Goal: Task Accomplishment & Management: Use online tool/utility

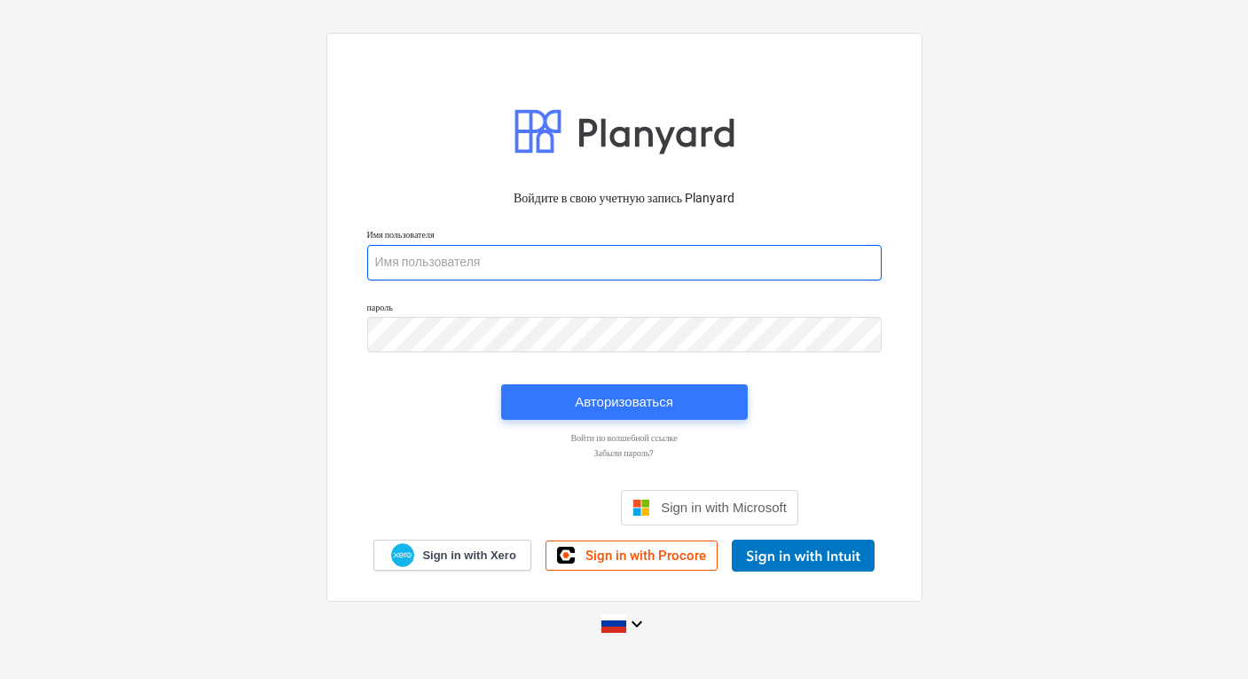
type input "[PERSON_NAME][EMAIL_ADDRESS][DOMAIN_NAME]"
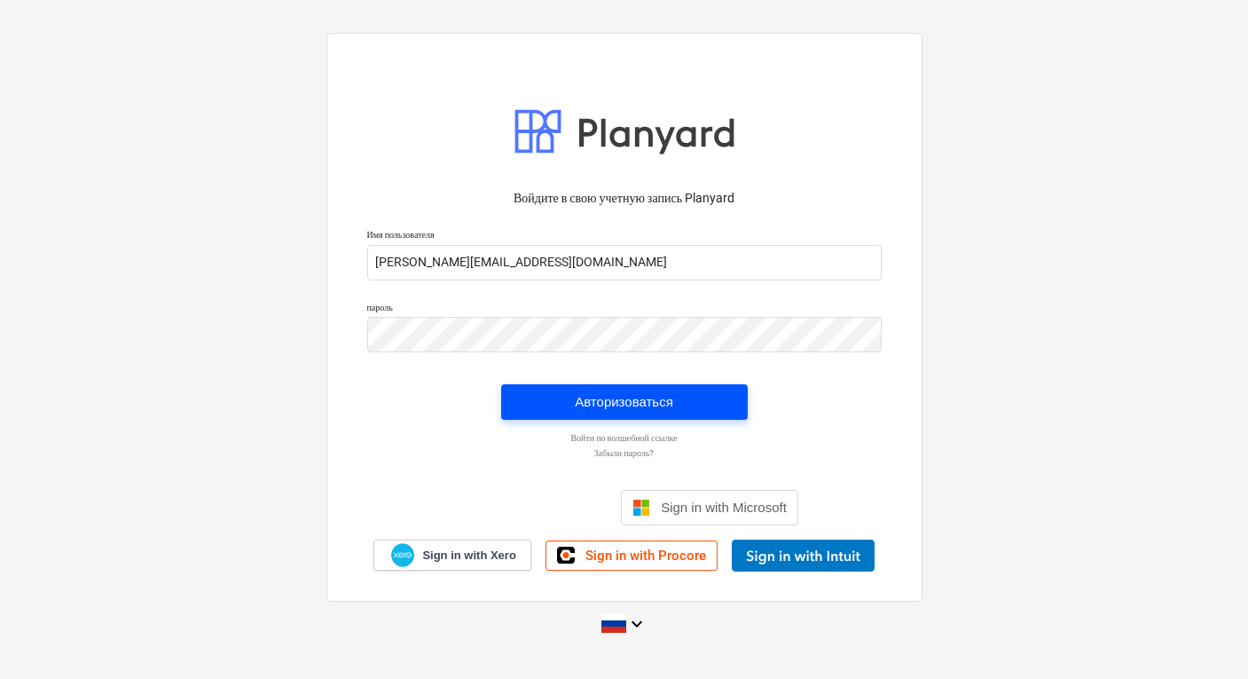
click at [653, 408] on div "Авторизоваться" at bounding box center [624, 401] width 98 height 23
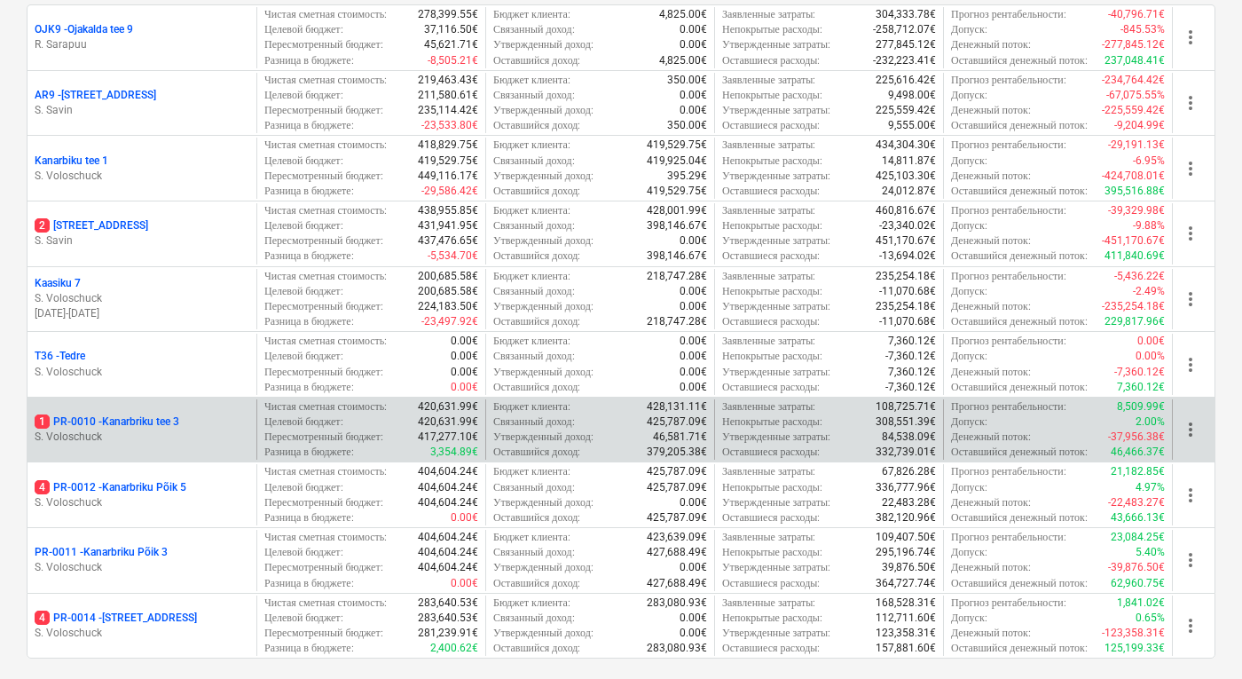
scroll to position [319, 0]
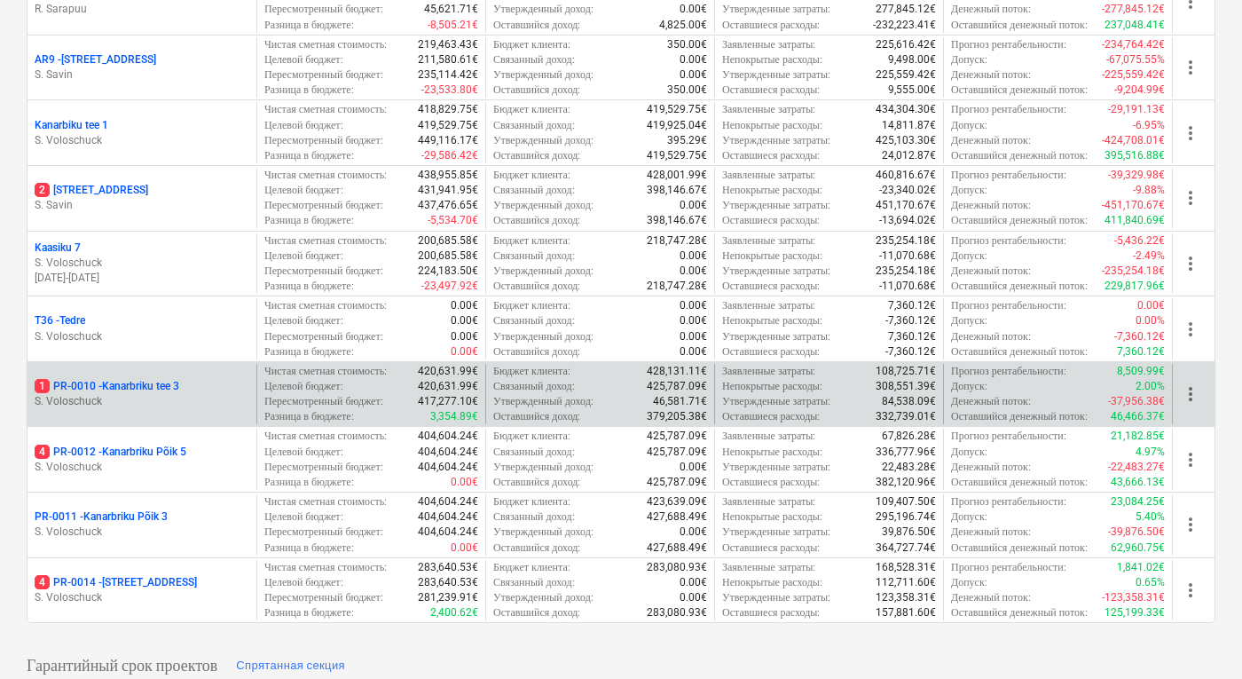
click at [116, 382] on p "1 PR-0010 - Kanarbriku tee 3" at bounding box center [107, 386] width 145 height 15
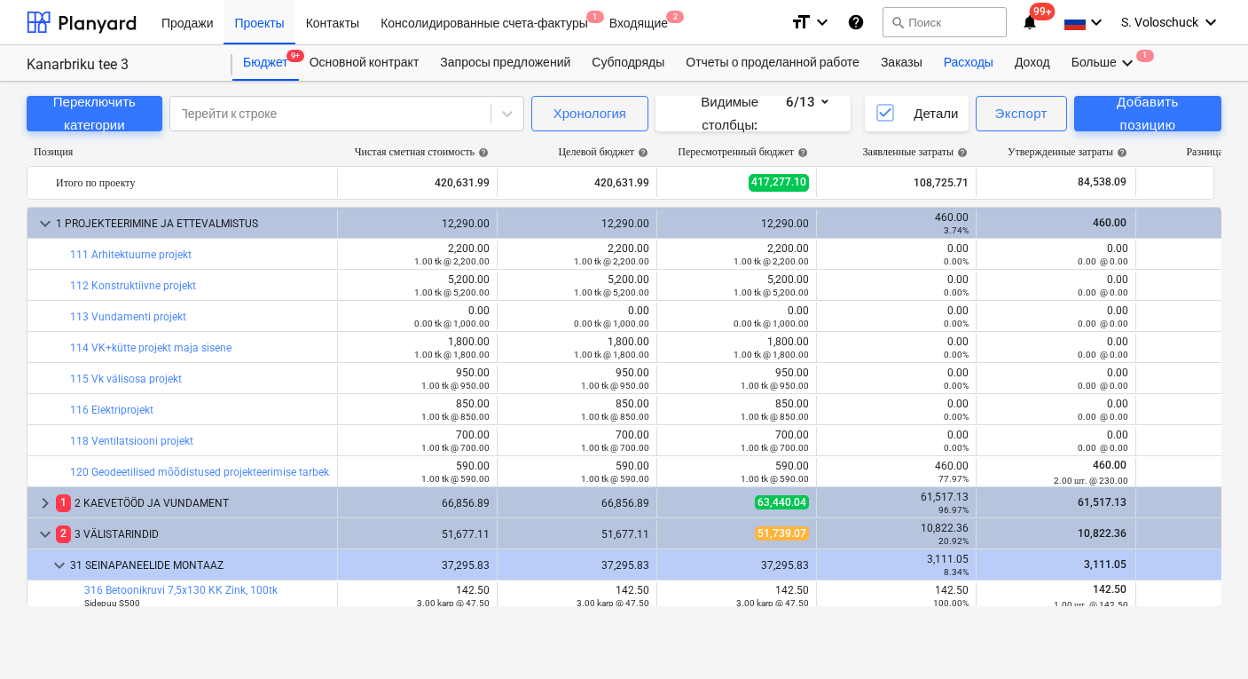
click at [994, 65] on div "Расходы" at bounding box center [968, 62] width 71 height 35
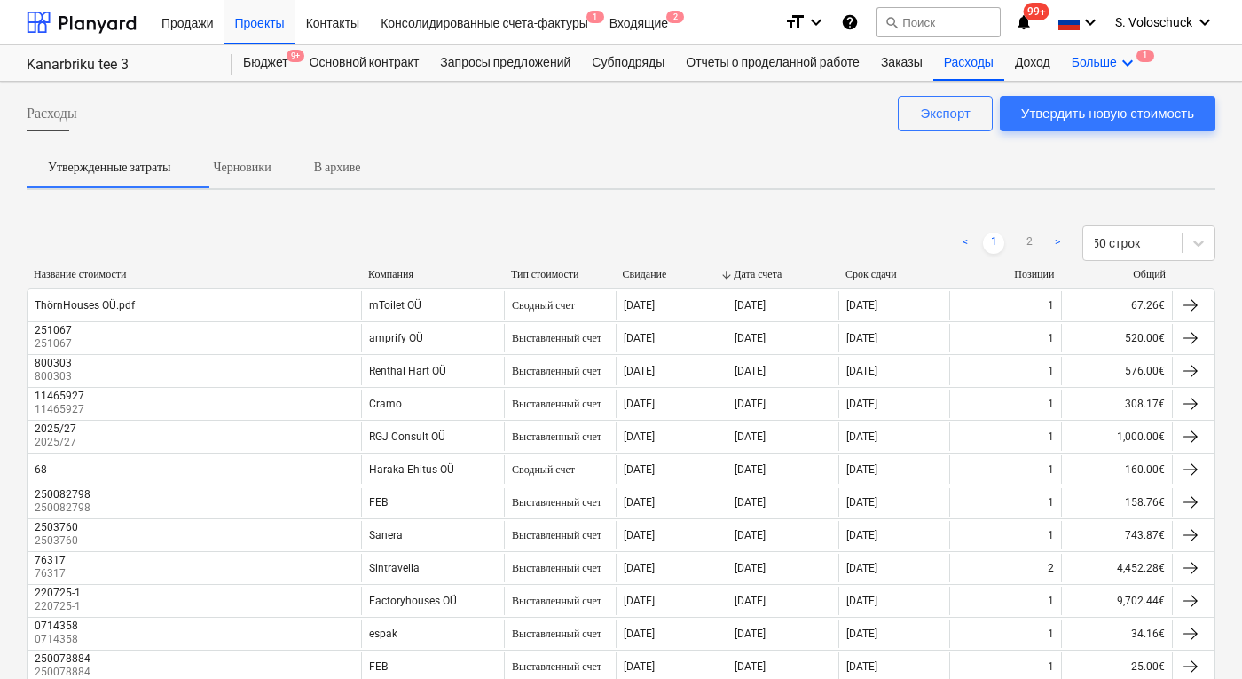
click at [1138, 60] on icon "keyboard_arrow_down" at bounding box center [1127, 62] width 21 height 21
click at [1105, 105] on span "1" at bounding box center [1097, 99] width 18 height 12
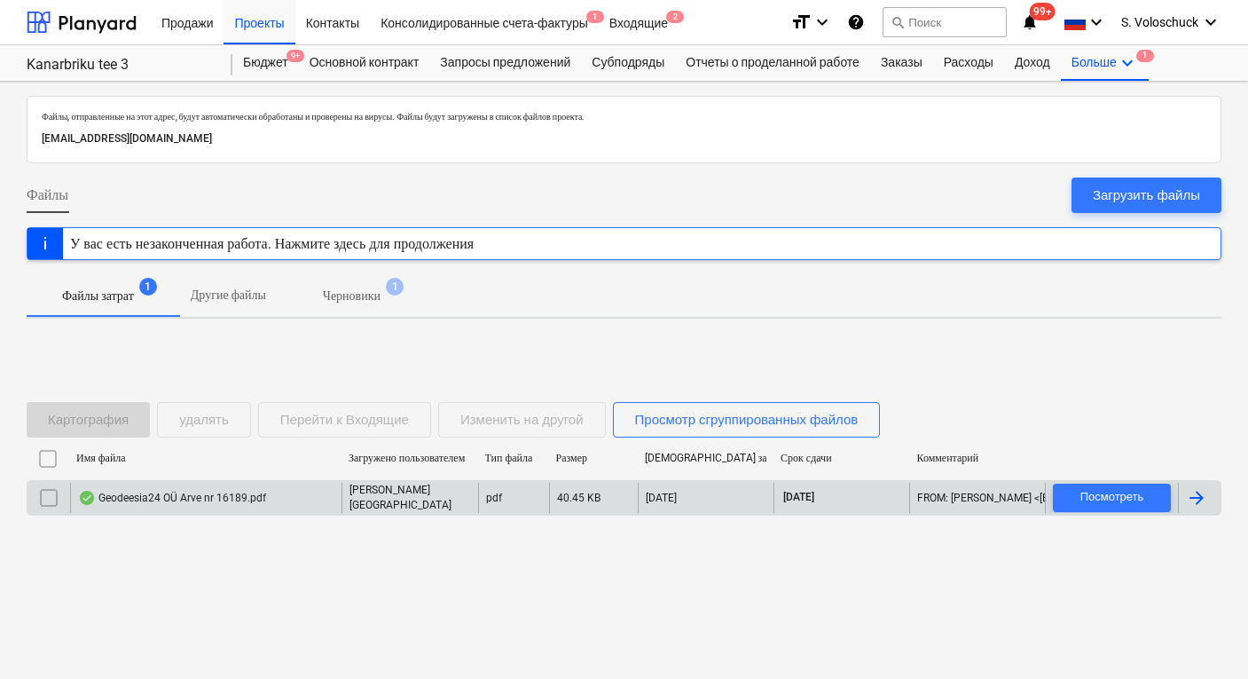
click at [396, 503] on div "[PERSON_NAME][GEOGRAPHIC_DATA]" at bounding box center [410, 498] width 136 height 30
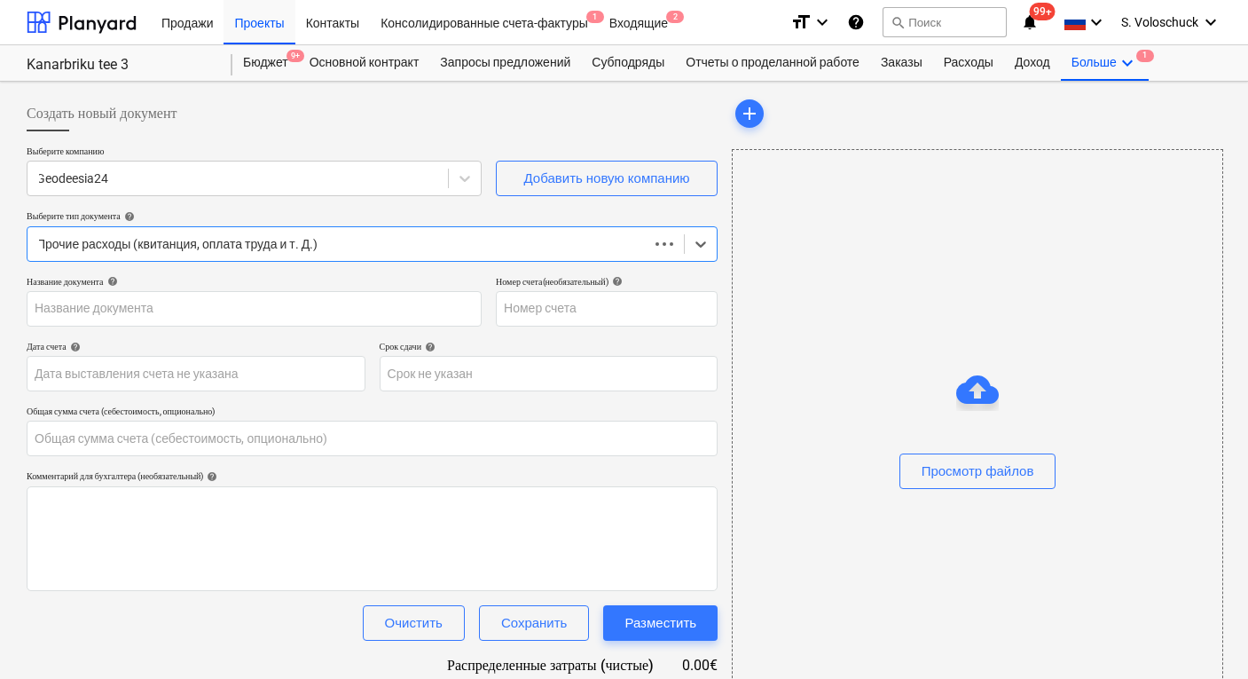
type input "0.00"
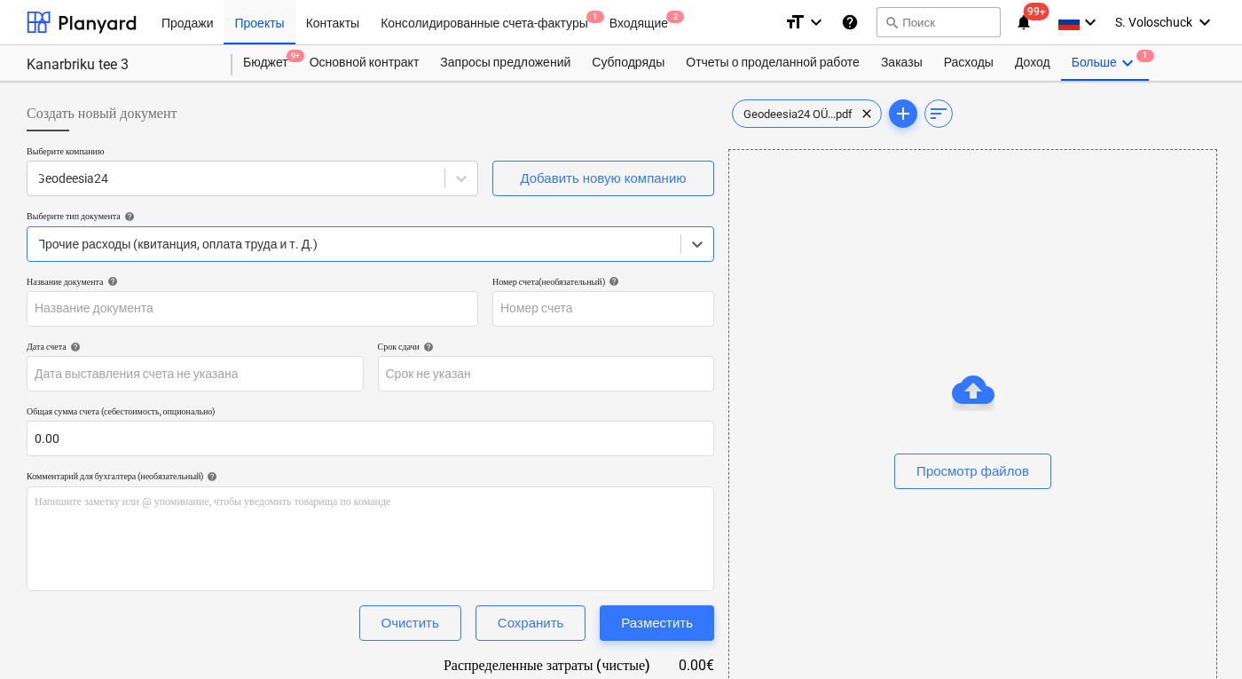
type input "16189"
type input "[DATE]"
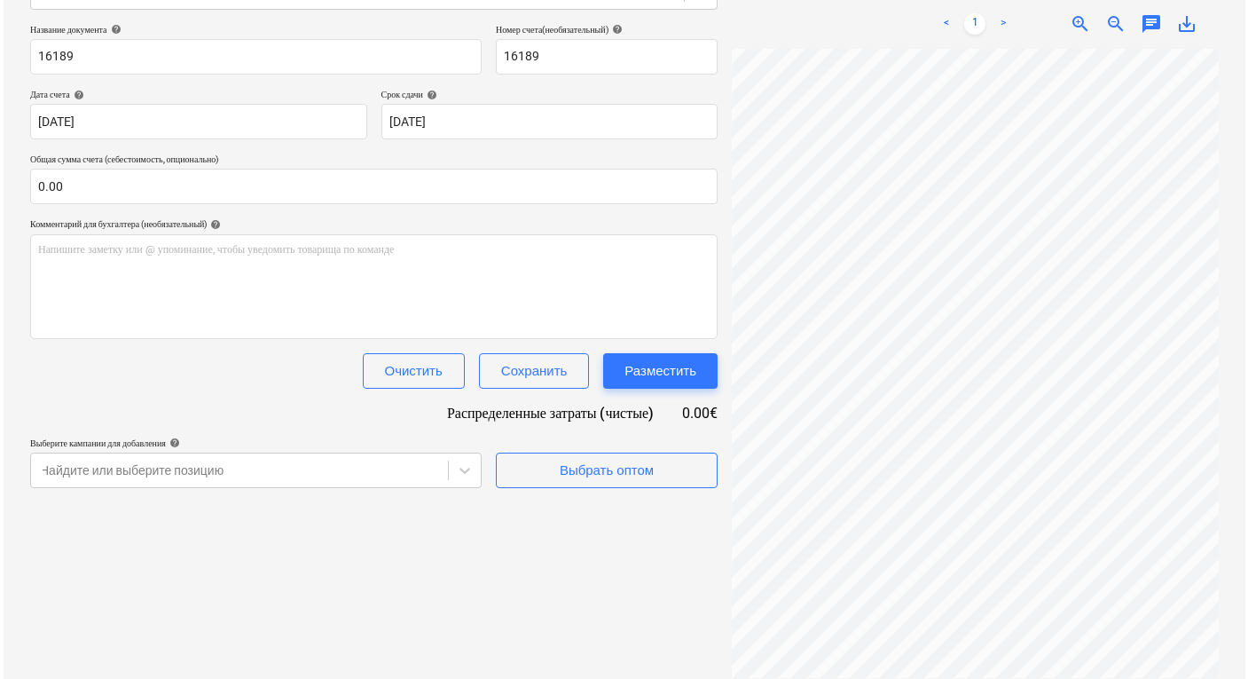
scroll to position [384, 314]
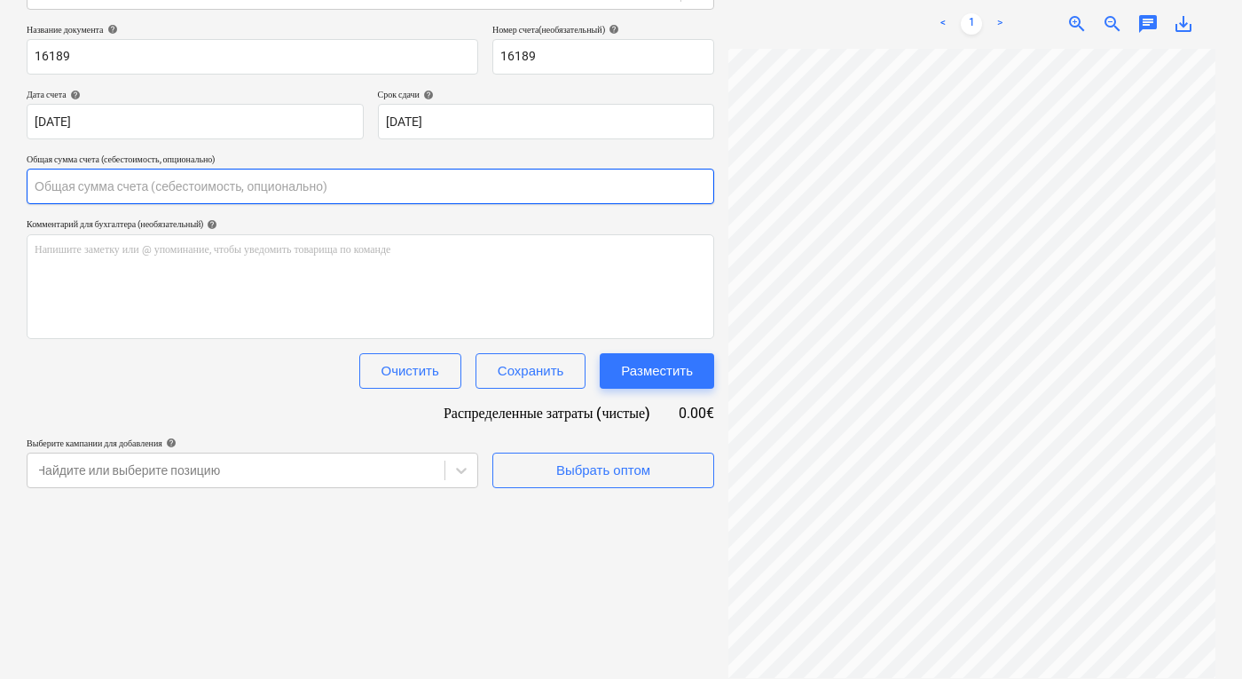
click at [307, 190] on input "text" at bounding box center [371, 186] width 688 height 35
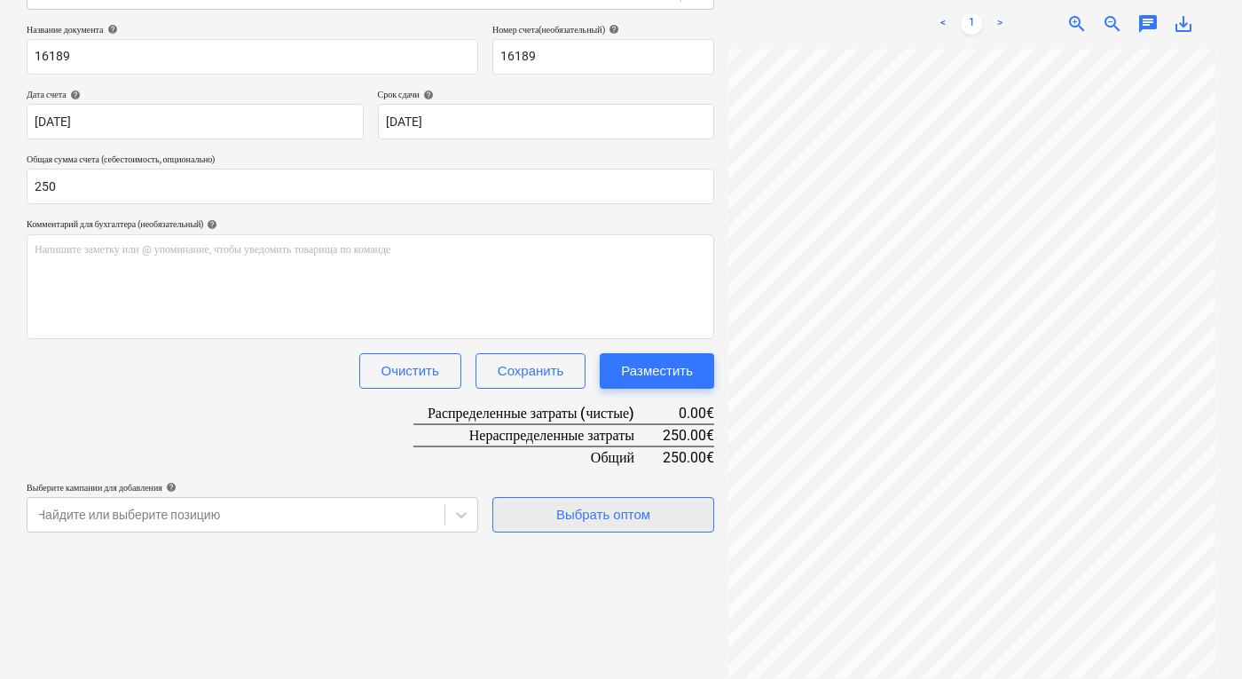
type input "250.00"
click at [646, 521] on div "Выбрать оптом" at bounding box center [603, 514] width 94 height 23
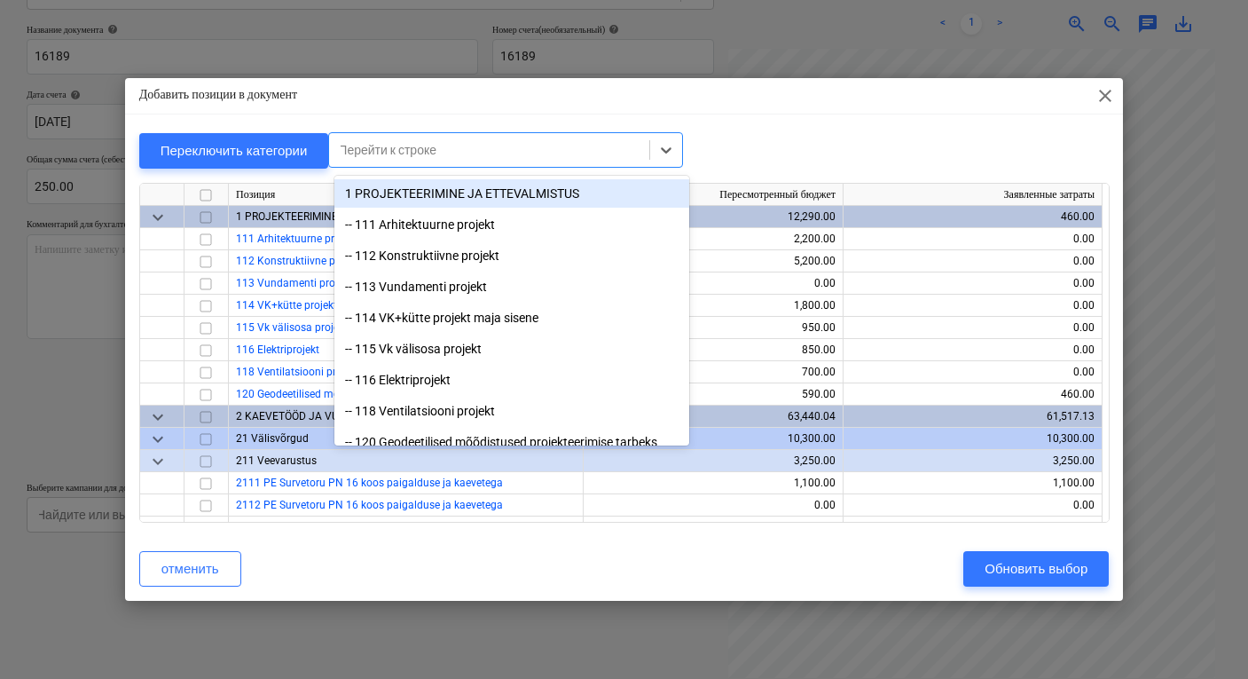
click at [471, 148] on div at bounding box center [489, 150] width 303 height 18
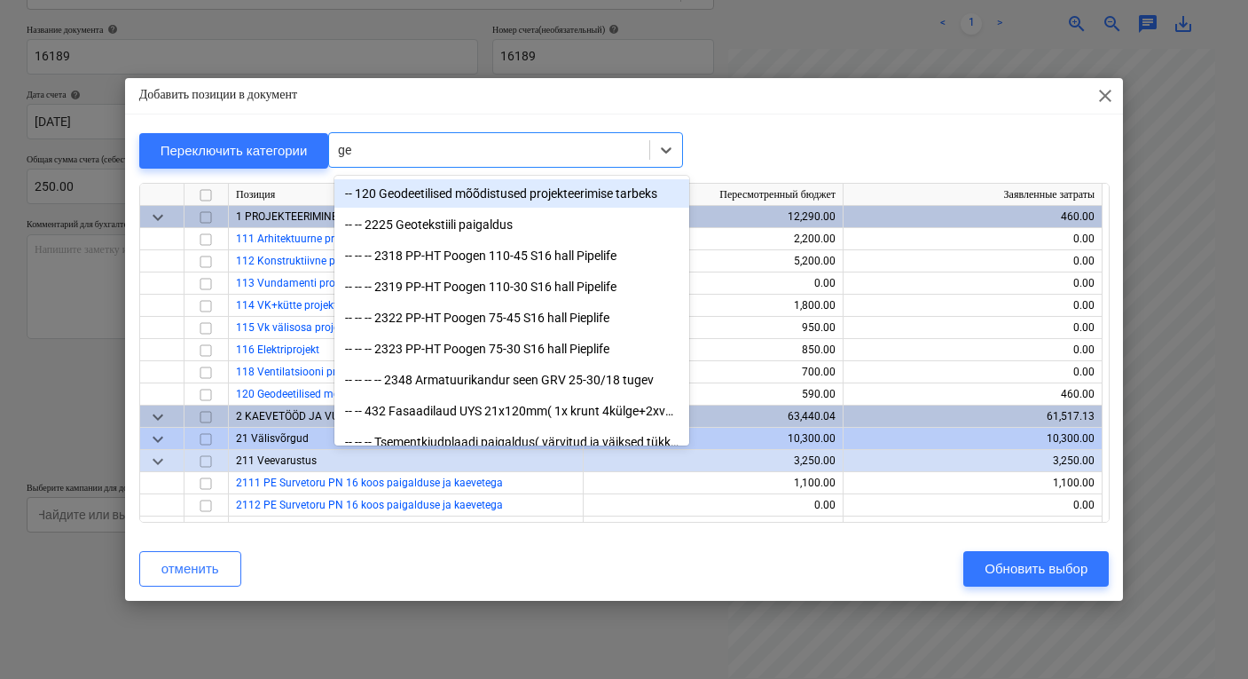
type input "geo"
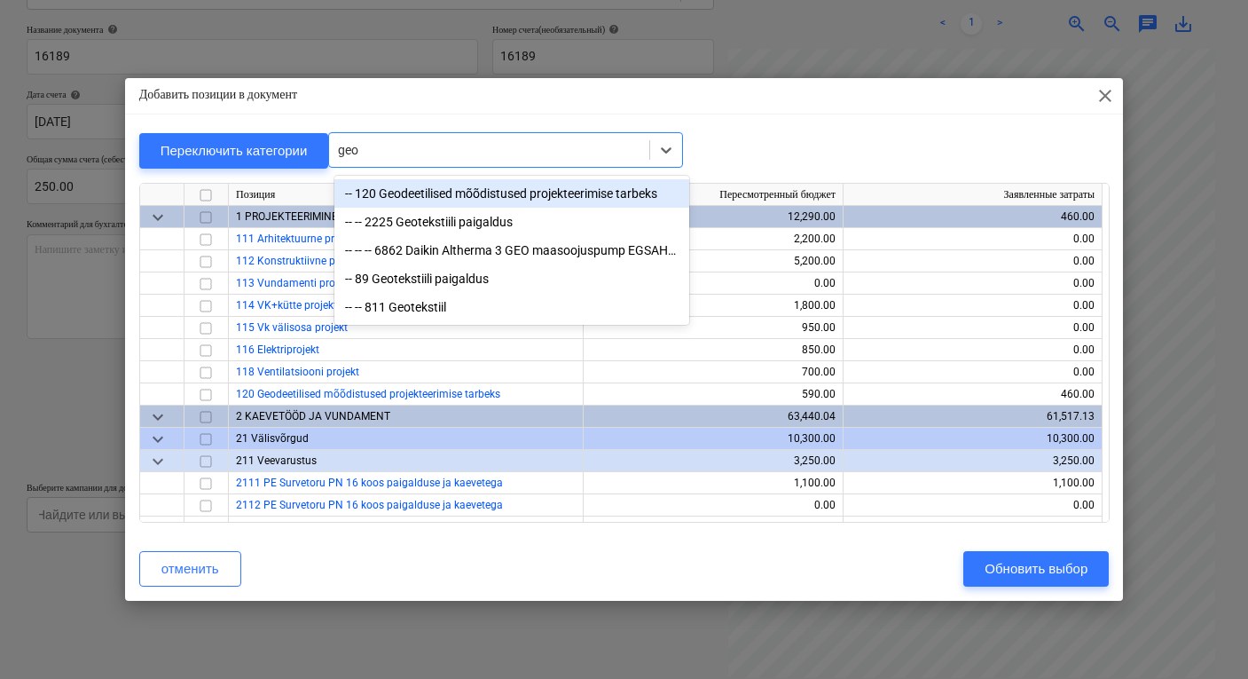
click at [534, 195] on div "-- 120 Geodeetilised mõõdistused projekteerimise tarbeks" at bounding box center [511, 193] width 355 height 28
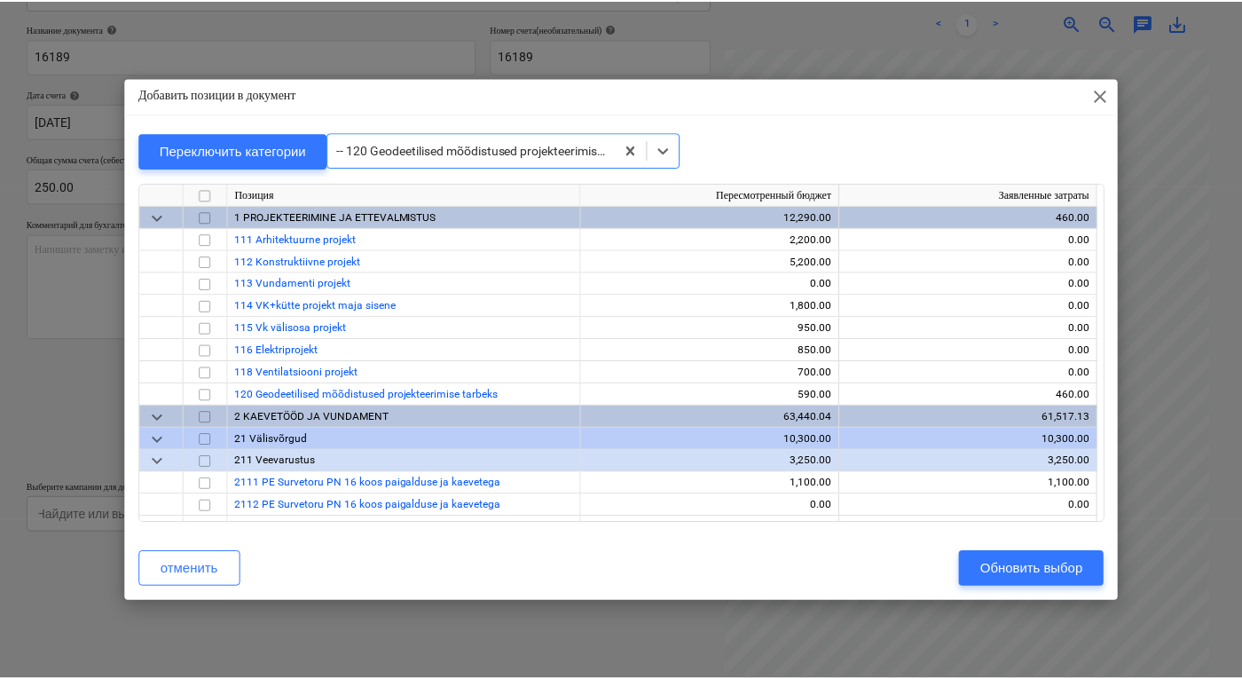
scroll to position [177, 0]
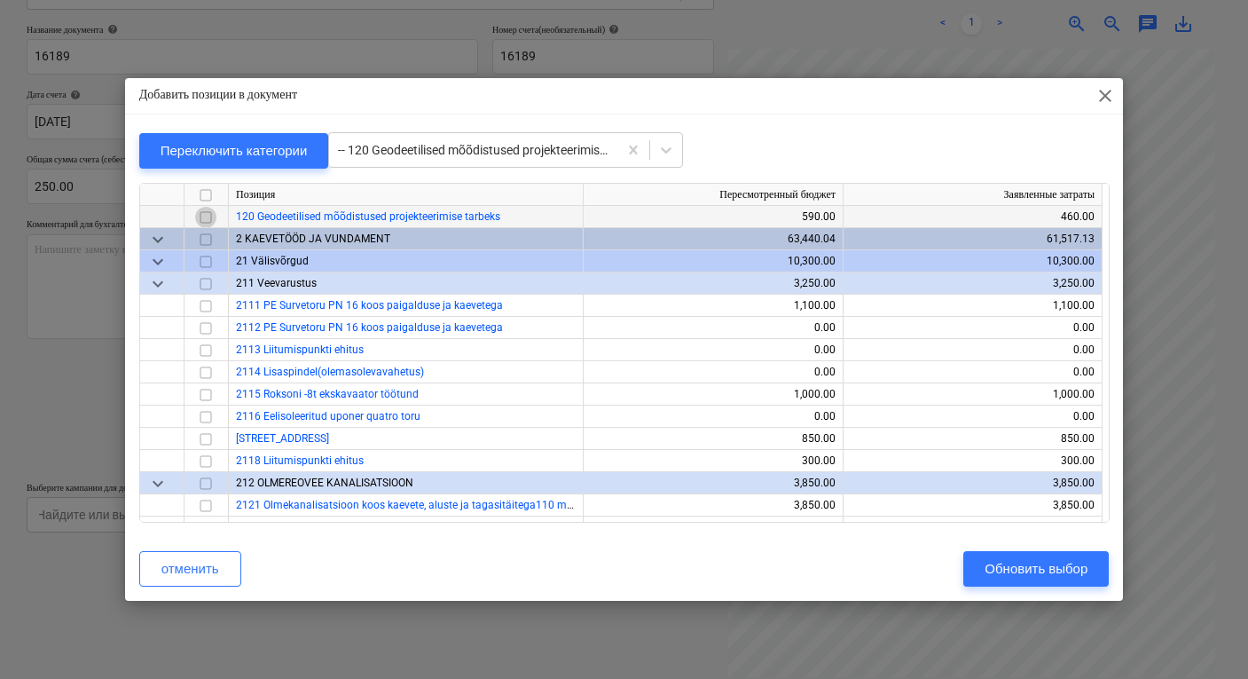
click at [208, 215] on input "checkbox" at bounding box center [205, 217] width 21 height 21
click at [1002, 570] on div "Обновить выбор" at bounding box center [1036, 568] width 103 height 23
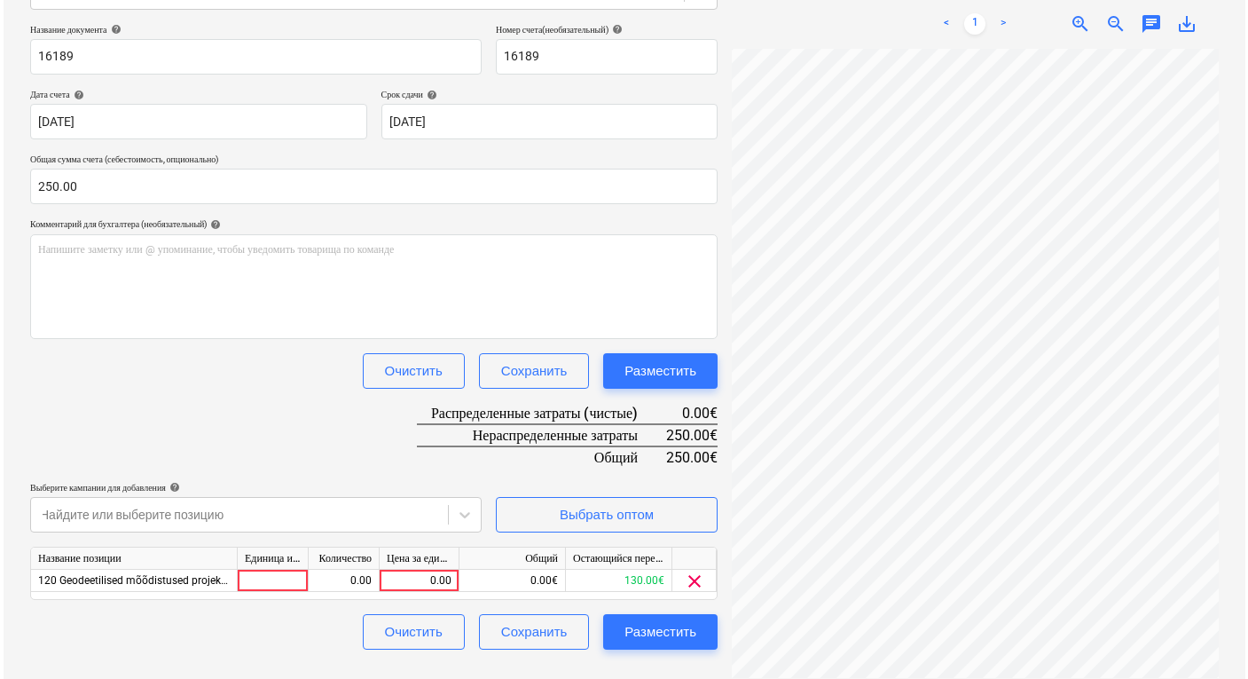
scroll to position [384, 311]
click at [419, 576] on div "0.00" at bounding box center [415, 581] width 65 height 22
type input "250"
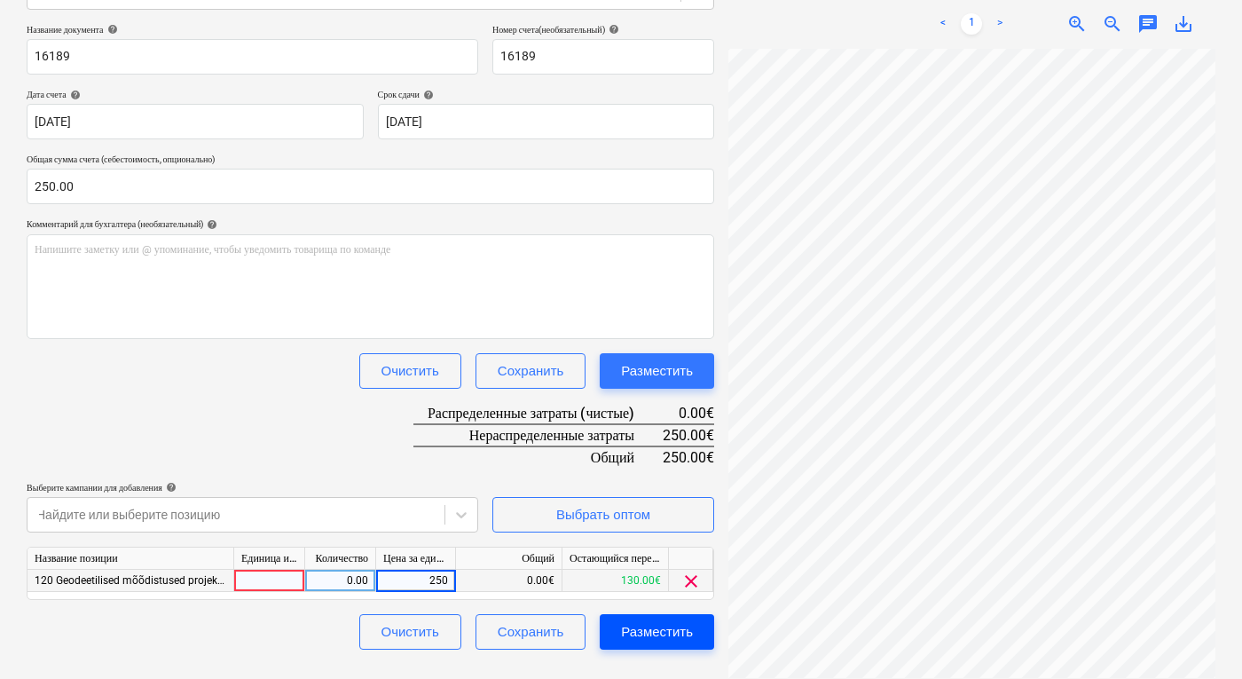
click at [658, 643] on button "Разместить" at bounding box center [657, 631] width 114 height 35
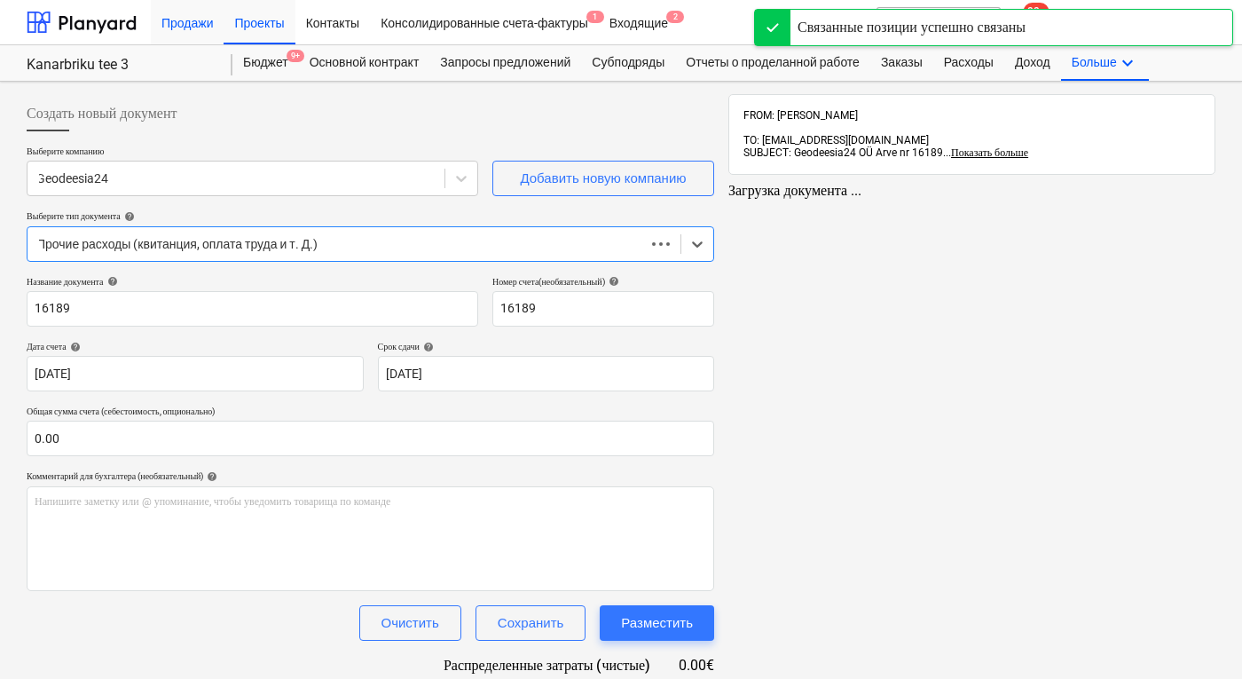
scroll to position [74, 0]
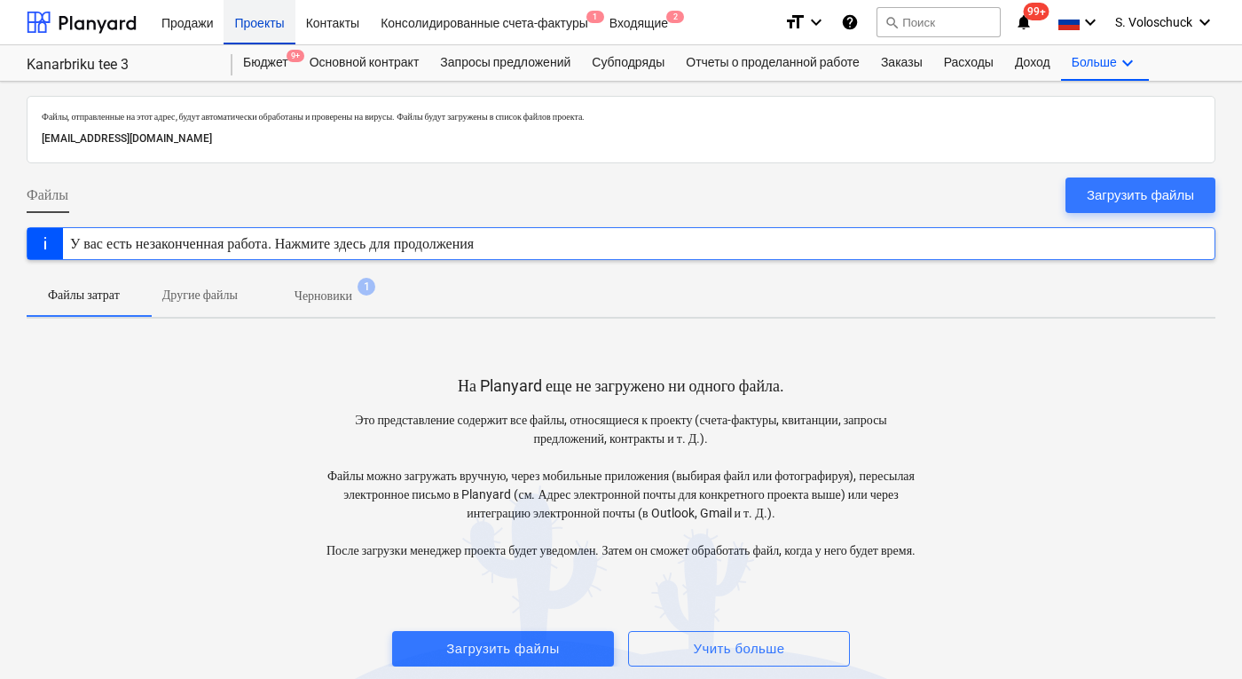
click at [264, 24] on div "Проекты" at bounding box center [259, 21] width 71 height 45
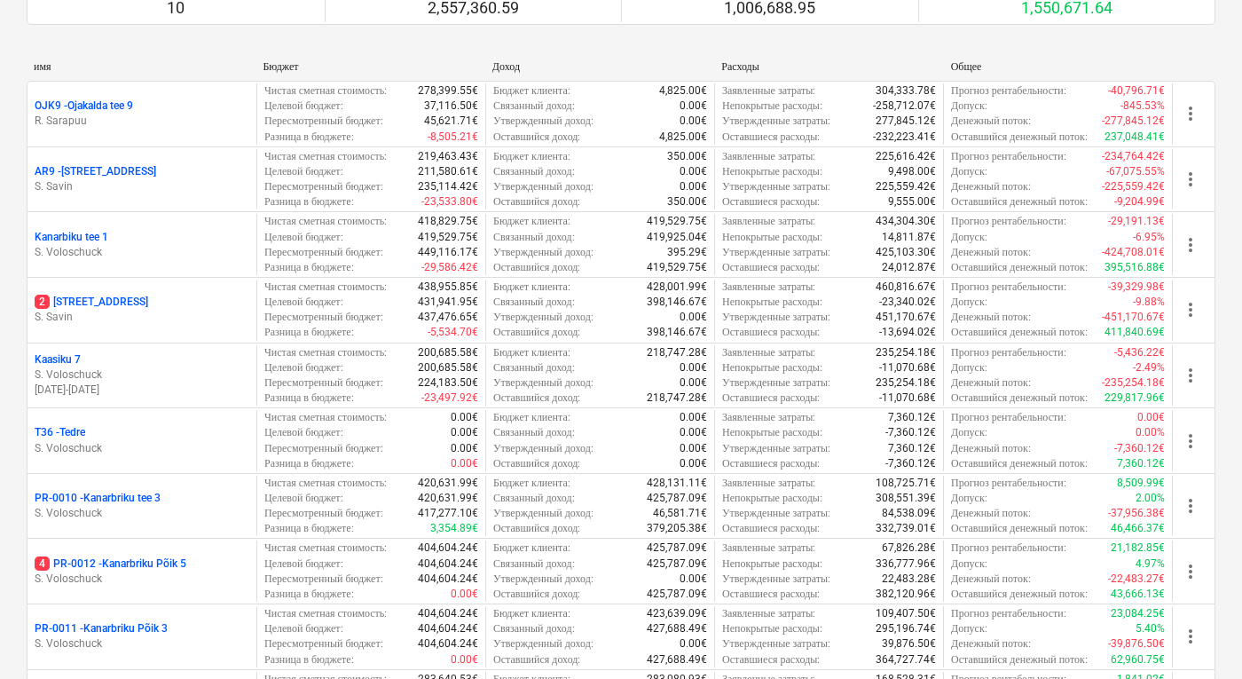
scroll to position [247, 0]
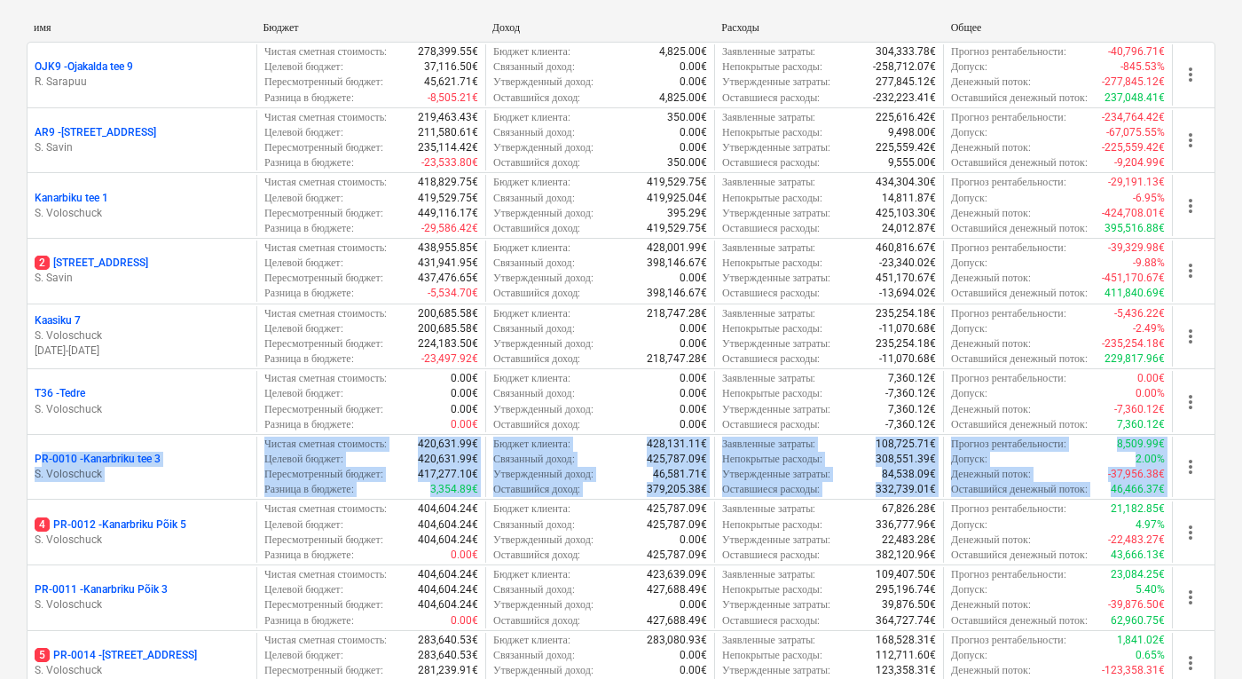
drag, startPoint x: 1220, startPoint y: 367, endPoint x: 1220, endPoint y: 459, distance: 91.4
click at [1220, 459] on div "Создать демонстрационный проект Создать проект Мои закрепленные проекты Показат…" at bounding box center [621, 568] width 1242 height 1538
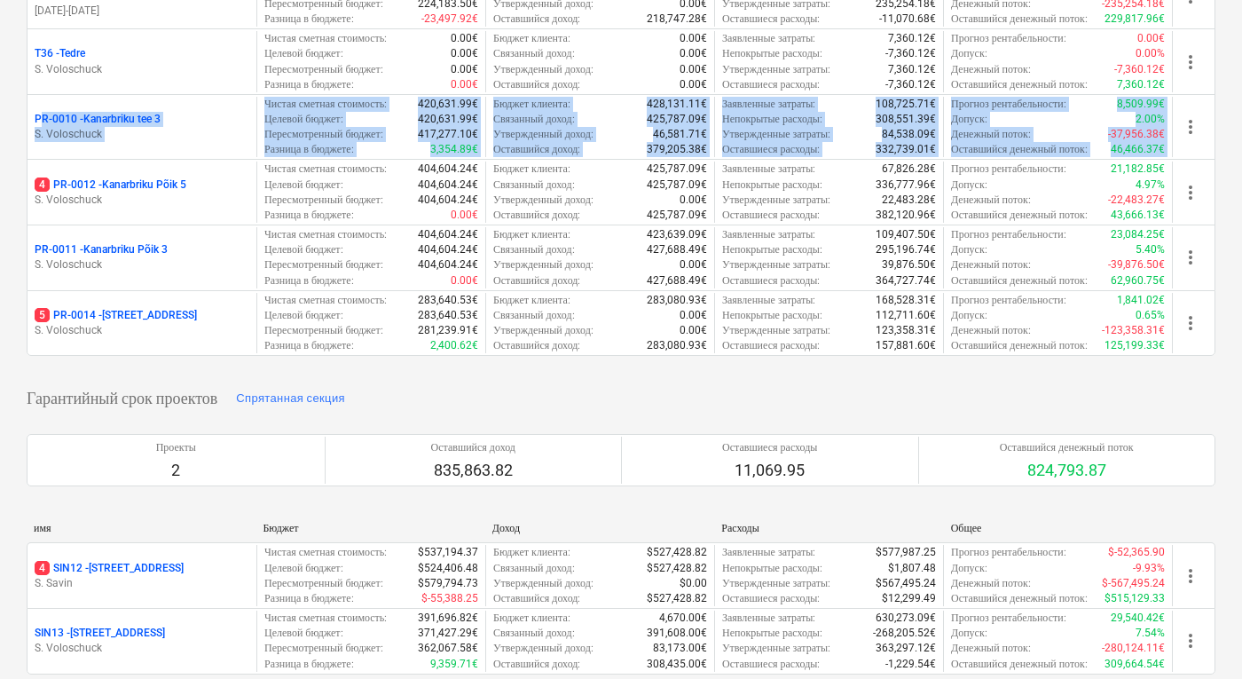
scroll to position [546, 0]
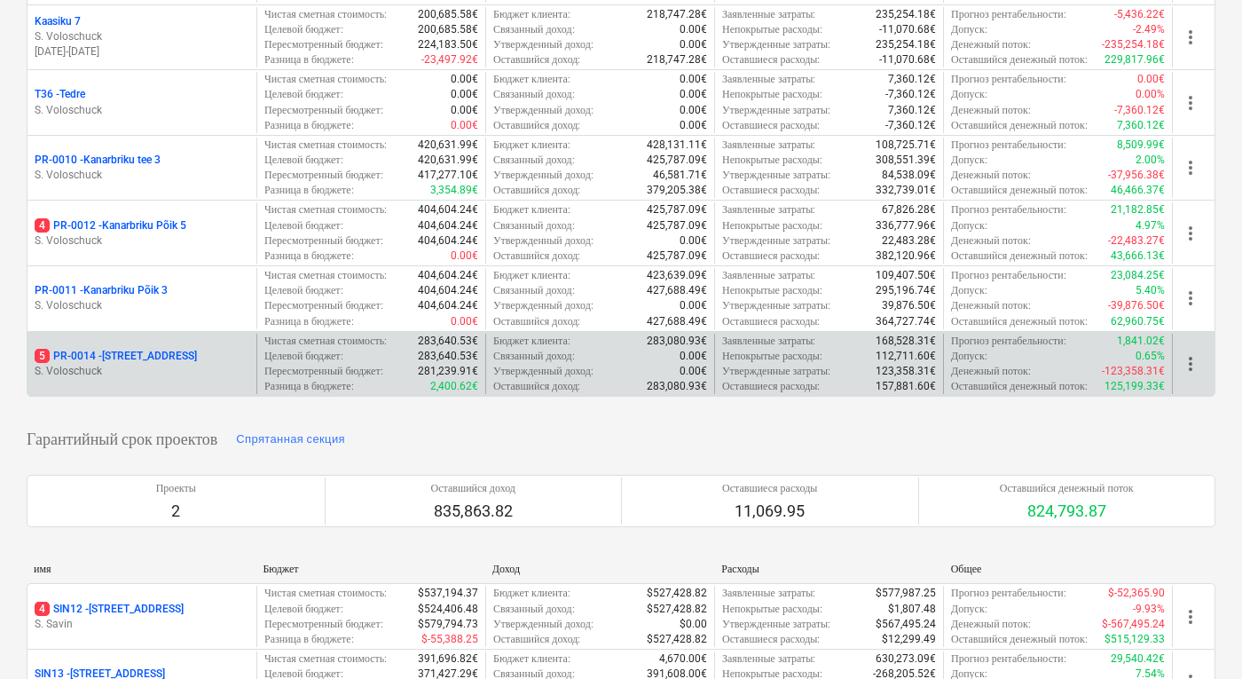
click at [114, 349] on p "5 PR-0014 - Luige tee 29" at bounding box center [116, 356] width 162 height 15
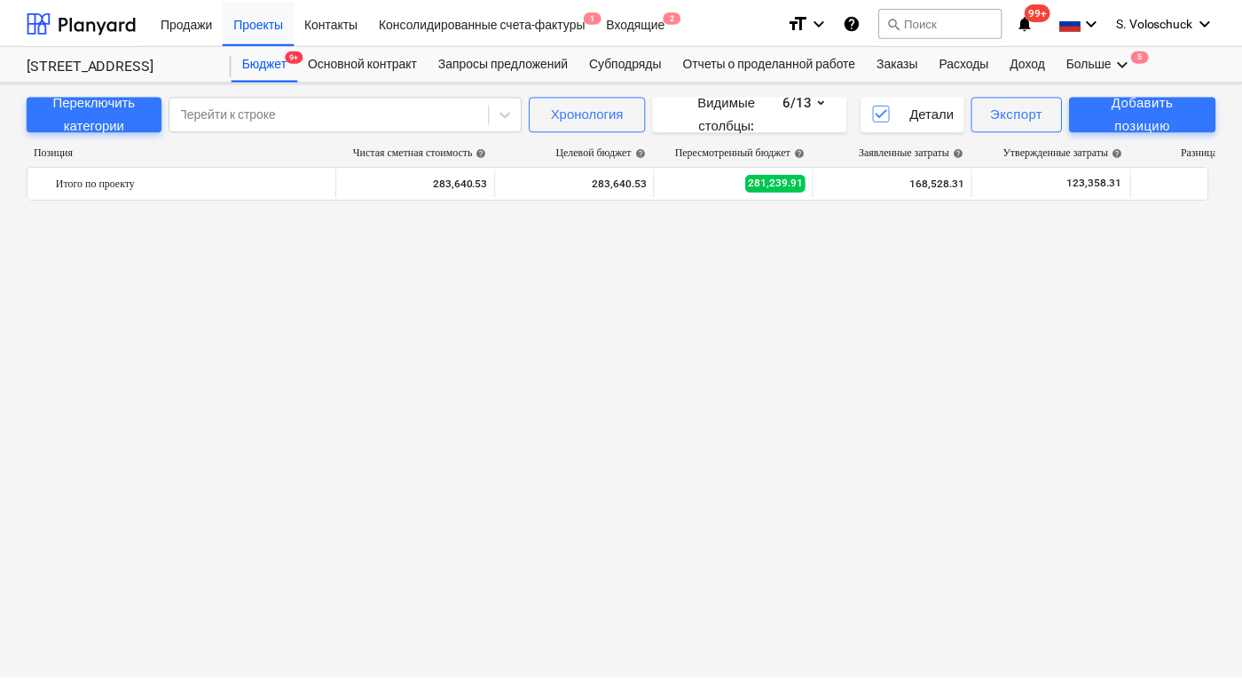
scroll to position [6782, 0]
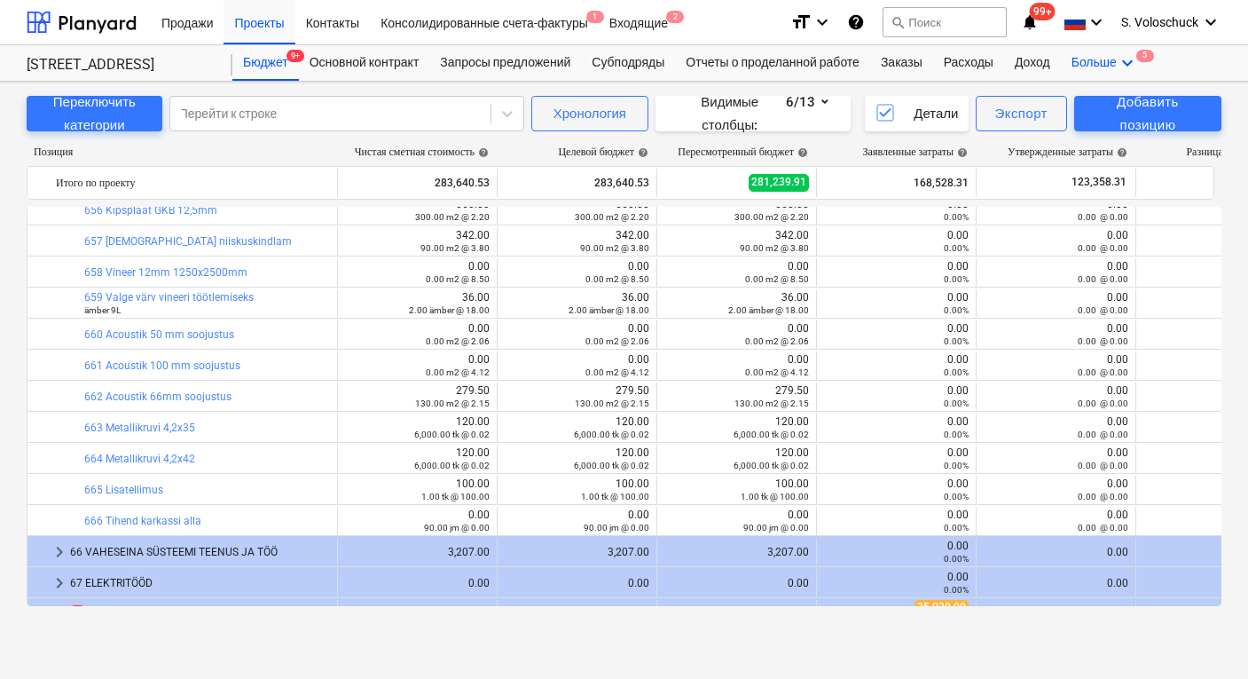
click at [1130, 63] on div "Больше keyboard_arrow_down 5" at bounding box center [1105, 62] width 88 height 35
click at [1108, 108] on div "Файлы 5" at bounding box center [1095, 105] width 85 height 15
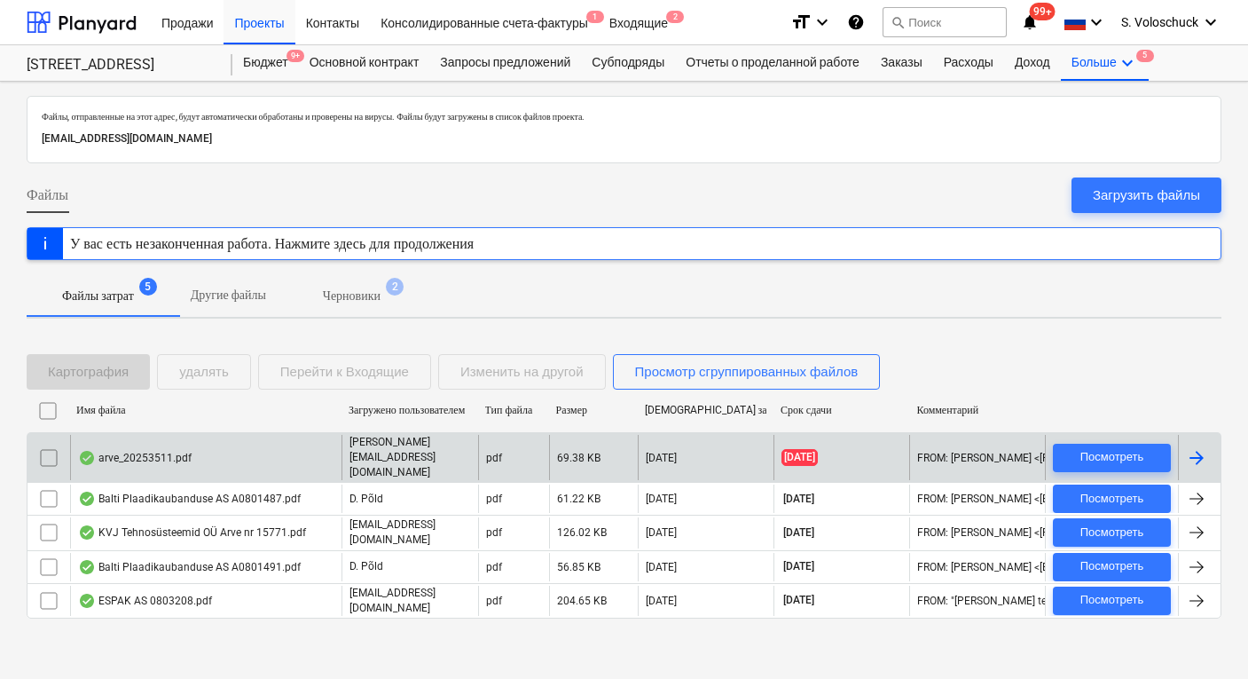
click at [326, 452] on div "arve_20253511.pdf" at bounding box center [205, 457] width 271 height 45
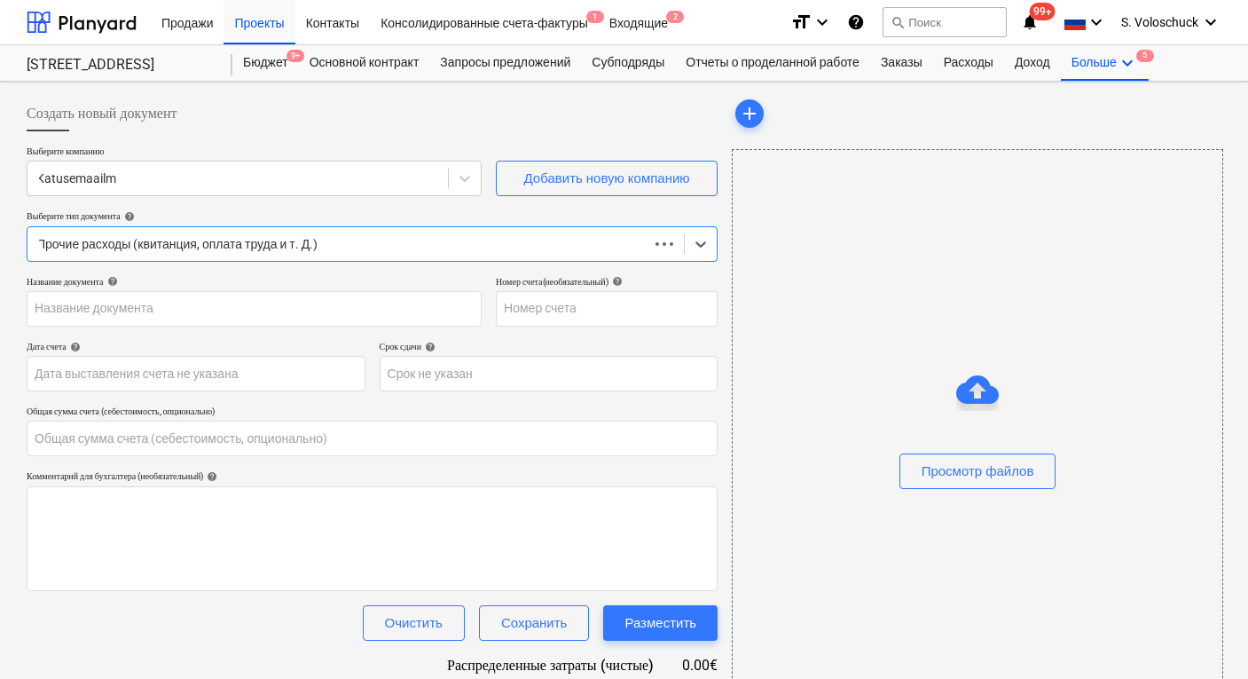
type input "0.00"
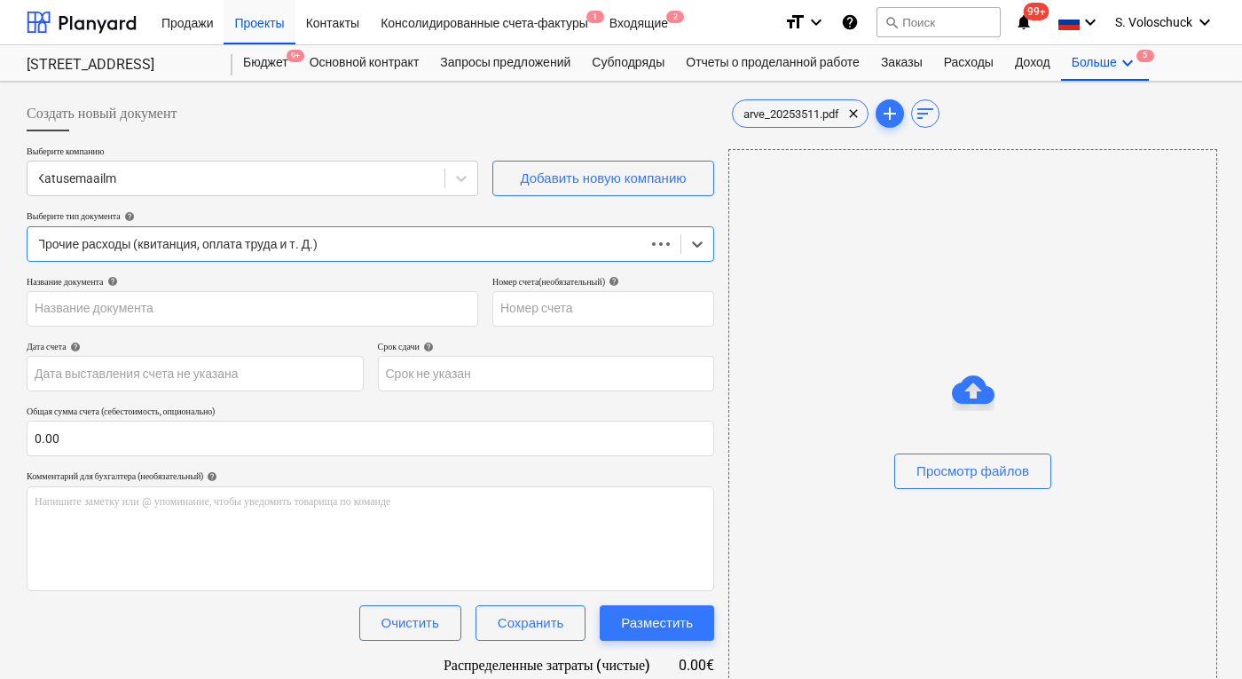
type input "20253511"
type input "[DATE]"
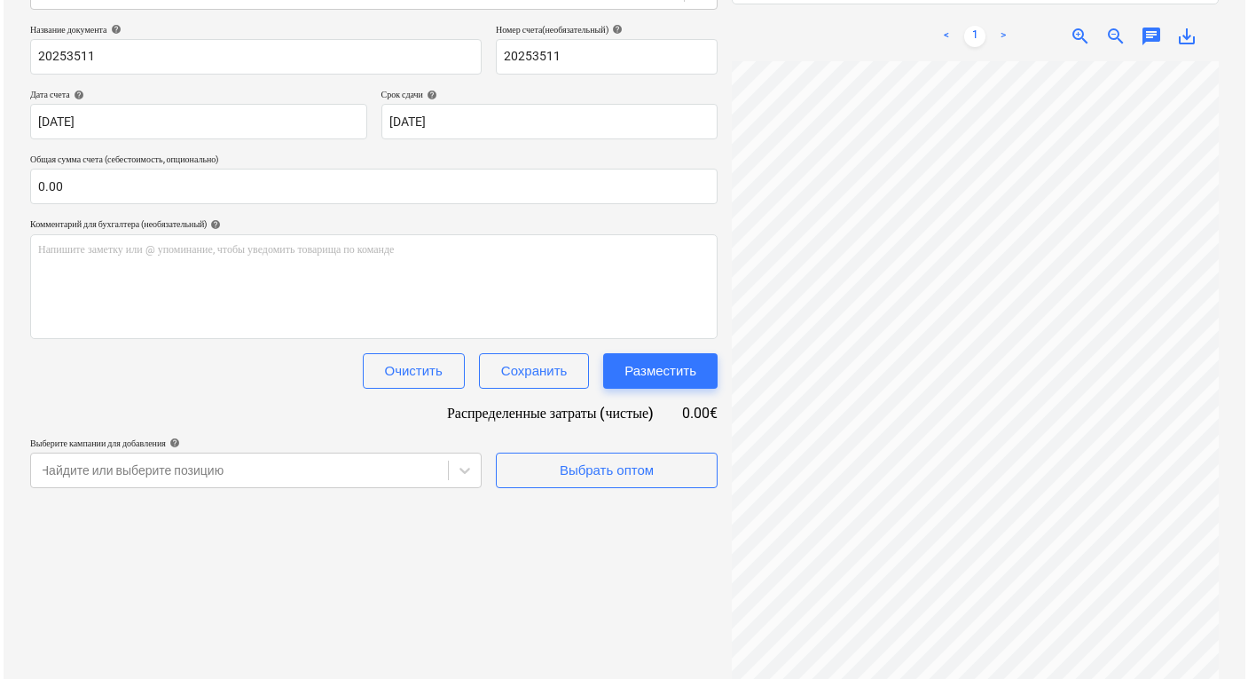
scroll to position [260, 315]
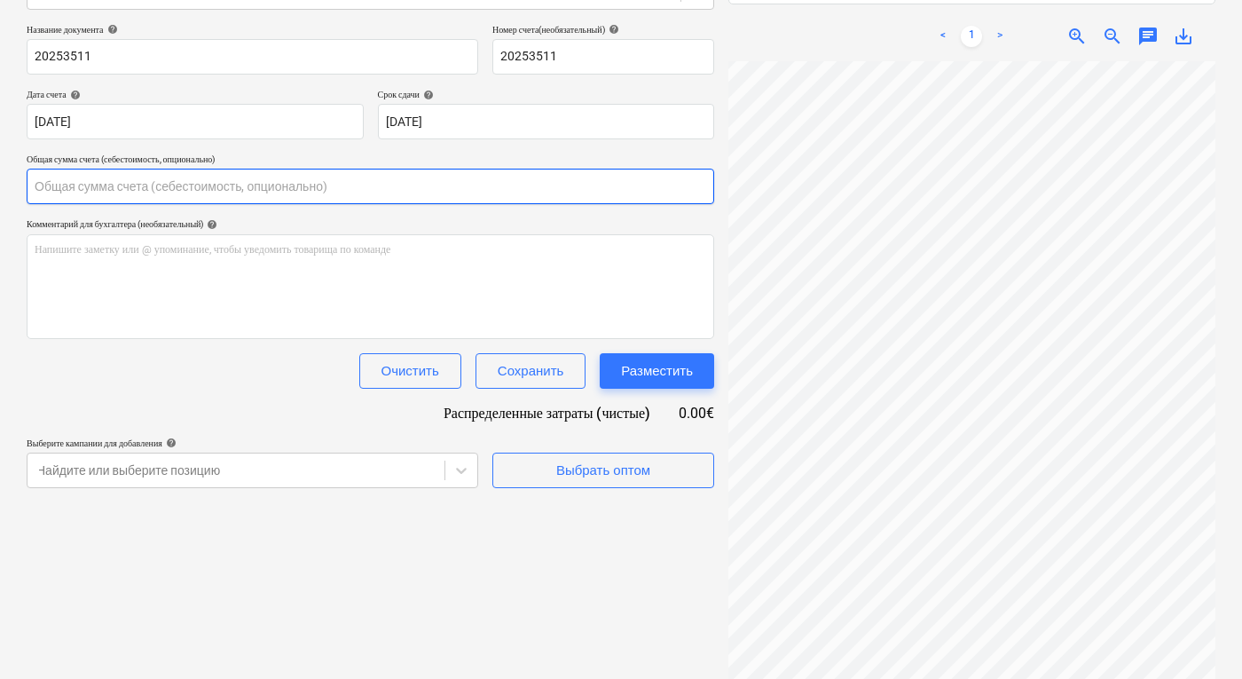
click at [316, 192] on input "text" at bounding box center [371, 186] width 688 height 35
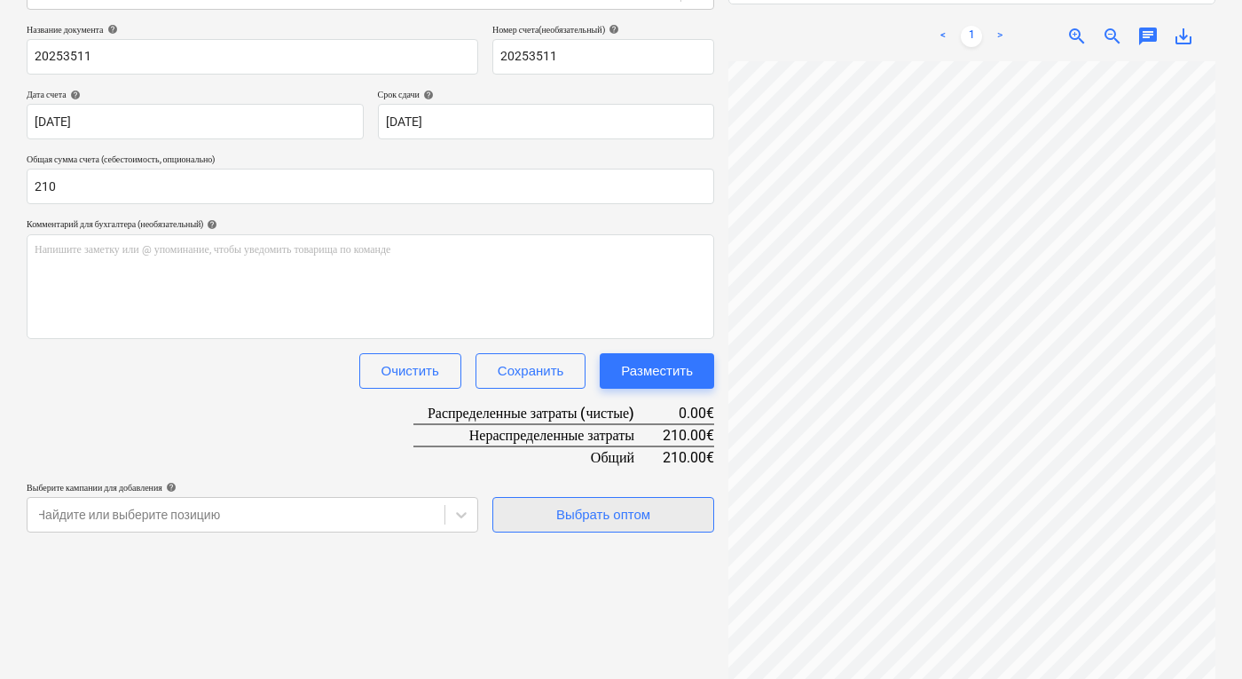
type input "210.00"
click at [616, 506] on div "Выбрать оптом" at bounding box center [603, 514] width 94 height 23
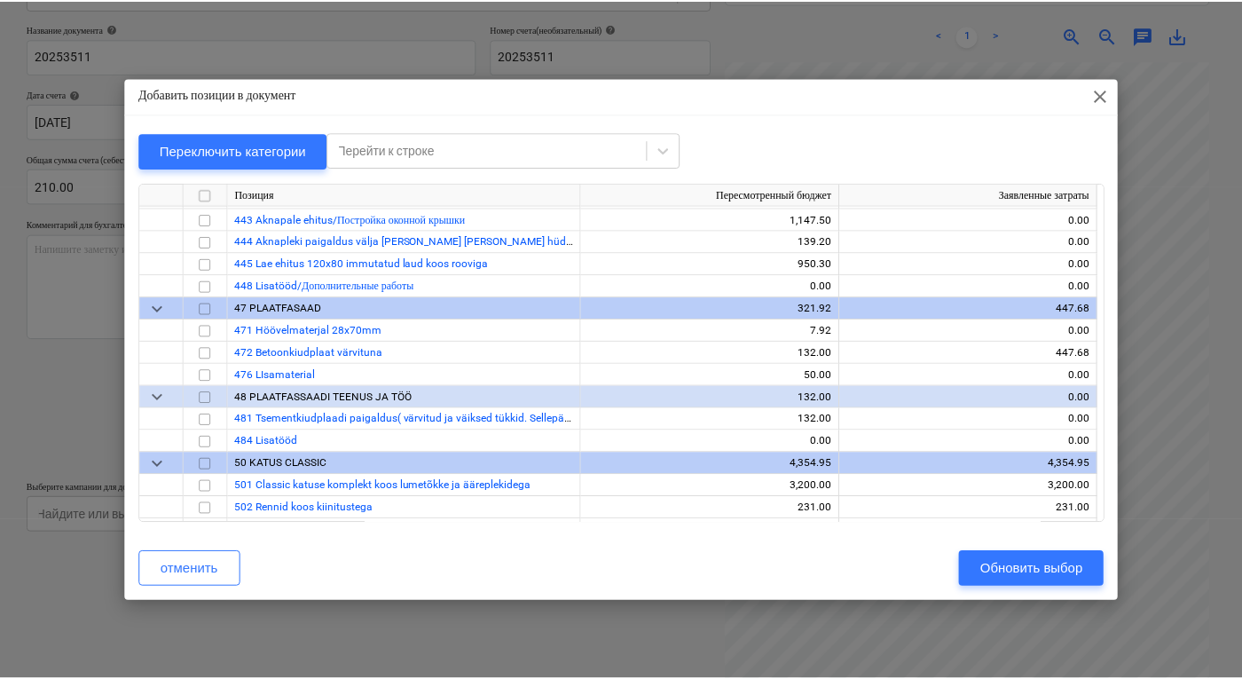
scroll to position [4395, 0]
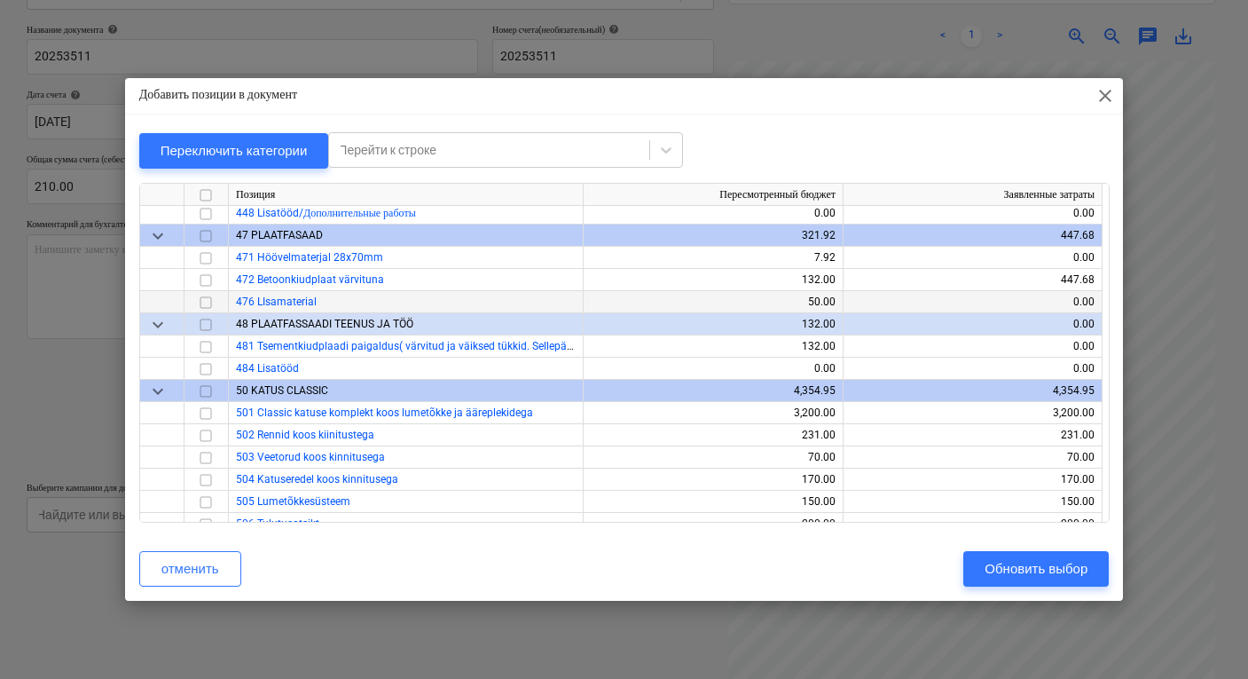
click at [1092, 298] on div "0.00" at bounding box center [973, 302] width 244 height 22
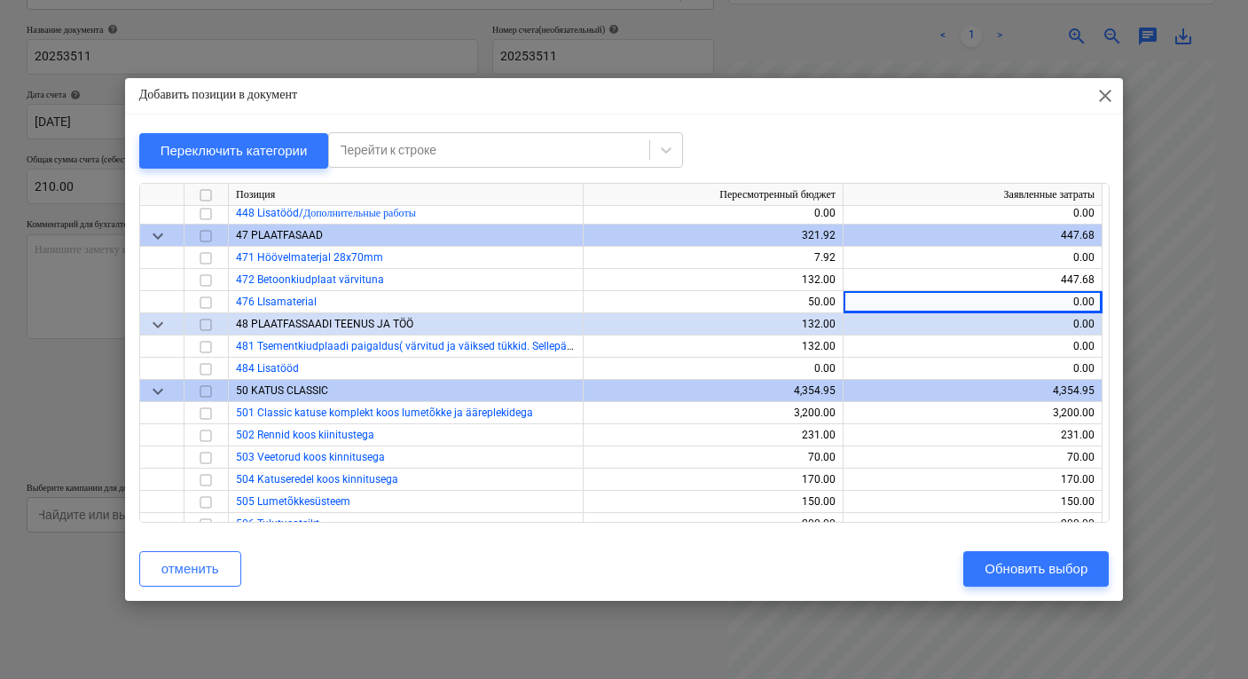
click at [1136, 316] on div "Добавить позиции в документ close Переключить категории Перейти к строке Позици…" at bounding box center [624, 339] width 1248 height 679
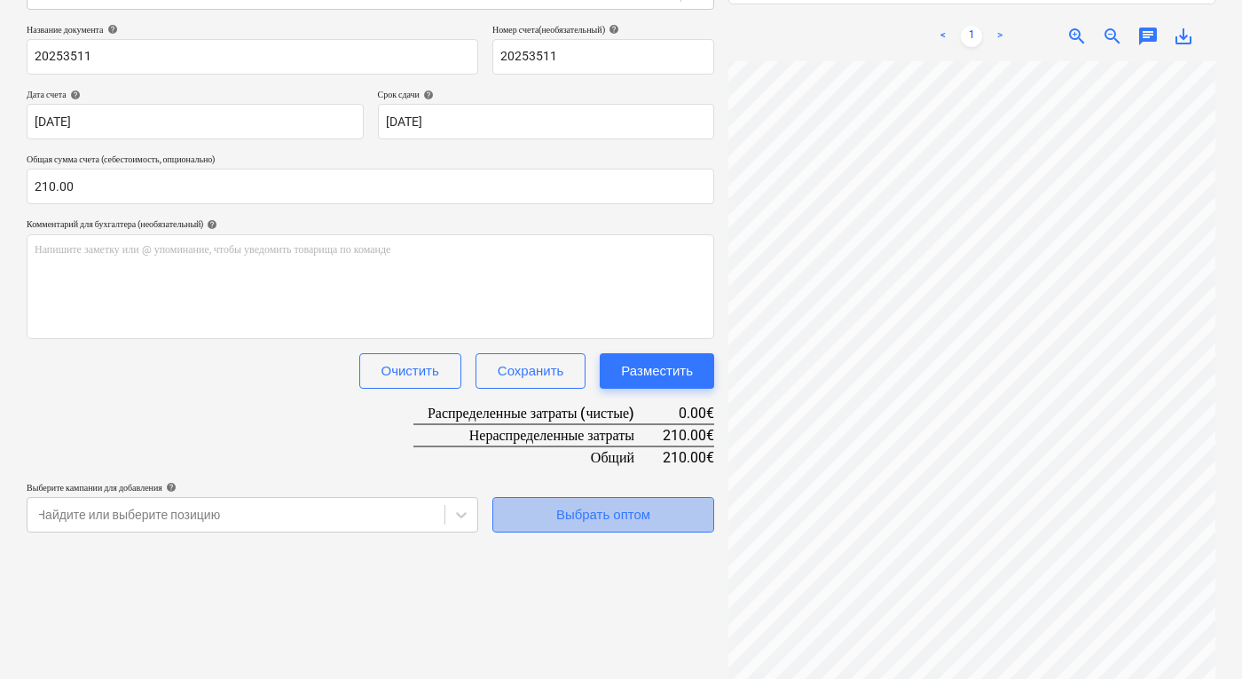
click at [624, 507] on div "Выбрать оптом" at bounding box center [603, 514] width 94 height 23
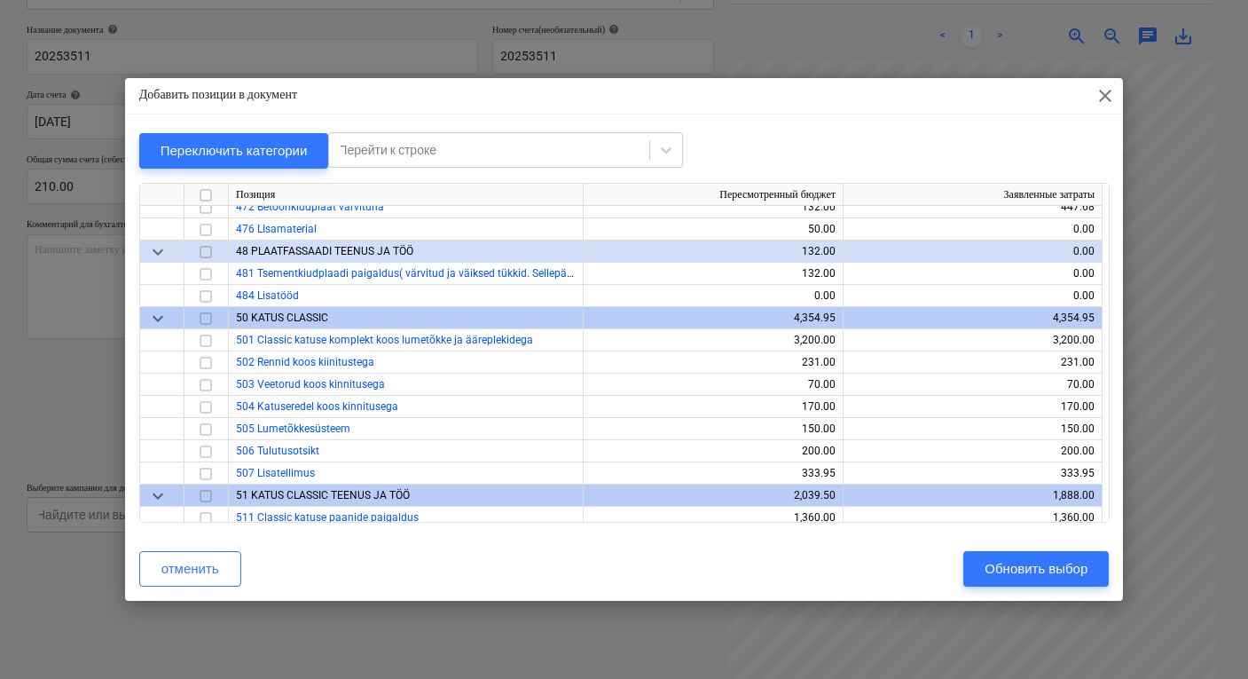
scroll to position [4504, 0]
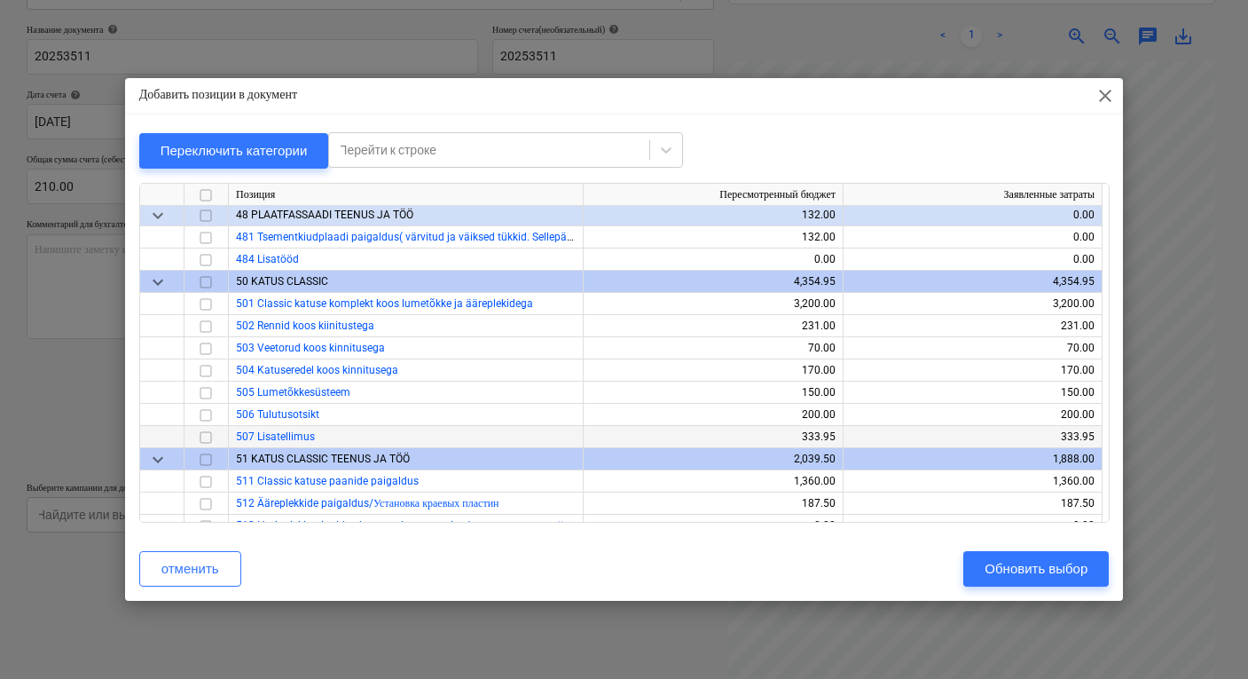
click at [206, 432] on input "checkbox" at bounding box center [205, 437] width 21 height 21
click at [1031, 572] on div "Обновить выбор" at bounding box center [1036, 568] width 103 height 23
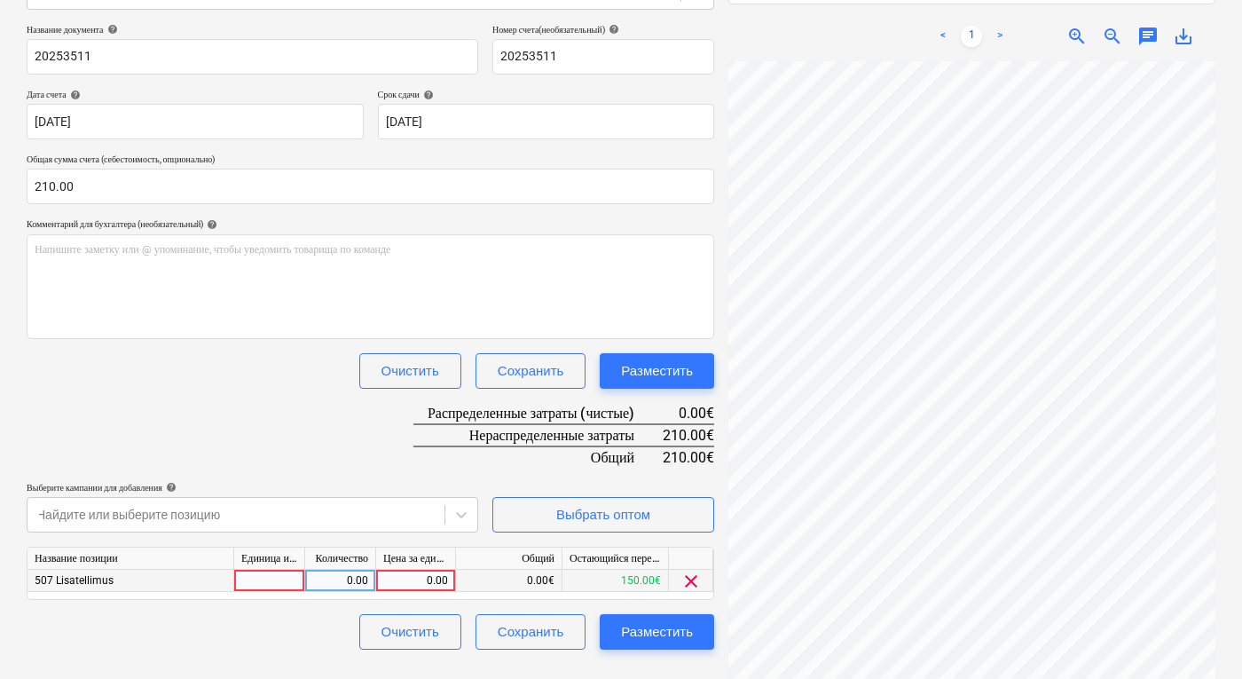
click at [417, 581] on div "0.00" at bounding box center [415, 581] width 65 height 22
type input "210"
click at [664, 621] on div "Разместить" at bounding box center [657, 631] width 72 height 23
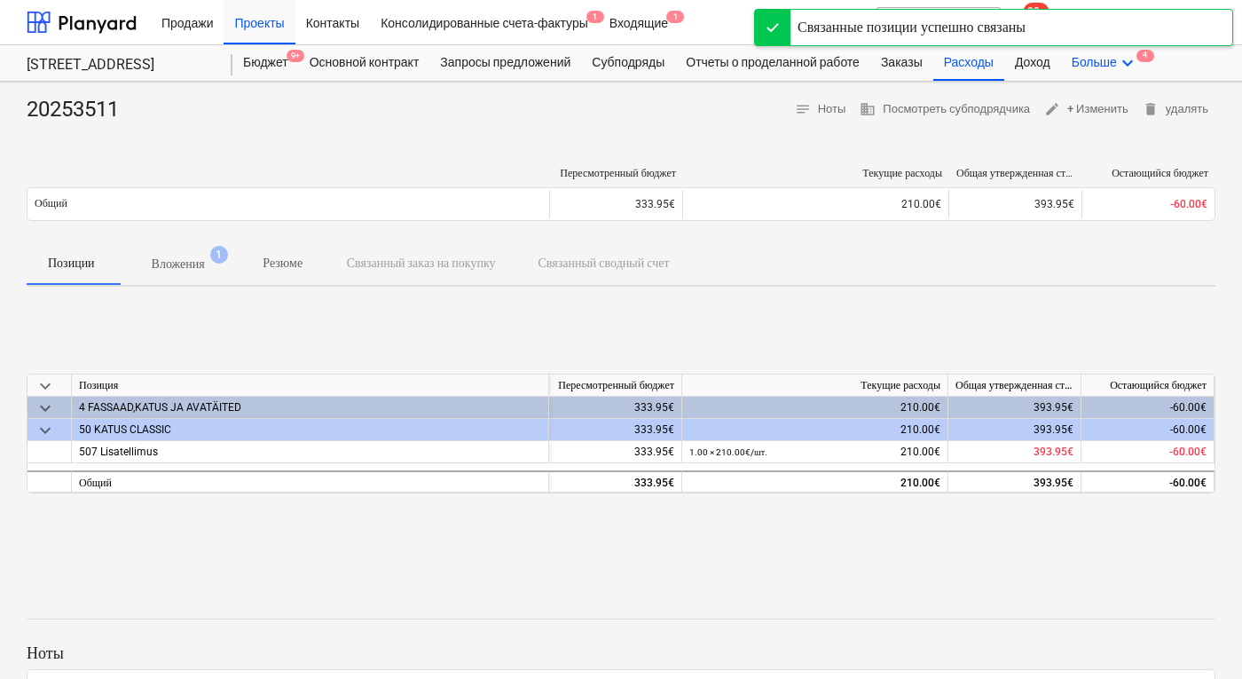
click at [1138, 57] on icon "keyboard_arrow_down" at bounding box center [1127, 62] width 21 height 21
click at [1109, 101] on div "Файлы 4" at bounding box center [1095, 105] width 85 height 15
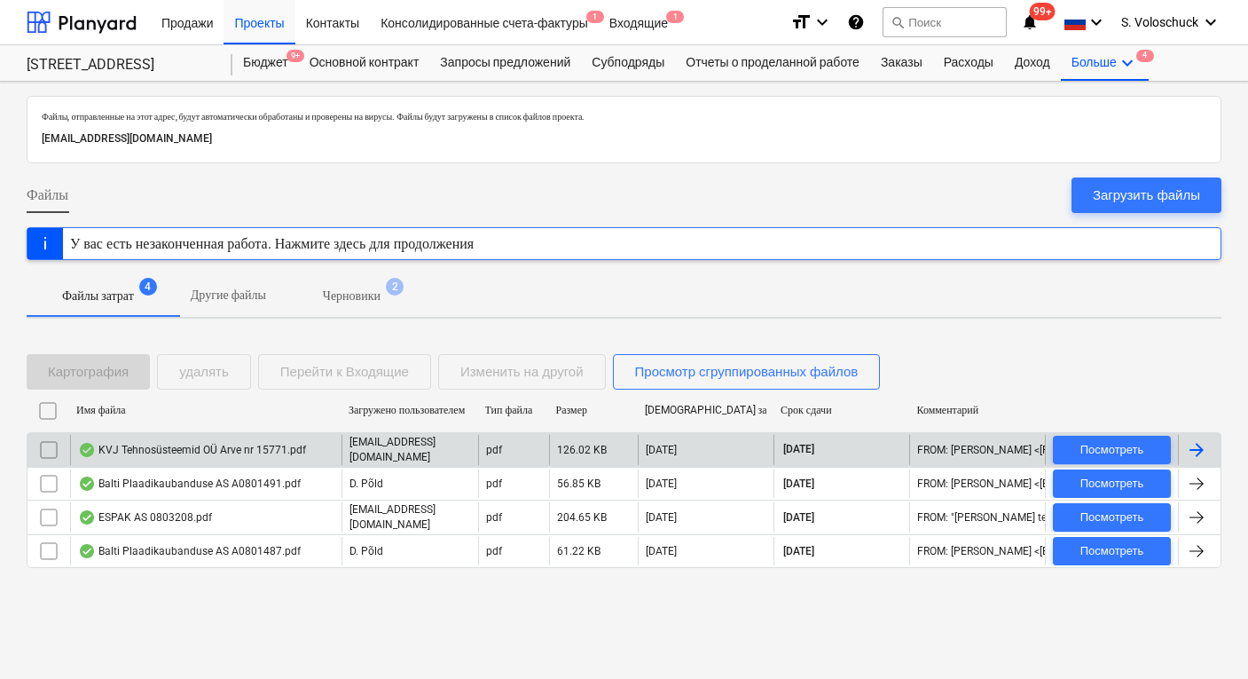
click at [232, 446] on div "KVJ Tehnosüsteemid OÜ Arve nr 15771.pdf" at bounding box center [192, 450] width 228 height 14
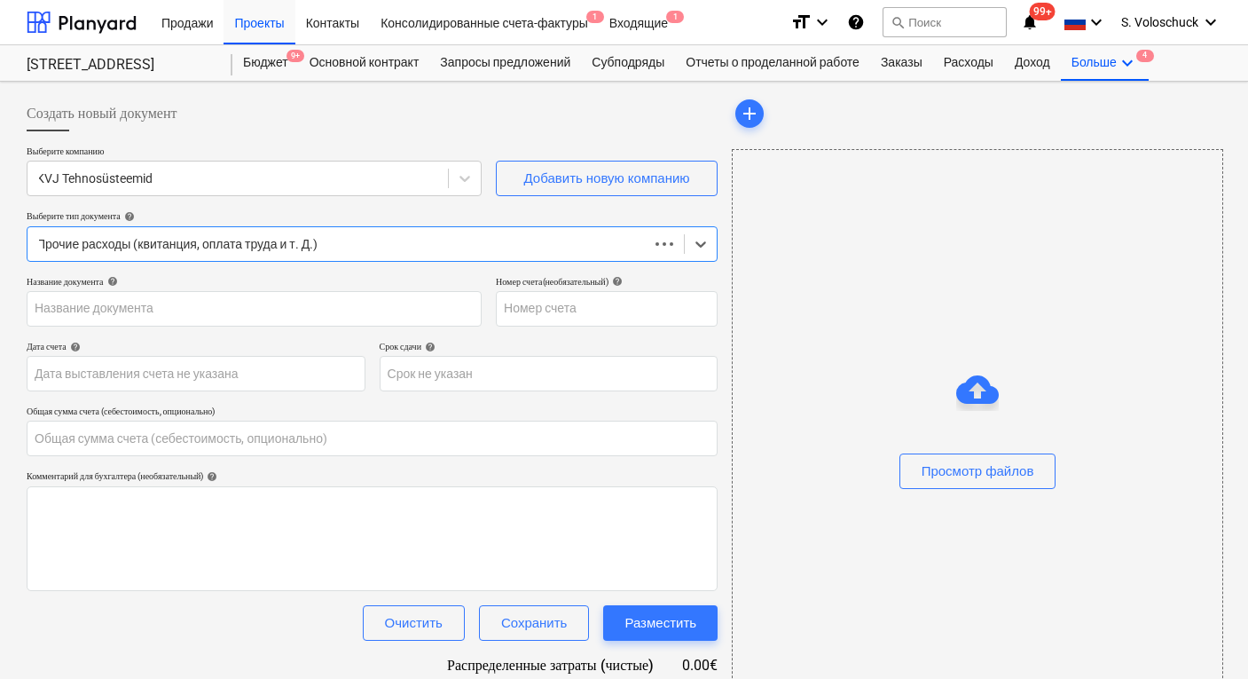
type input "0.00"
type input "15771"
type input "[DATE]"
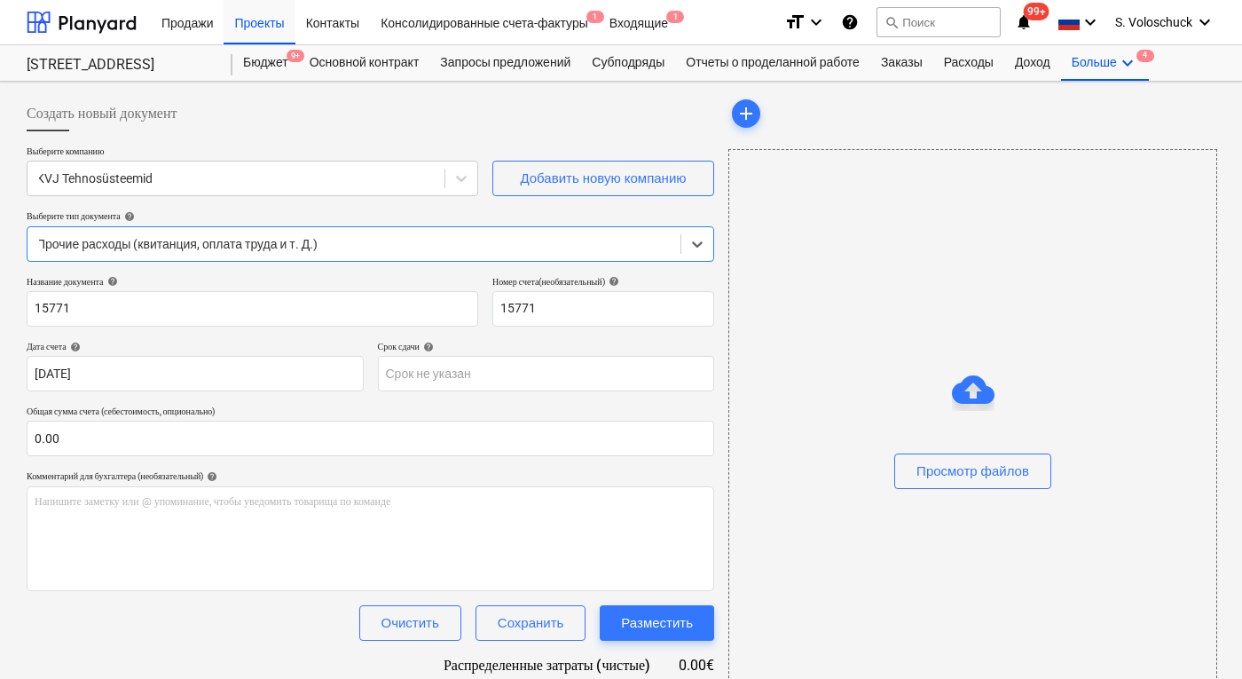
type input "[DATE]"
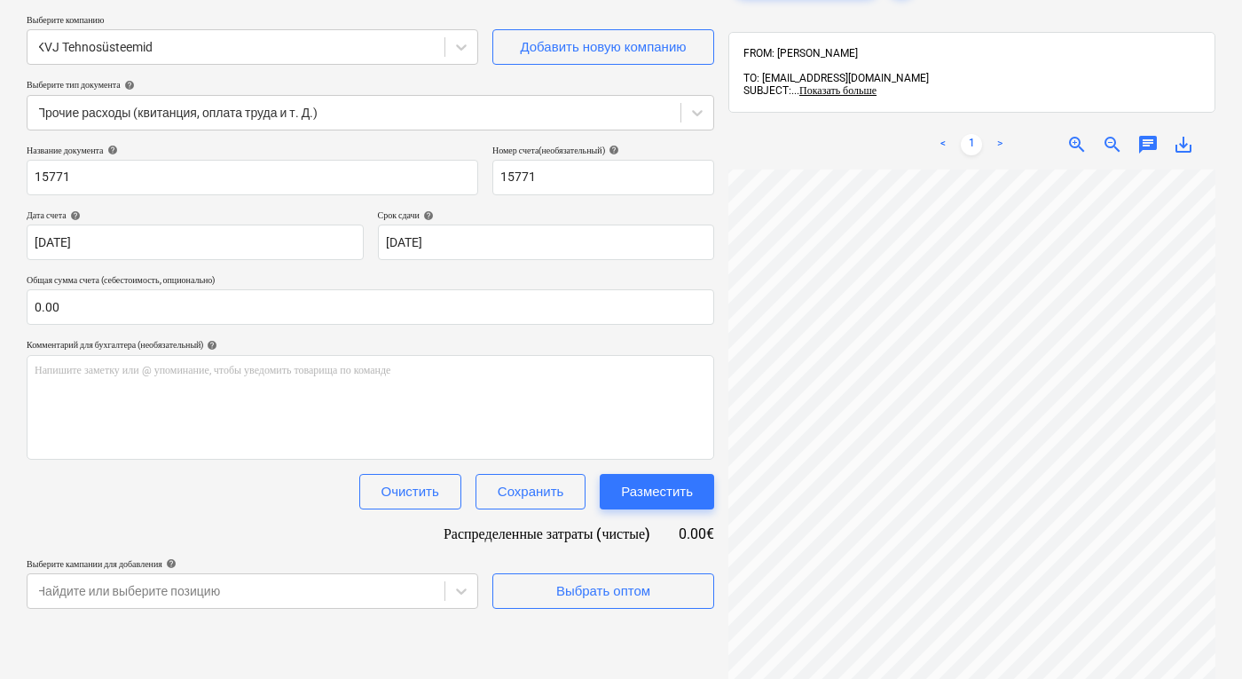
scroll to position [129, 0]
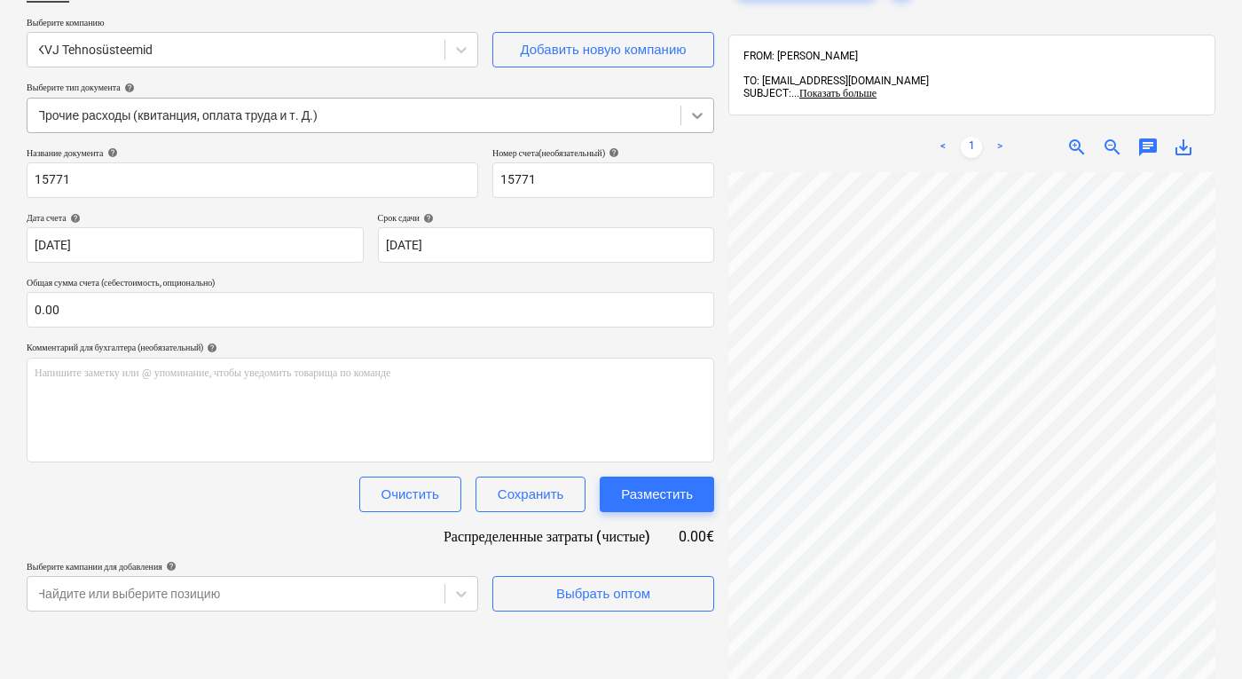
click at [697, 118] on icon at bounding box center [697, 115] width 18 height 18
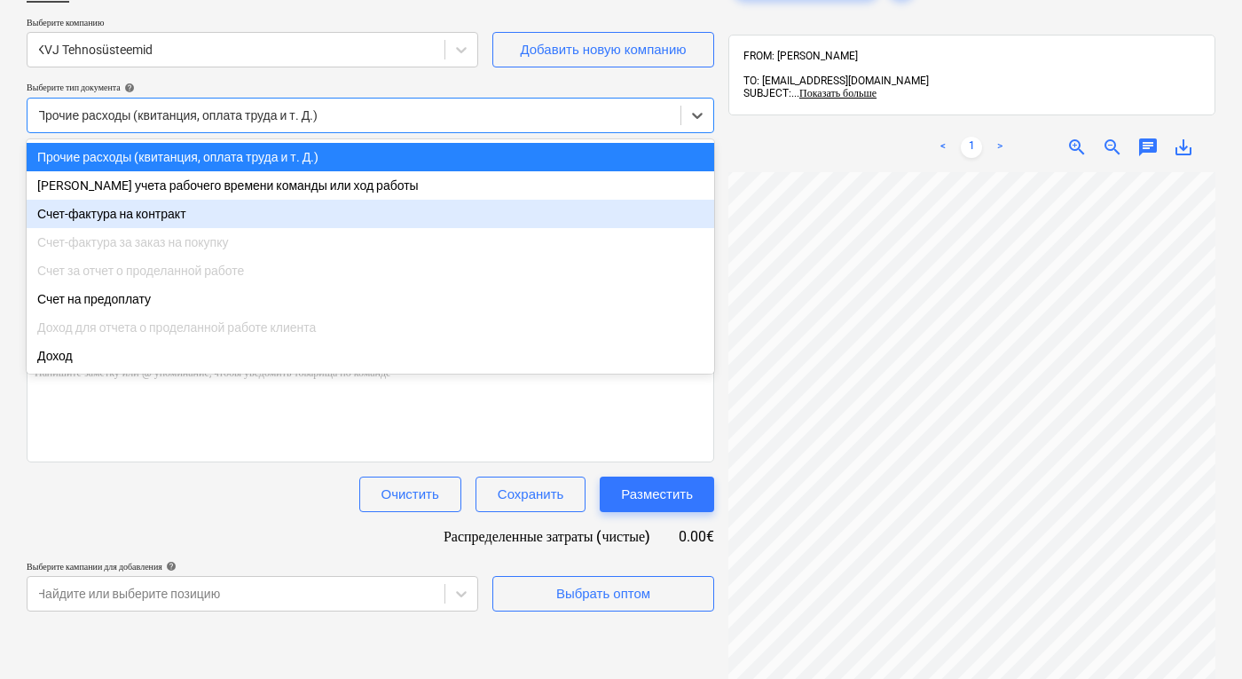
click at [585, 208] on div "Счет-фактура на контракт" at bounding box center [371, 214] width 688 height 28
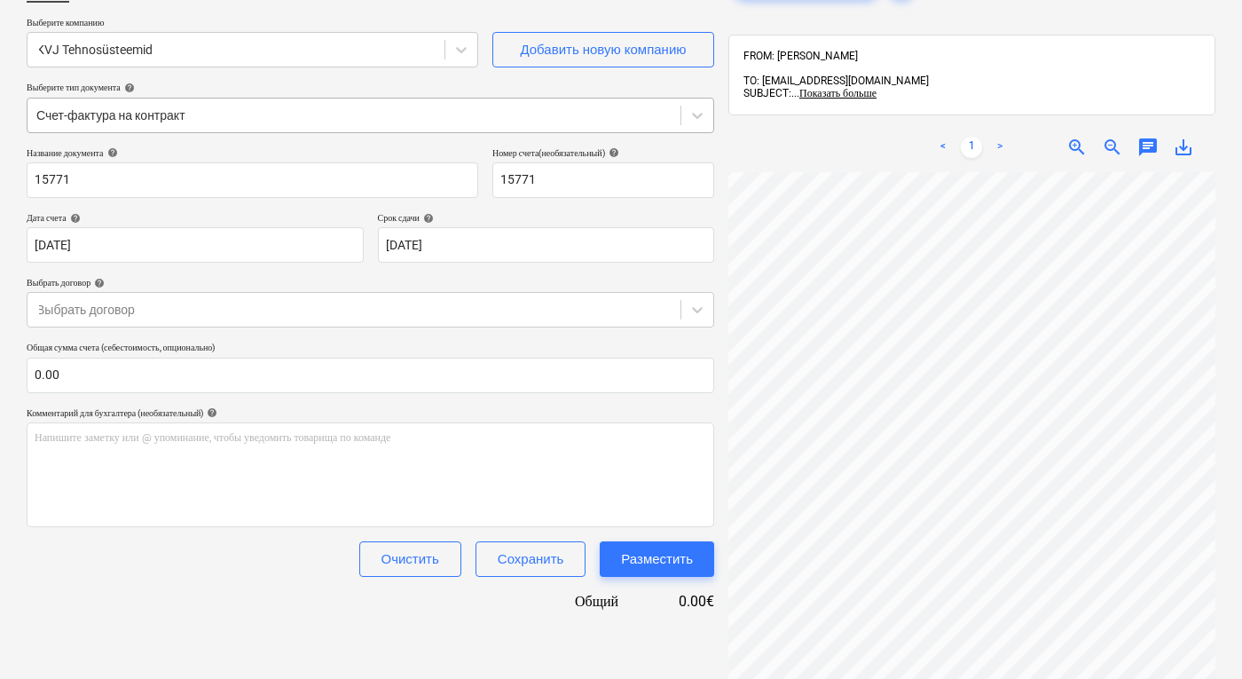
click at [474, 120] on div at bounding box center [353, 115] width 635 height 18
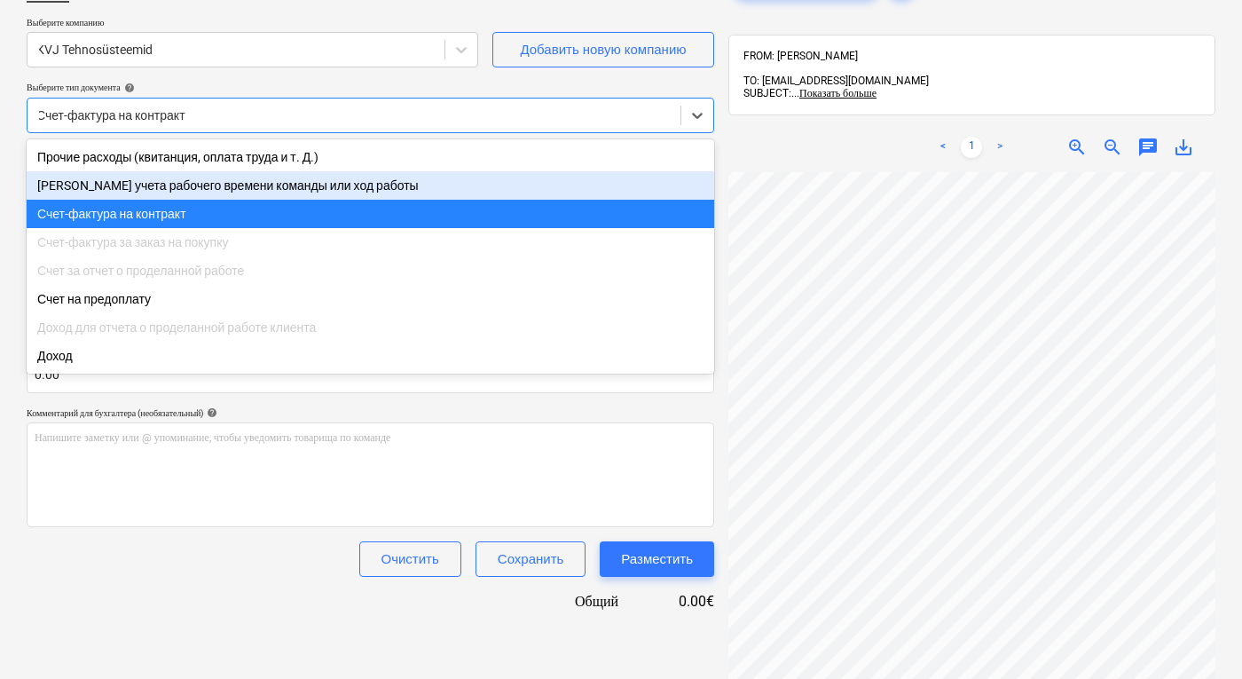
click at [445, 180] on div "[PERSON_NAME] учета рабочего времени команды или ход работы" at bounding box center [371, 185] width 688 height 28
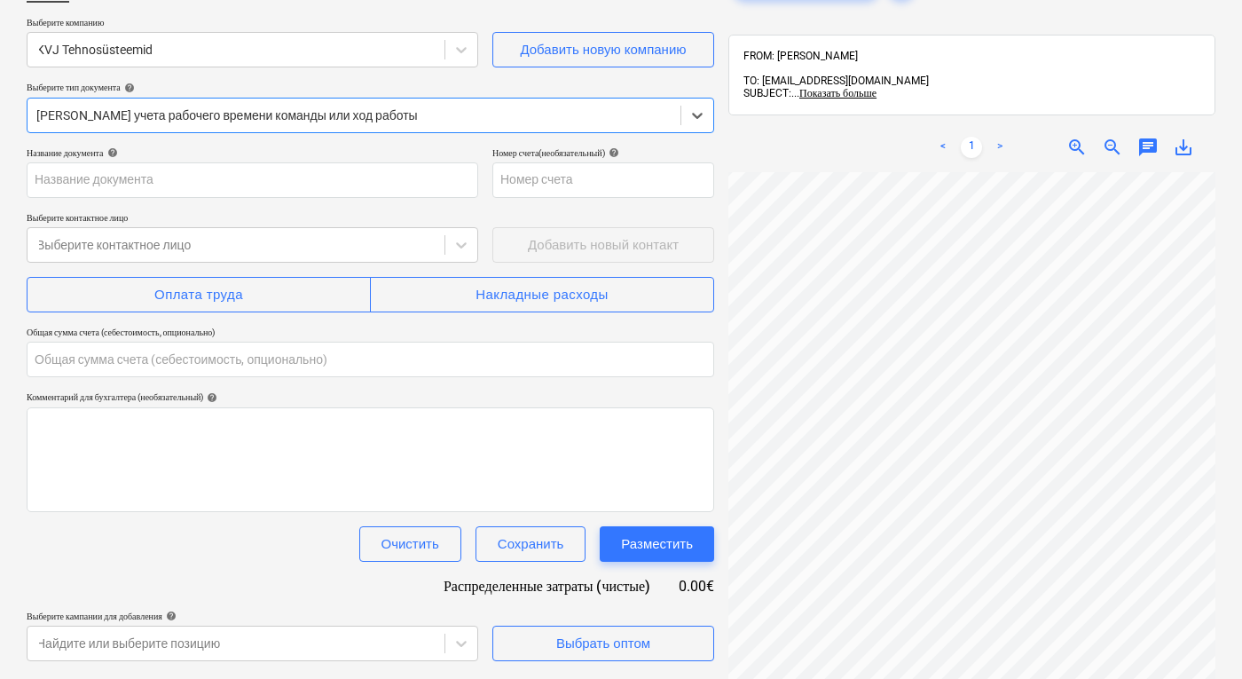
type input "15771"
type input "0.00"
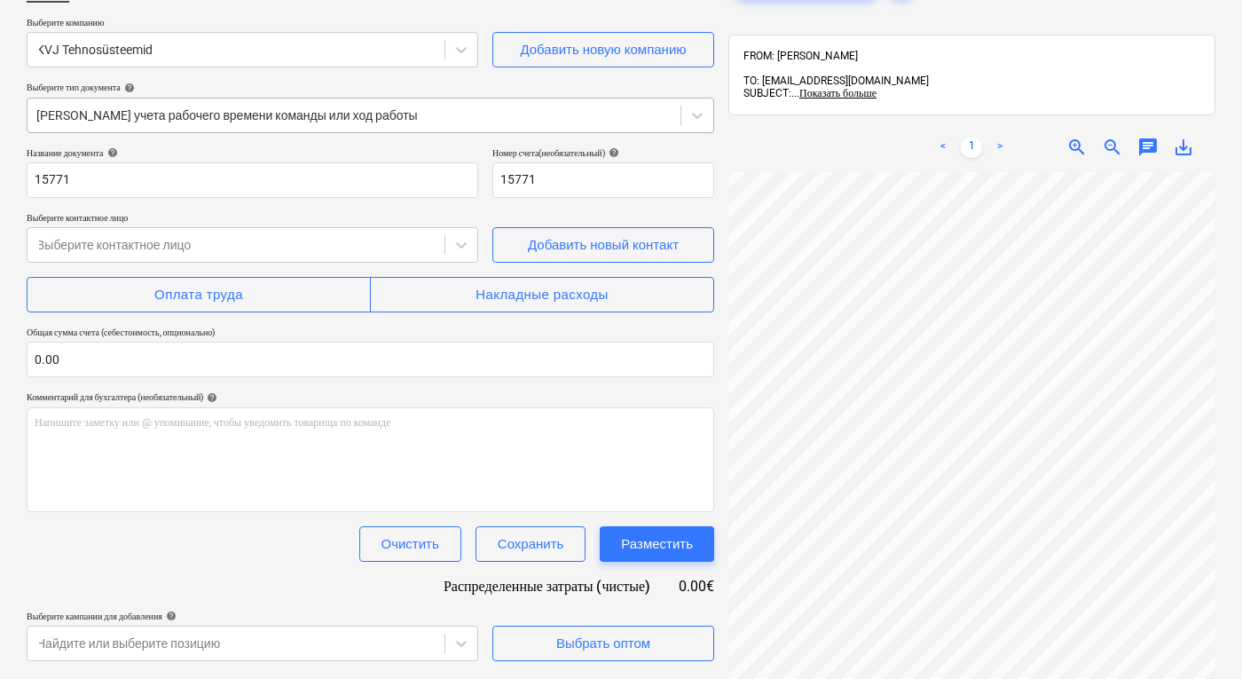
click at [551, 105] on div "[PERSON_NAME] учета рабочего времени команды или ход работы" at bounding box center [354, 115] width 653 height 25
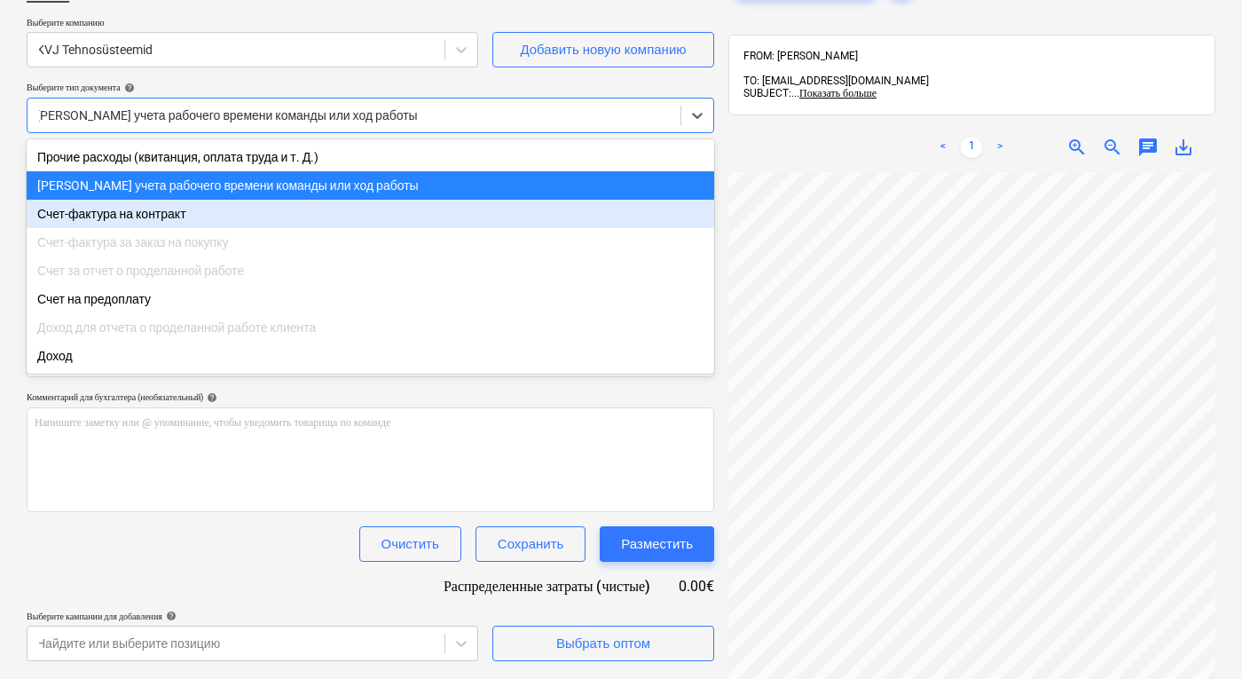
click at [434, 226] on div "Счет-фактура на контракт" at bounding box center [371, 214] width 688 height 28
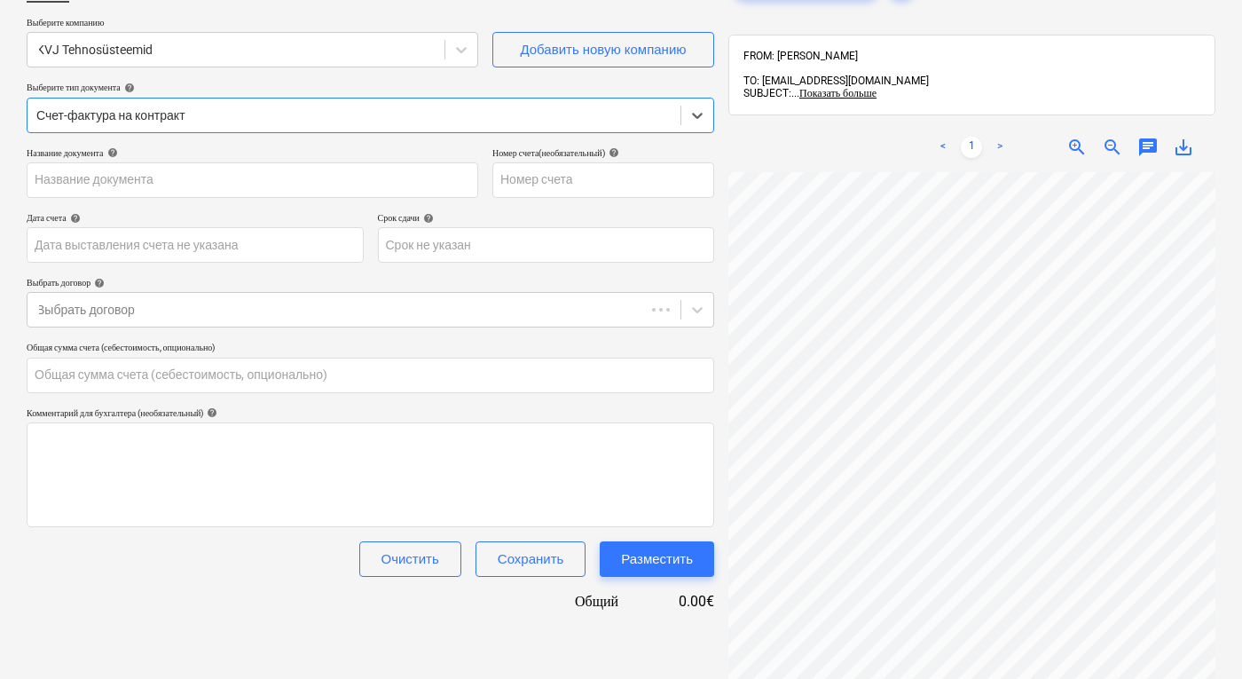
type input "15771"
type input "[DATE]"
type input "0.00"
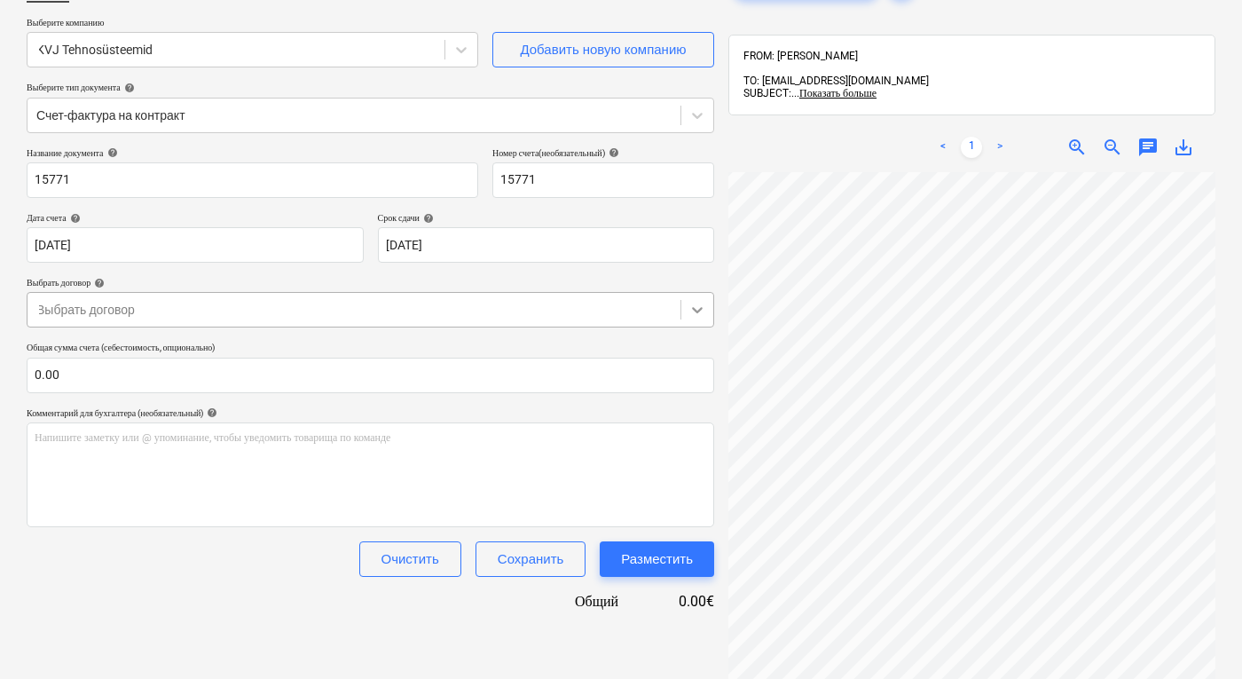
click at [695, 310] on icon at bounding box center [697, 310] width 18 height 18
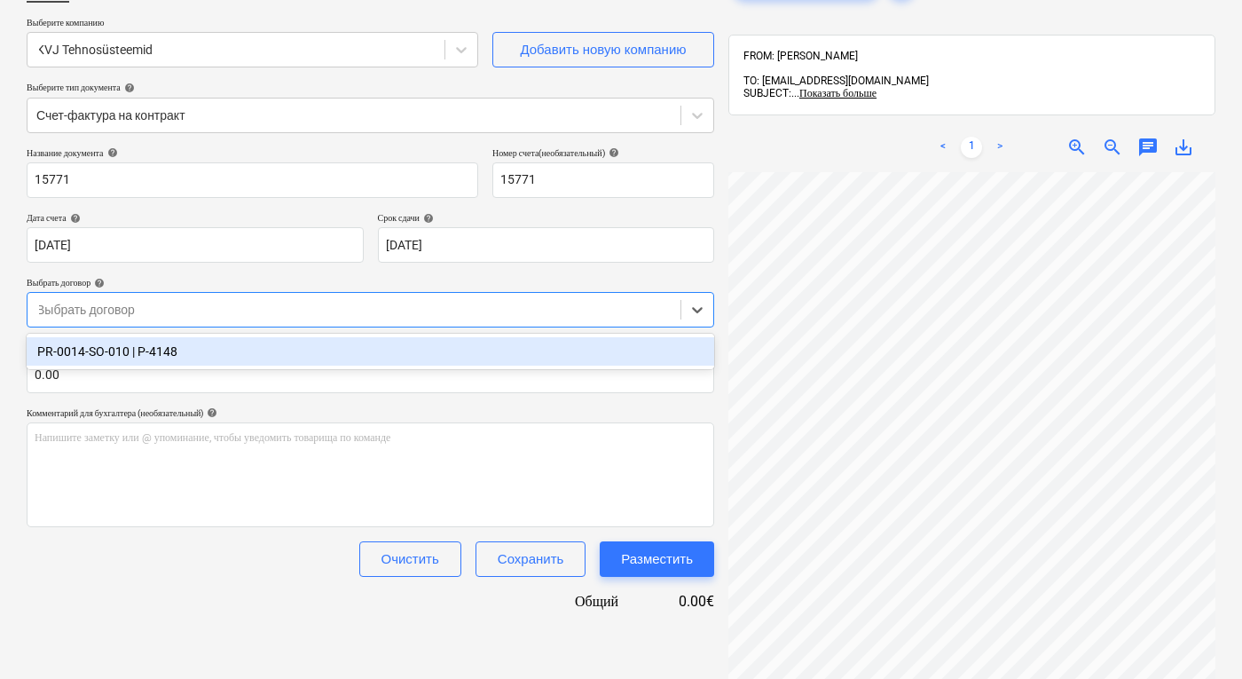
click at [656, 351] on div "PR-0014-SO-010 | P-4148" at bounding box center [371, 351] width 688 height 28
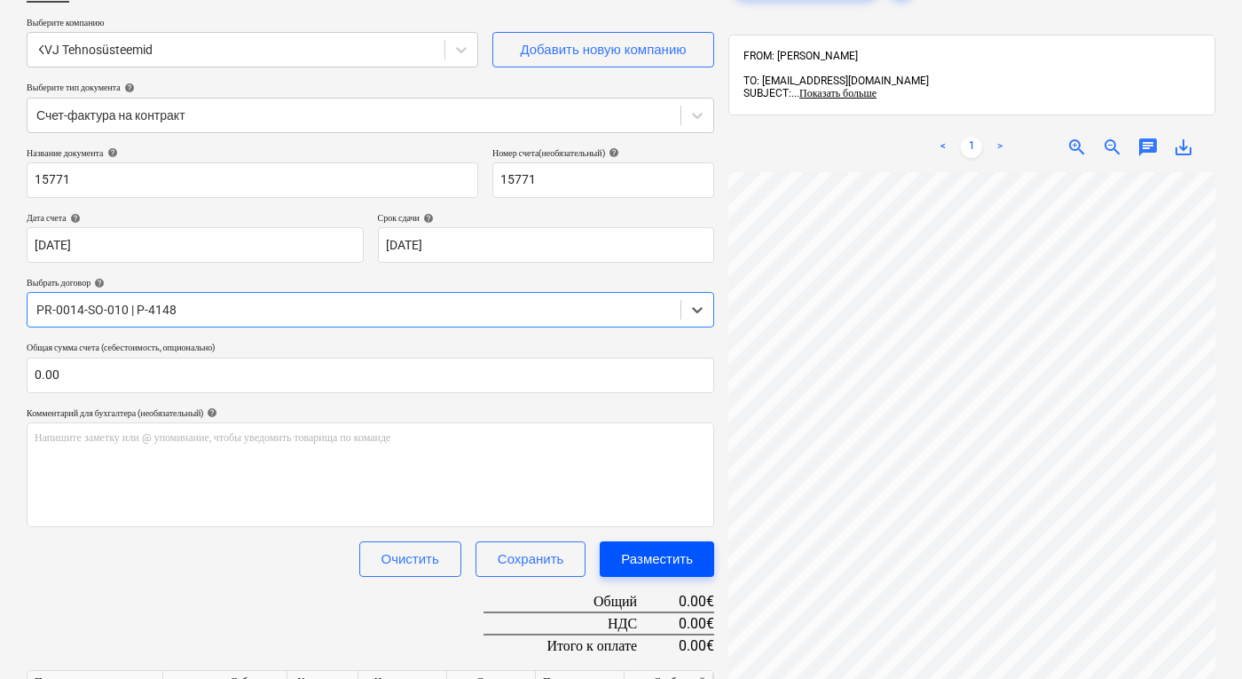
click at [659, 556] on div "Разместить" at bounding box center [657, 558] width 72 height 23
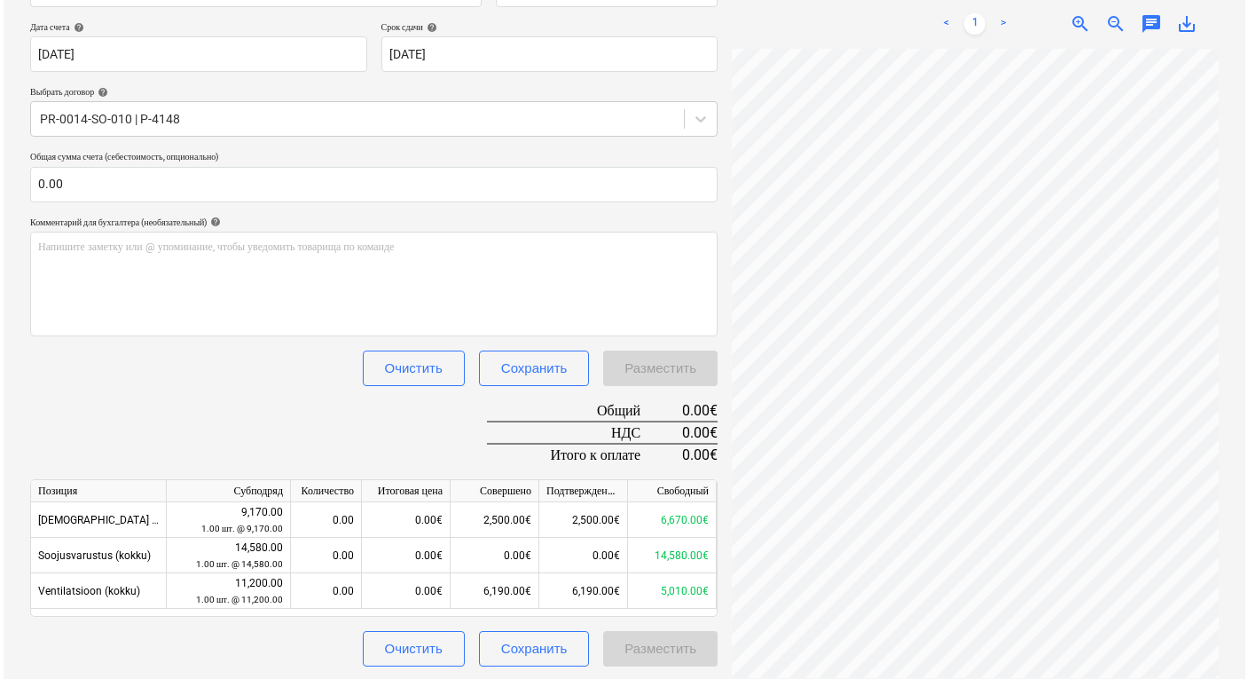
scroll to position [181, 306]
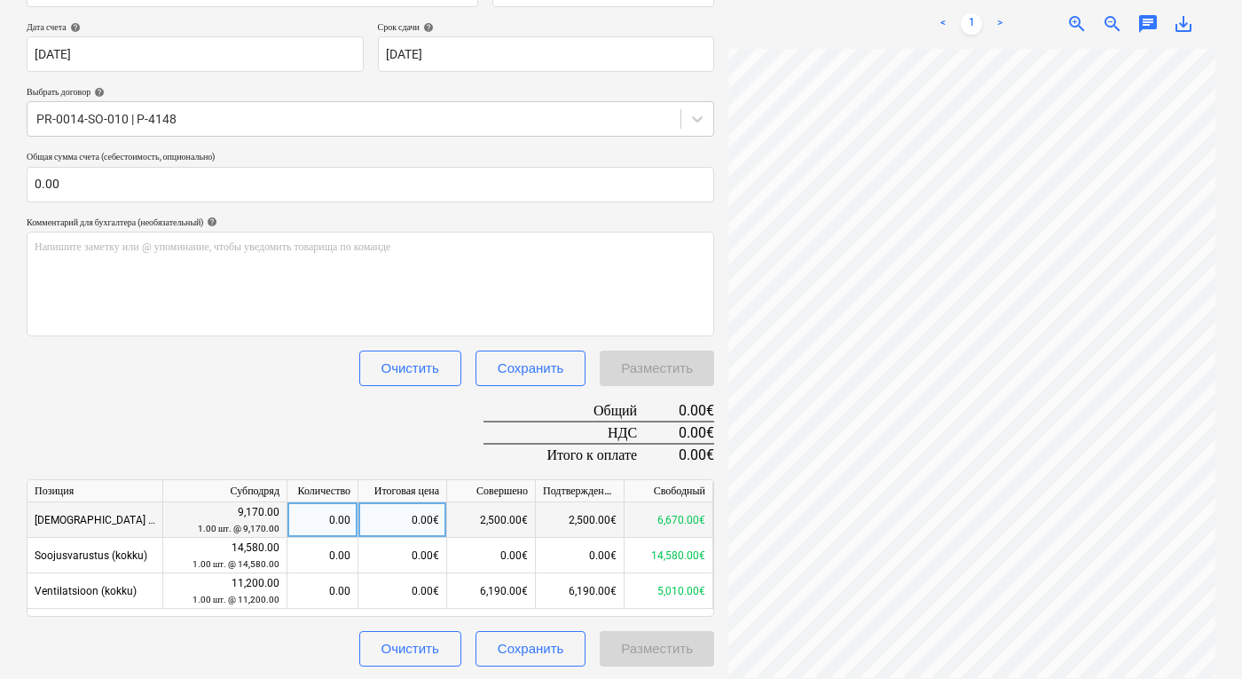
click at [314, 511] on div "0.00" at bounding box center [323, 519] width 56 height 35
type input "1"
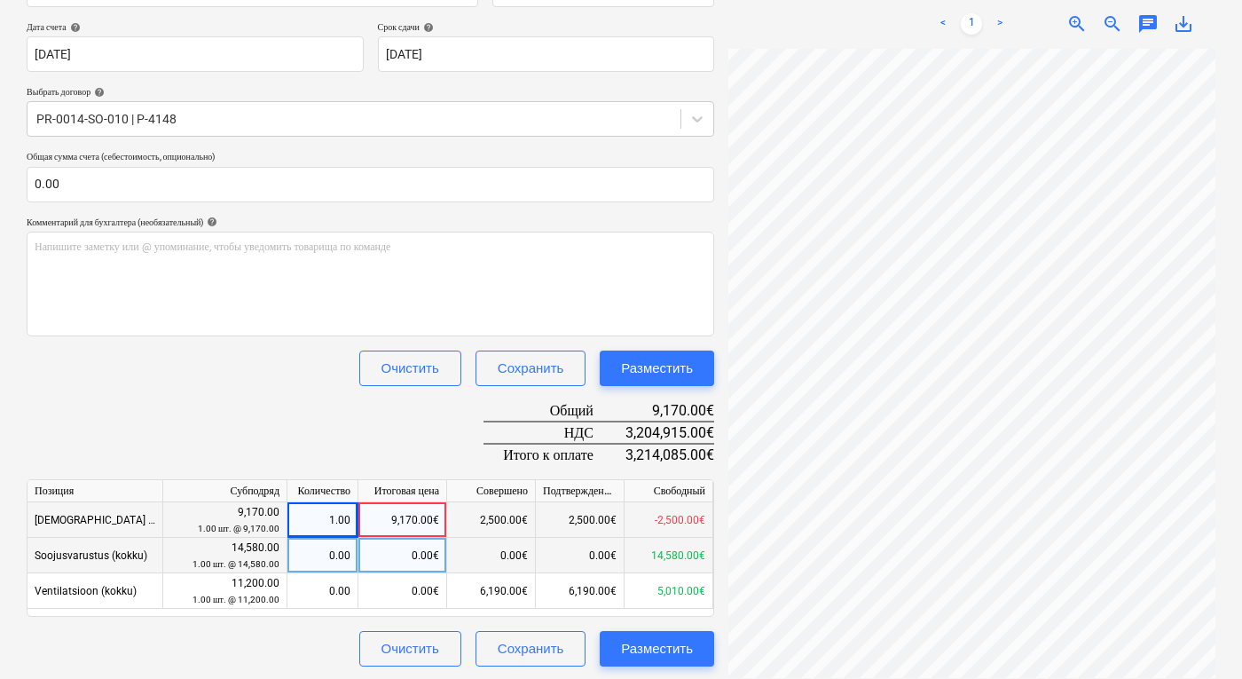
click at [321, 570] on div "0.00" at bounding box center [323, 555] width 56 height 35
click at [341, 514] on div "1.00" at bounding box center [323, 519] width 56 height 35
click at [341, 514] on input at bounding box center [322, 519] width 70 height 35
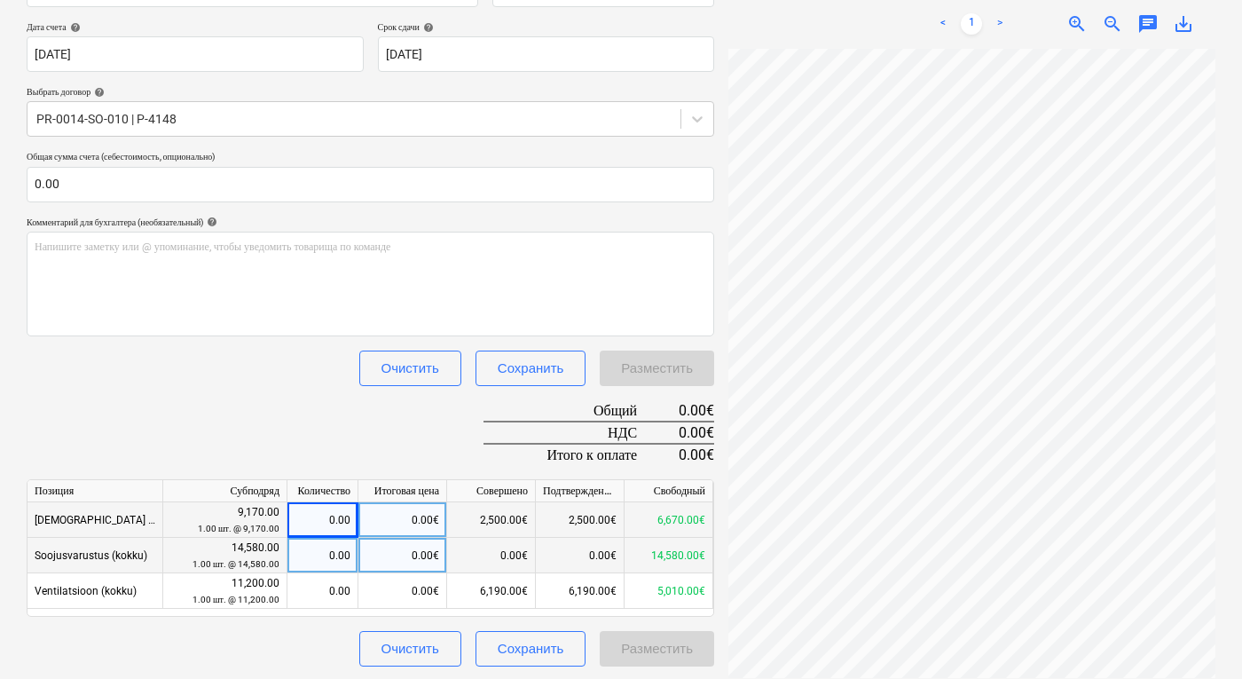
click at [678, 515] on div "6,670.00€" at bounding box center [669, 519] width 89 height 35
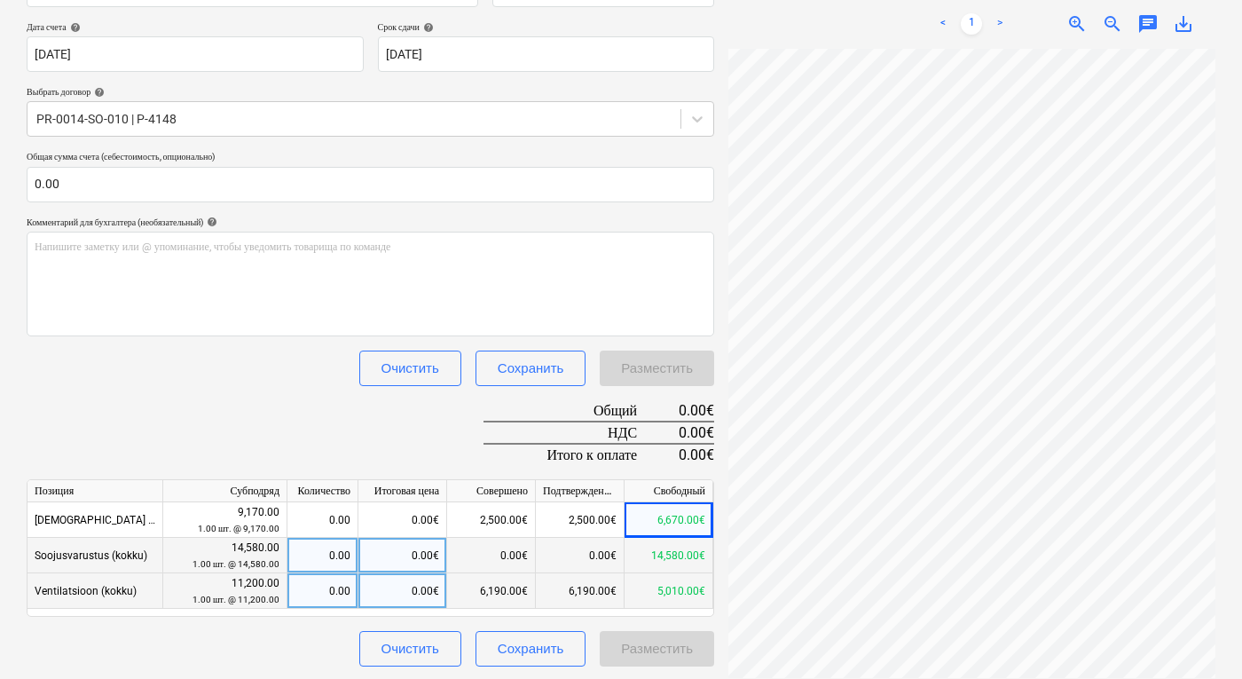
click at [347, 593] on div "0.00" at bounding box center [323, 590] width 56 height 35
type input "1"
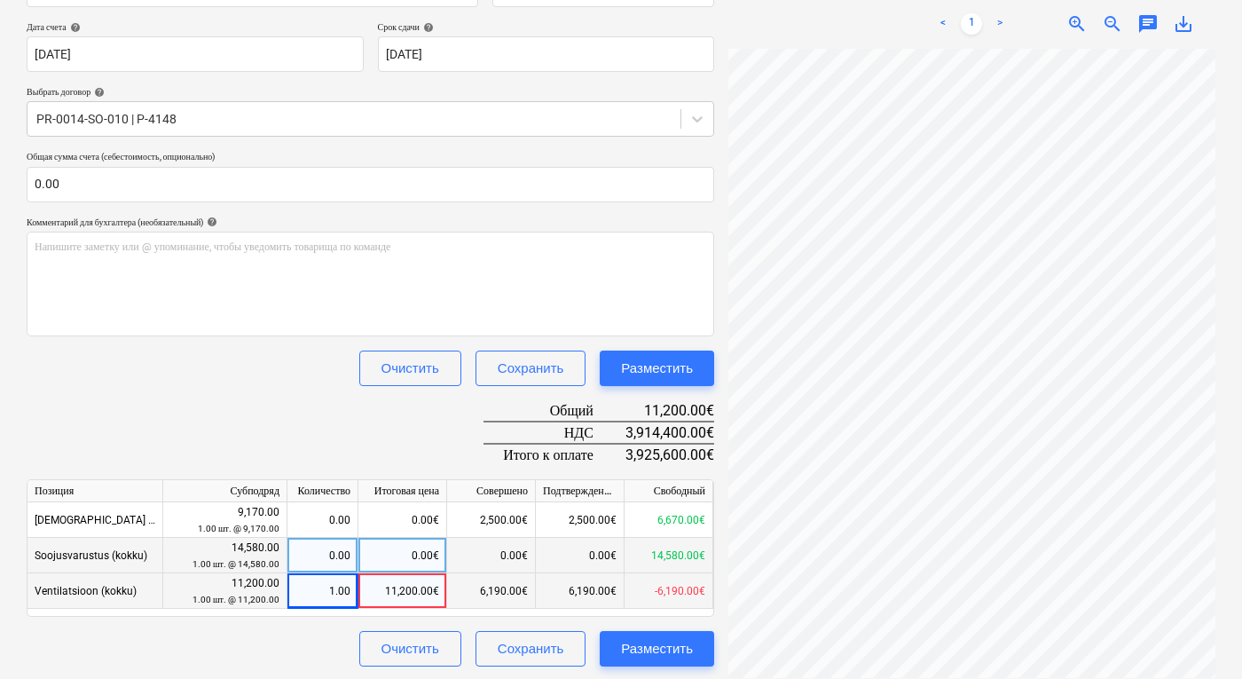
click at [219, 417] on div "Название документа help 15771 Номер счета (необязательный) help 15771 Дата счет…" at bounding box center [371, 312] width 688 height 710
click at [335, 594] on div "1.00" at bounding box center [323, 590] width 56 height 35
type input "0"
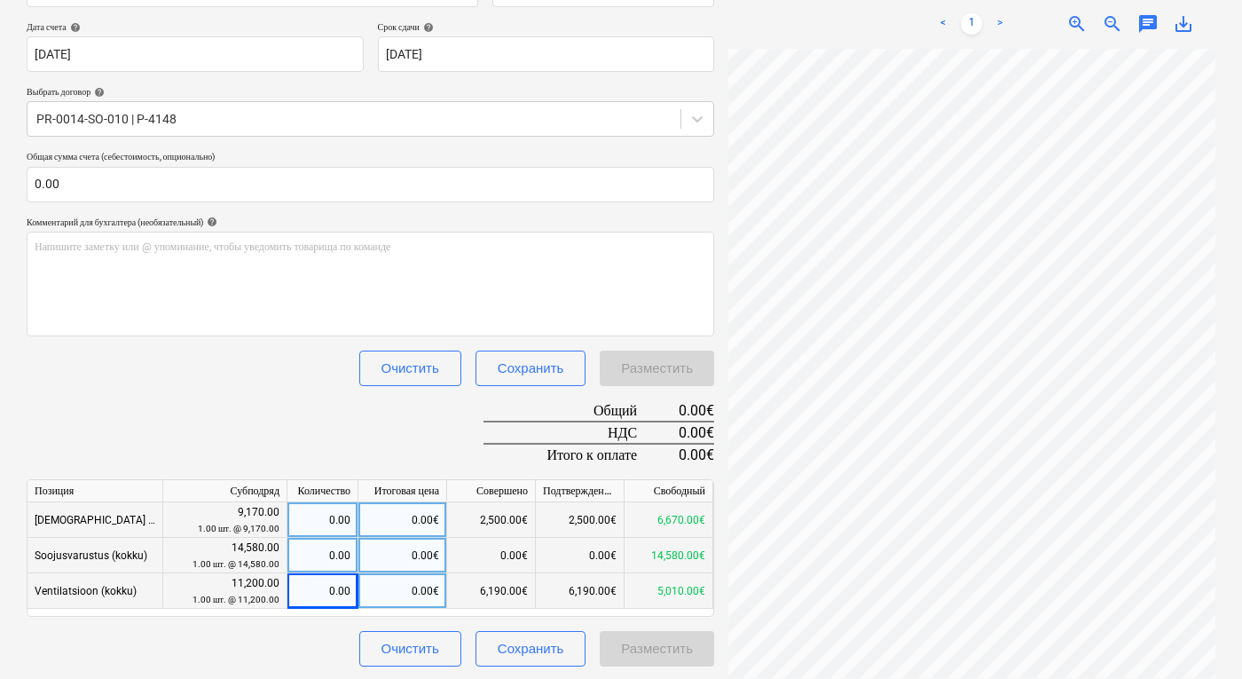
click at [414, 519] on div "0.00€" at bounding box center [402, 519] width 89 height 35
type input "4170"
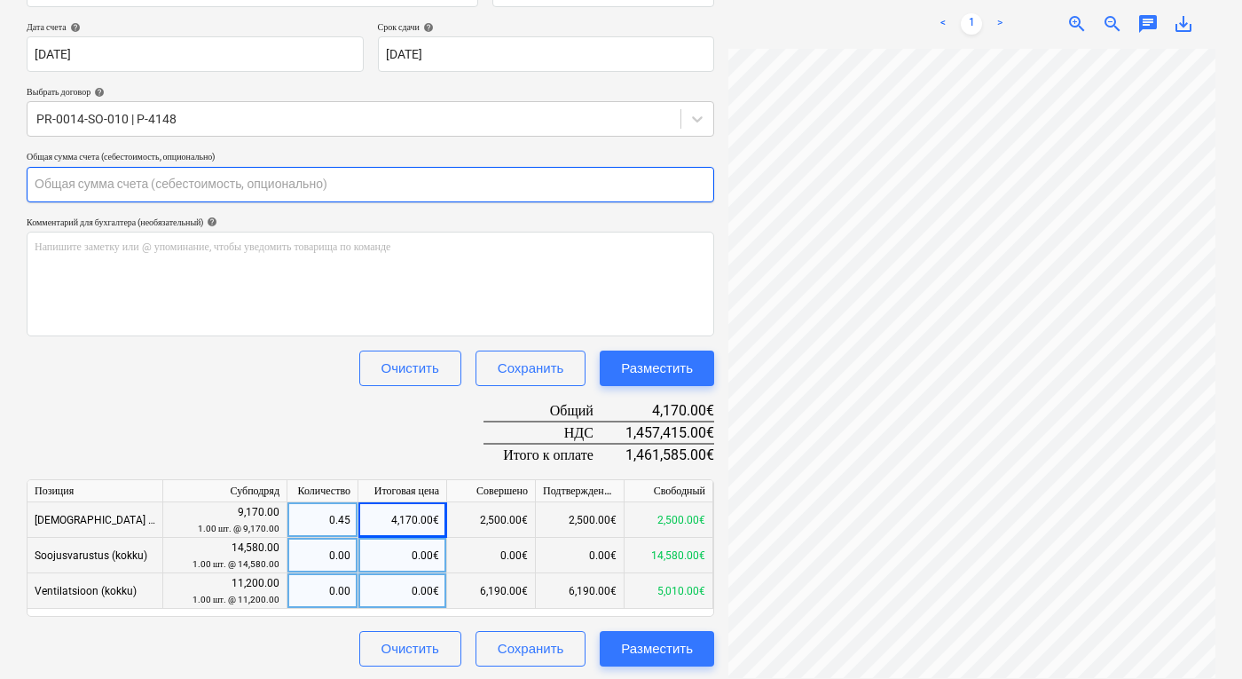
click at [131, 172] on input "text" at bounding box center [371, 184] width 688 height 35
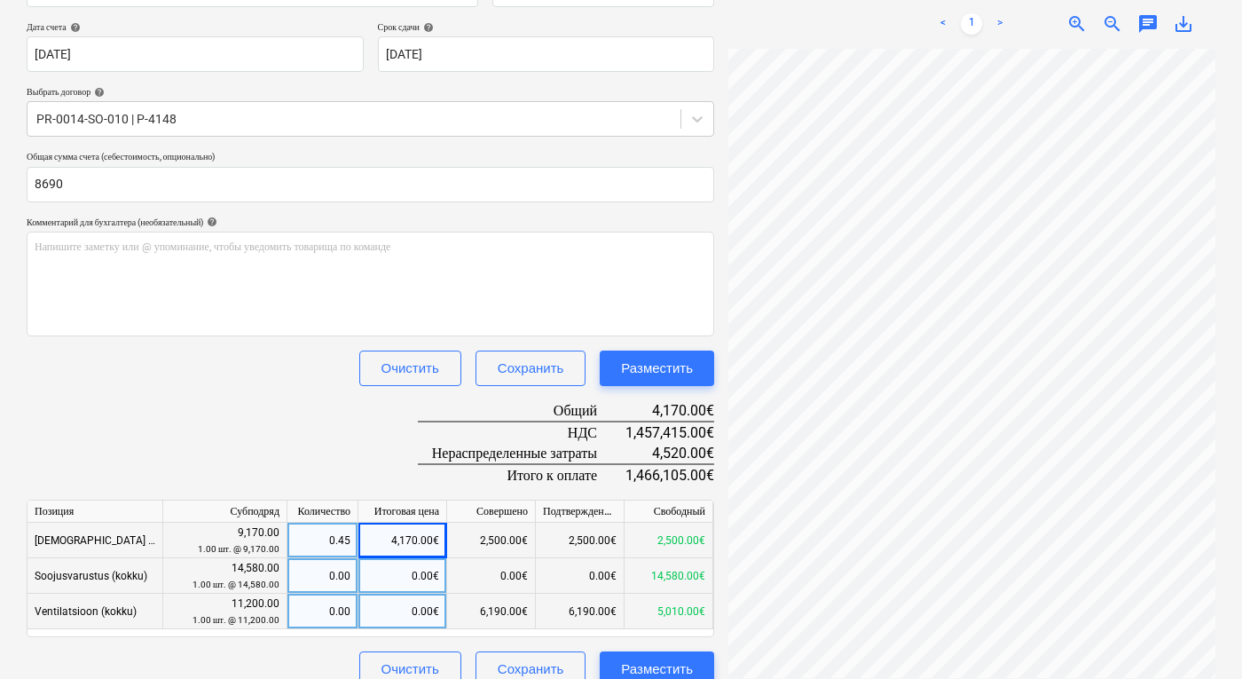
type input "8,690.00"
click at [398, 601] on div "0.00€" at bounding box center [402, 610] width 89 height 35
type input "4520"
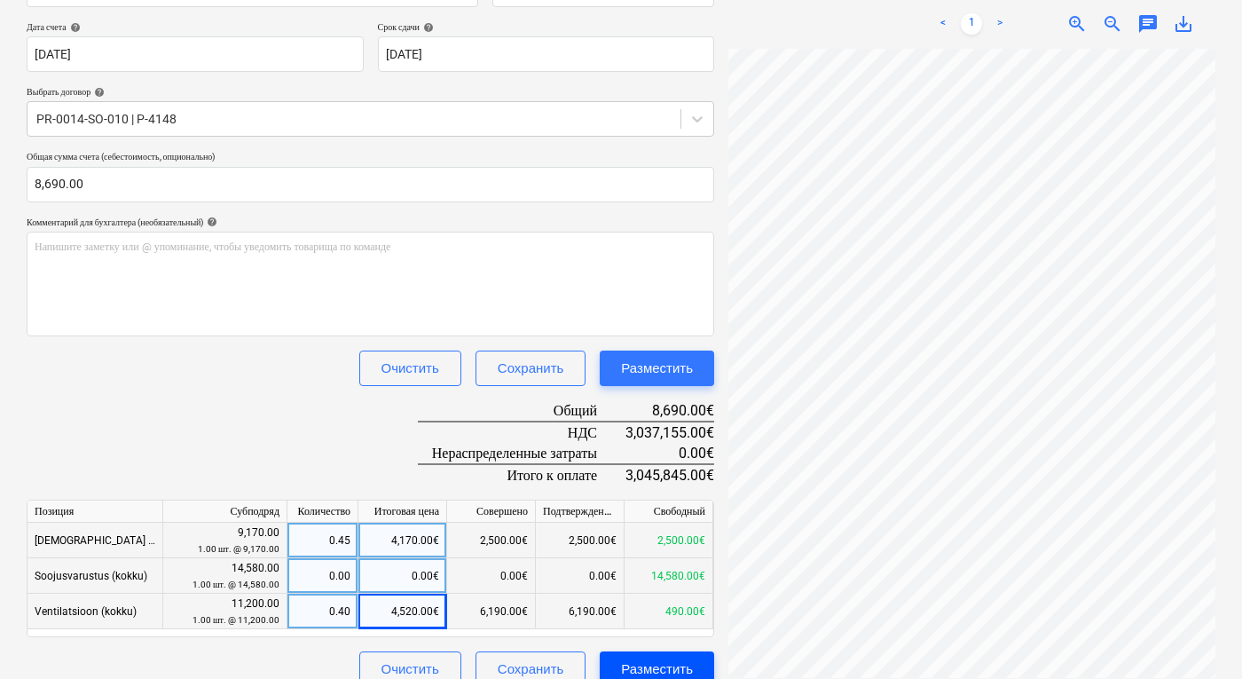
click at [675, 664] on div "Разместить" at bounding box center [657, 668] width 72 height 23
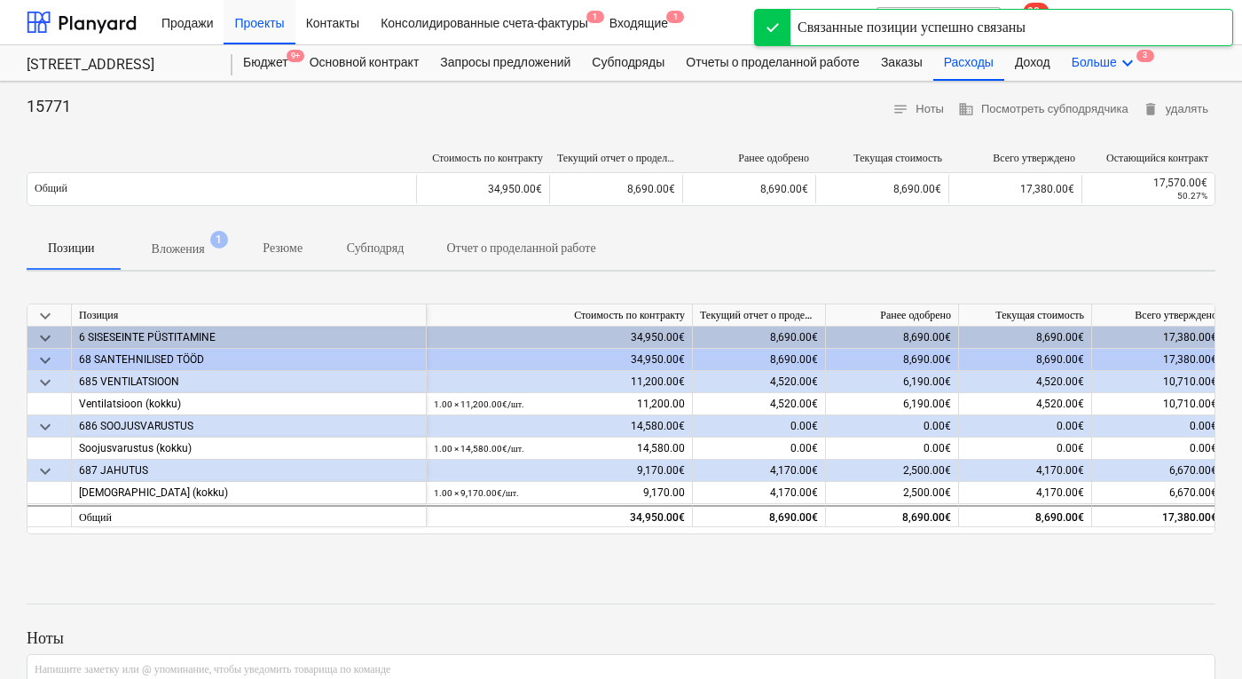
click at [1124, 69] on div "Больше keyboard_arrow_down 3" at bounding box center [1105, 62] width 88 height 35
click at [1114, 104] on div "Файлы 3" at bounding box center [1095, 105] width 85 height 15
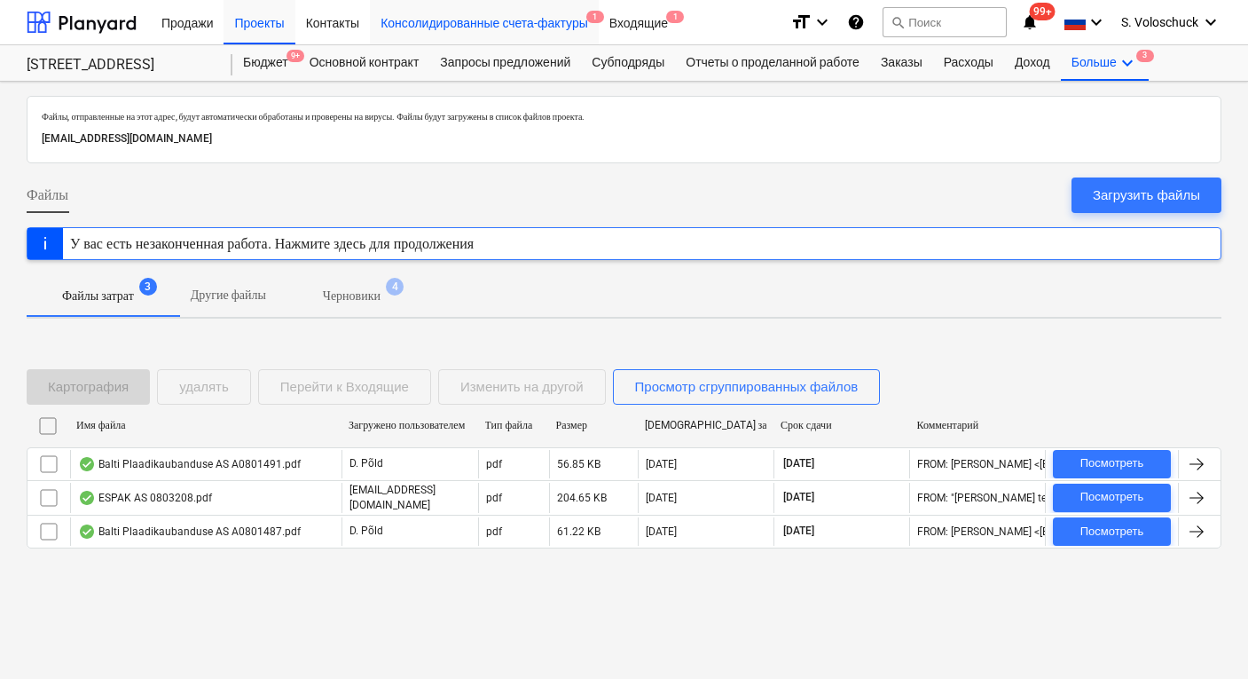
click at [508, 22] on div "Консолидированные счета-фактуры 1" at bounding box center [484, 21] width 229 height 45
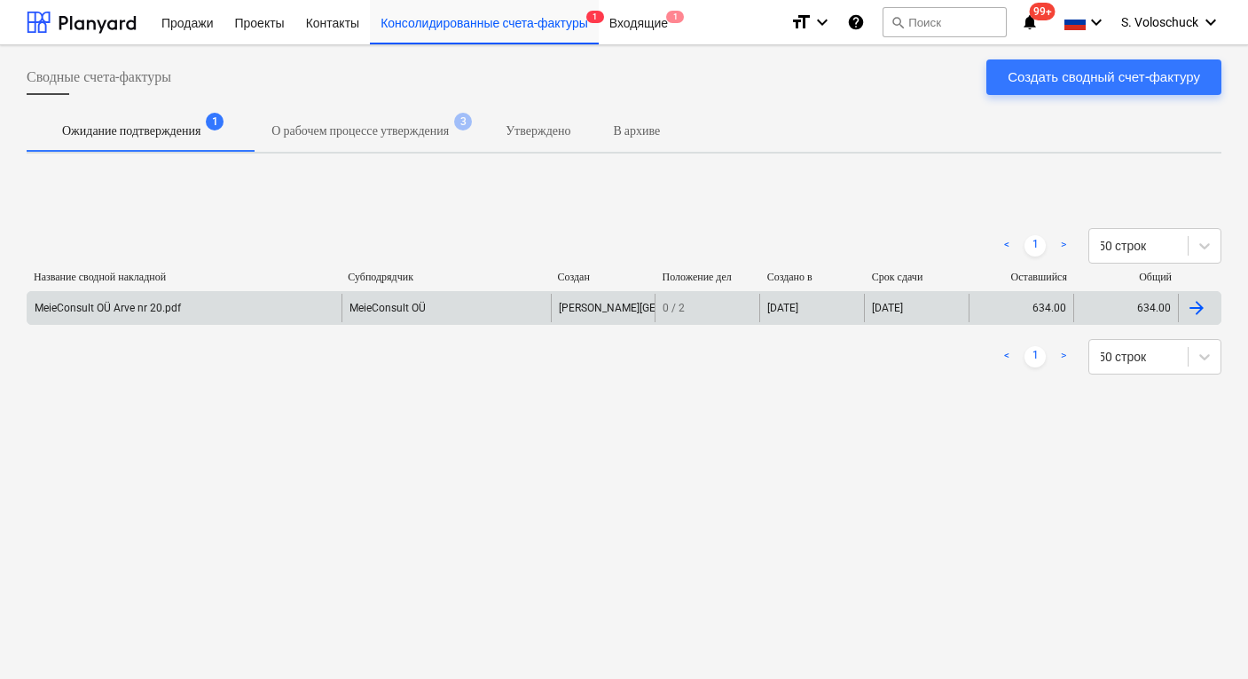
click at [334, 310] on div "MeieConsult OÜ Arve nr 20.pdf" at bounding box center [185, 308] width 314 height 28
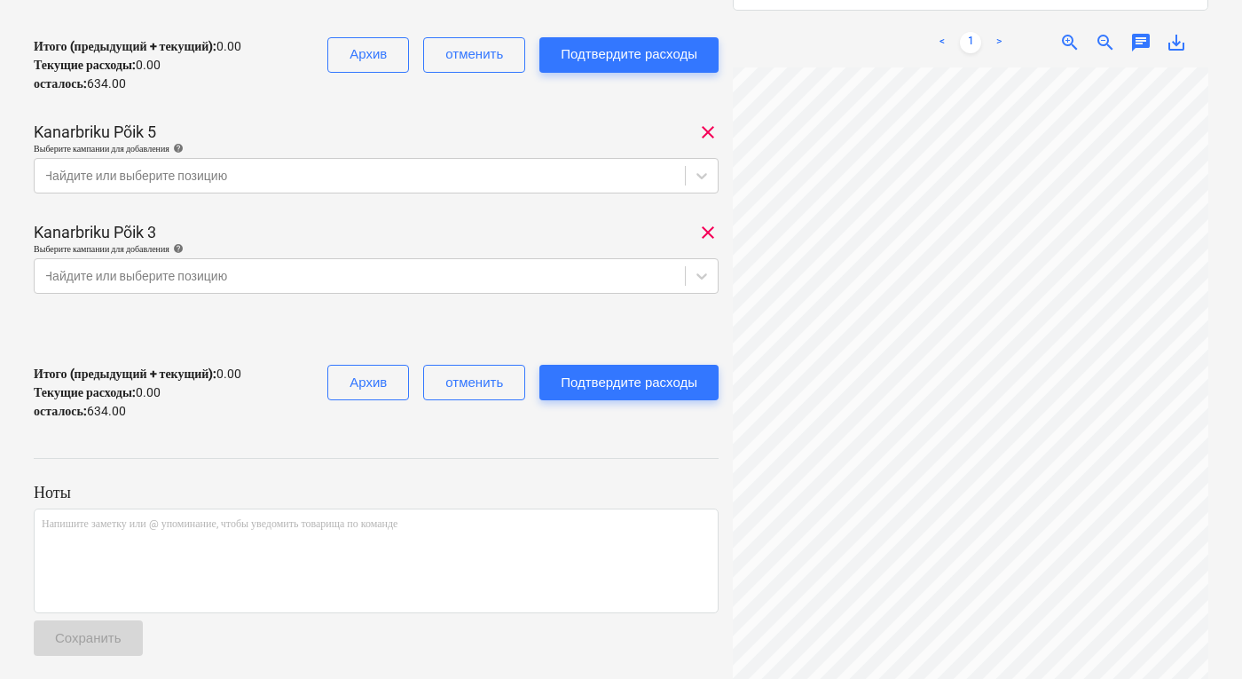
scroll to position [319, 326]
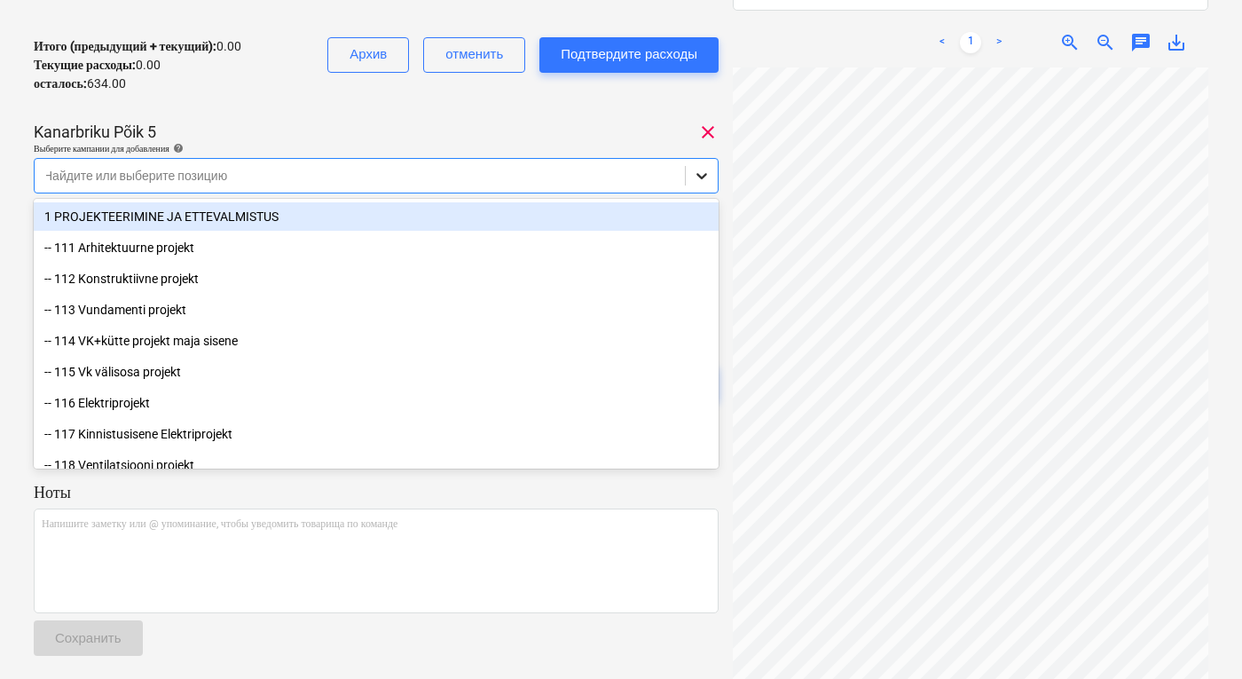
click at [704, 177] on icon at bounding box center [702, 176] width 18 height 18
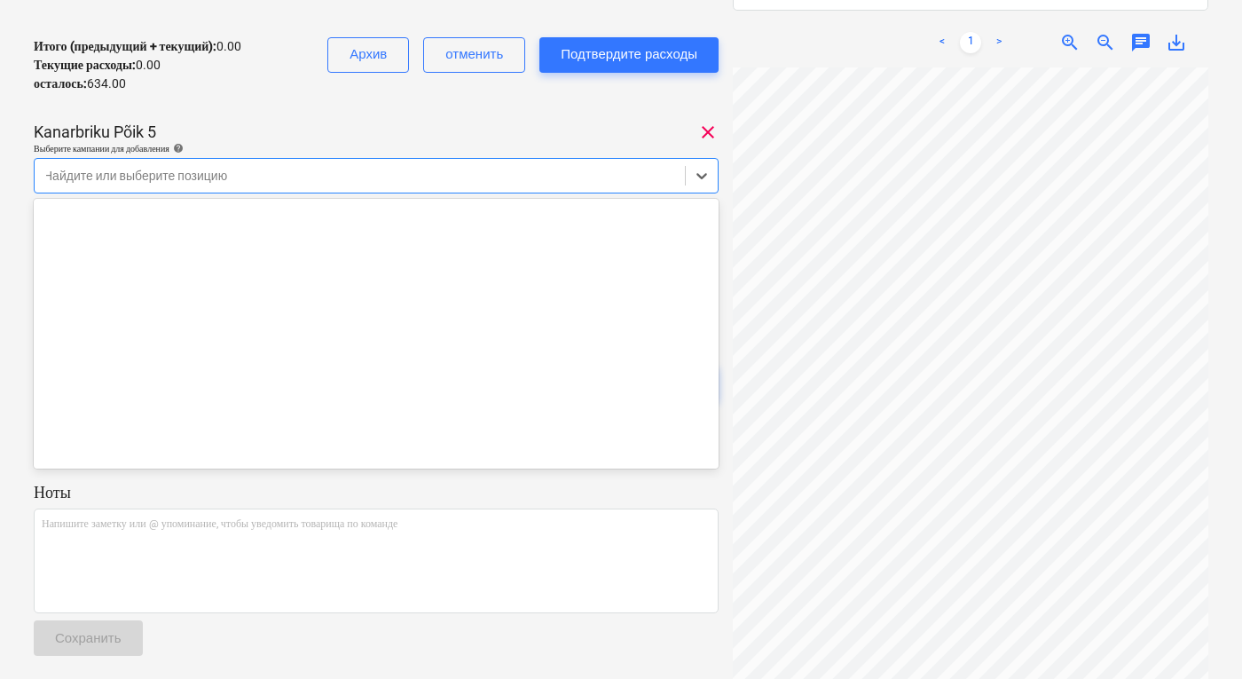
scroll to position [16635, 0]
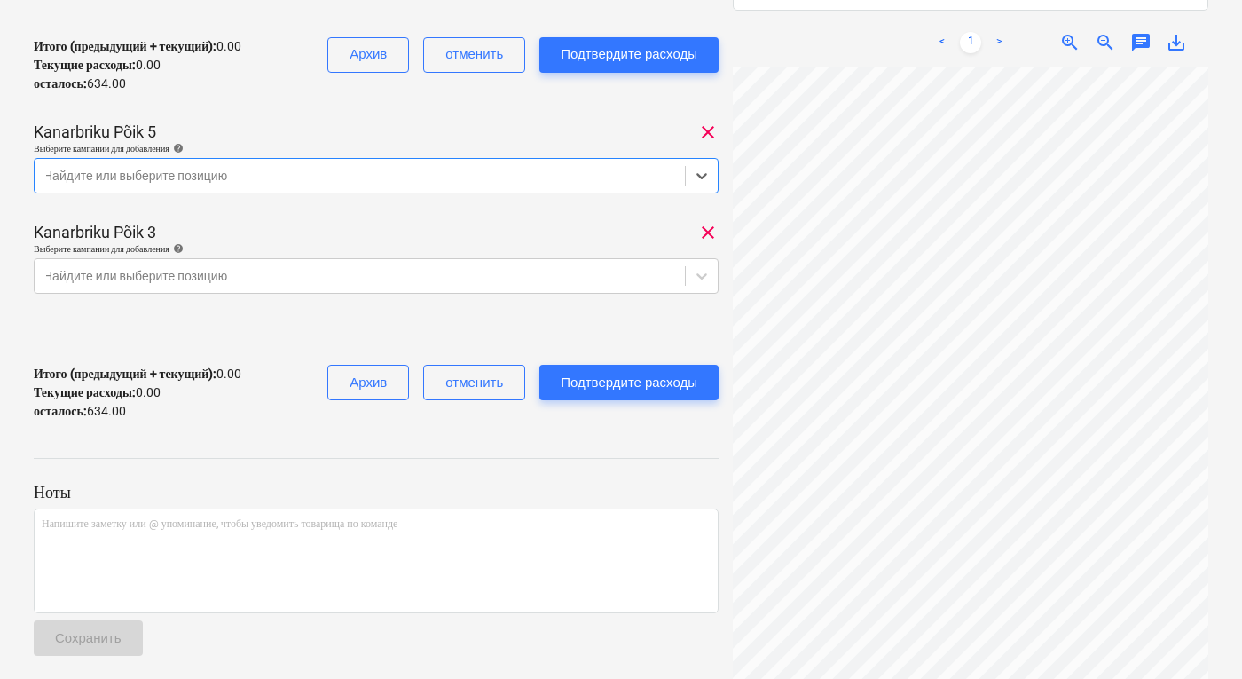
click at [500, 171] on div at bounding box center [359, 176] width 633 height 18
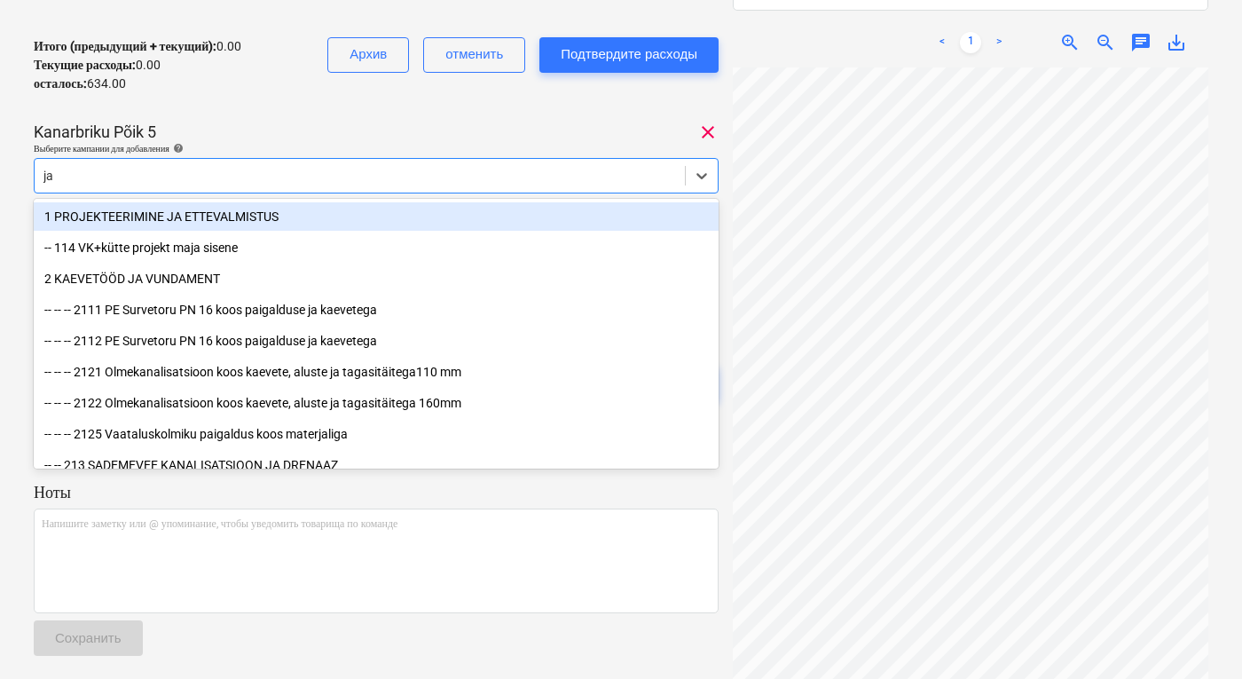
type input "j"
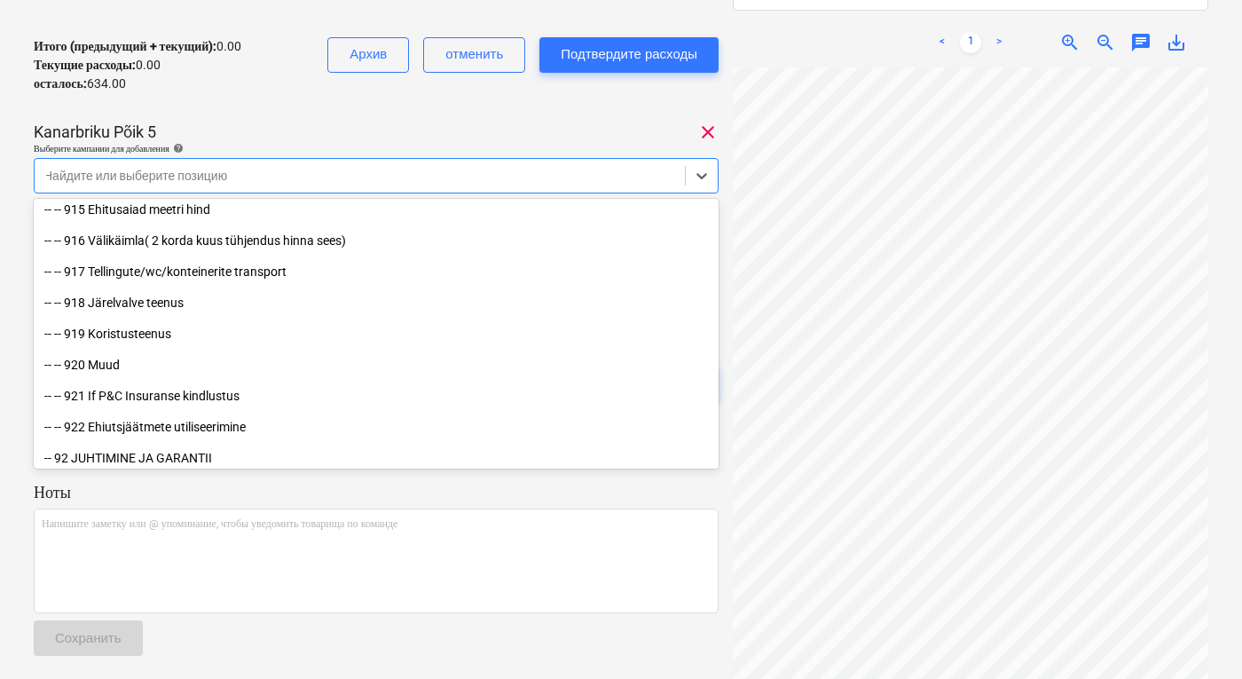
scroll to position [20640, 0]
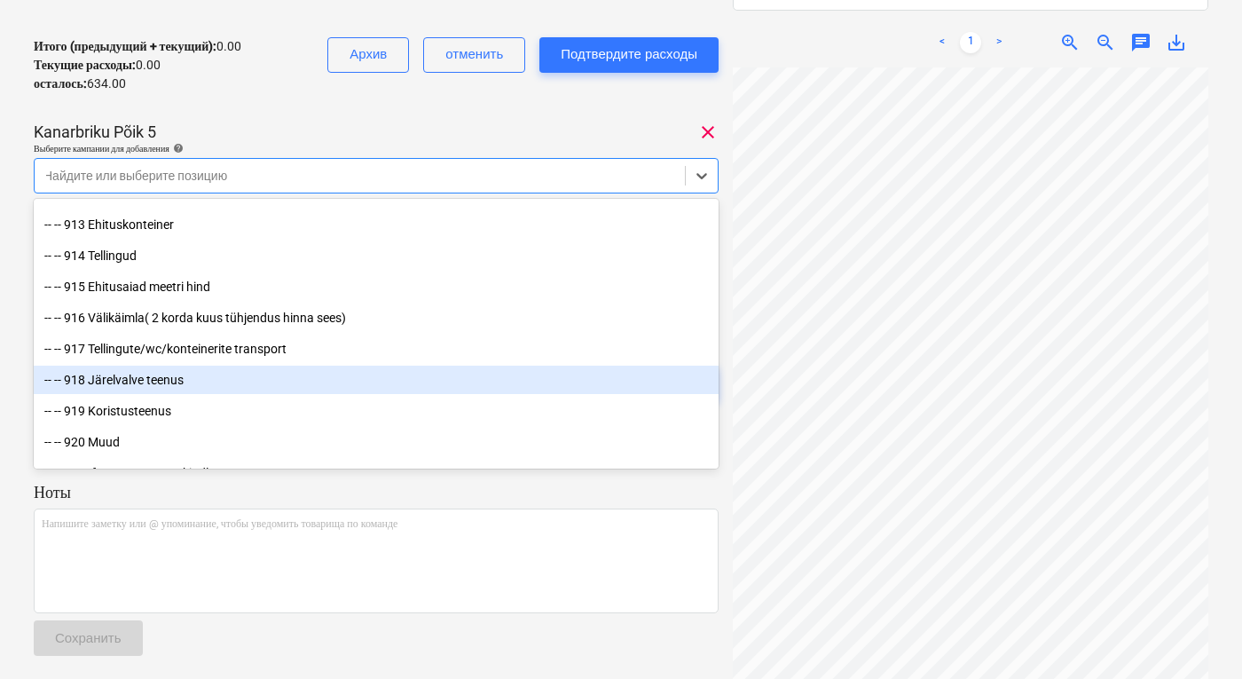
click at [119, 387] on div "-- -- 918 Järelvalve teenus" at bounding box center [376, 379] width 685 height 28
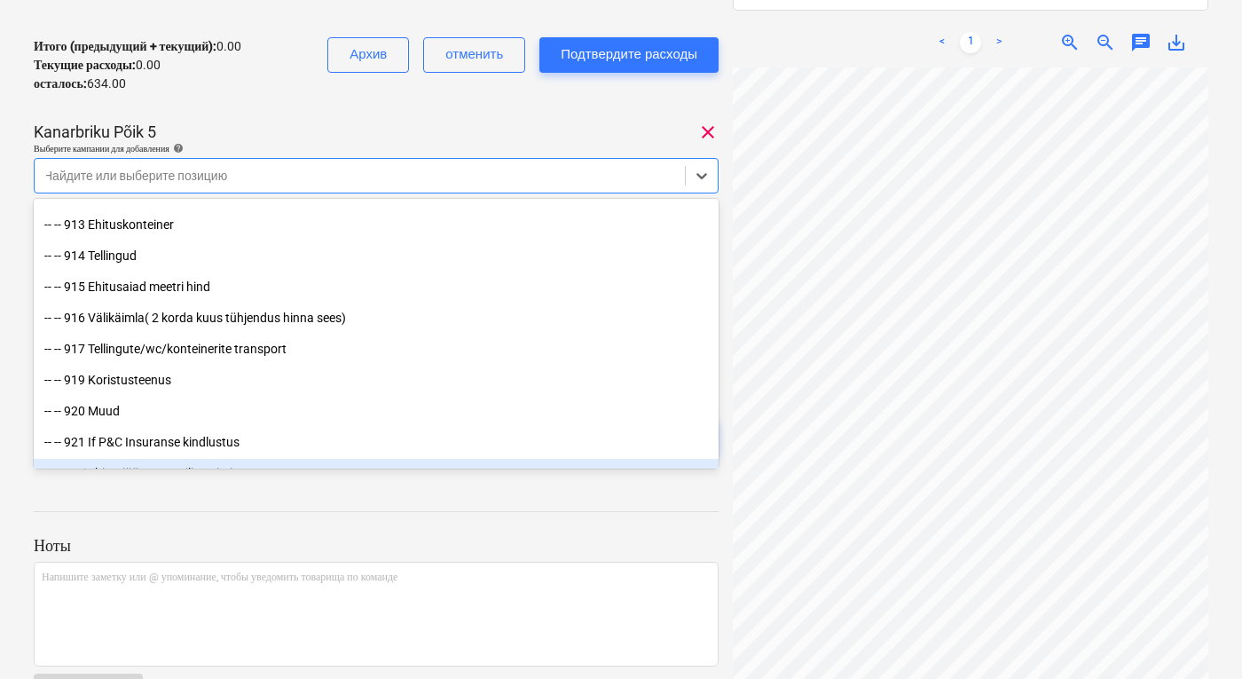
click at [561, 515] on div "Ноты Напишите заметку или @ упоминание, чтобы уведомить товарища по команде ﻿ С…" at bounding box center [376, 605] width 685 height 235
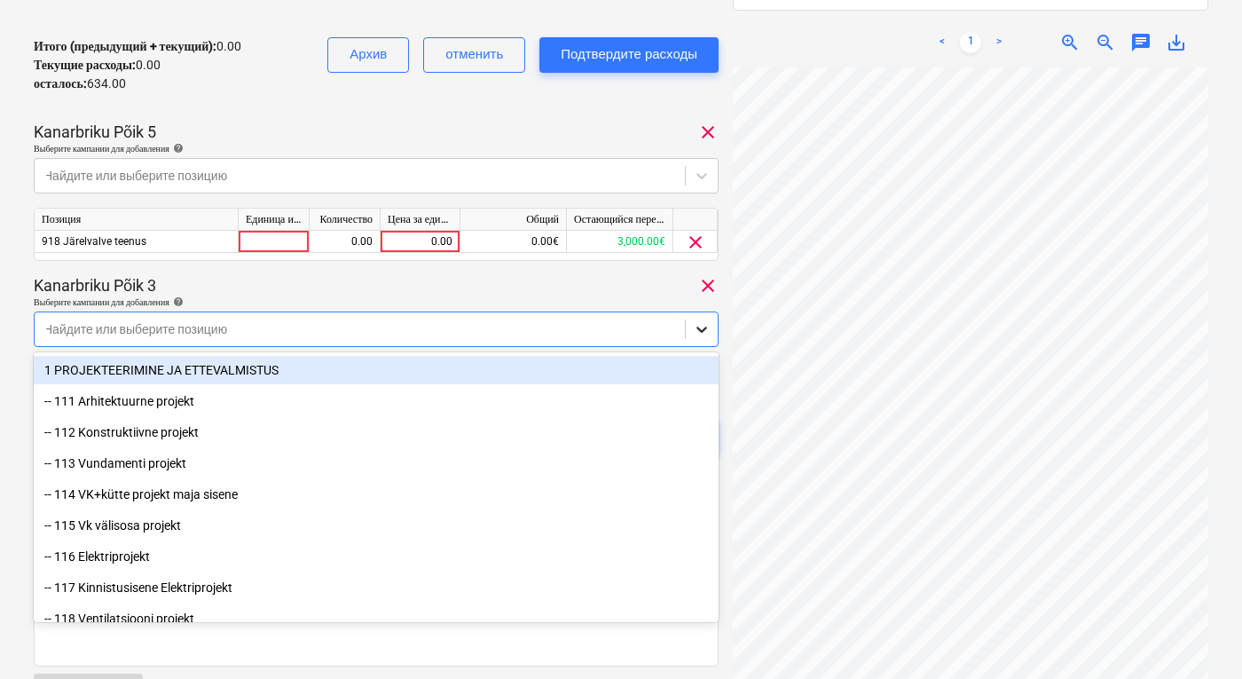
click at [693, 328] on icon at bounding box center [702, 329] width 18 height 18
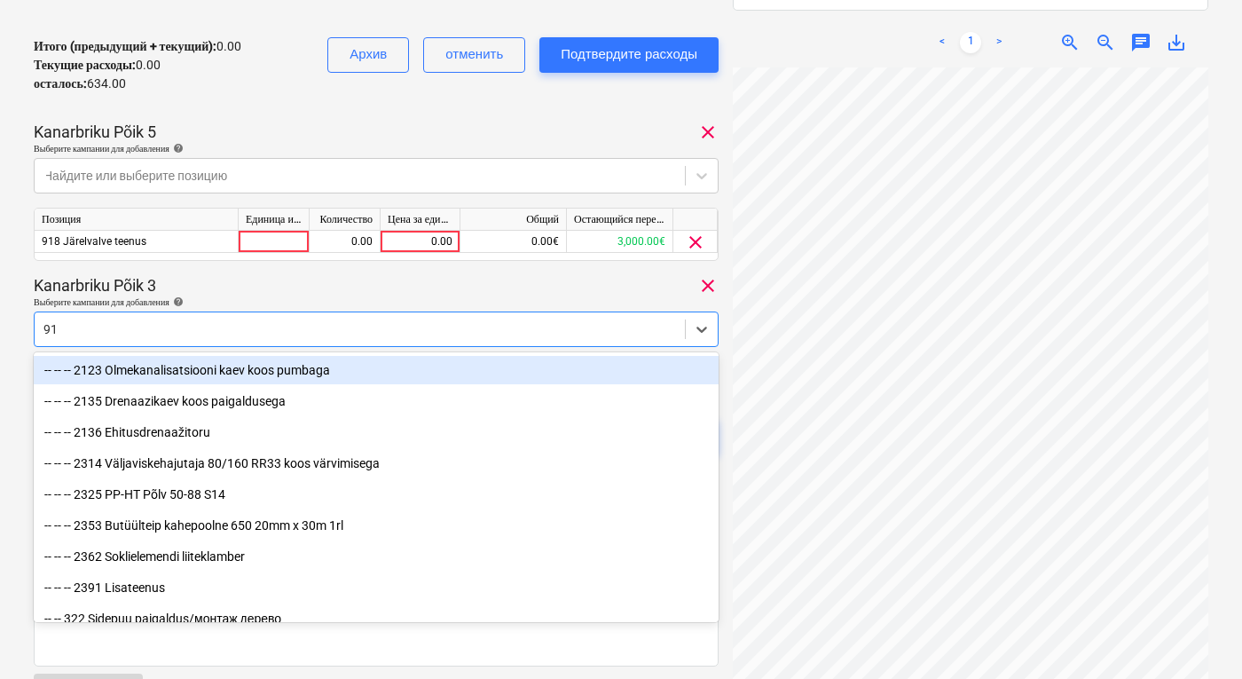
type input "918"
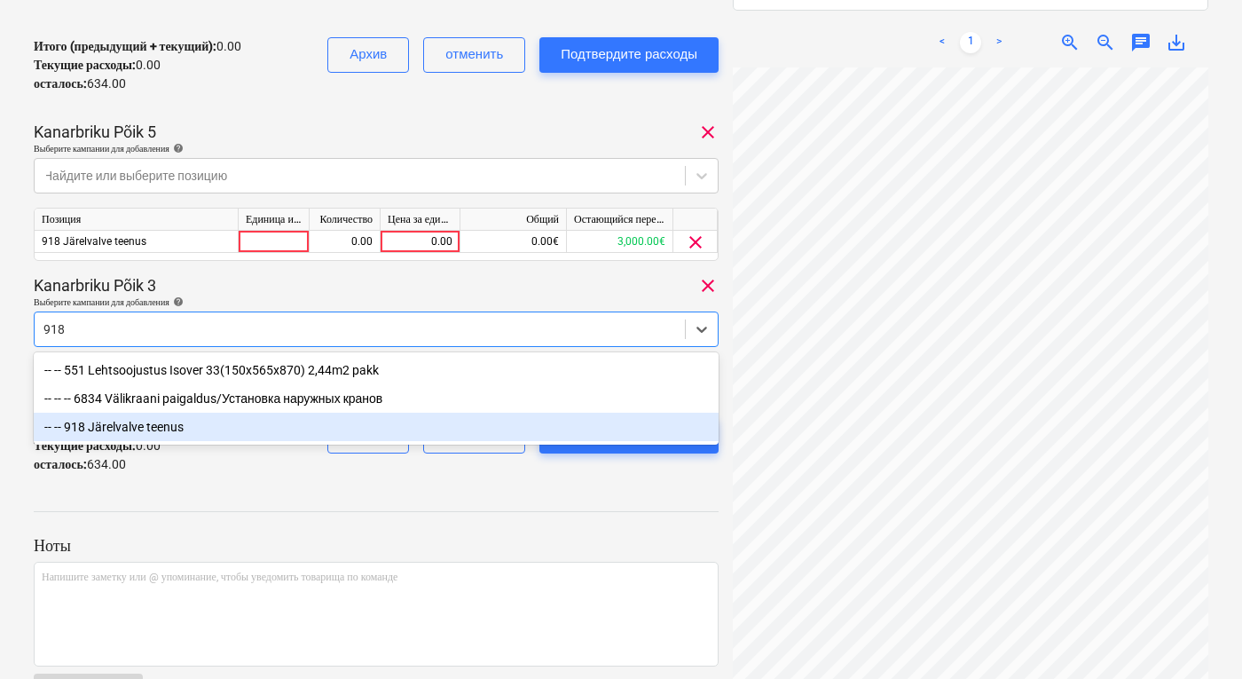
click at [428, 436] on div "-- -- 918 Järelvalve teenus" at bounding box center [376, 427] width 685 height 28
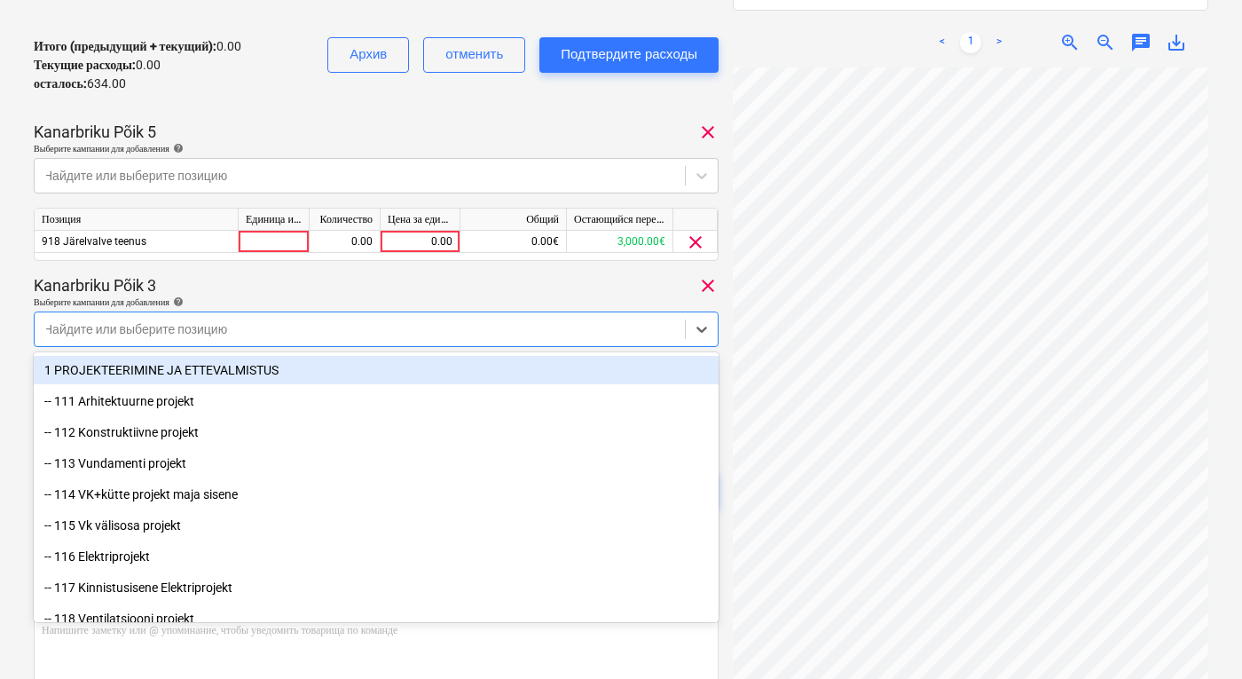
click at [610, 284] on div "Kanarbriku Põik 3 clear" at bounding box center [376, 285] width 685 height 21
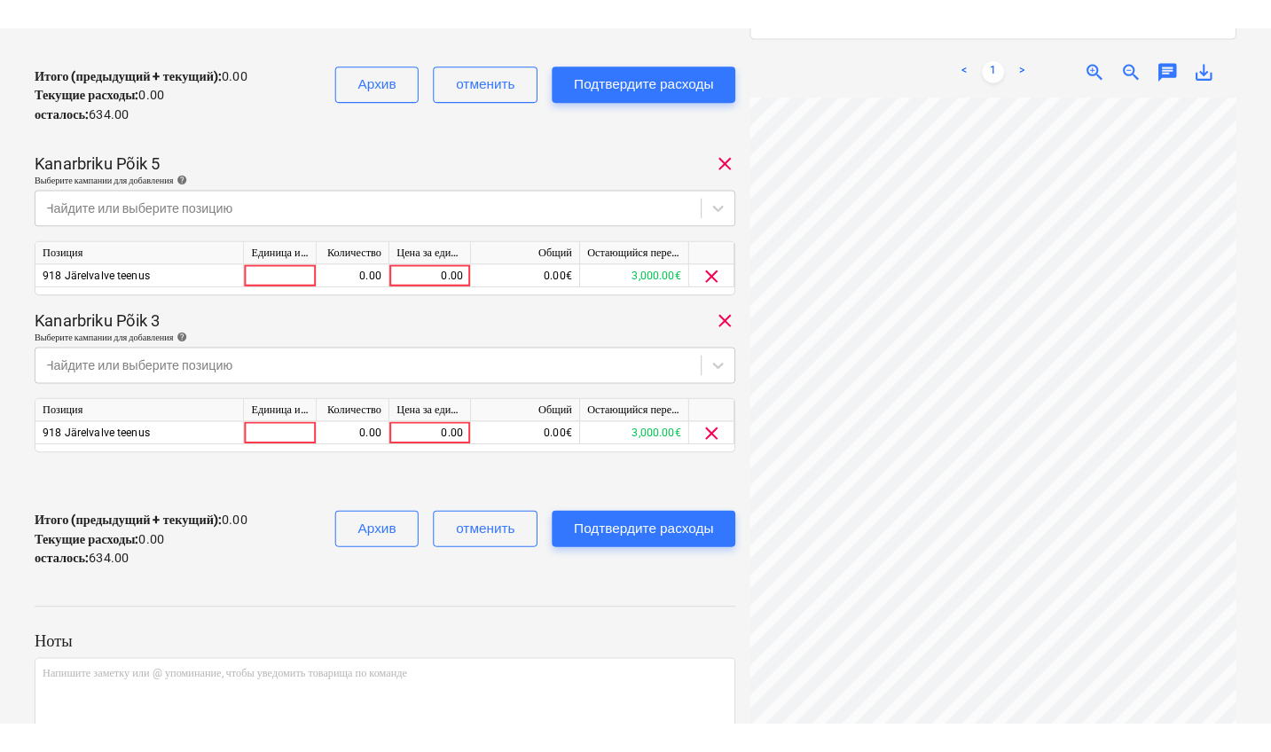
scroll to position [335, 326]
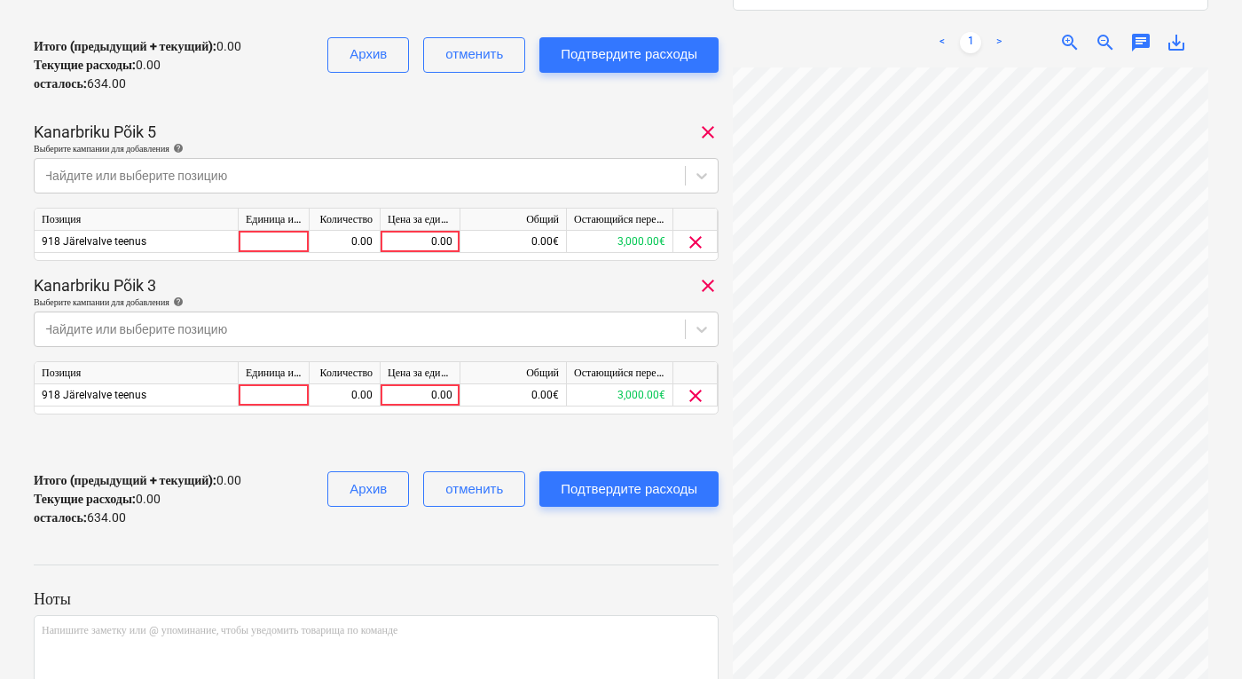
drag, startPoint x: 1230, startPoint y: 521, endPoint x: 1225, endPoint y: 498, distance: 23.5
click at [1225, 498] on div "MeieConsult OÜ Arve nr 20.pdf Общая сумма сводного счета 634.00 Субподрядчик Me…" at bounding box center [621, 229] width 1242 height 1136
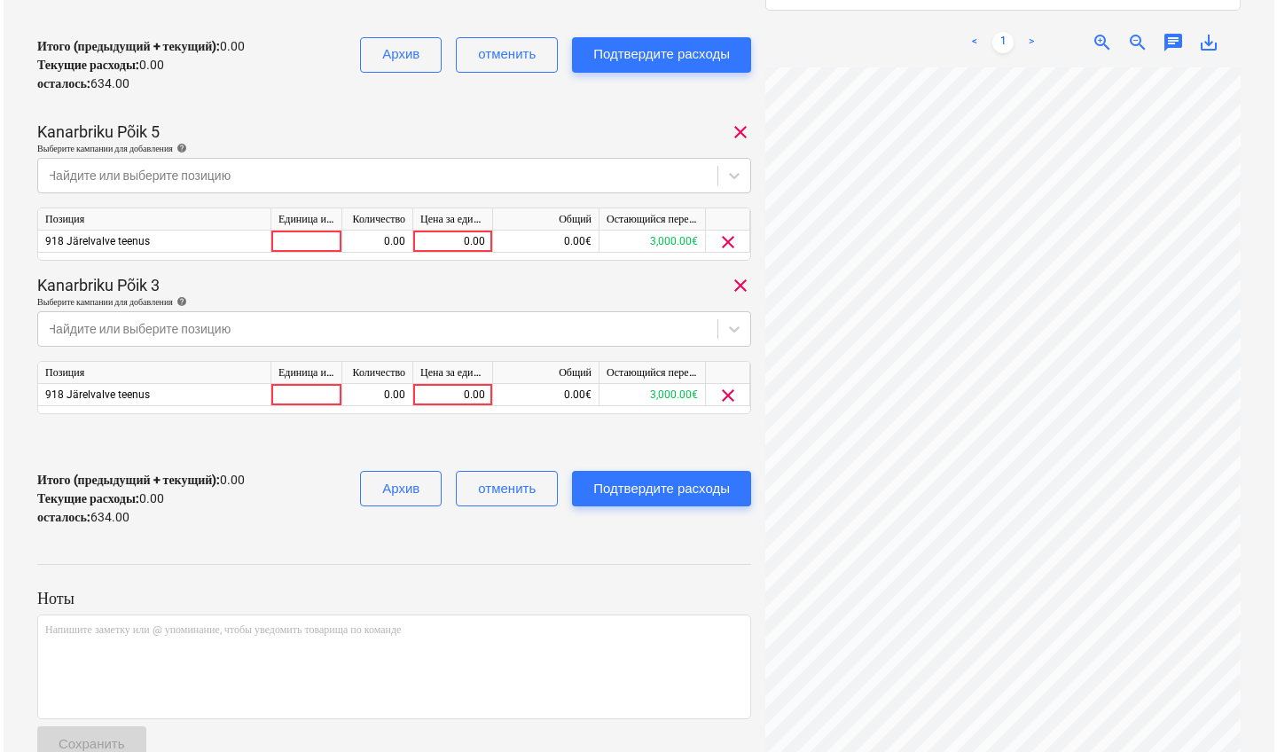
scroll to position [37, 326]
click at [463, 241] on div "0.00" at bounding box center [449, 242] width 65 height 22
type input "270"
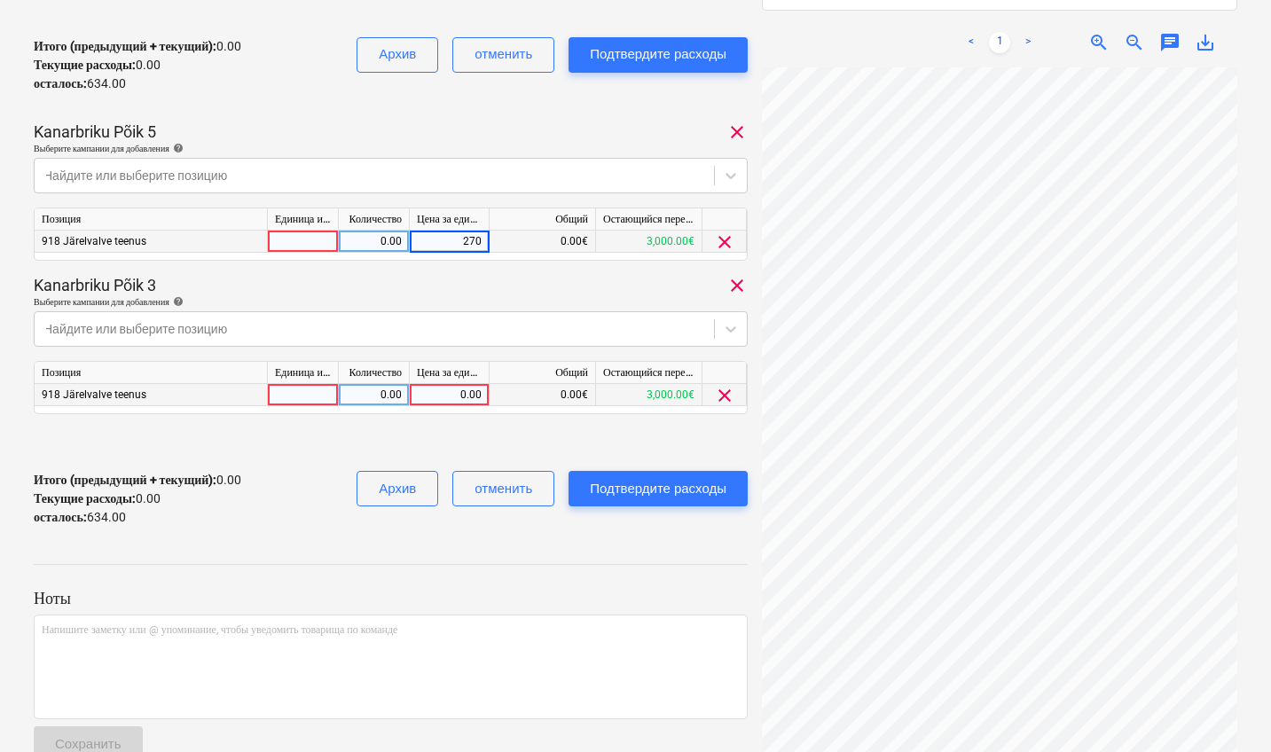
click at [439, 390] on div "0.00" at bounding box center [449, 395] width 65 height 22
type input "364"
click at [628, 578] on div at bounding box center [391, 581] width 714 height 14
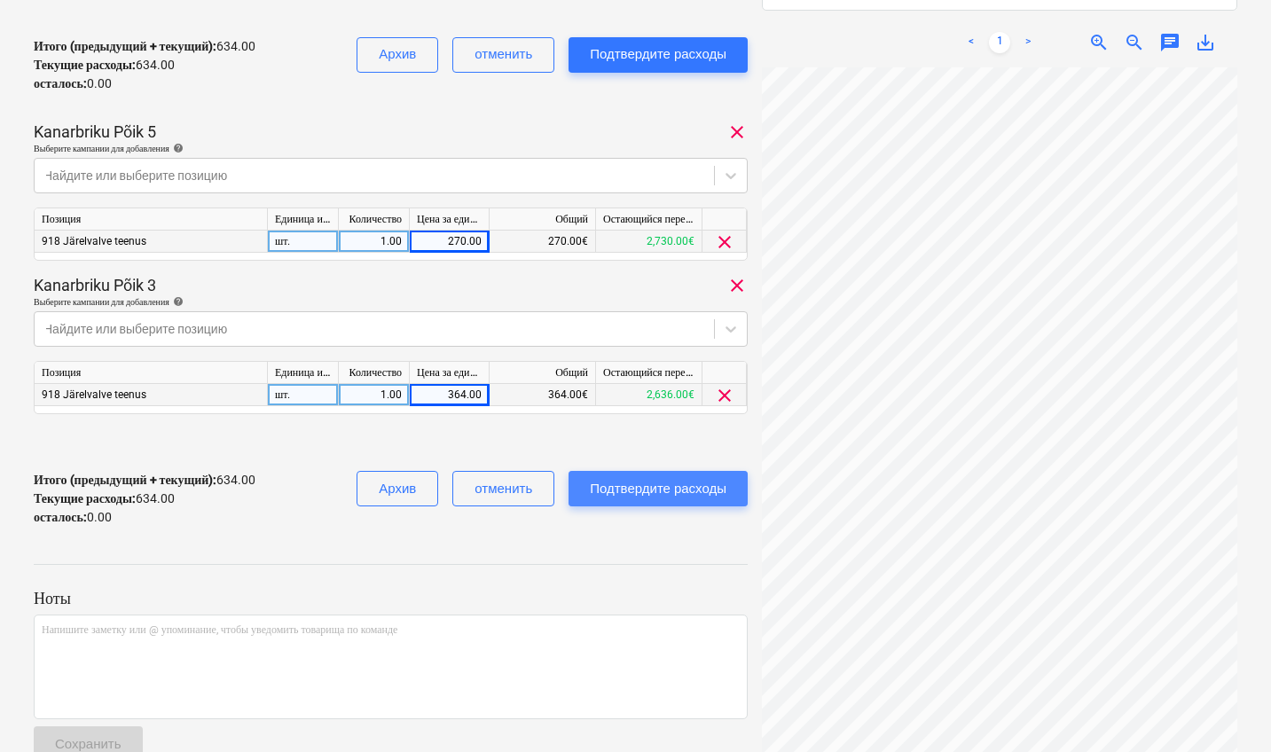
click at [676, 498] on div "Подтвердите расходы" at bounding box center [658, 488] width 137 height 23
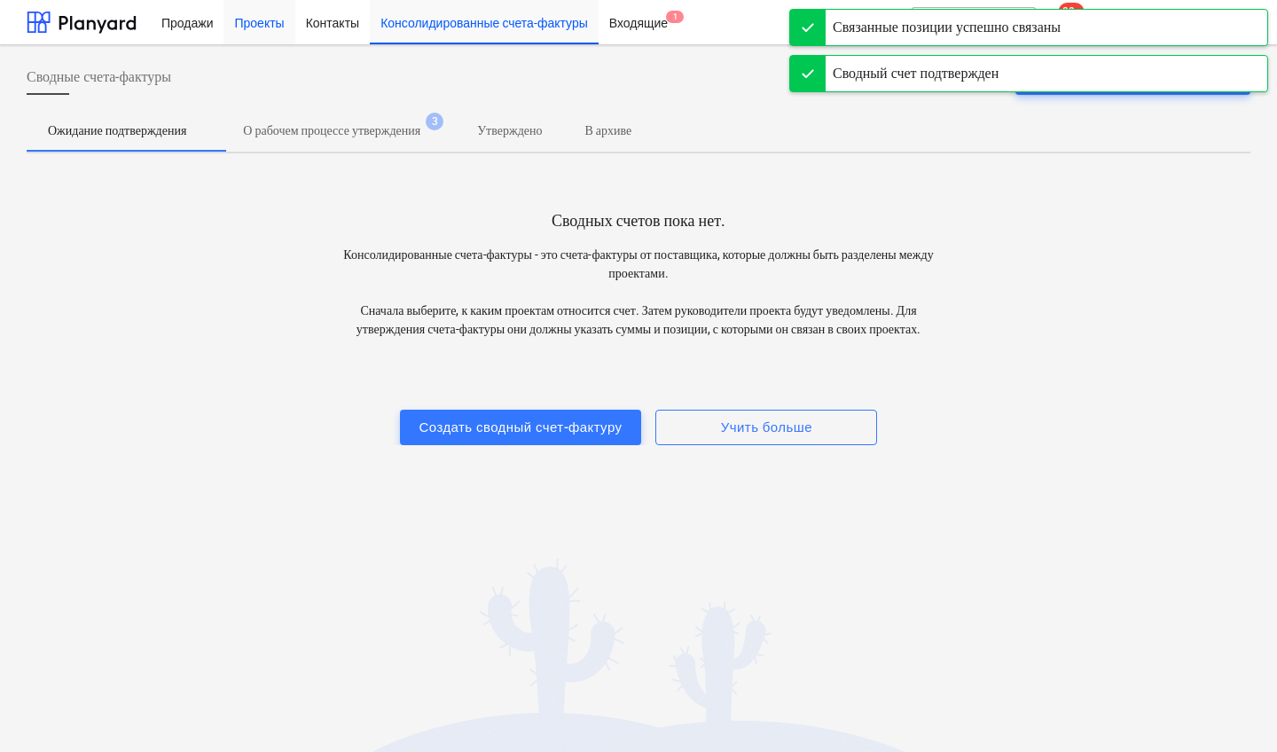
click at [271, 21] on div "Проекты" at bounding box center [259, 21] width 71 height 45
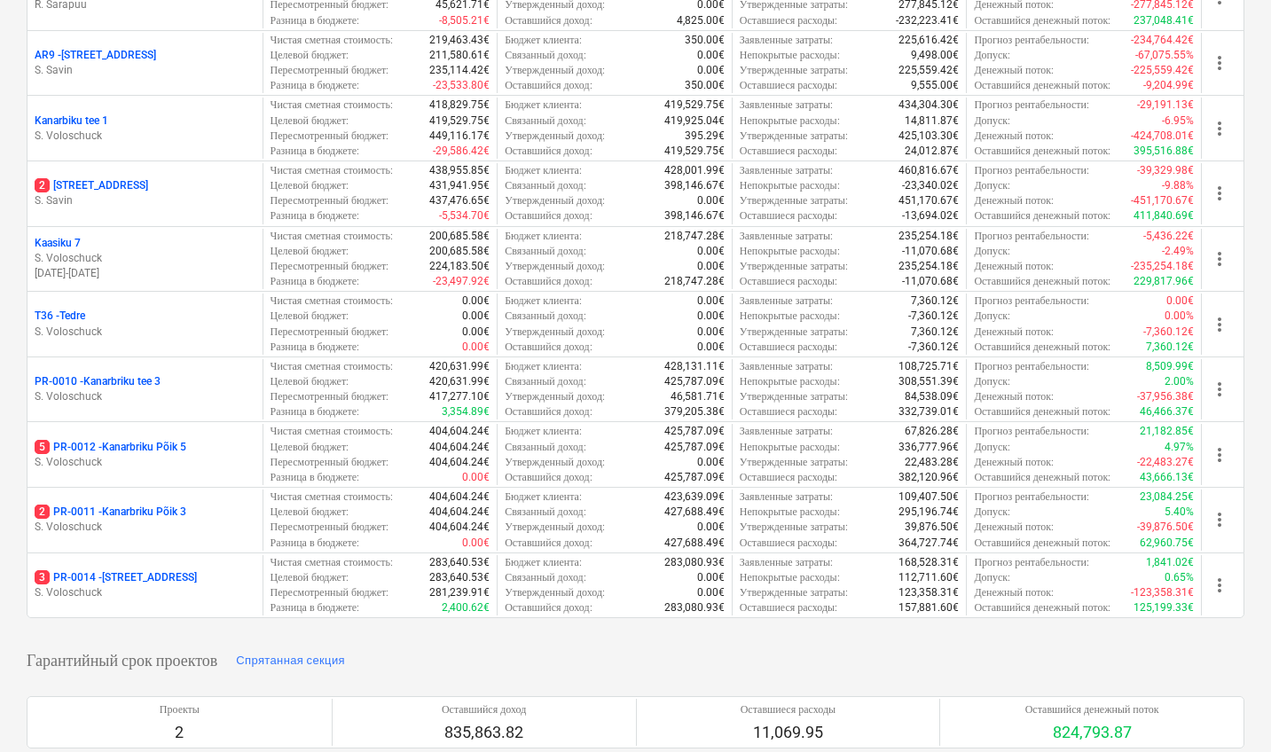
scroll to position [339, 0]
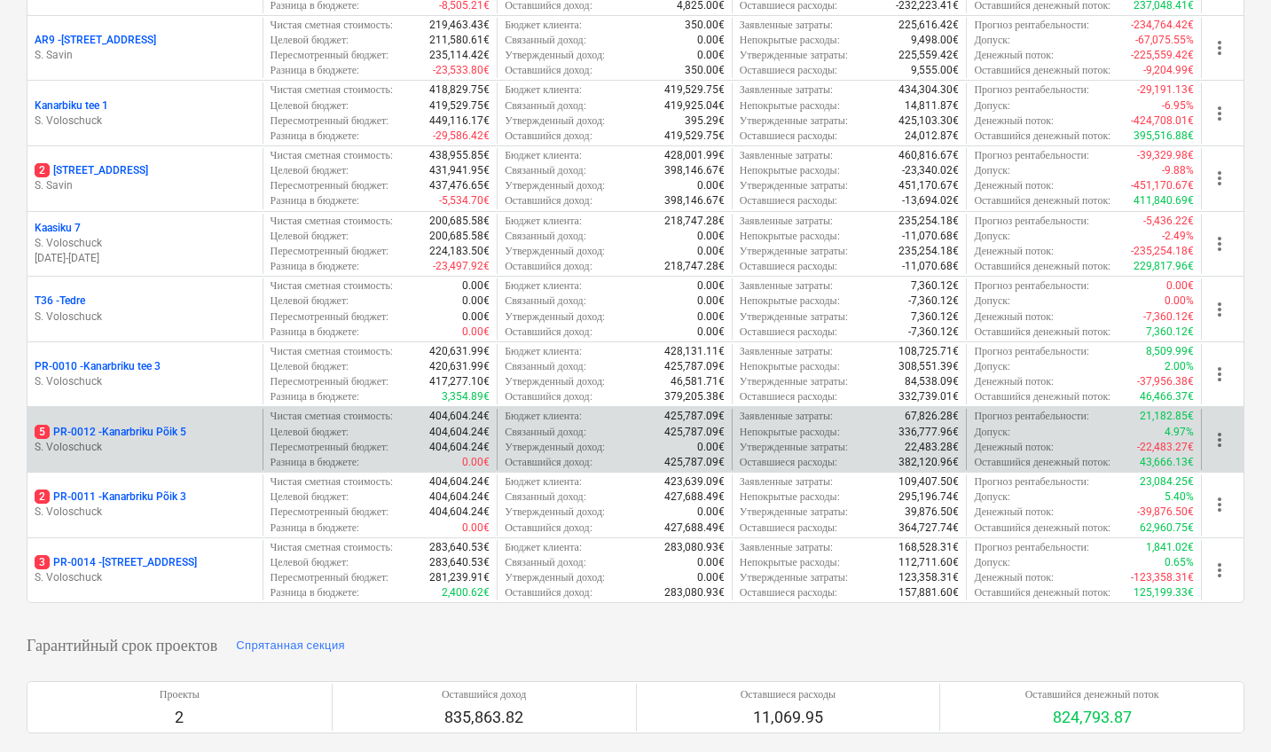
click at [195, 440] on p "S. Voloschuck" at bounding box center [145, 447] width 221 height 15
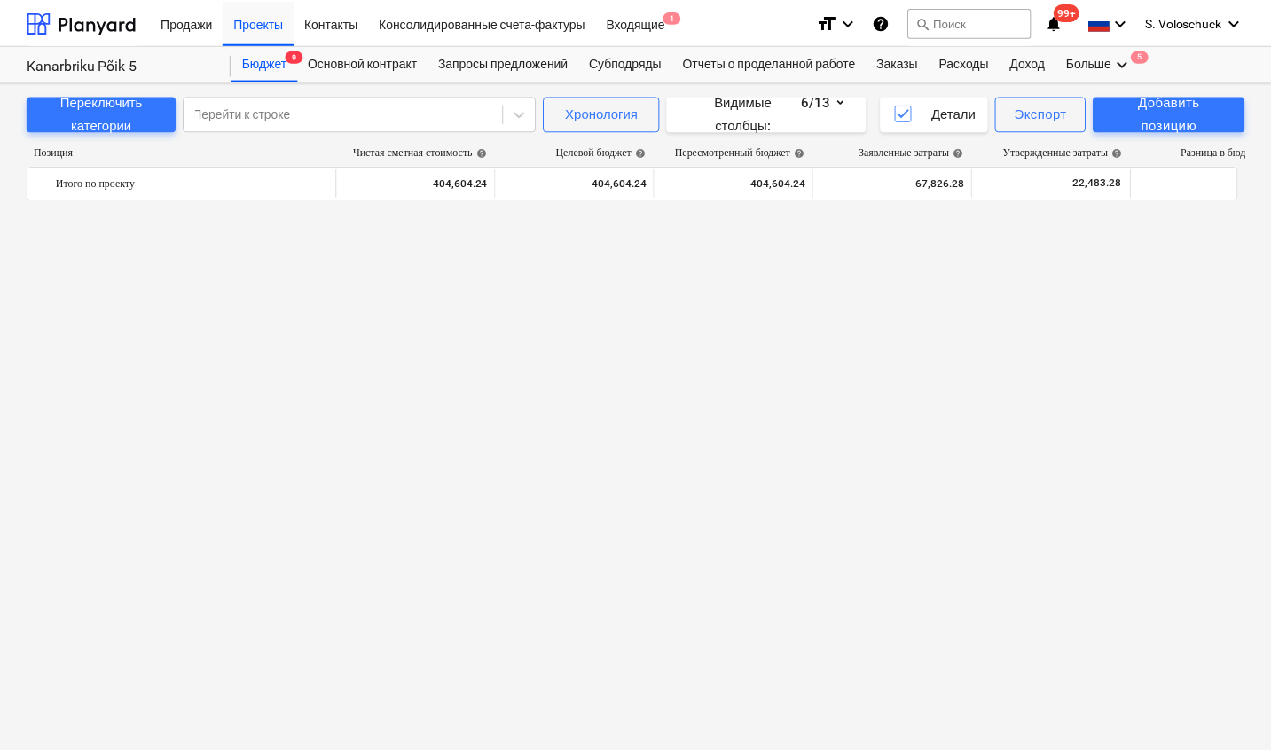
scroll to position [2805, 0]
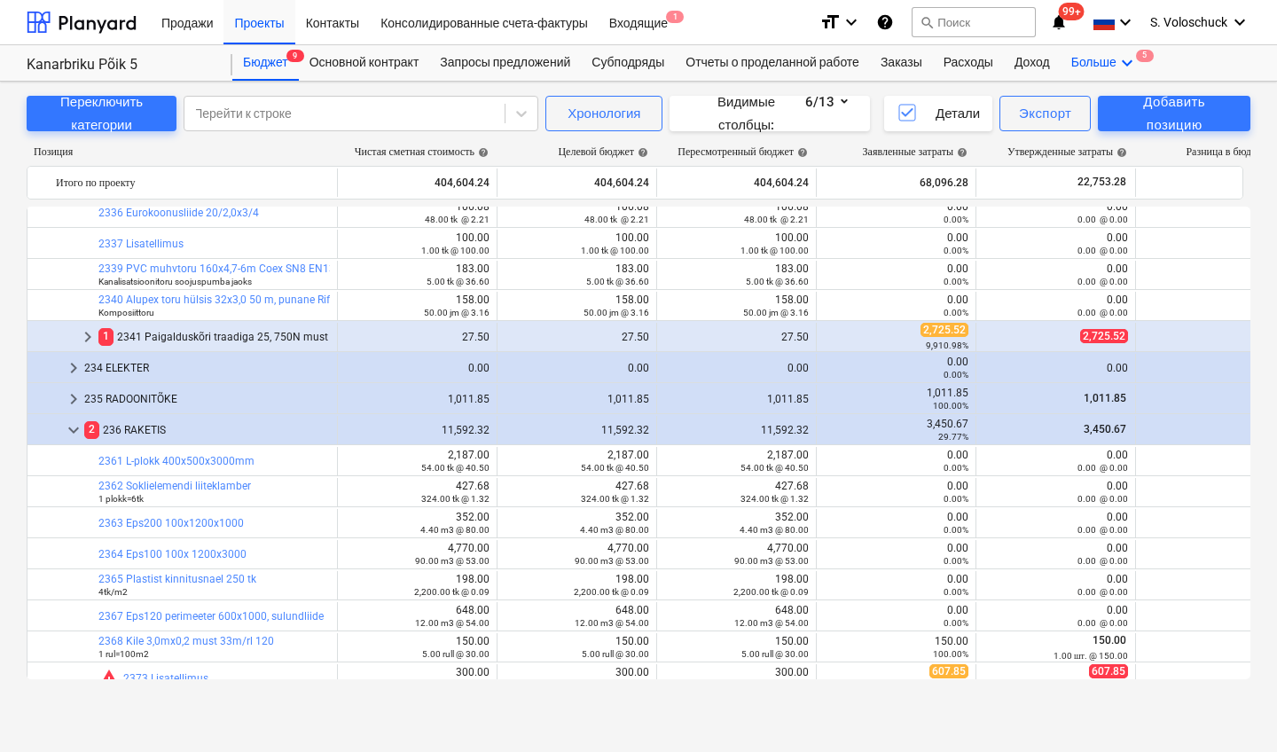
click at [1114, 68] on div "Больше keyboard_arrow_down 5" at bounding box center [1105, 62] width 88 height 35
click at [1113, 97] on div "Файлы 5" at bounding box center [1095, 105] width 106 height 29
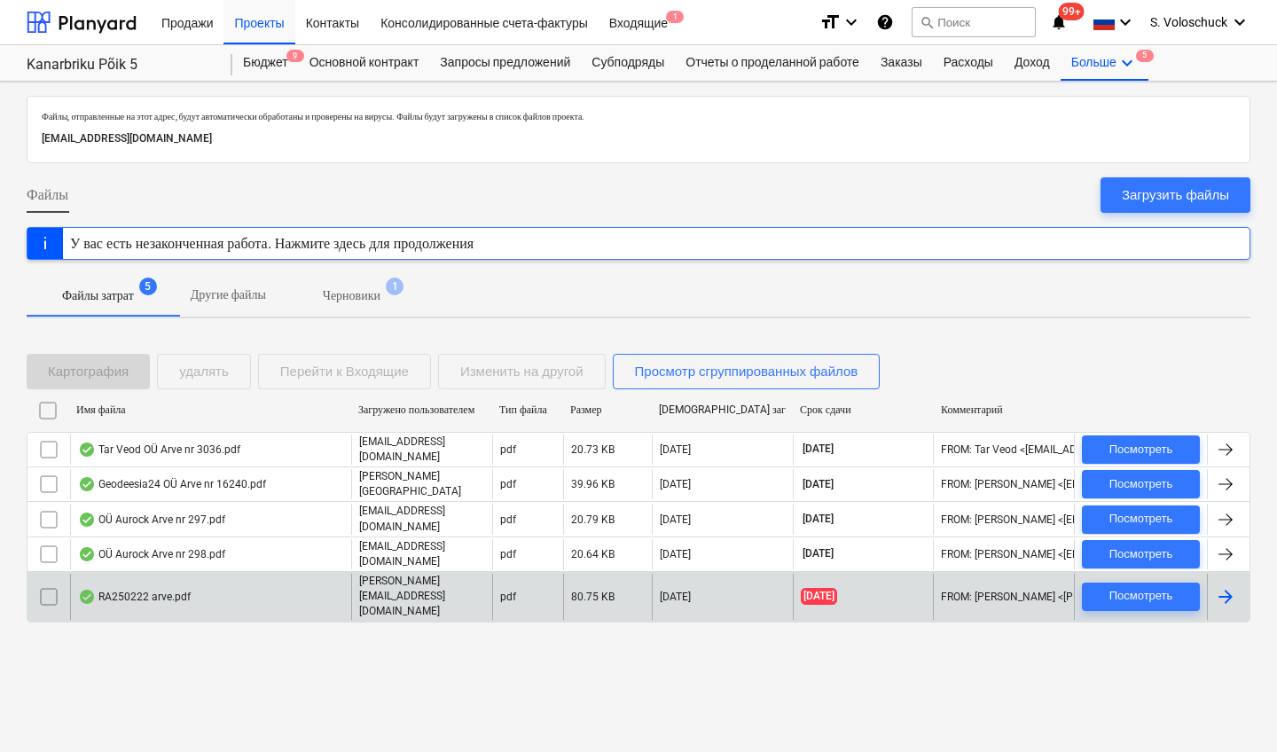
click at [359, 588] on div "[PERSON_NAME][EMAIL_ADDRESS][DOMAIN_NAME]" at bounding box center [421, 596] width 141 height 45
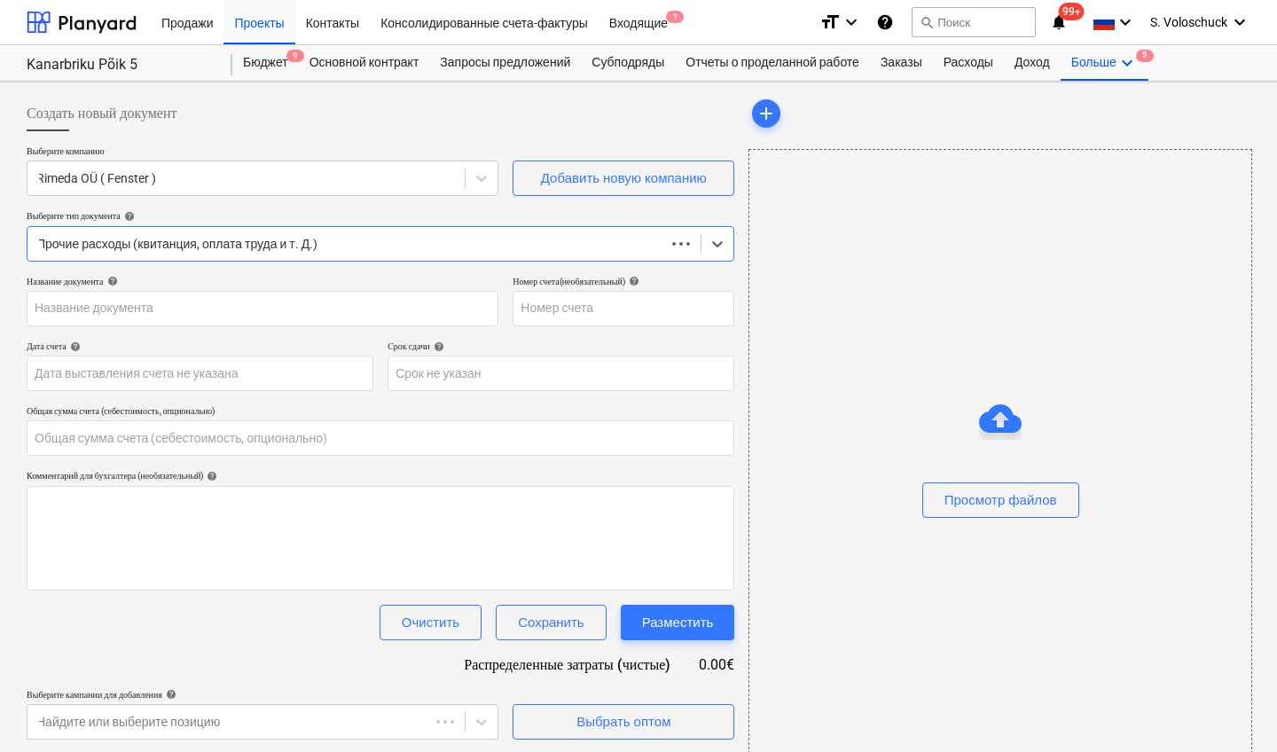
type input "0.00"
type input "RA250222"
type input "[DATE]"
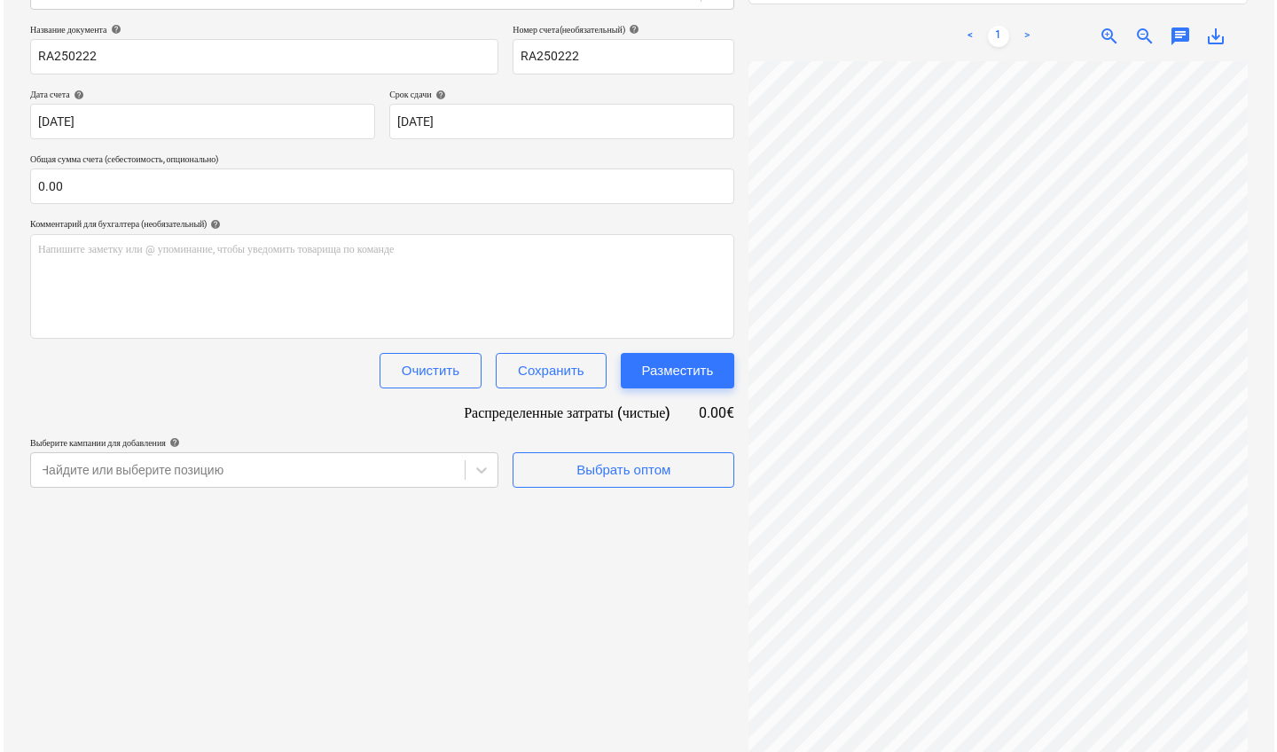
scroll to position [0, 291]
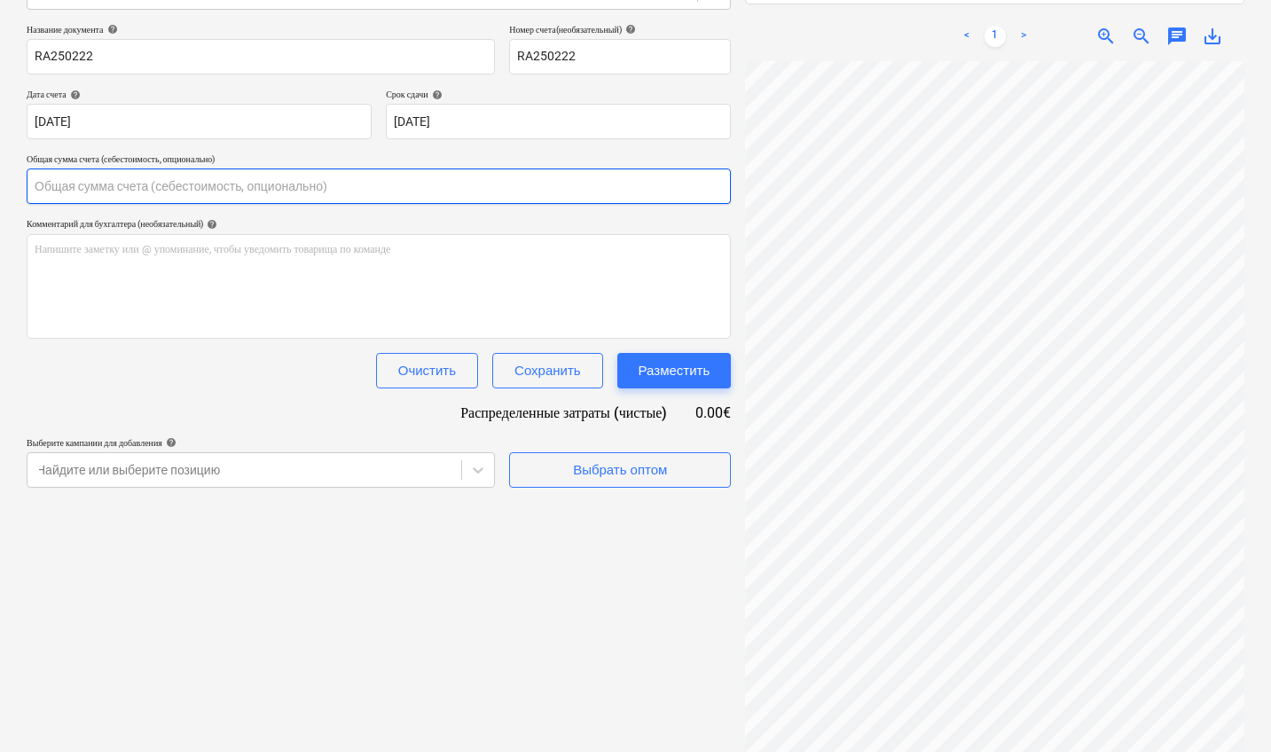
click at [334, 192] on input "text" at bounding box center [379, 186] width 704 height 35
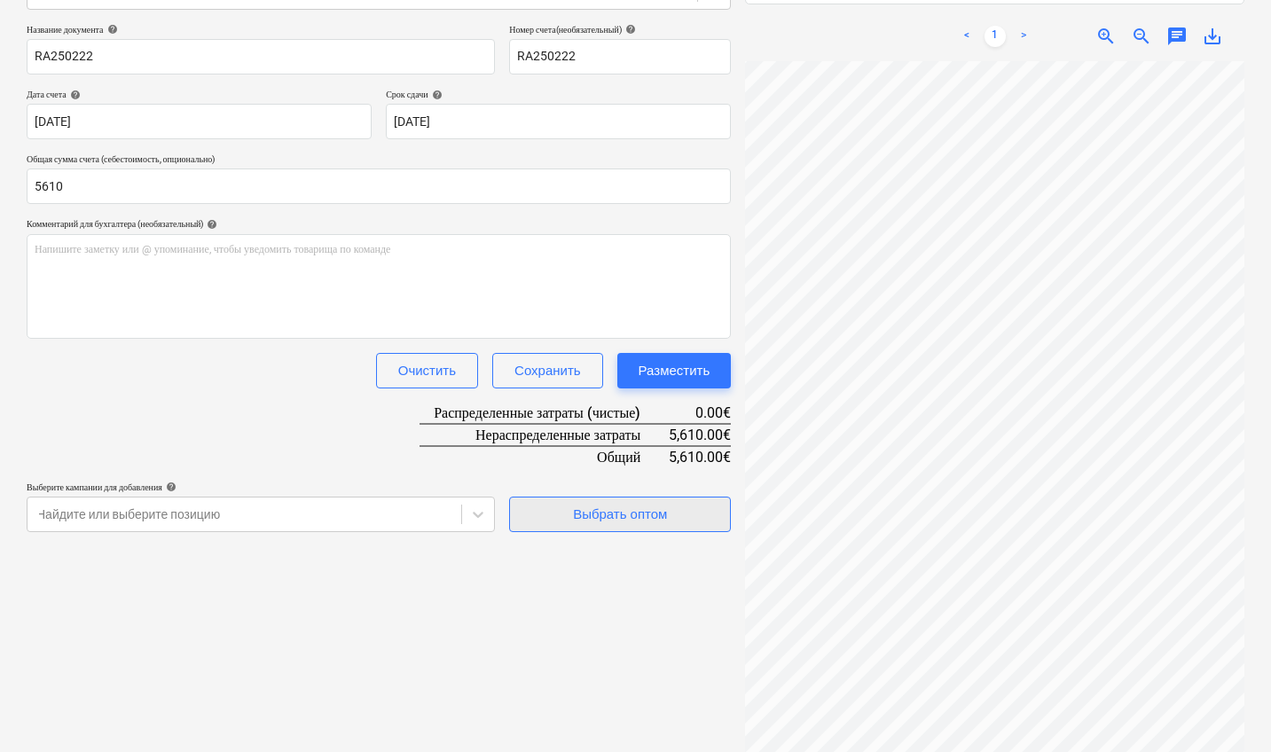
type input "5,610.00"
click at [580, 504] on div "Выбрать оптом" at bounding box center [620, 514] width 94 height 23
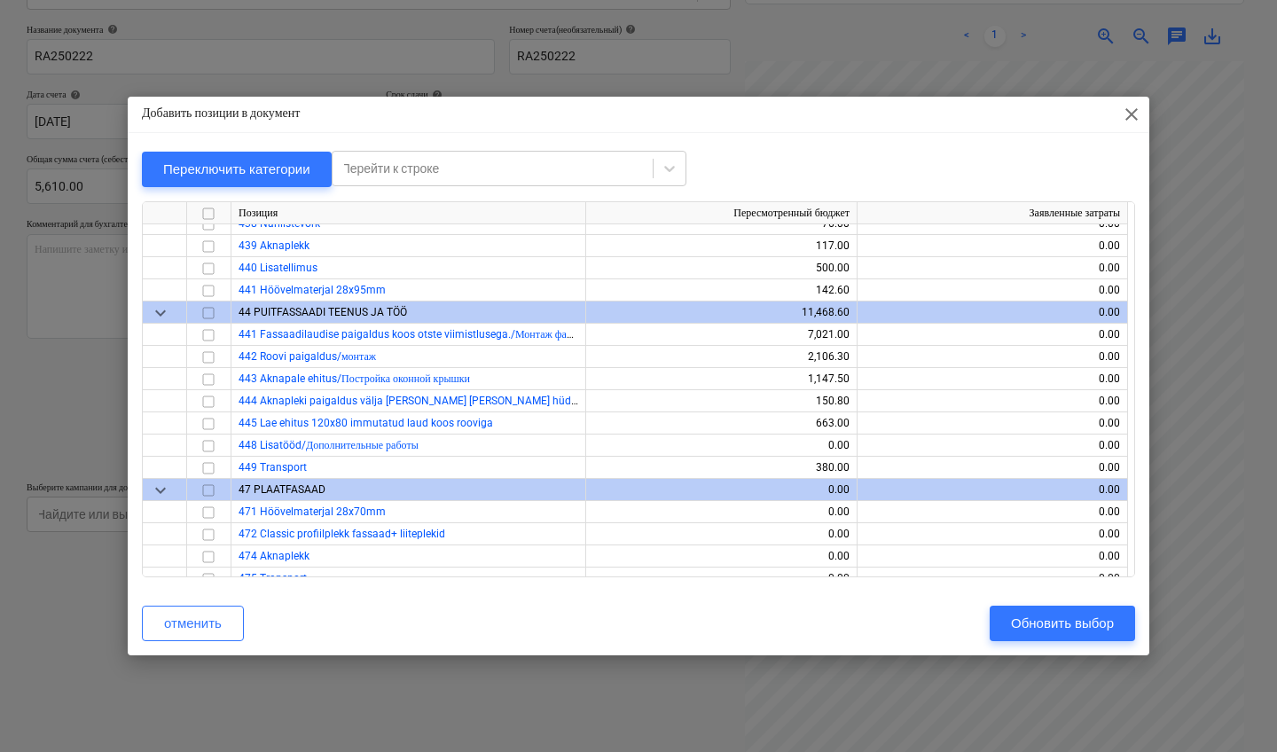
scroll to position [5342, 0]
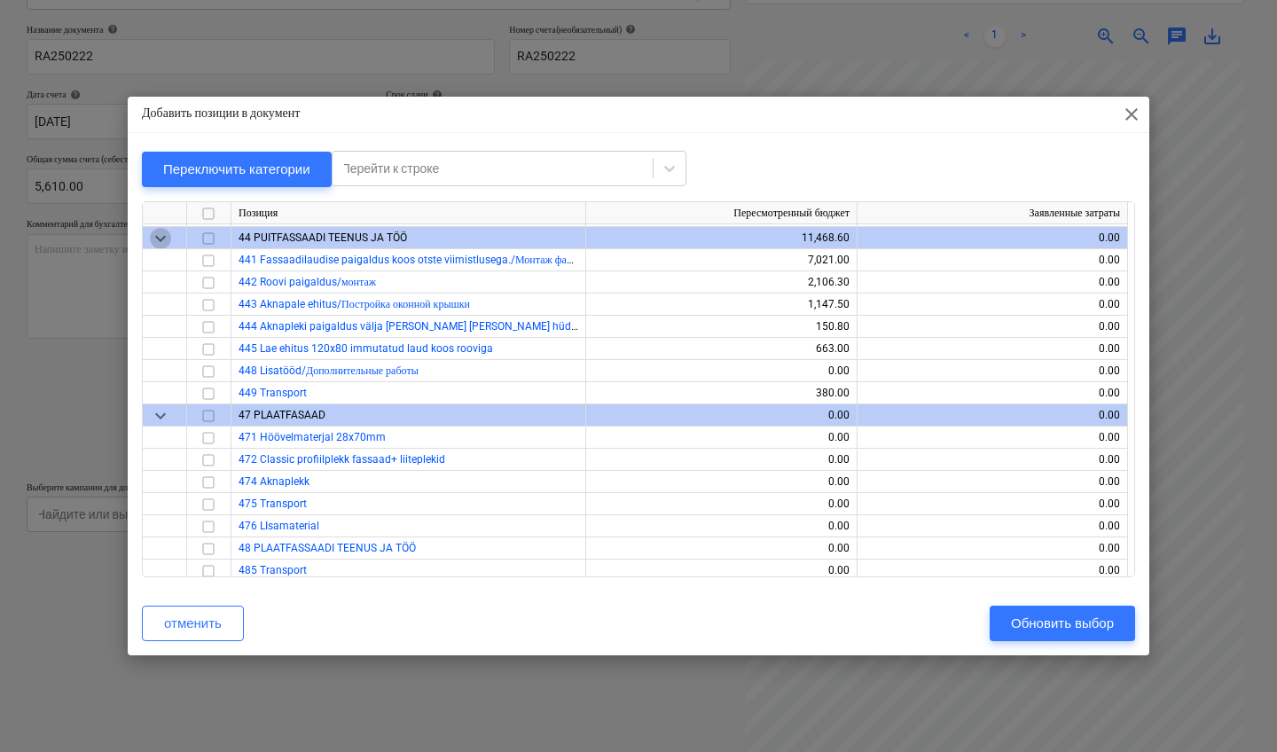
click at [162, 239] on span "keyboard_arrow_down" at bounding box center [160, 238] width 21 height 21
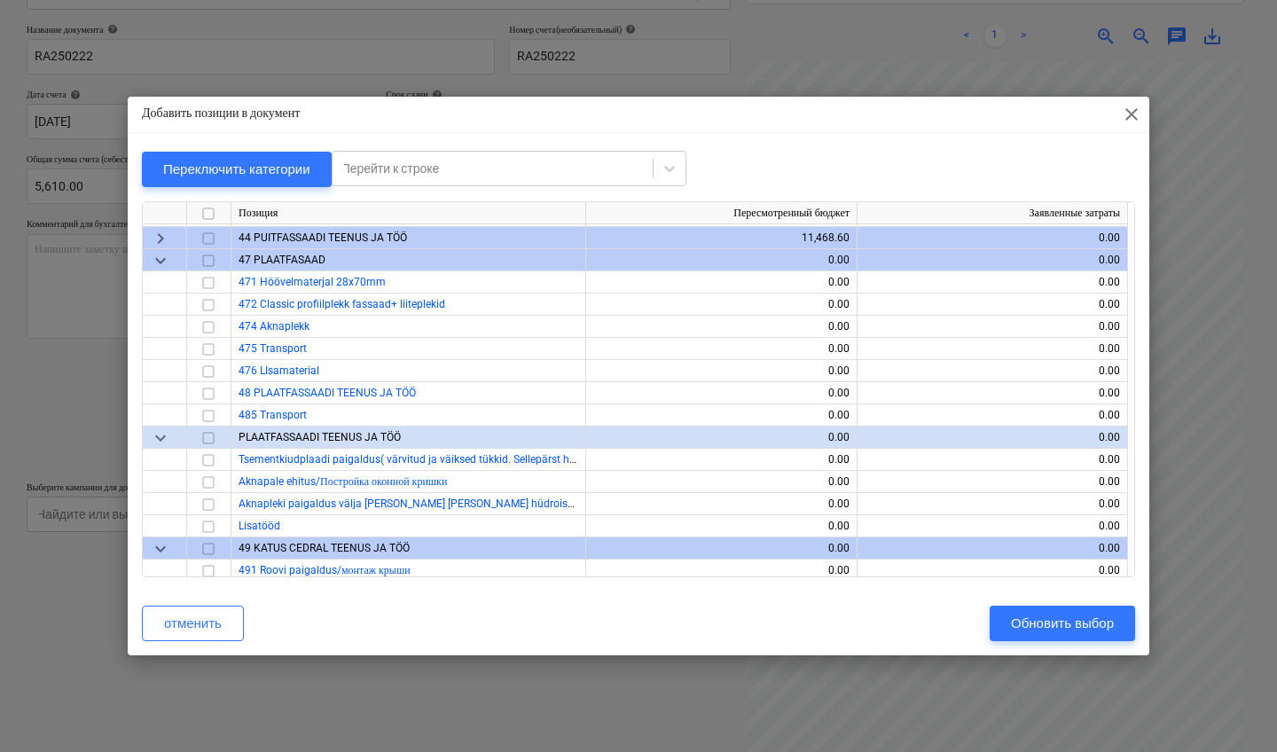
click at [161, 253] on span "keyboard_arrow_down" at bounding box center [160, 260] width 21 height 21
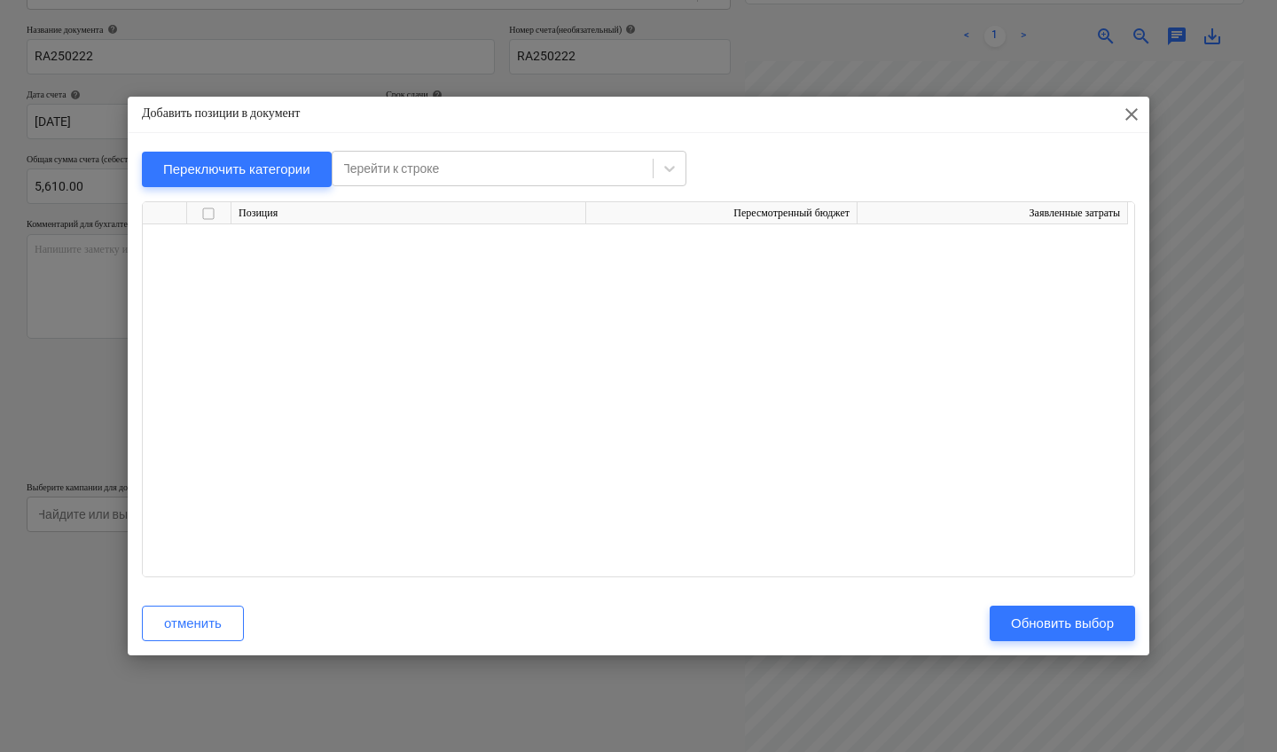
scroll to position [0, 0]
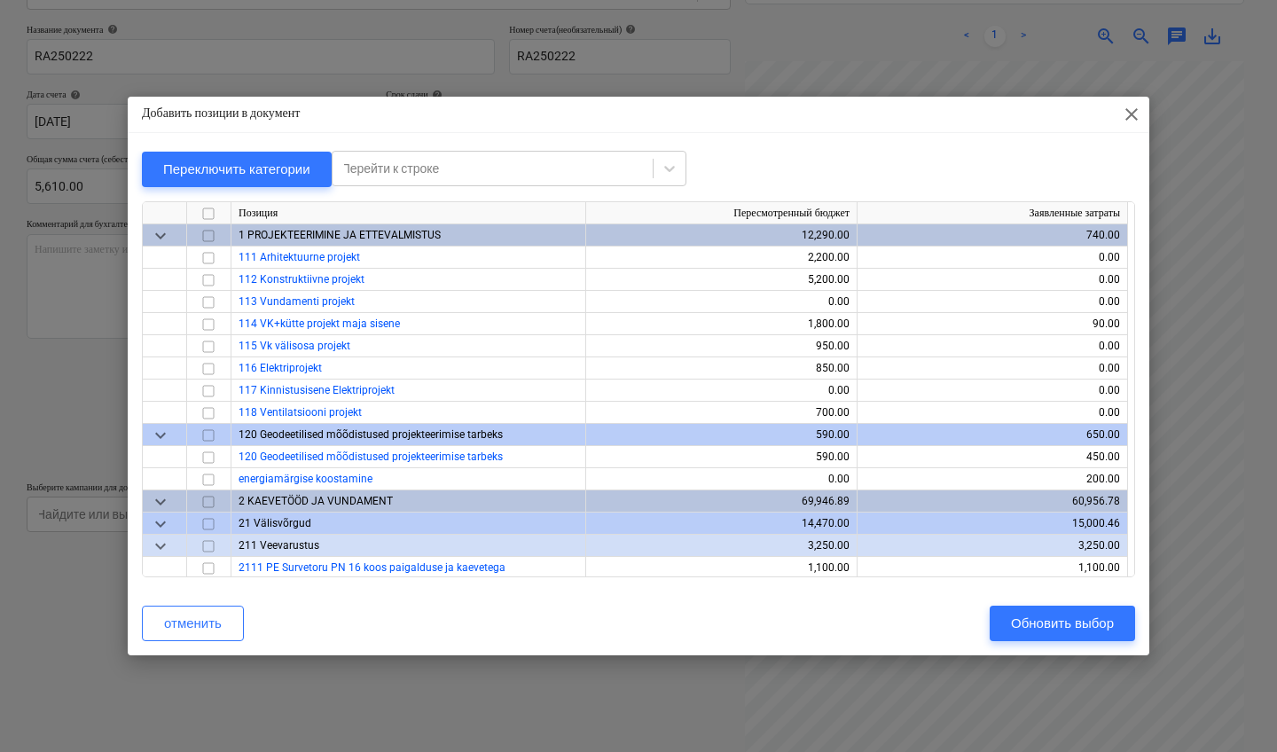
click at [165, 232] on span "keyboard_arrow_down" at bounding box center [160, 235] width 21 height 21
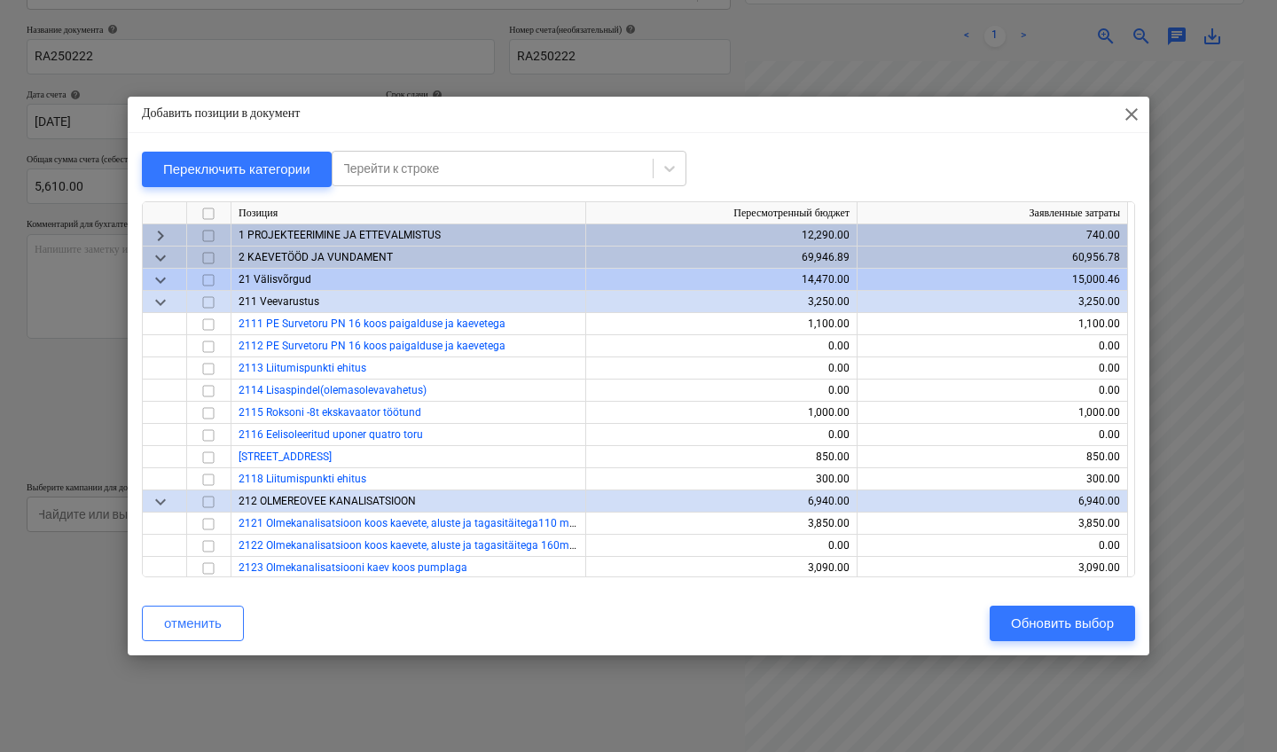
click at [159, 256] on span "keyboard_arrow_down" at bounding box center [160, 258] width 21 height 21
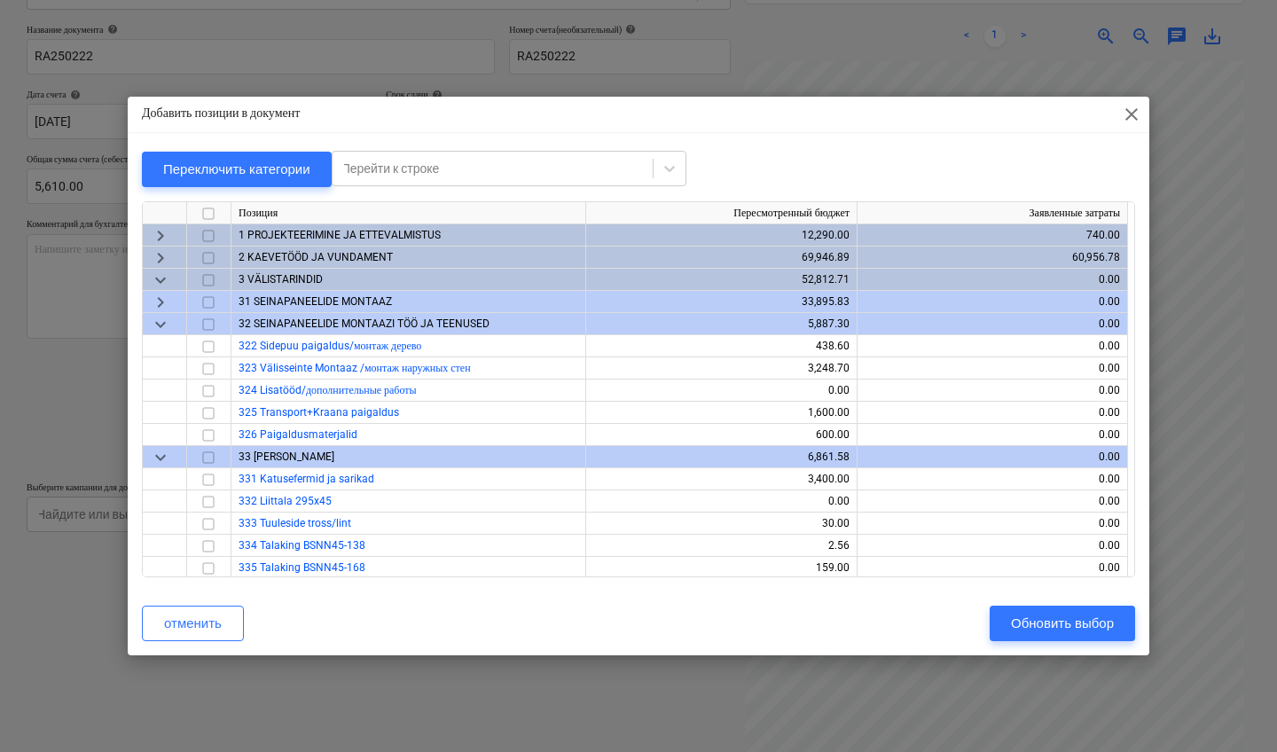
click at [164, 274] on span "keyboard_arrow_down" at bounding box center [160, 280] width 21 height 21
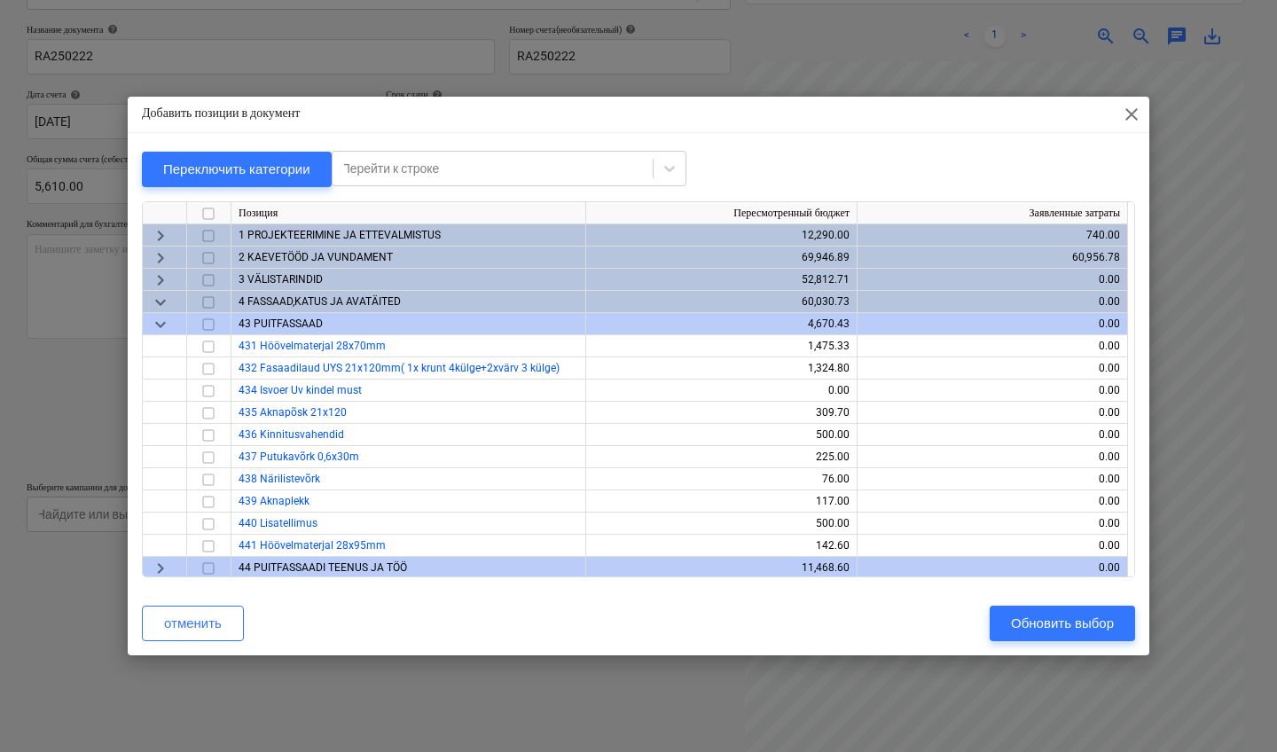
click at [157, 304] on span "keyboard_arrow_down" at bounding box center [160, 302] width 21 height 21
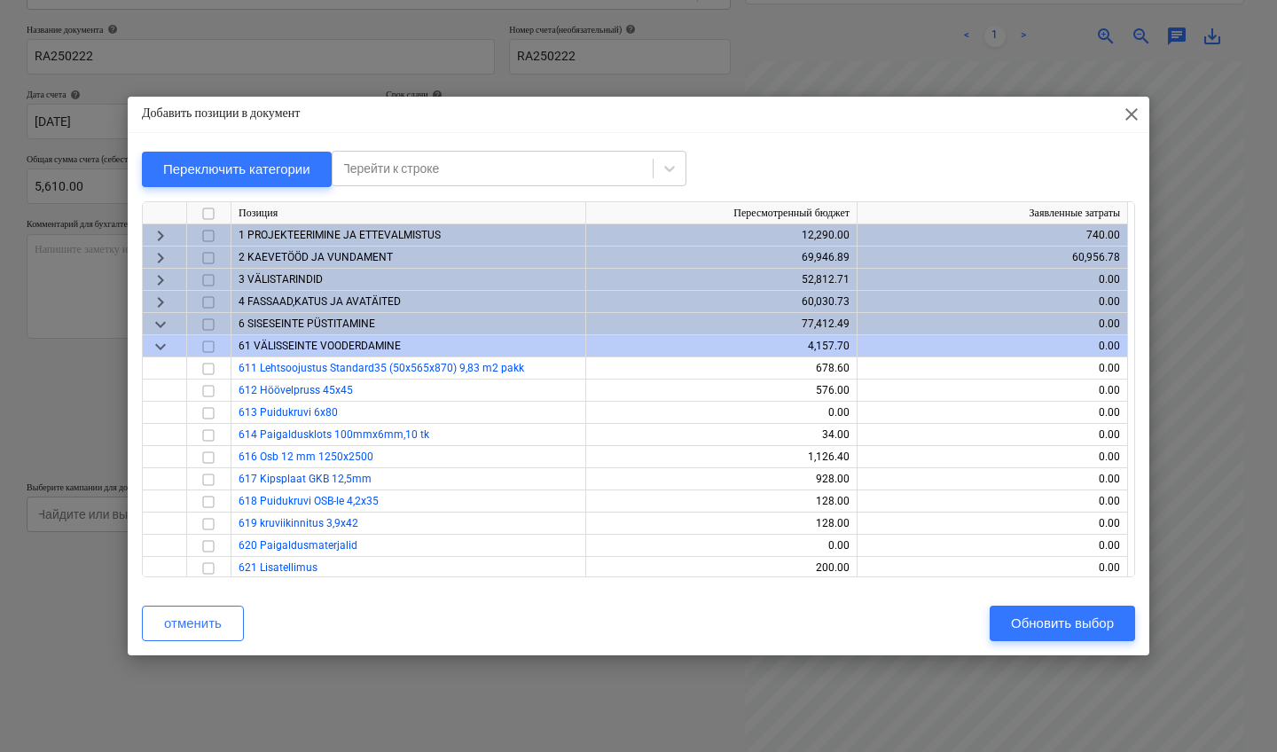
click at [160, 332] on span "keyboard_arrow_down" at bounding box center [160, 324] width 21 height 21
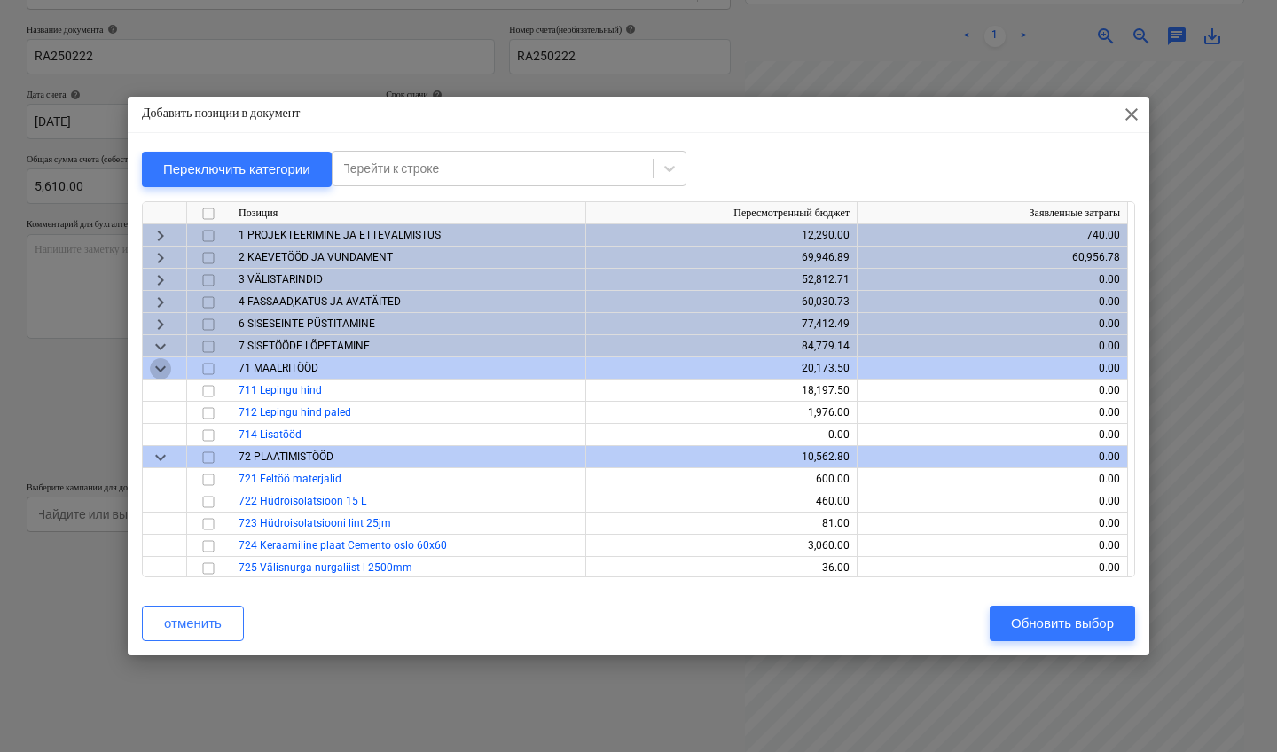
click at [160, 368] on span "keyboard_arrow_down" at bounding box center [160, 368] width 21 height 21
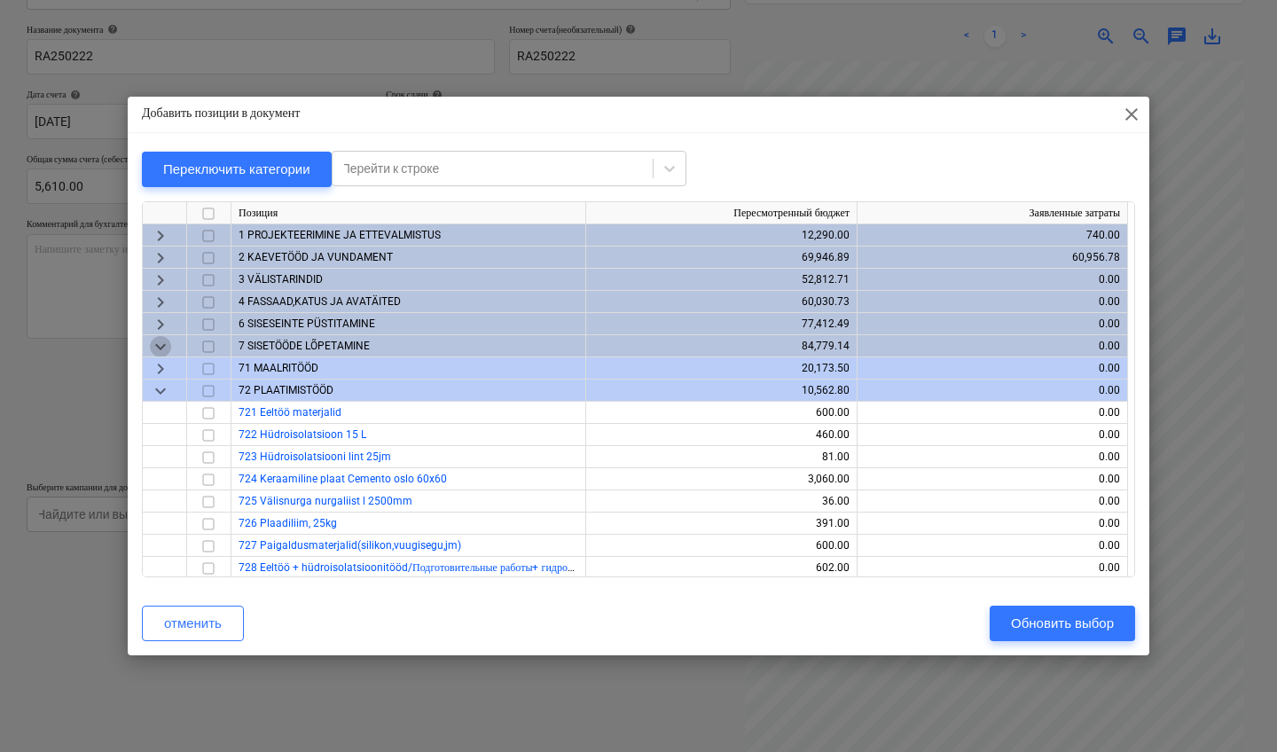
click at [162, 342] on span "keyboard_arrow_down" at bounding box center [160, 346] width 21 height 21
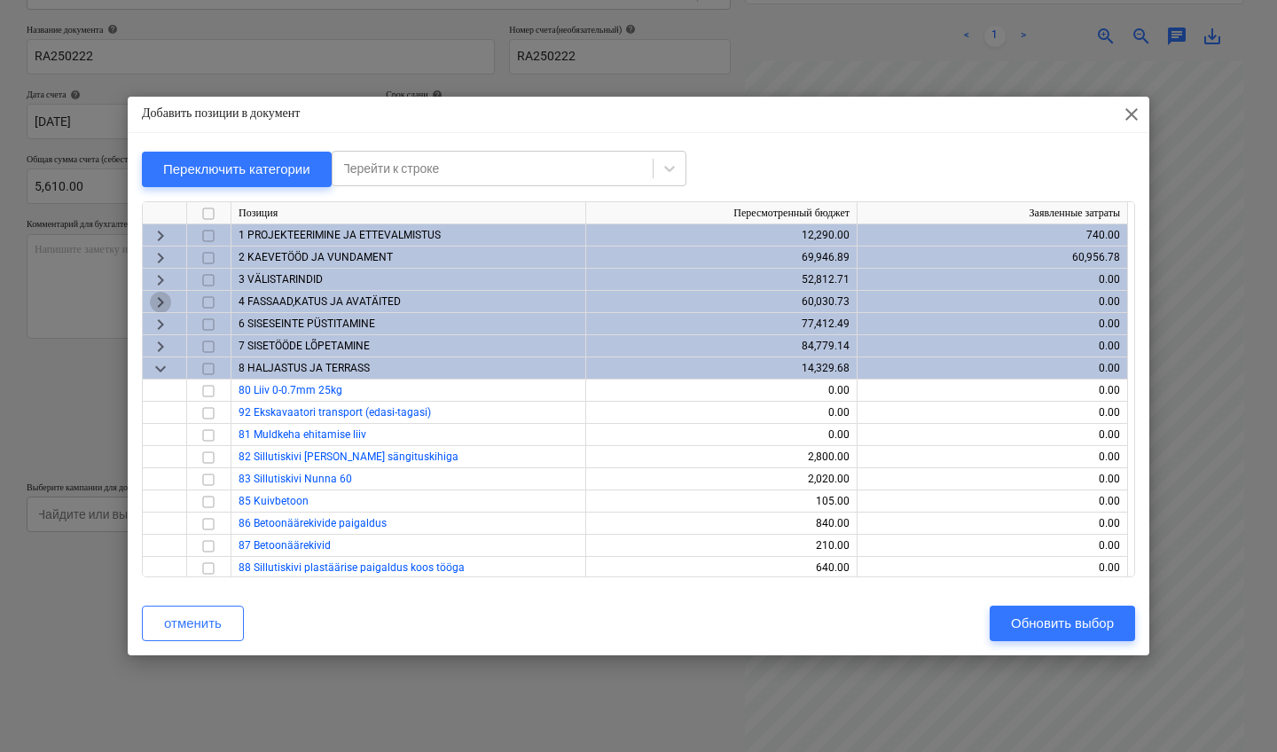
click at [158, 297] on span "keyboard_arrow_right" at bounding box center [160, 302] width 21 height 21
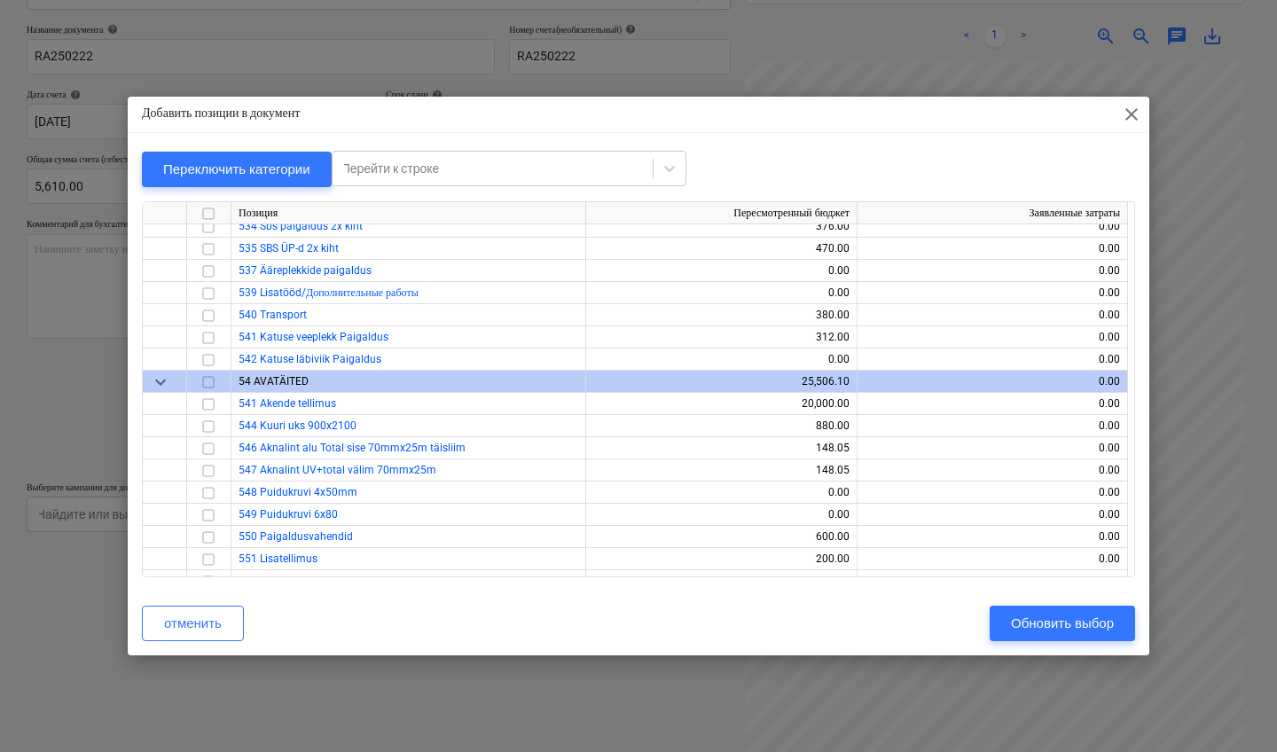
scroll to position [1172, 0]
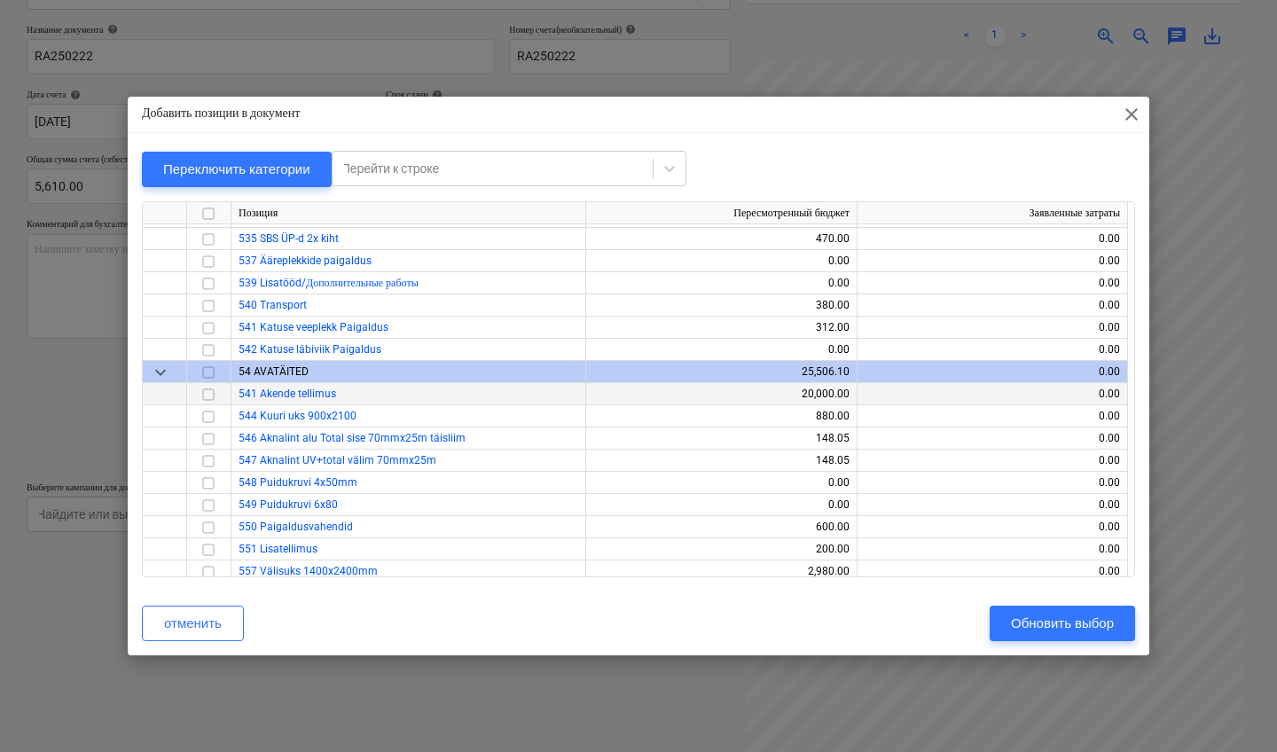
click at [212, 396] on input "checkbox" at bounding box center [208, 394] width 21 height 21
click at [1085, 620] on div "Обновить выбор" at bounding box center [1062, 623] width 103 height 23
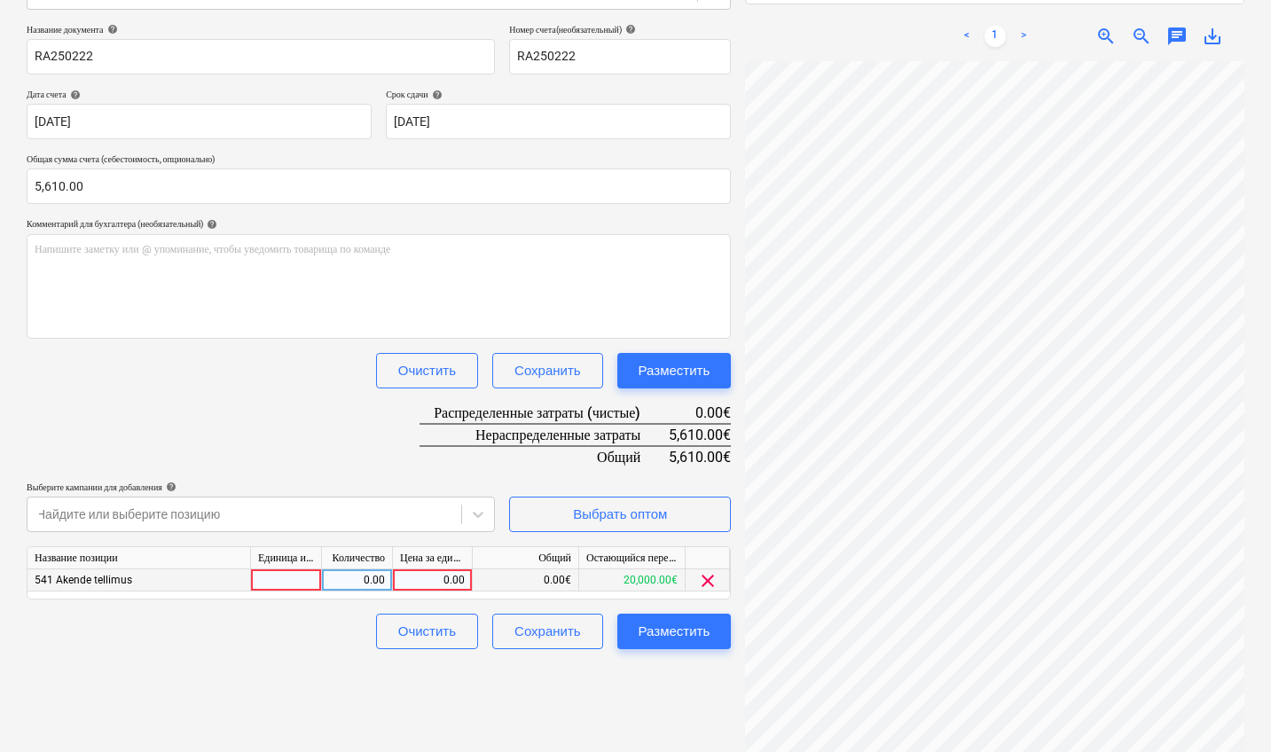
click at [448, 576] on div "0.00" at bounding box center [432, 581] width 65 height 22
type input "5610"
click at [692, 628] on div "Разместить" at bounding box center [675, 631] width 72 height 23
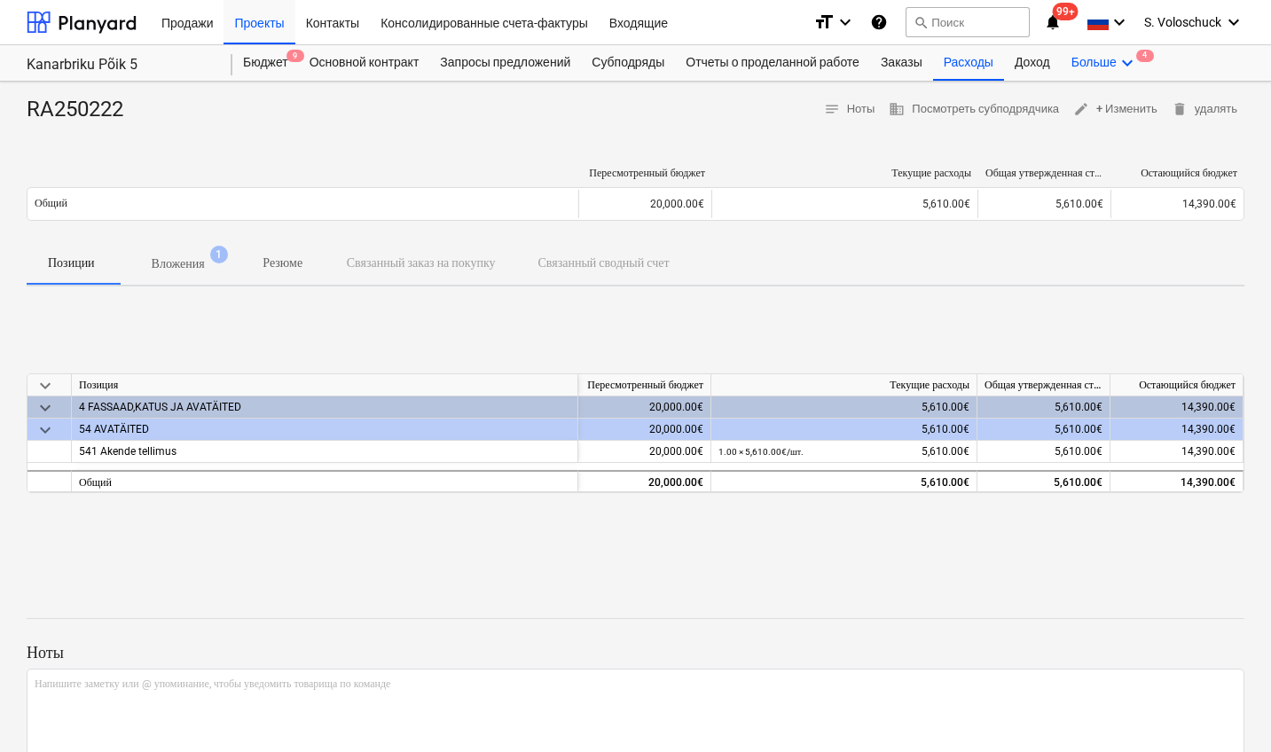
click at [1132, 59] on div "Больше keyboard_arrow_down 4" at bounding box center [1105, 62] width 88 height 35
click at [1107, 100] on div "Файлы 4" at bounding box center [1095, 105] width 85 height 15
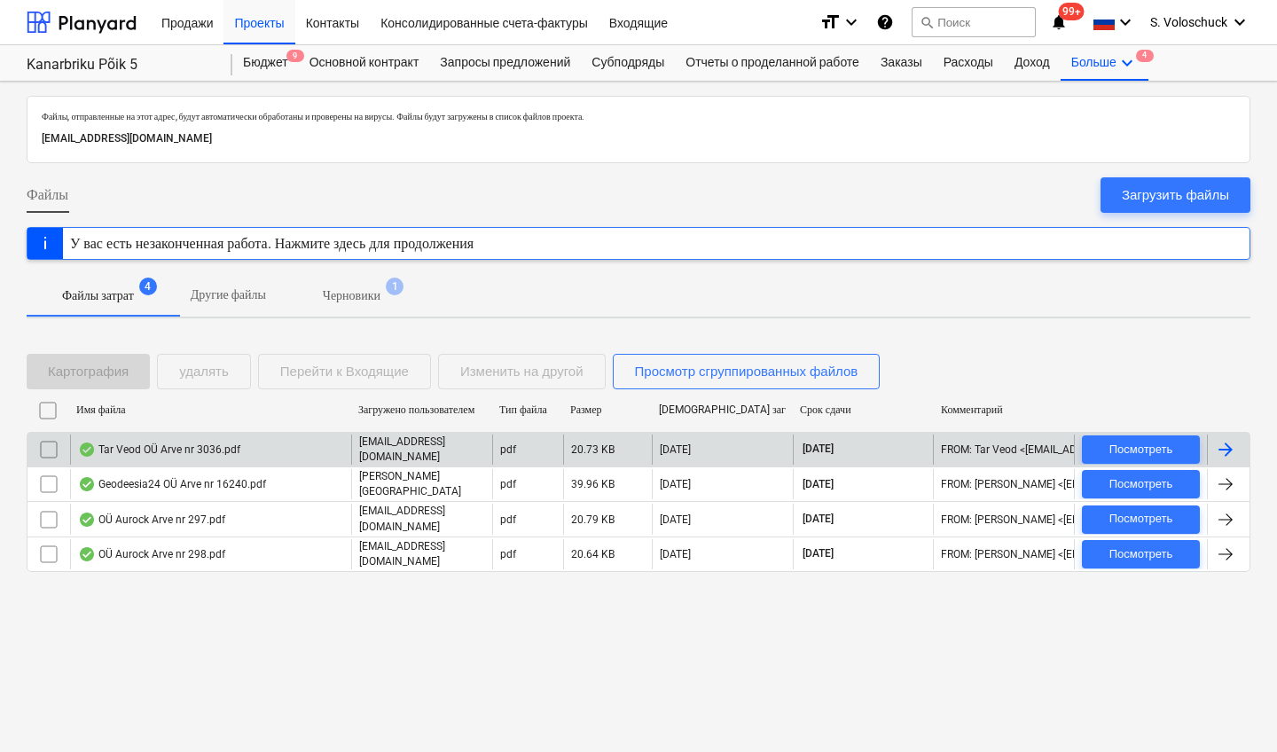
click at [192, 453] on div "Tar Veod OÜ Arve nr 3036.pdf" at bounding box center [159, 450] width 162 height 14
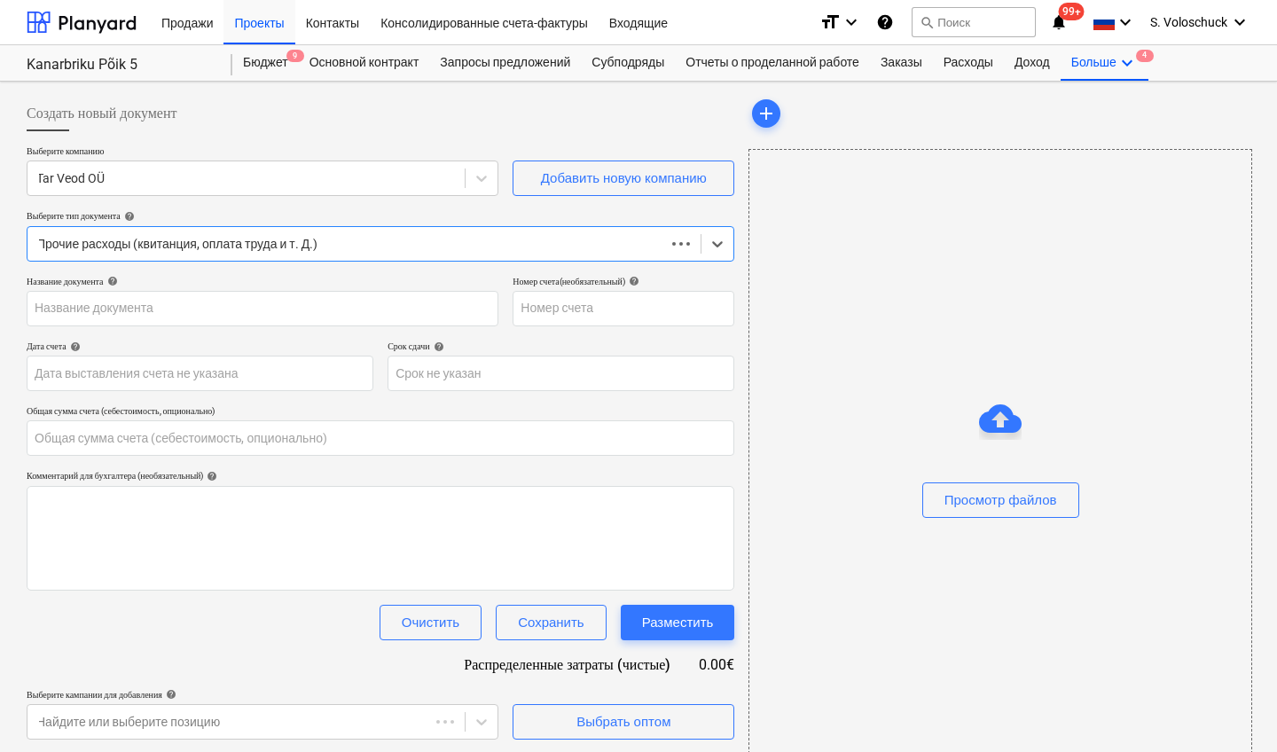
type input "0.00"
type input "3036"
type input "[DATE]"
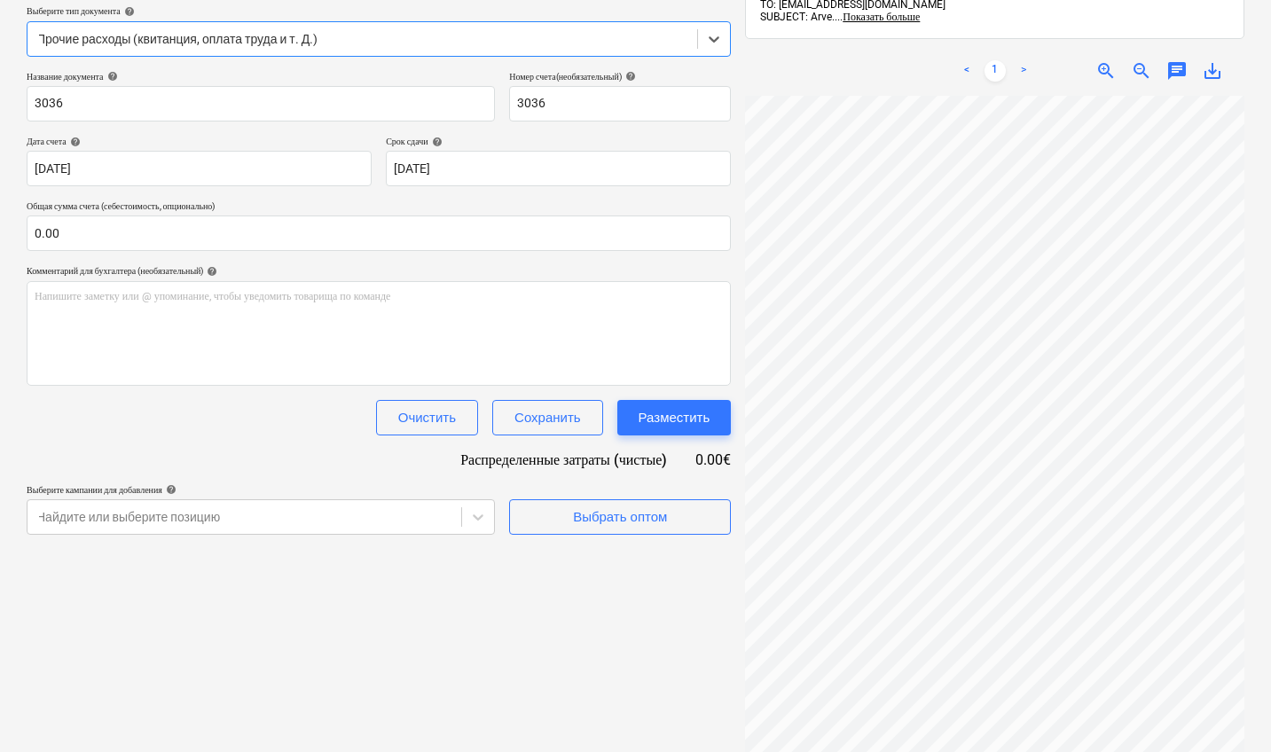
scroll to position [208, 0]
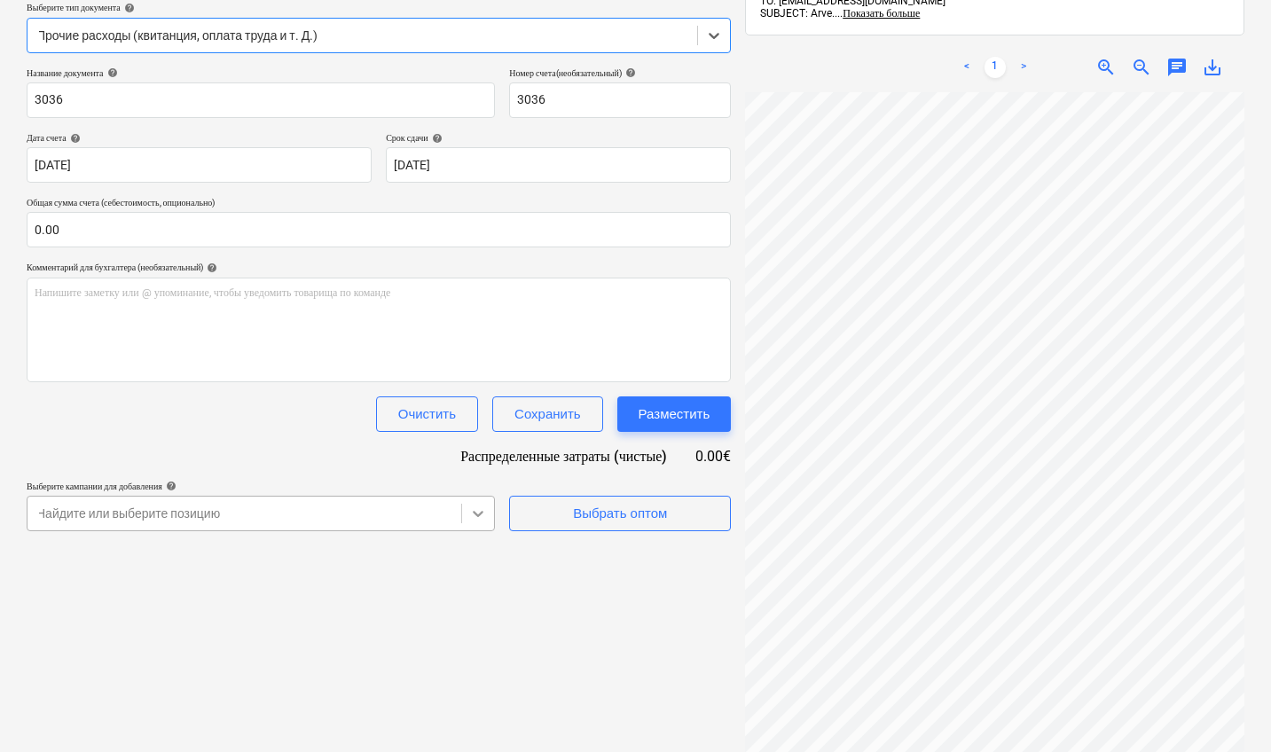
click at [480, 516] on body "Продажи Проекты Контакты Консолидированные счета-фактуры Входящие format_size k…" at bounding box center [635, 168] width 1271 height 752
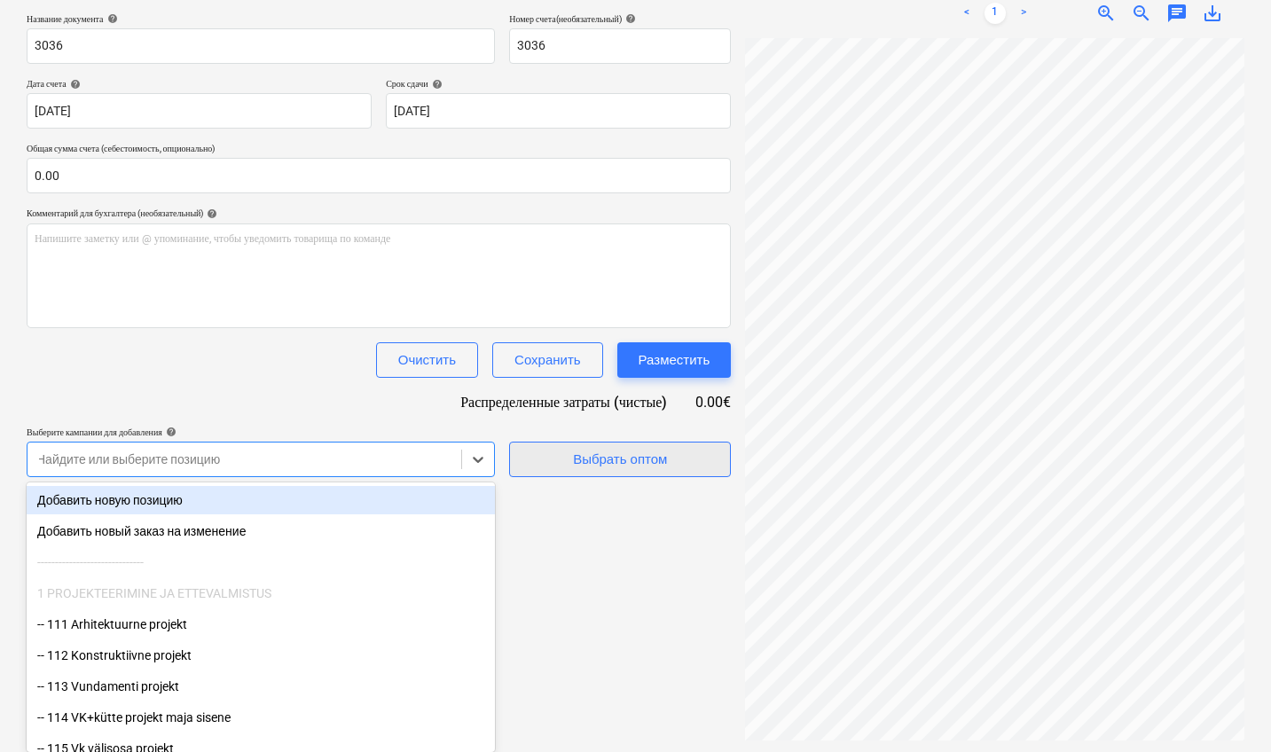
click at [607, 468] on div "Выбрать оптом" at bounding box center [620, 459] width 94 height 23
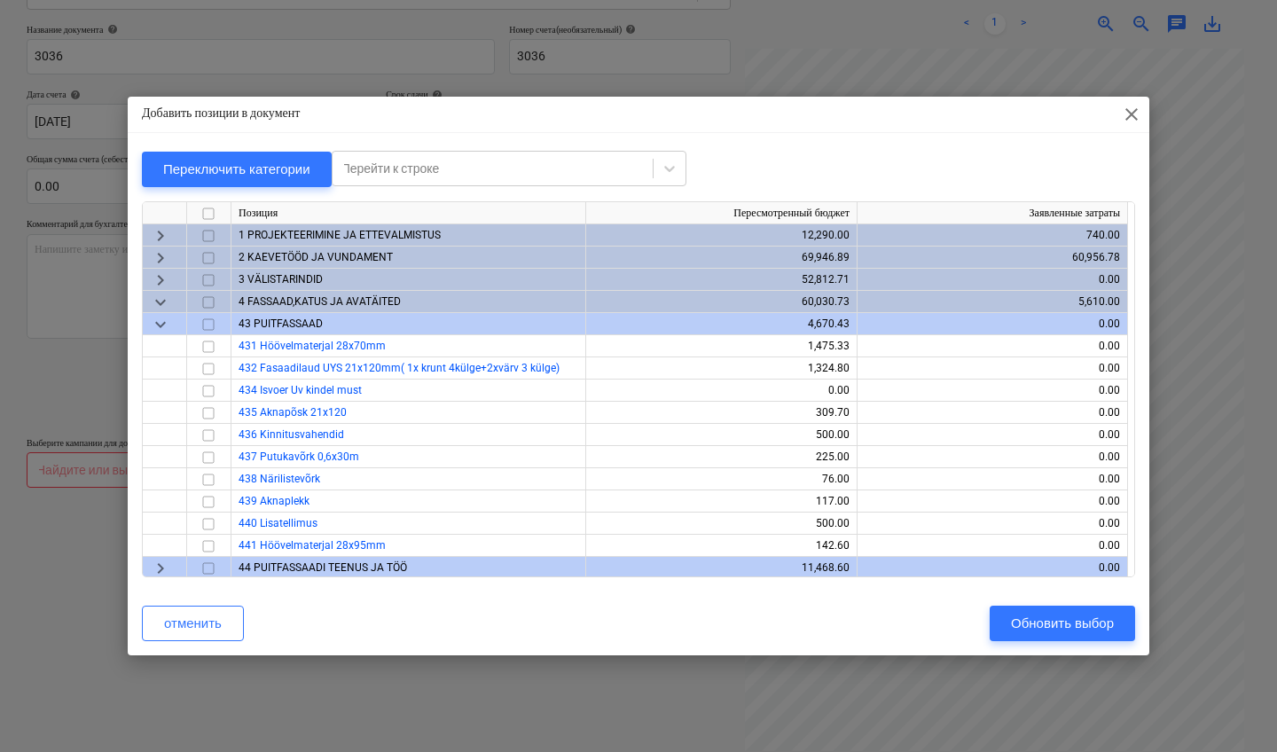
scroll to position [1534, 0]
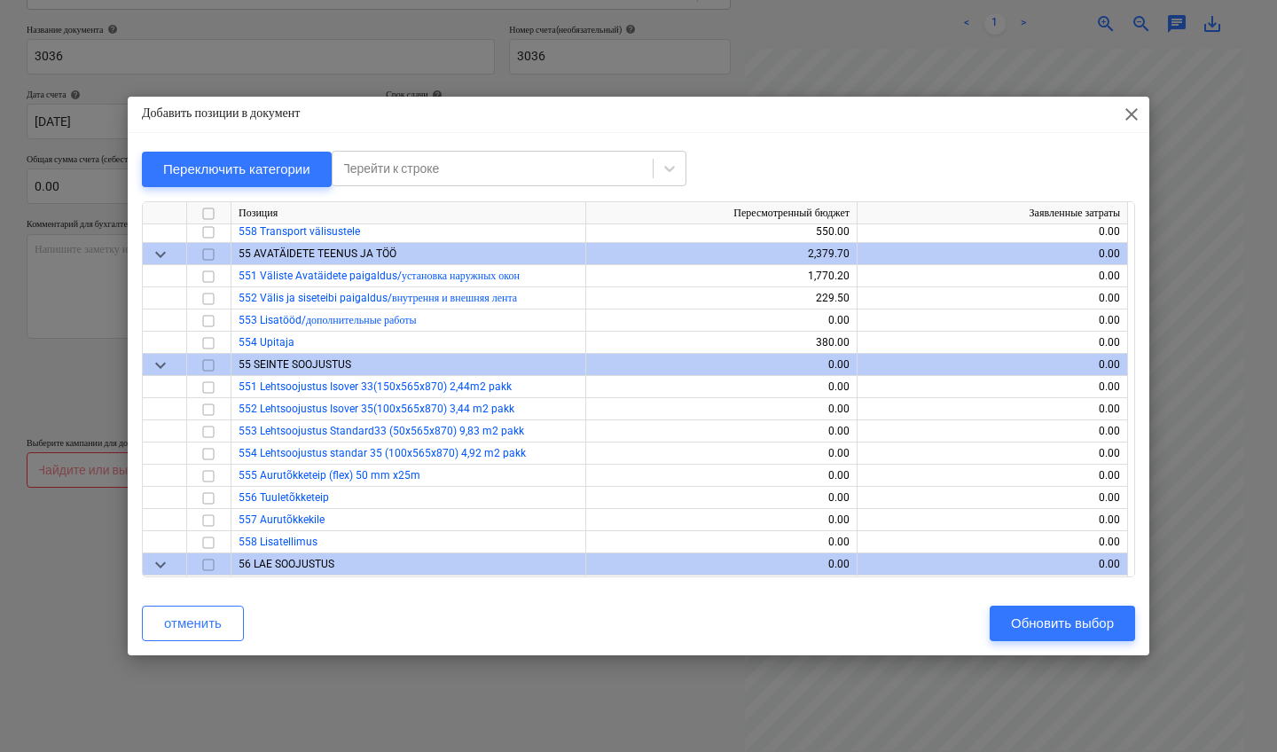
drag, startPoint x: 1189, startPoint y: 375, endPoint x: 1240, endPoint y: 477, distance: 114.3
click at [1243, 477] on div "Добавить позиции в документ close Переключить категории Перейти к строке Позици…" at bounding box center [638, 376] width 1277 height 752
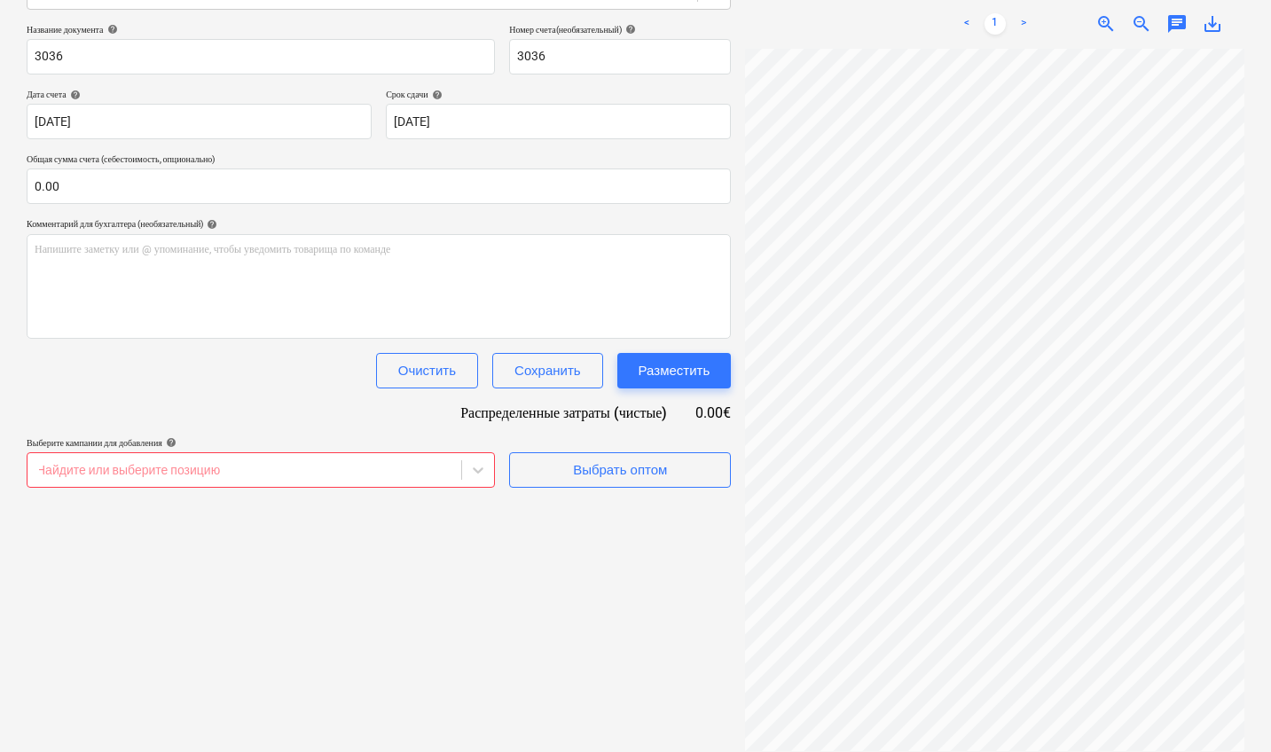
click at [586, 498] on div "Создать новый документ Выберите компанию Tar Veod OÜ Добавить новую компанию Вы…" at bounding box center [379, 298] width 719 height 922
click at [604, 469] on div "Выбрать оптом" at bounding box center [620, 470] width 94 height 23
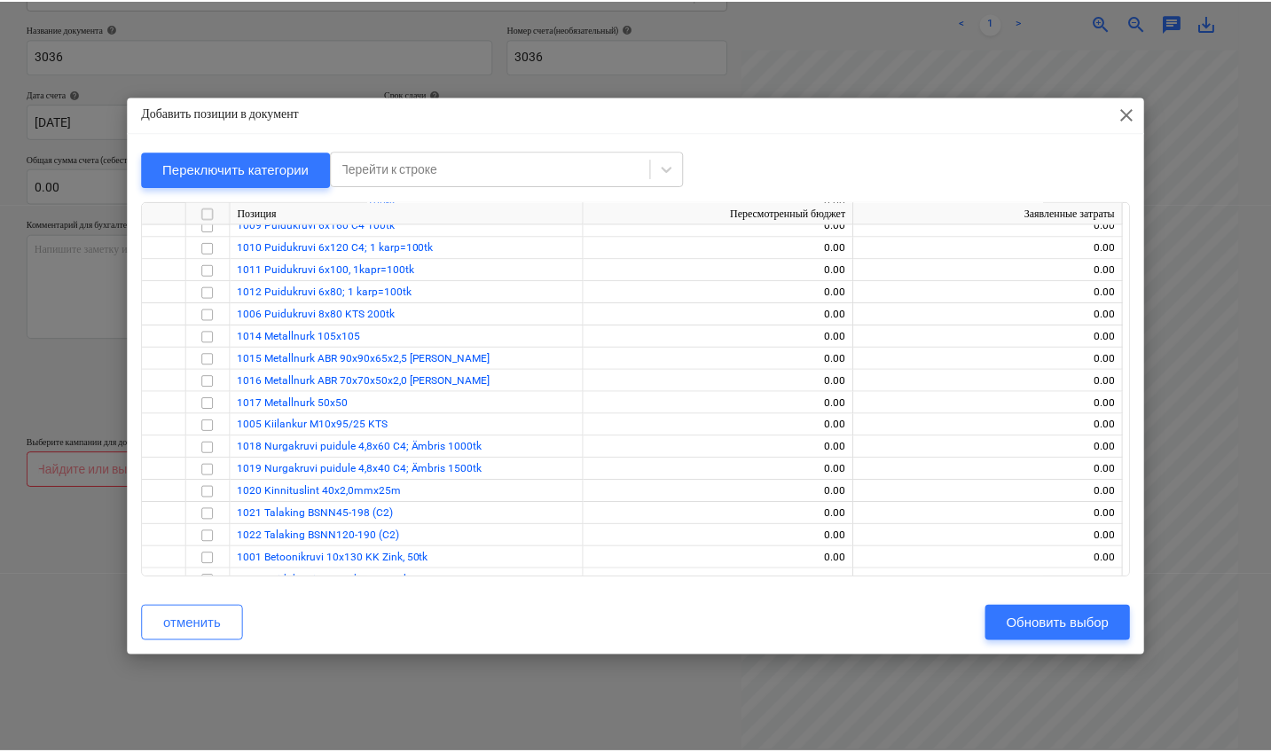
scroll to position [3751, 0]
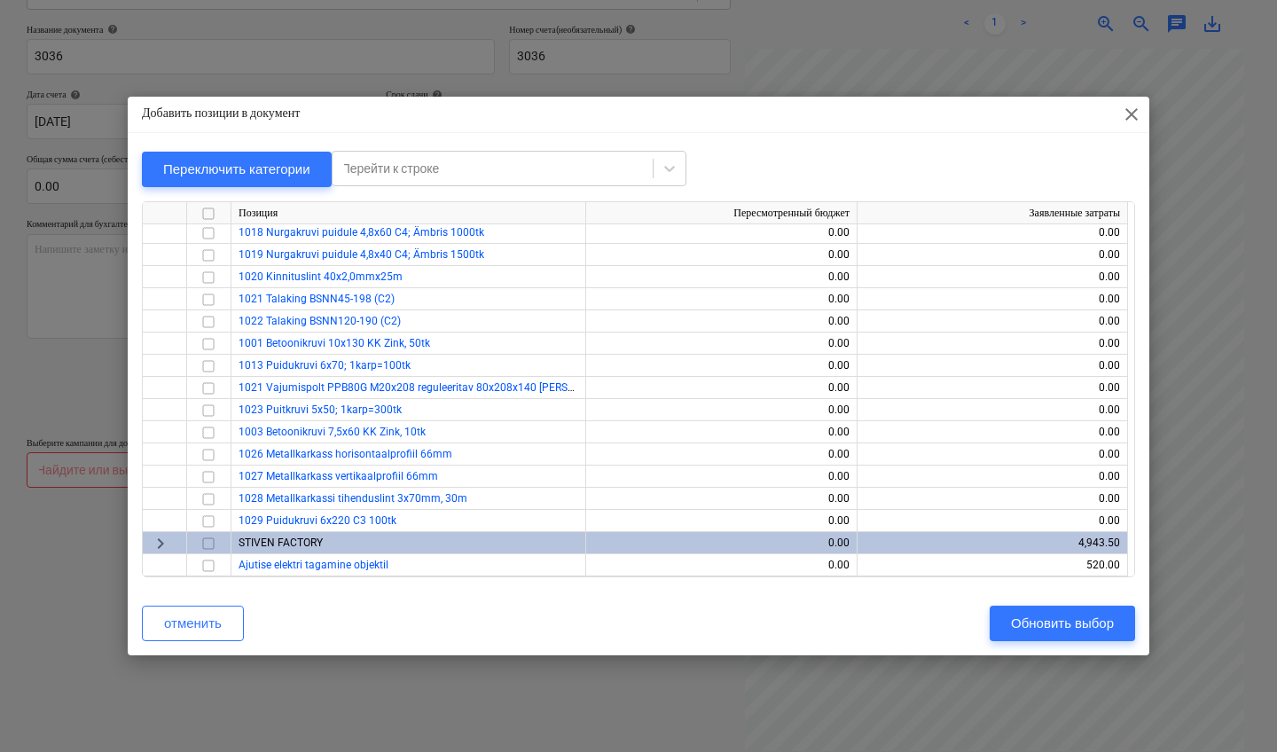
click at [210, 543] on input "checkbox" at bounding box center [208, 543] width 21 height 21
click at [1071, 620] on div "Обновить выбор" at bounding box center [1062, 623] width 103 height 23
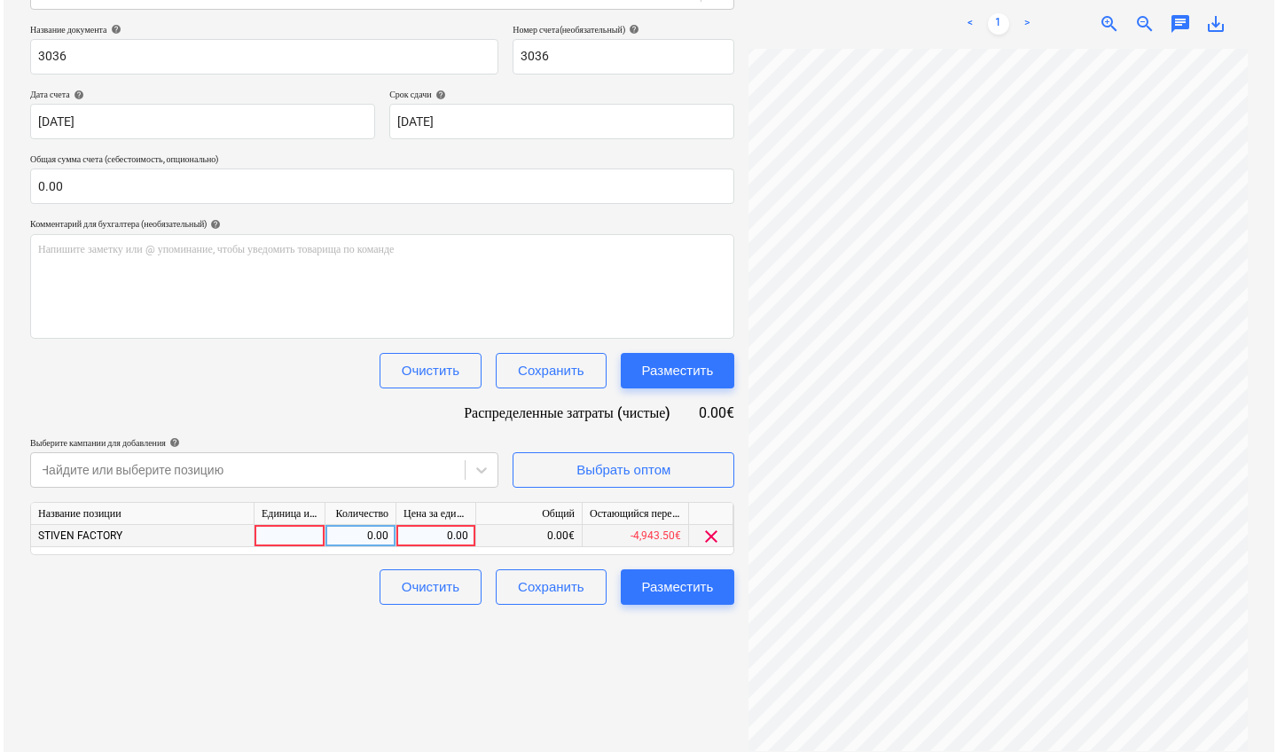
scroll to position [0, 303]
click at [417, 536] on div "0.00" at bounding box center [432, 536] width 65 height 22
type input "4312.34"
click at [686, 584] on div "Разместить" at bounding box center [675, 587] width 72 height 23
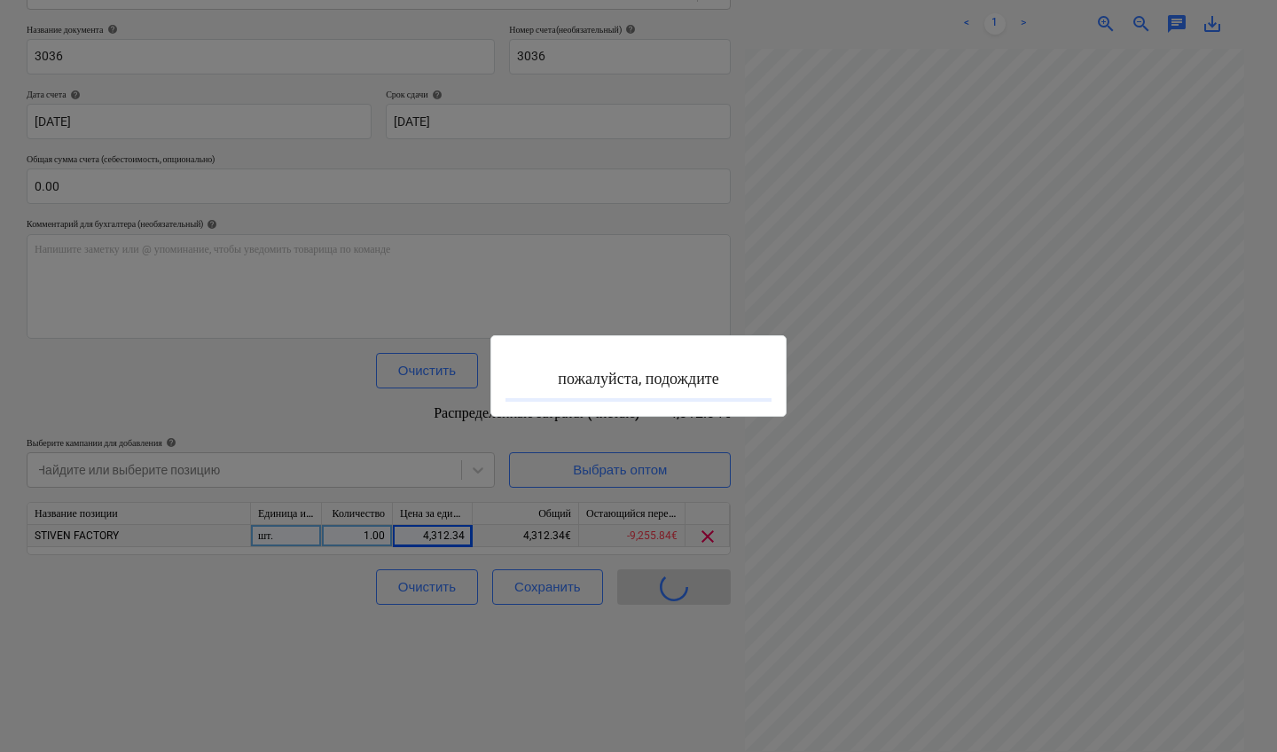
click at [251, 193] on div at bounding box center [638, 376] width 1277 height 752
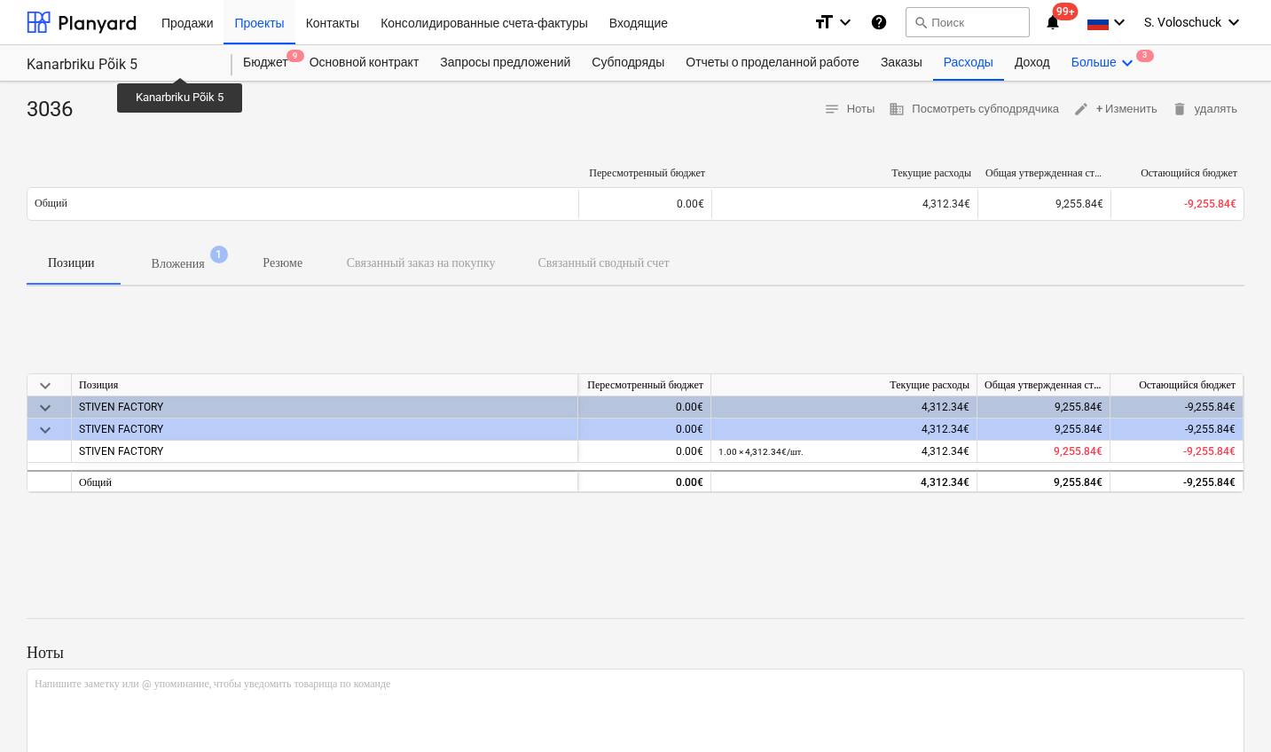
click at [1131, 66] on div "Больше keyboard_arrow_down 3" at bounding box center [1105, 62] width 88 height 35
click at [1108, 103] on div "Файлы 3" at bounding box center [1095, 105] width 85 height 15
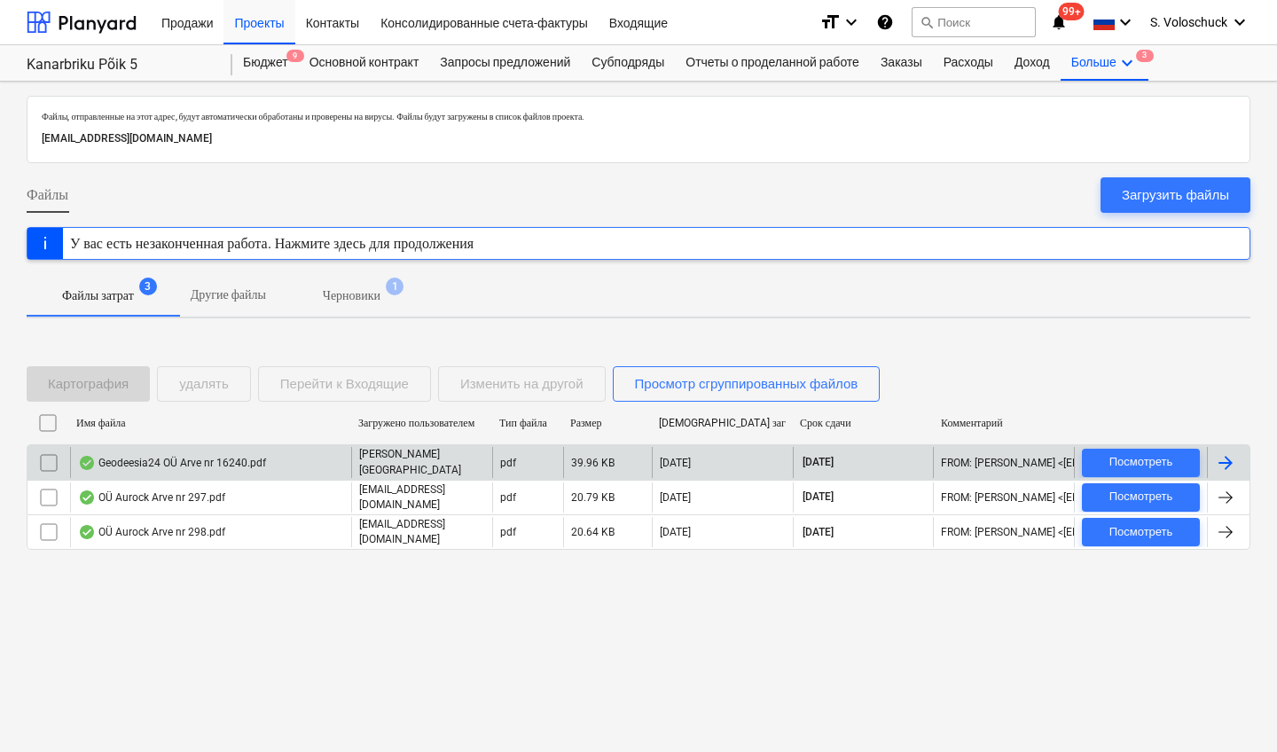
click at [309, 459] on div "Geodeesia24 OÜ Arve nr 16240.pdf" at bounding box center [210, 462] width 281 height 30
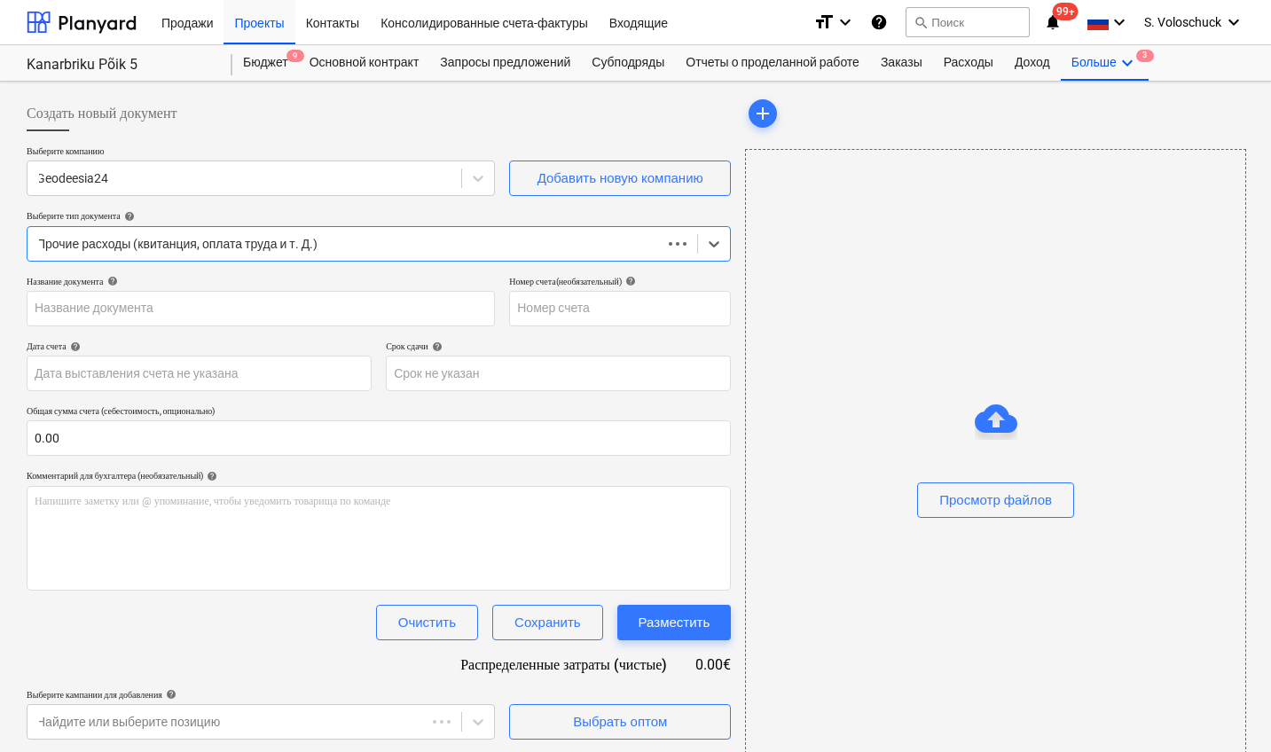
type input "16240"
type input "[DATE]"
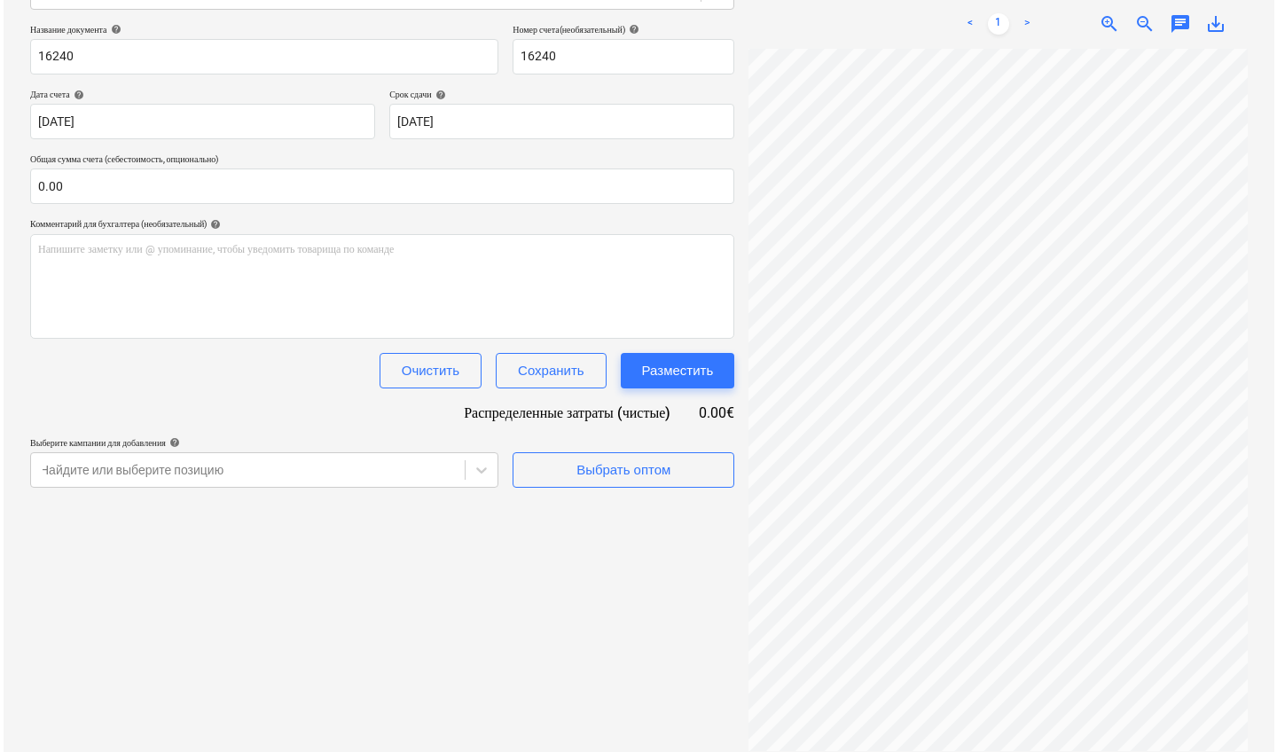
scroll to position [0, 302]
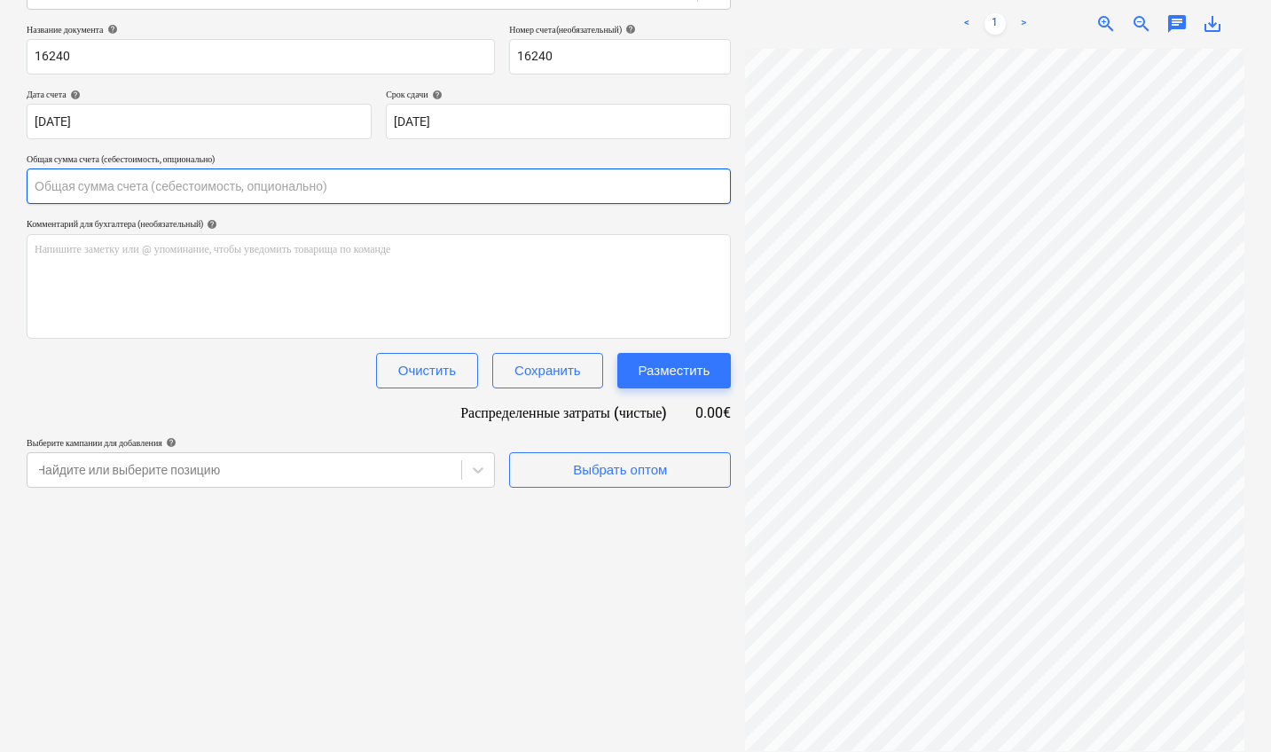
click at [153, 190] on input "text" at bounding box center [379, 186] width 704 height 35
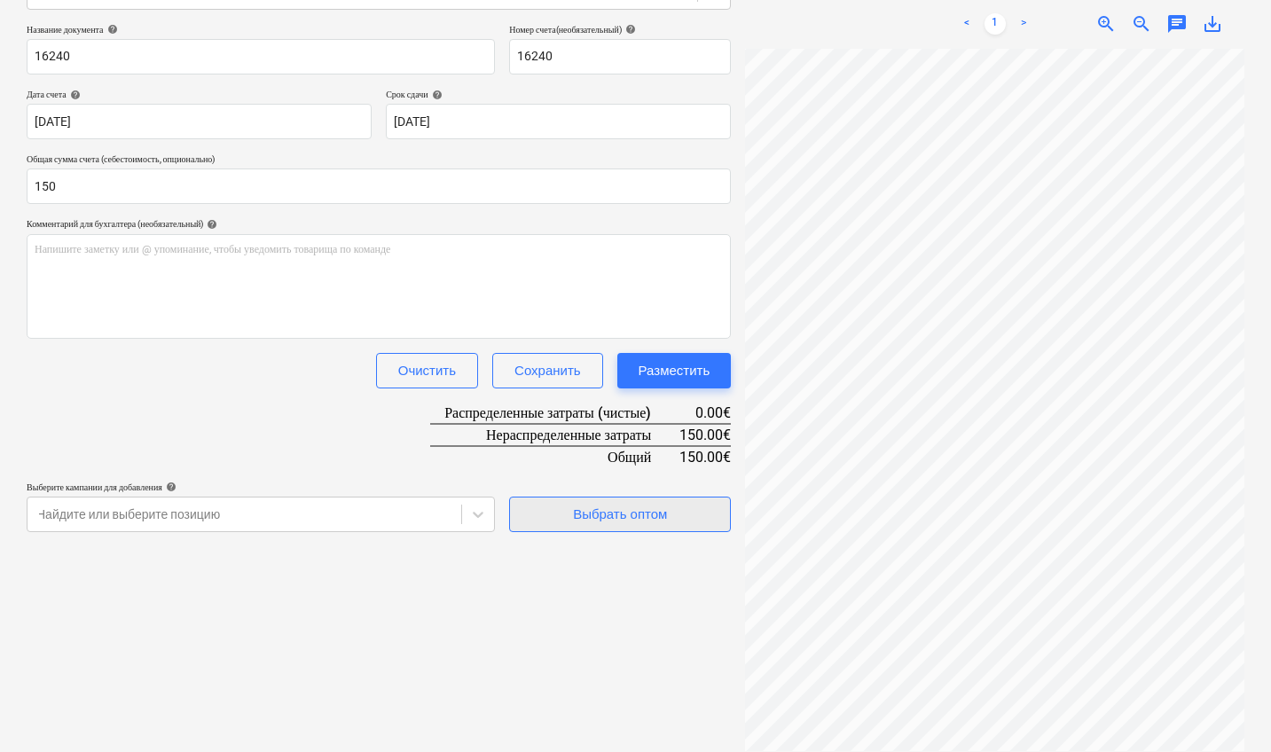
type input "150.00"
click at [640, 499] on button "Выбрать оптом" at bounding box center [620, 514] width 222 height 35
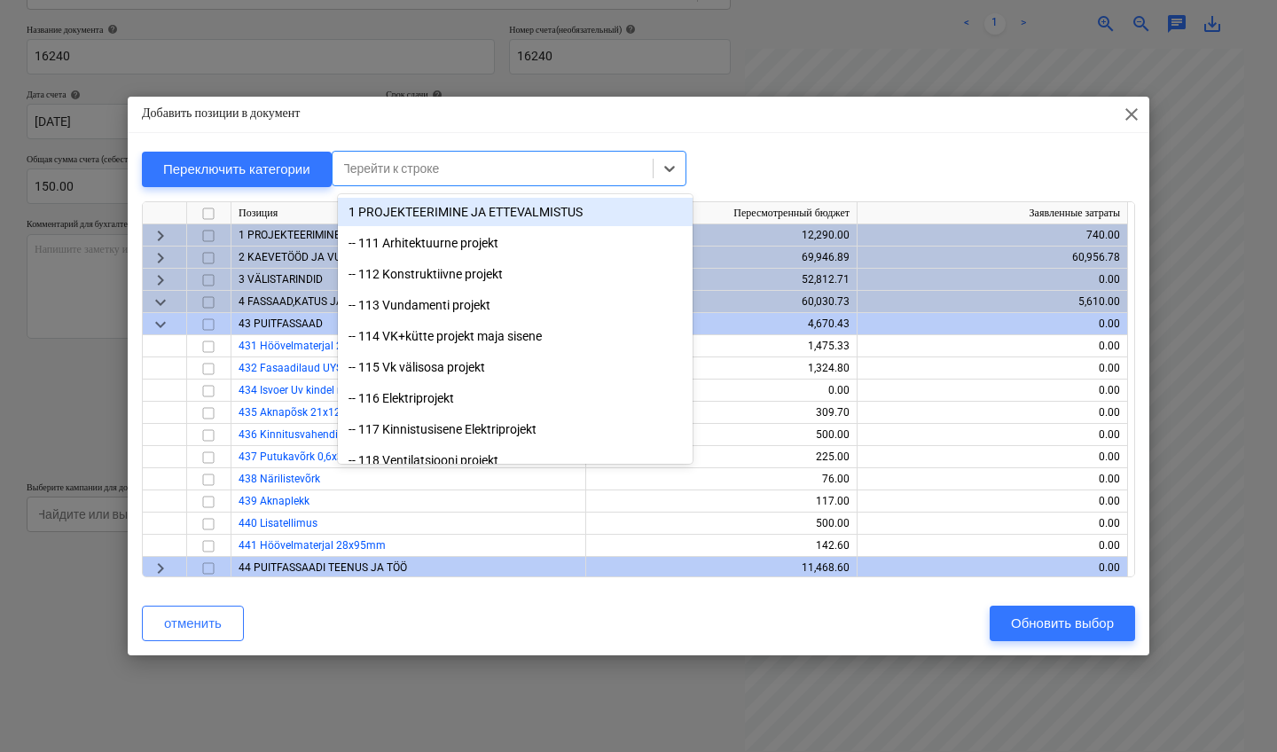
click at [432, 157] on div "Перейти к строке" at bounding box center [493, 168] width 320 height 25
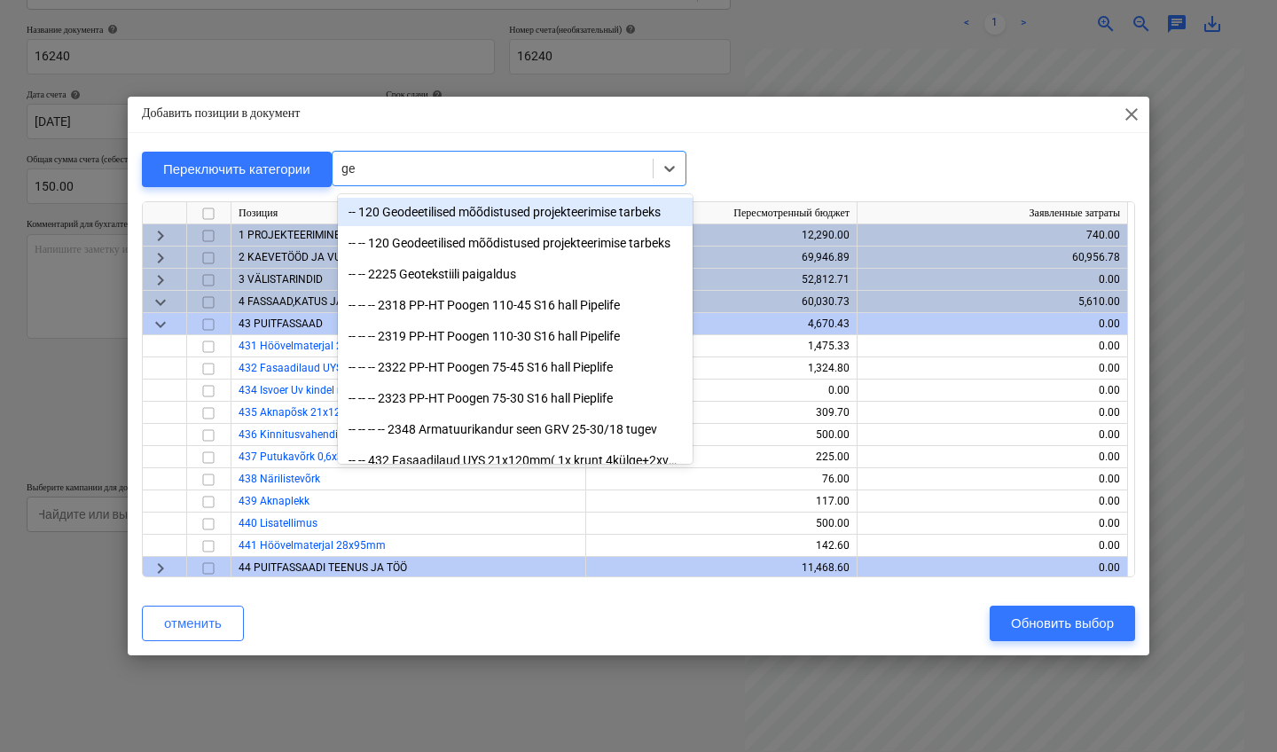
type input "geo"
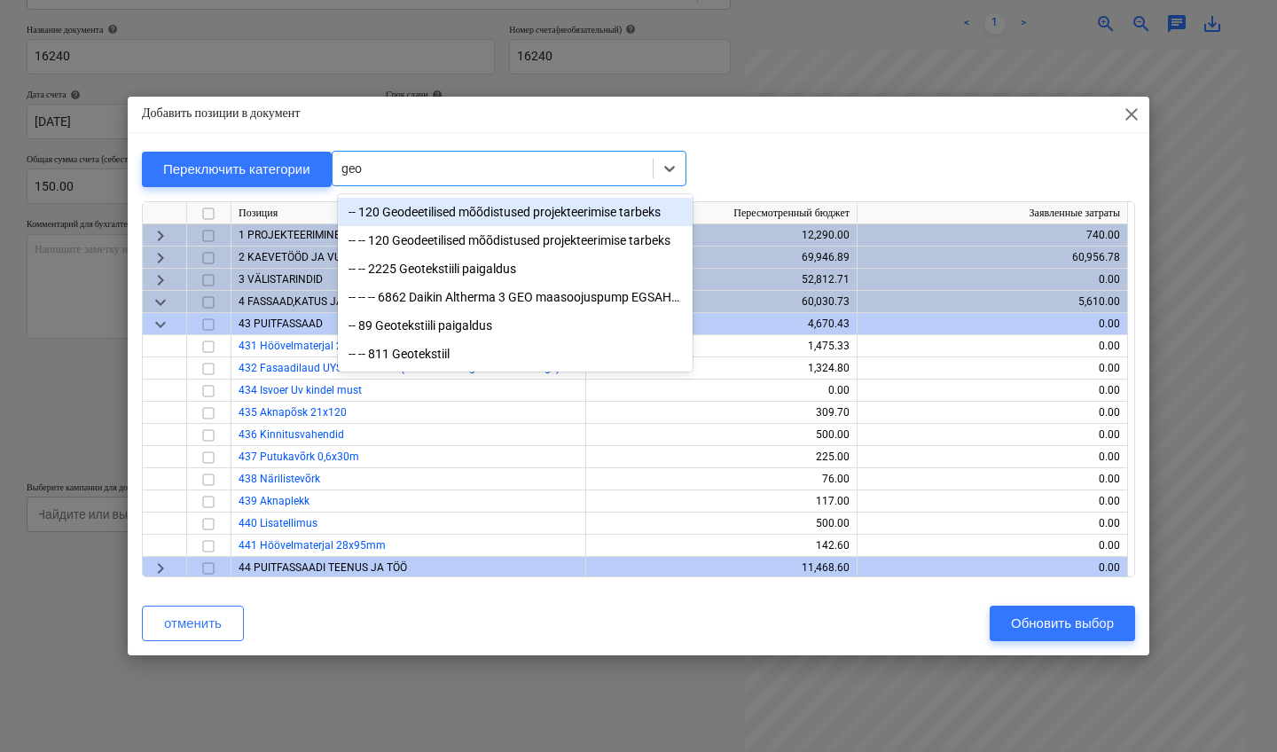
click at [542, 218] on div "-- 120 Geodeetilised mõõdistused projekteerimise tarbeks" at bounding box center [515, 212] width 355 height 28
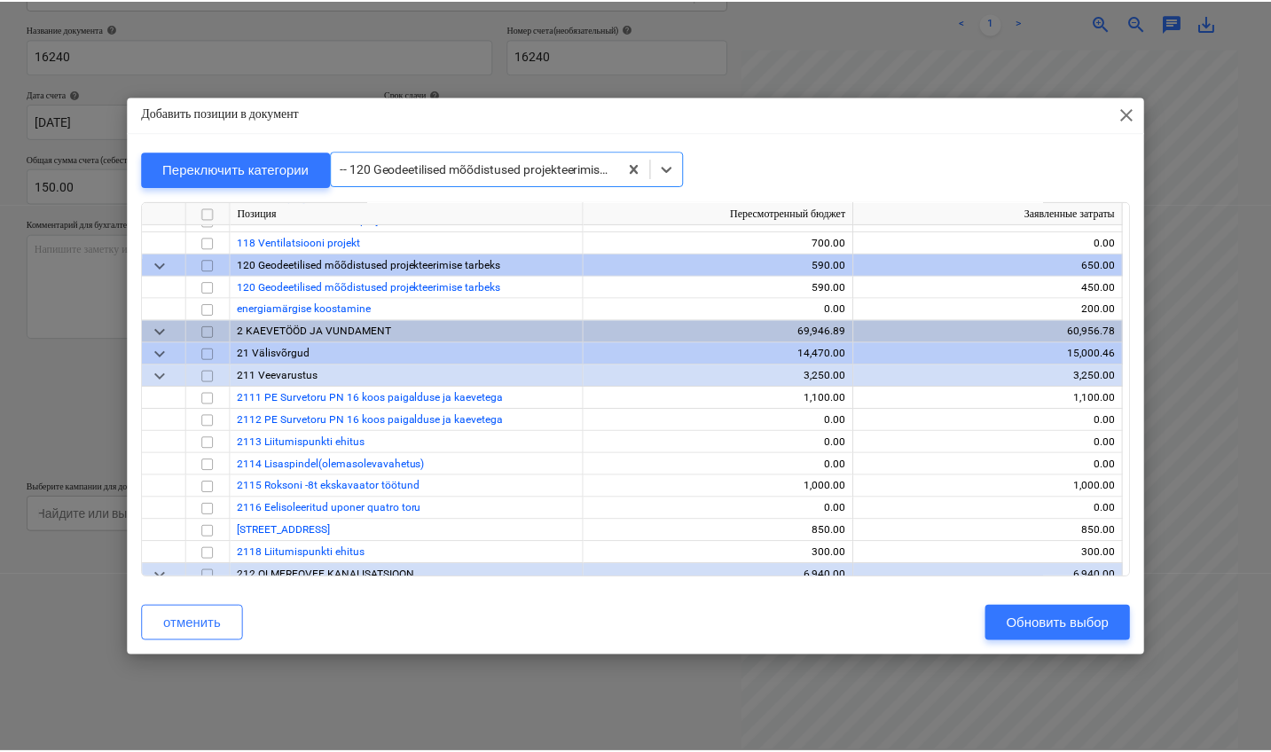
scroll to position [200, 0]
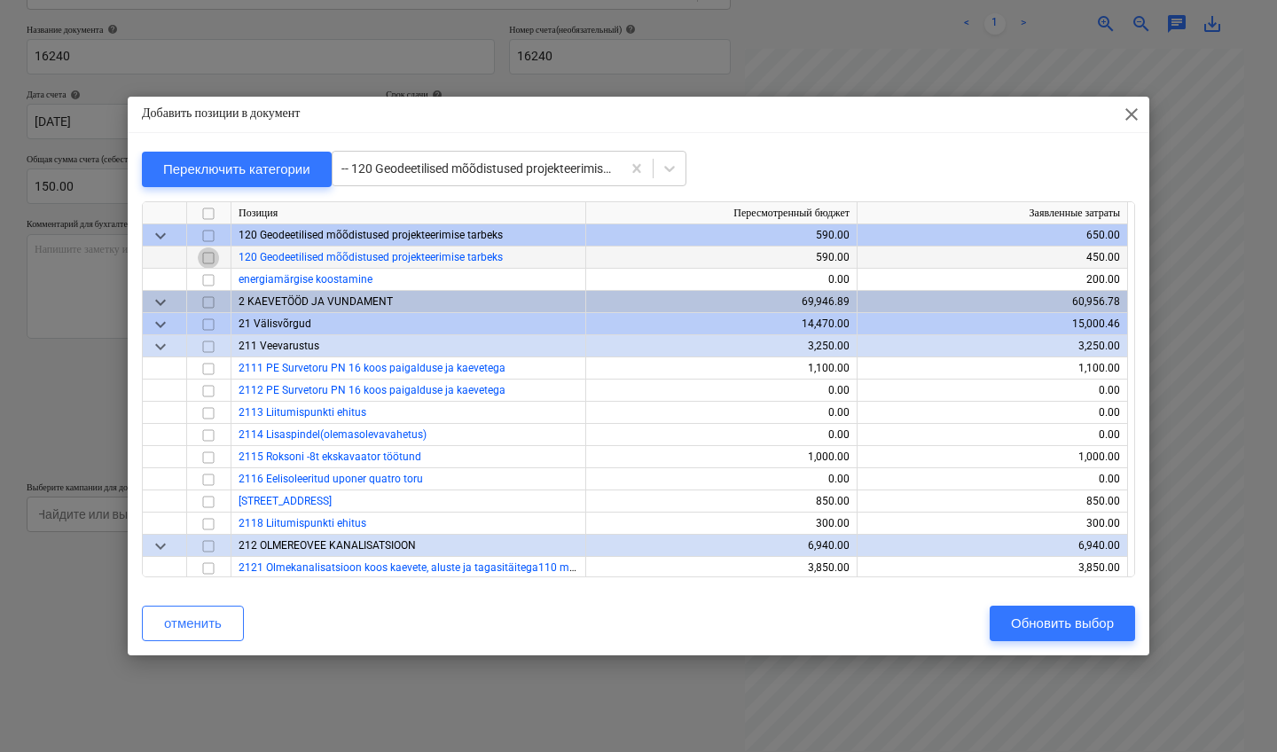
click at [202, 255] on input "checkbox" at bounding box center [208, 258] width 21 height 21
click at [1057, 627] on div "Обновить выбор" at bounding box center [1062, 623] width 103 height 23
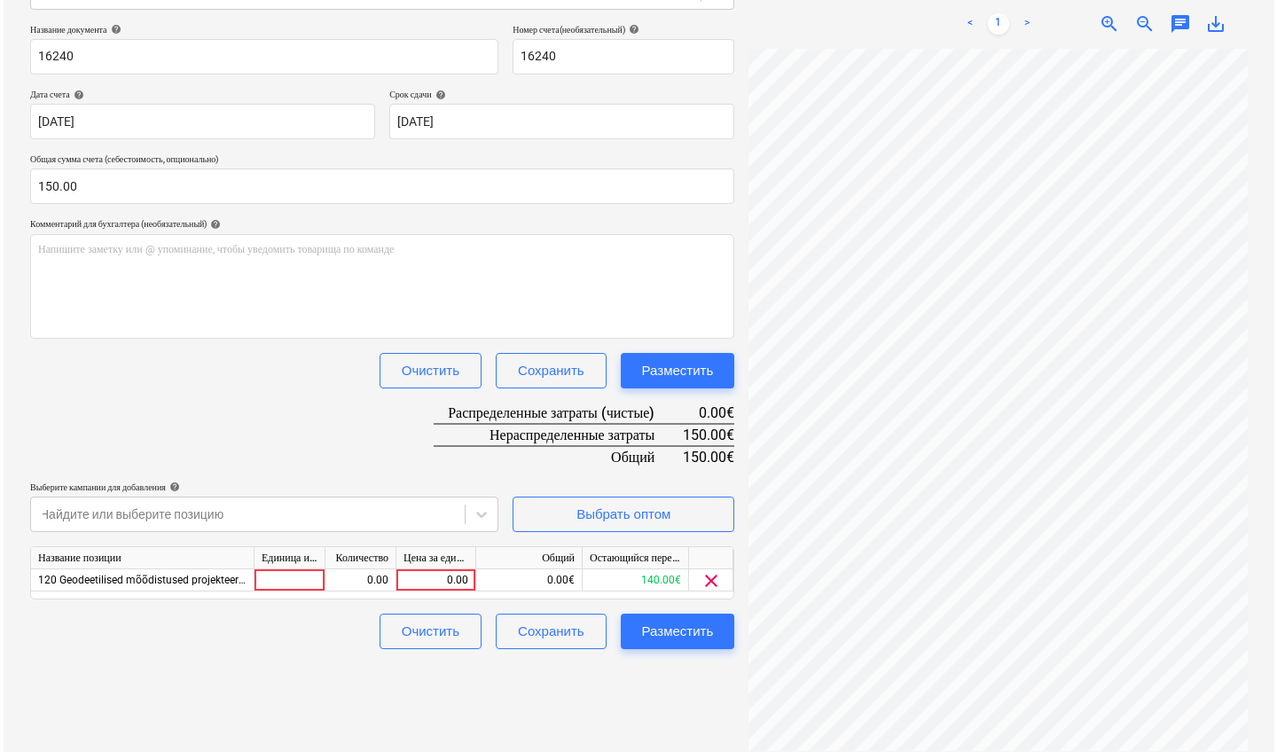
scroll to position [0, 299]
click at [431, 581] on div "0.00" at bounding box center [432, 581] width 65 height 22
type input "150"
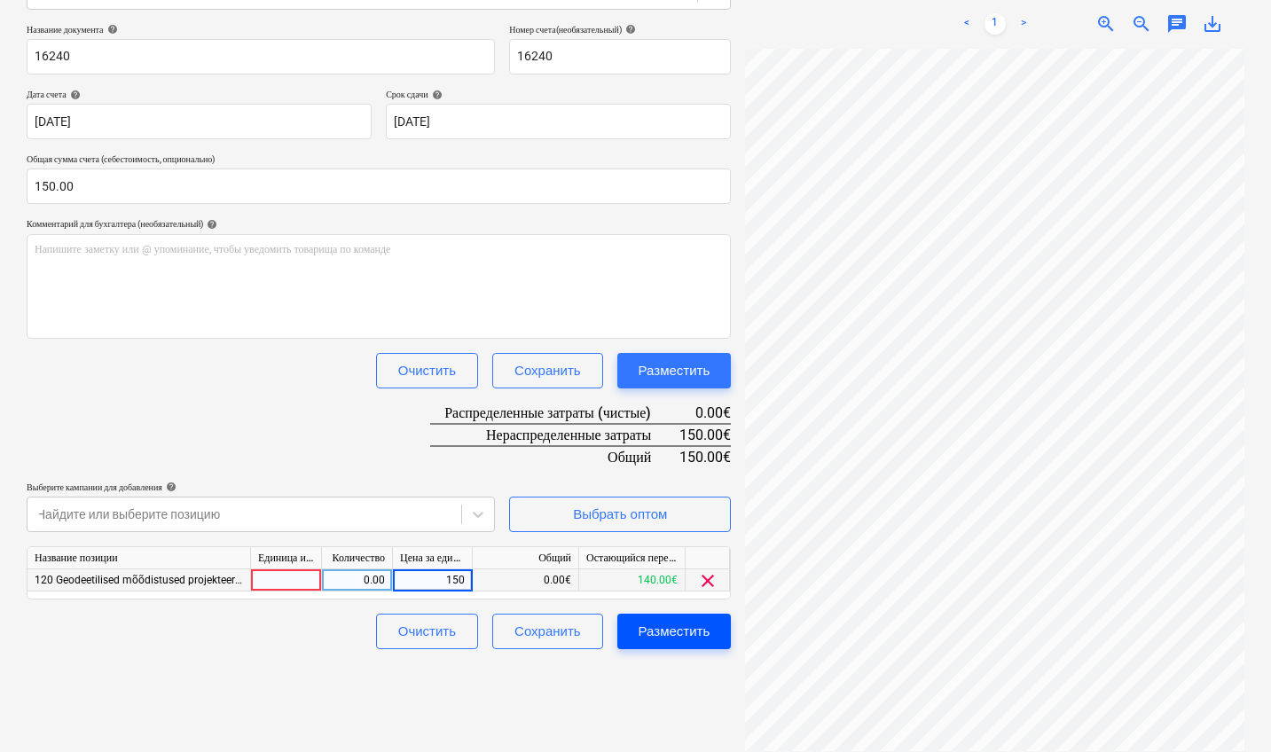
click at [655, 620] on div "Разместить" at bounding box center [675, 631] width 72 height 23
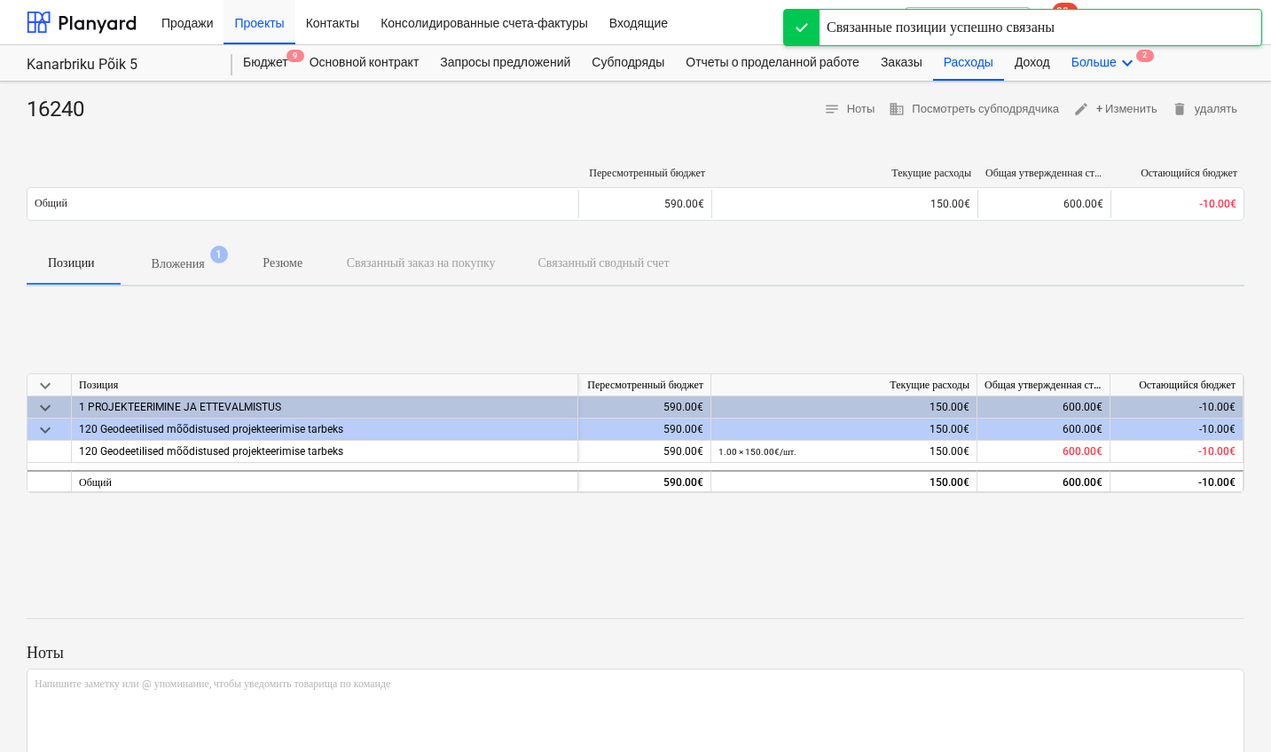
click at [1132, 65] on div "Больше keyboard_arrow_down 2" at bounding box center [1105, 62] width 88 height 35
click at [1112, 111] on div "Файлы 2" at bounding box center [1095, 105] width 85 height 15
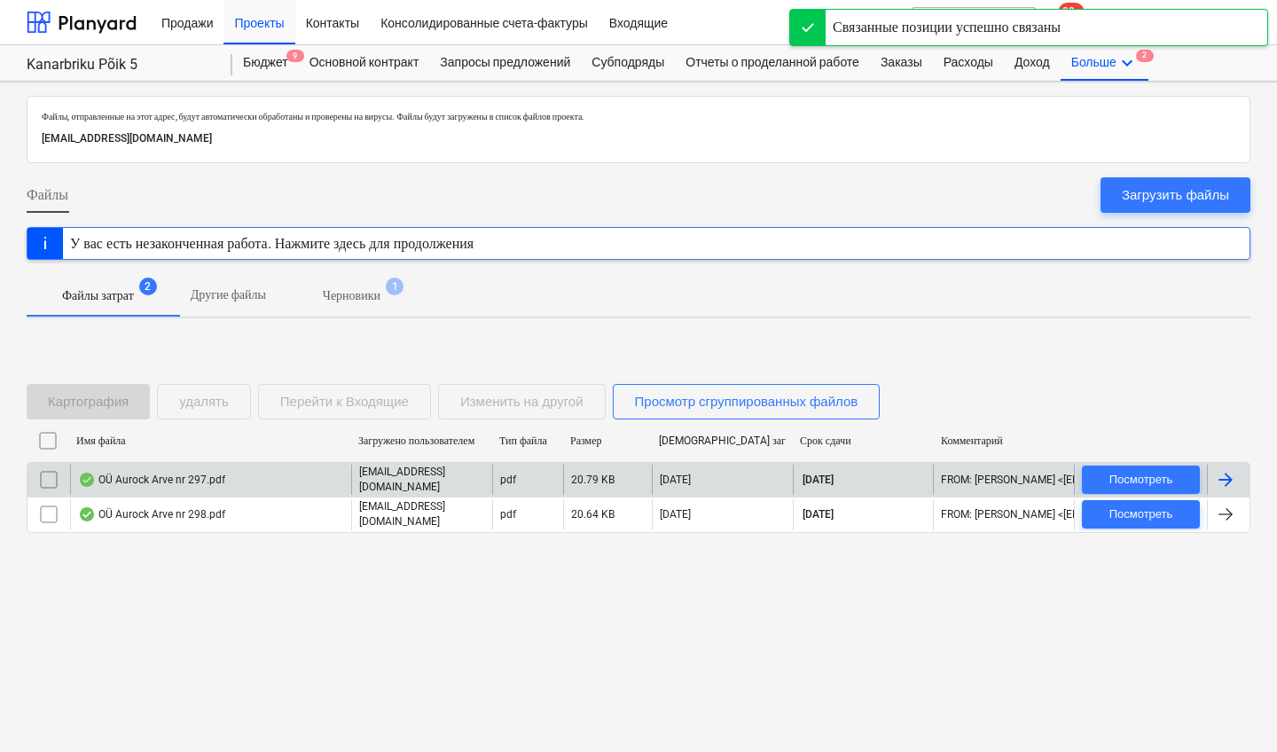
click at [415, 473] on p "[EMAIL_ADDRESS][DOMAIN_NAME]" at bounding box center [422, 480] width 126 height 30
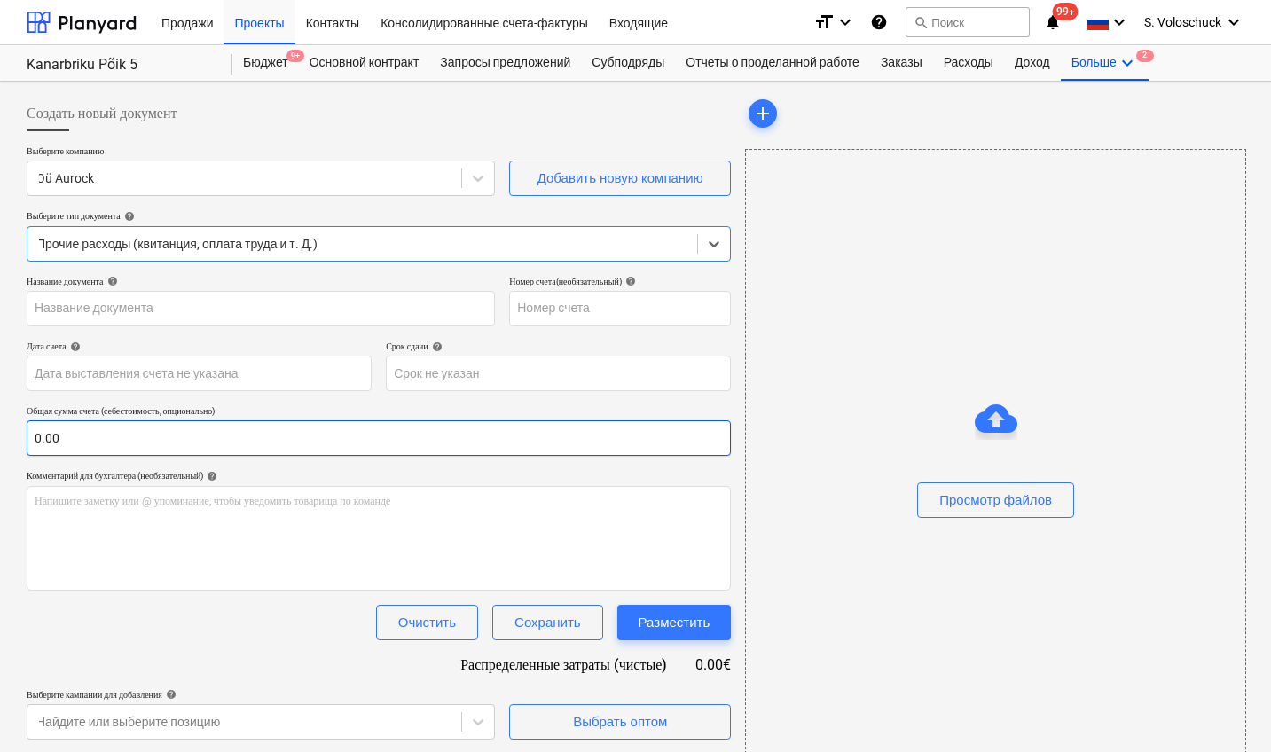
type input "297"
type input "[DATE]"
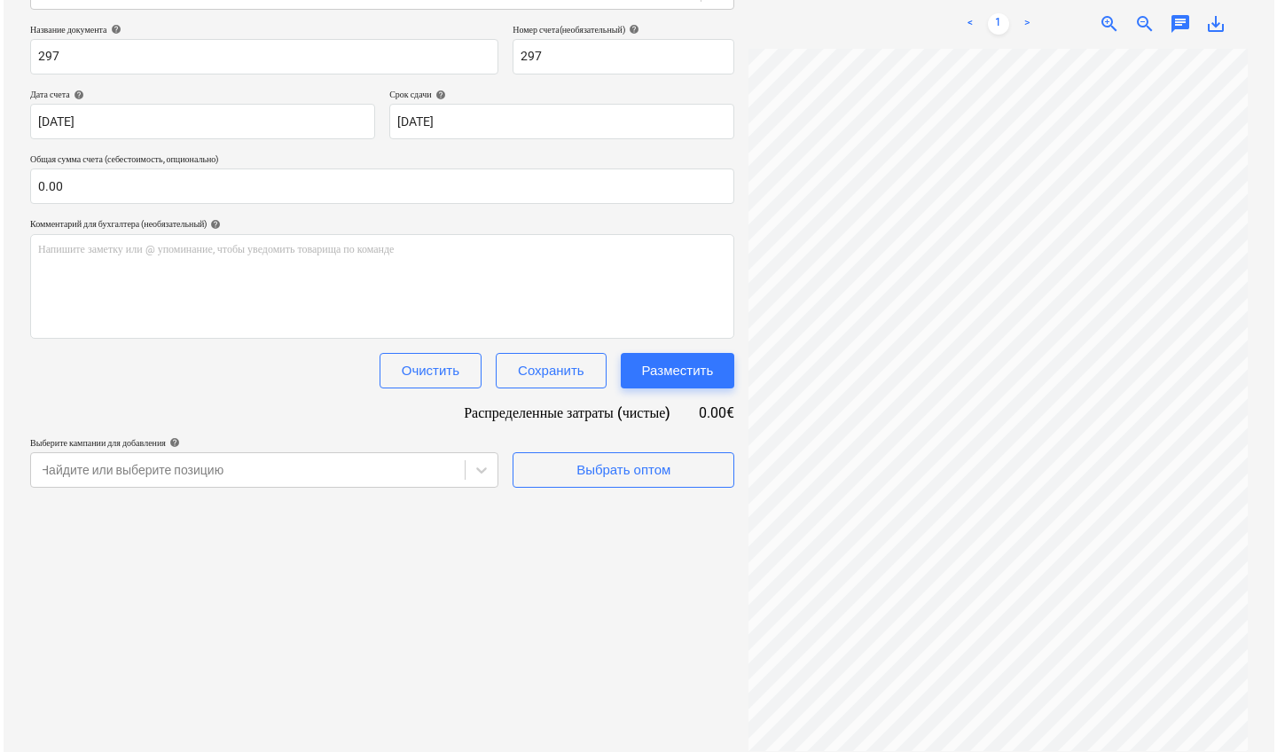
scroll to position [5, 303]
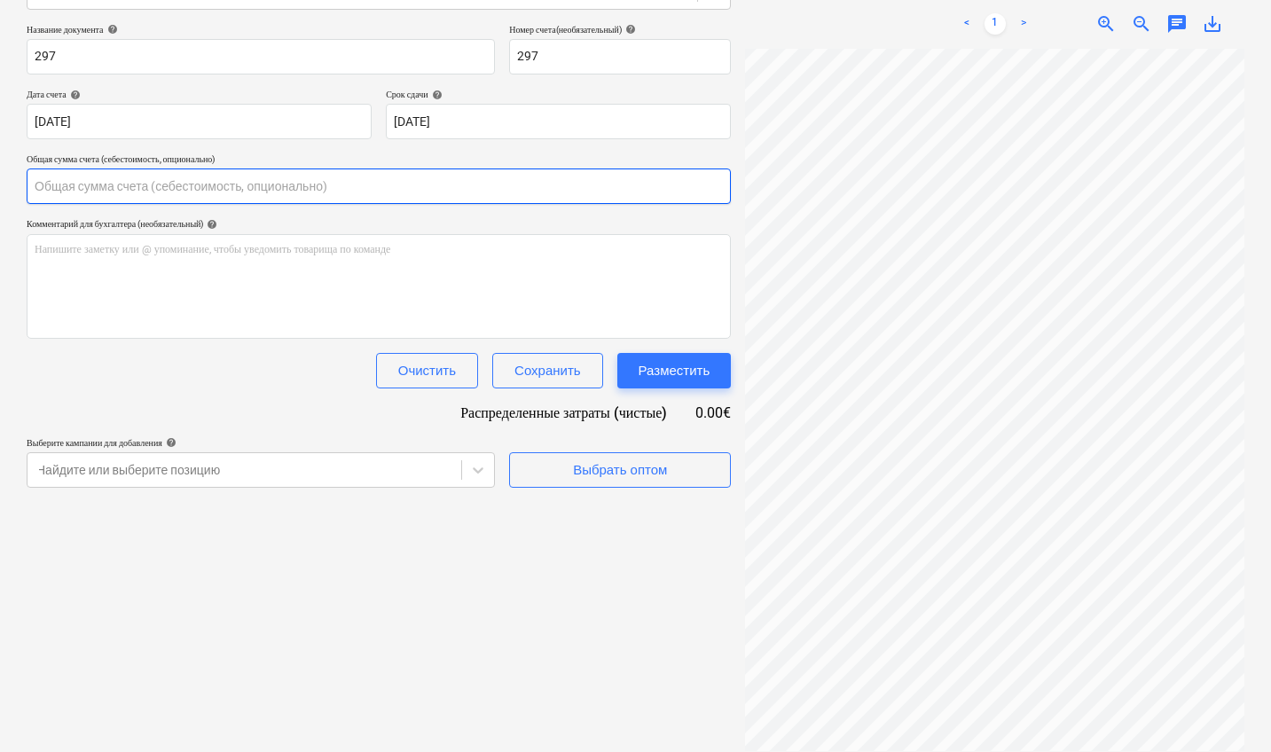
click at [138, 186] on input "text" at bounding box center [379, 186] width 704 height 35
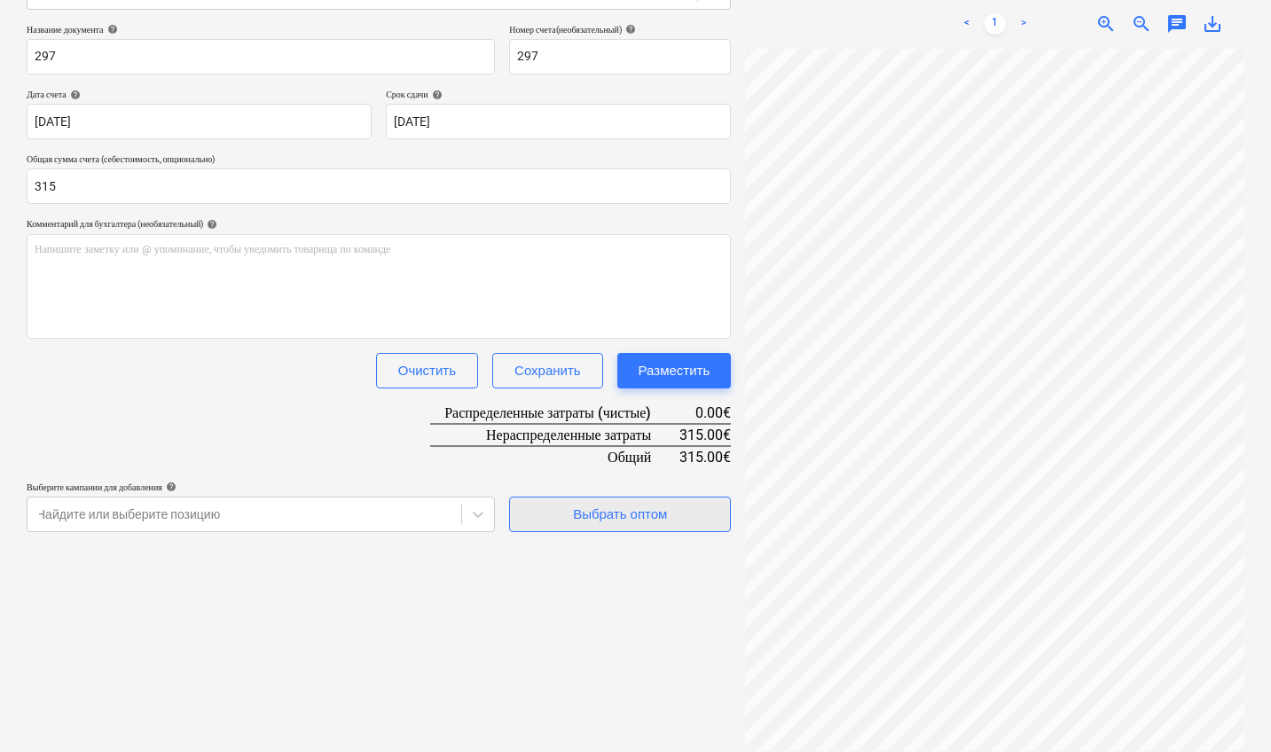
type input "315.00"
click at [648, 509] on div "Выбрать оптом" at bounding box center [620, 514] width 94 height 23
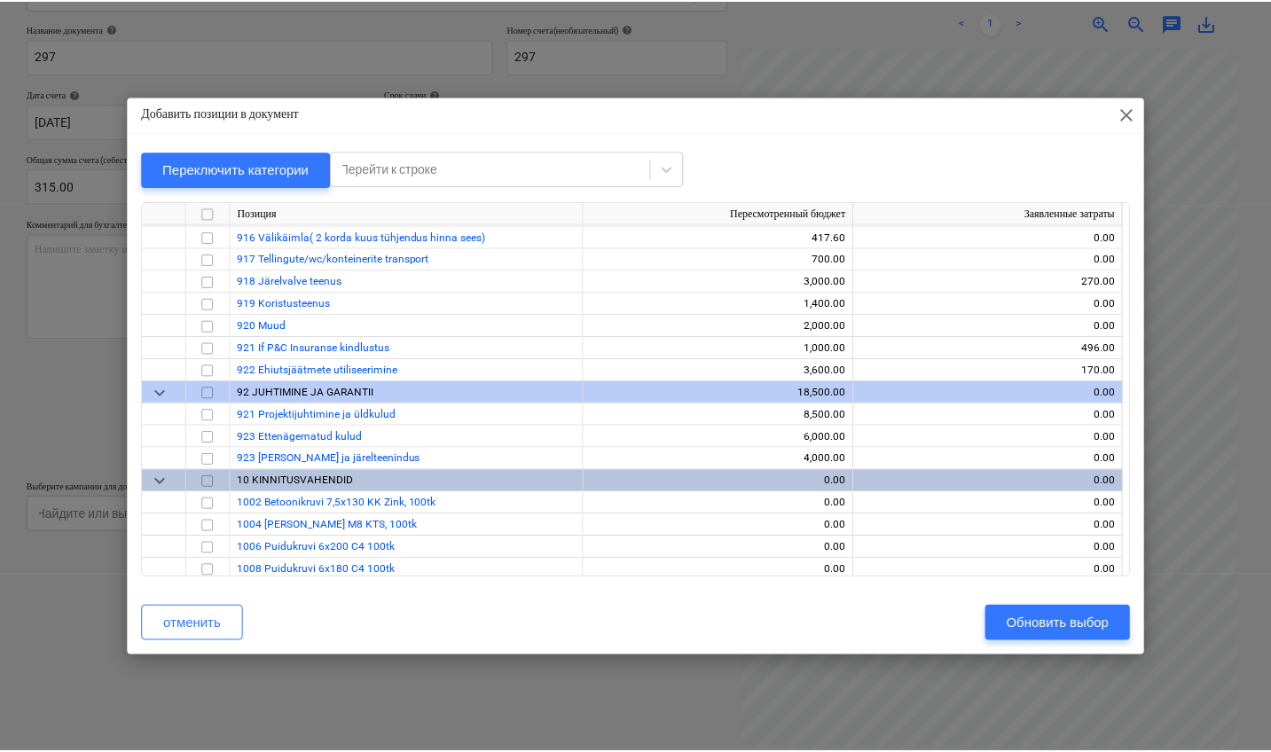
scroll to position [14737, 0]
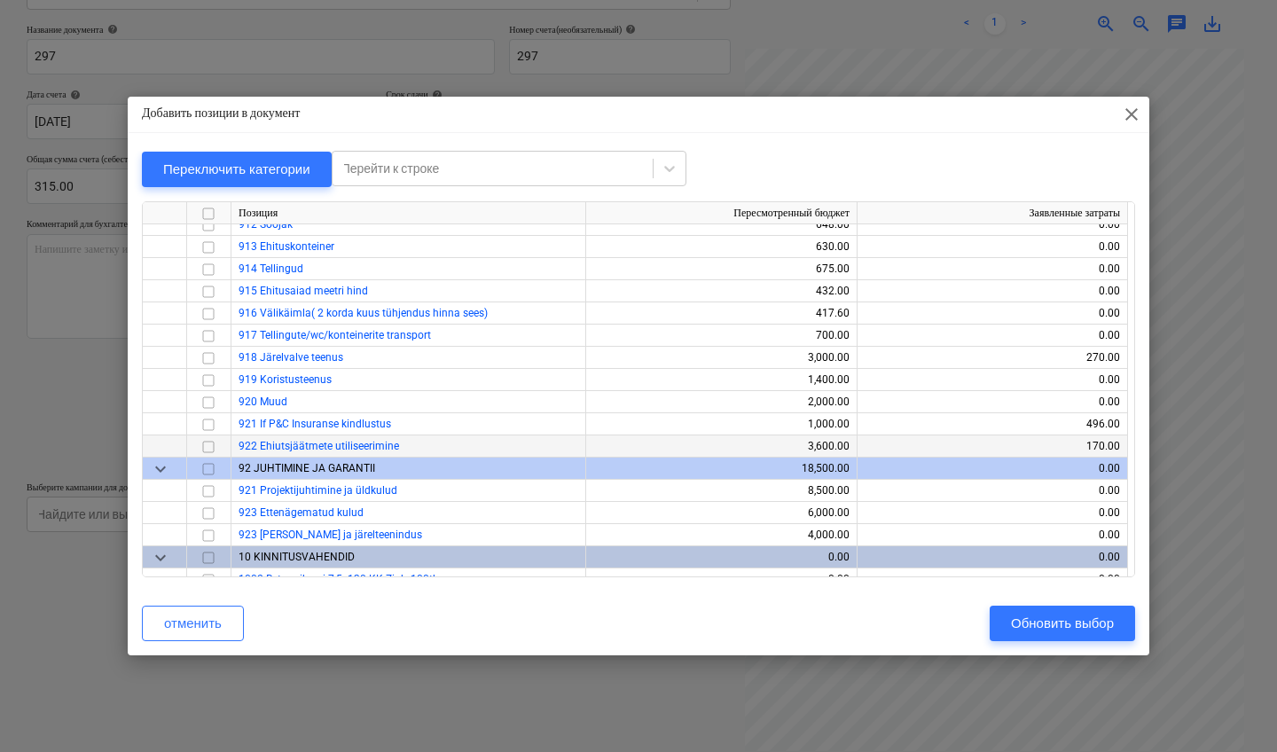
click at [208, 444] on input "checkbox" at bounding box center [208, 446] width 21 height 21
click at [1080, 621] on div "Обновить выбор" at bounding box center [1062, 623] width 103 height 23
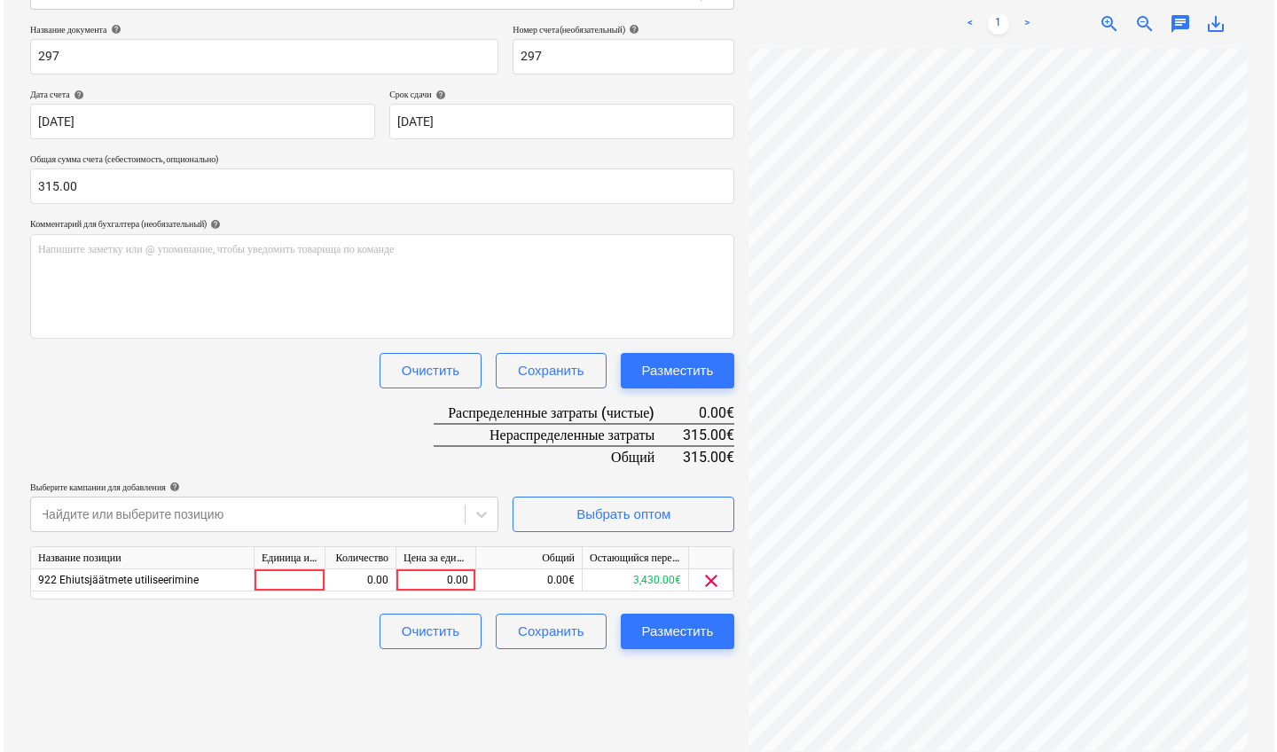
scroll to position [5, 300]
click at [420, 573] on div "0.00" at bounding box center [432, 581] width 65 height 22
type input "315"
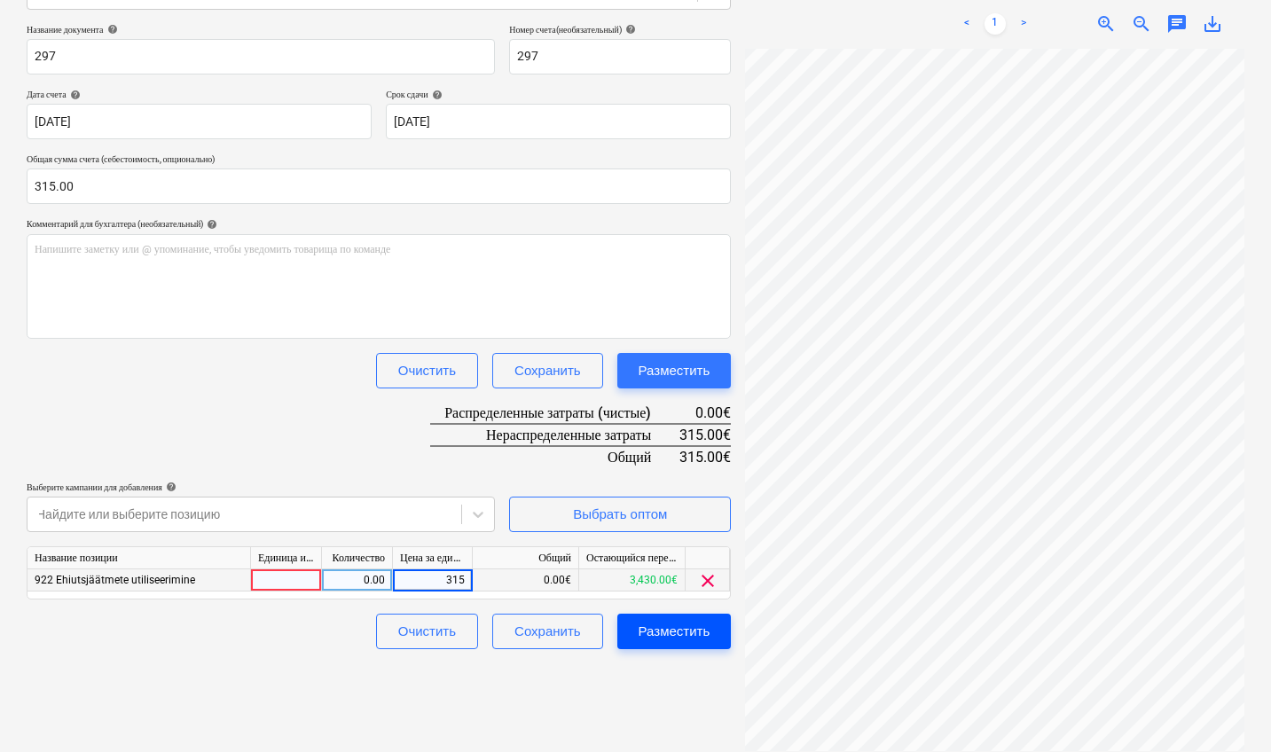
click at [681, 637] on div "Разместить" at bounding box center [675, 631] width 72 height 23
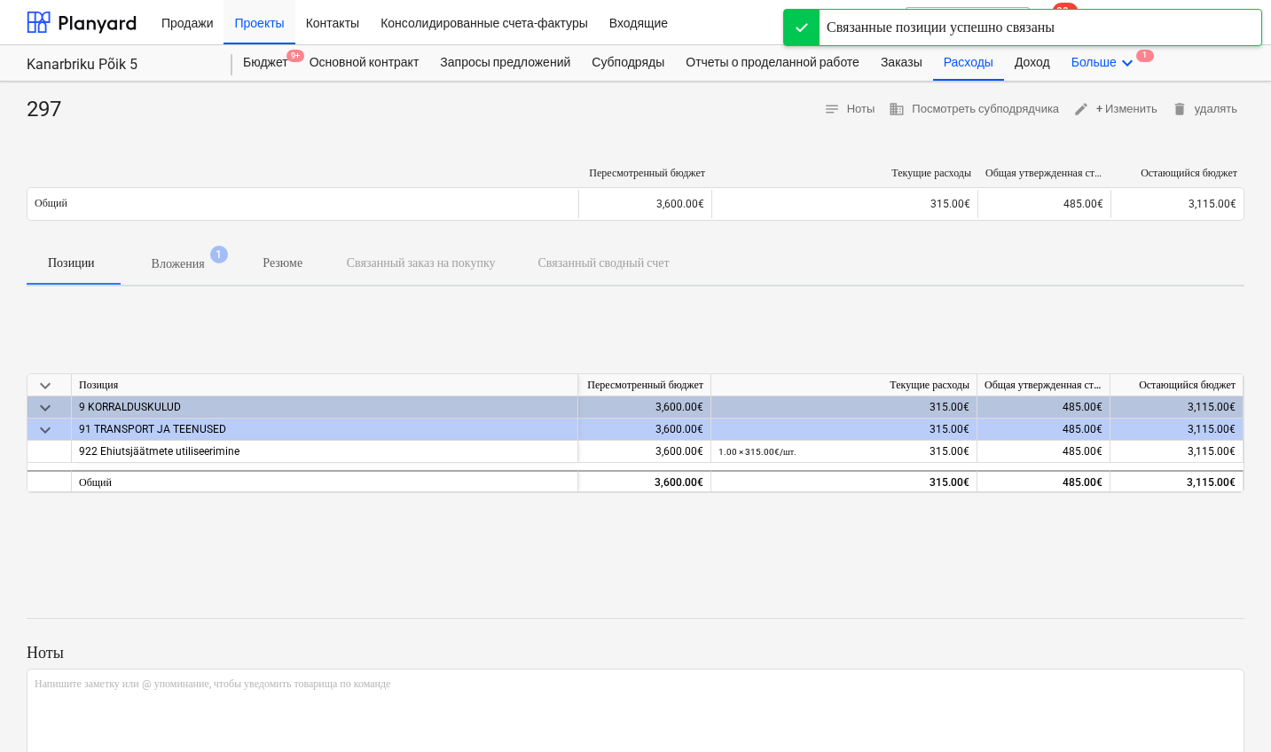
click at [1138, 63] on icon "keyboard_arrow_down" at bounding box center [1127, 62] width 21 height 21
click at [1105, 99] on span "1" at bounding box center [1097, 99] width 18 height 12
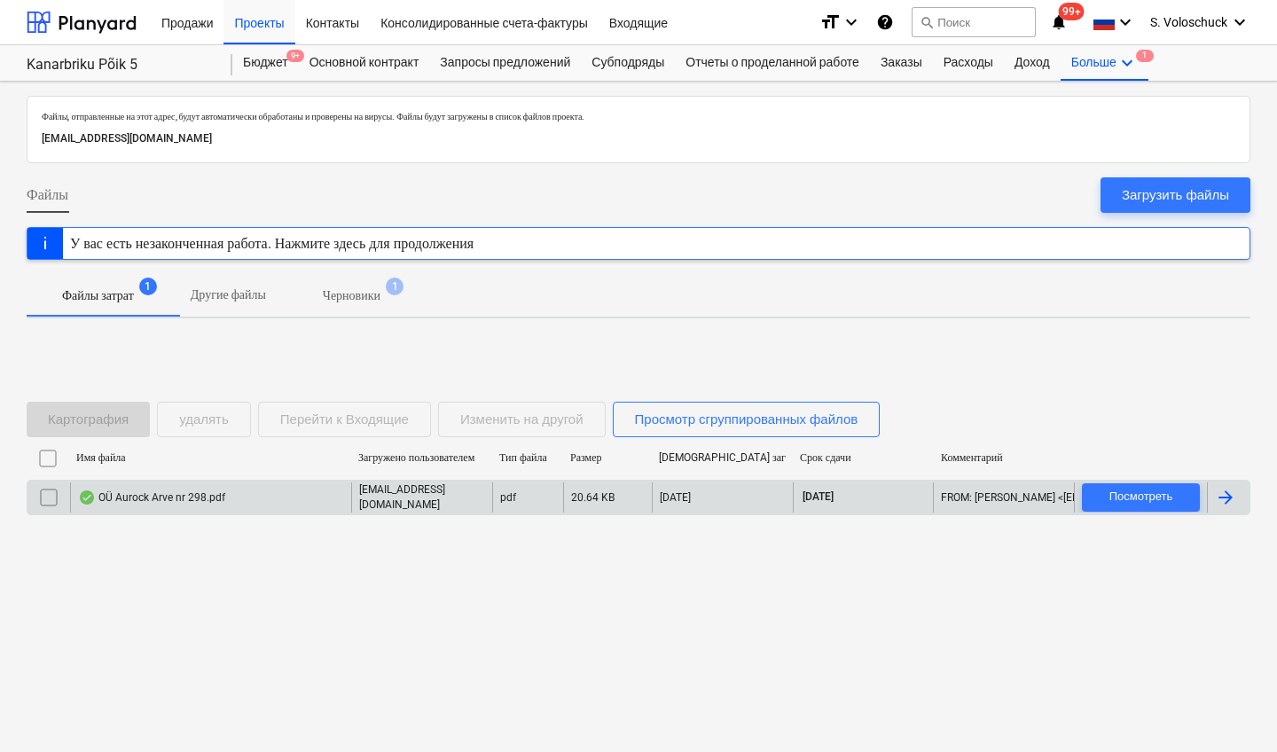
click at [462, 499] on div "[EMAIL_ADDRESS][DOMAIN_NAME]" at bounding box center [421, 498] width 141 height 30
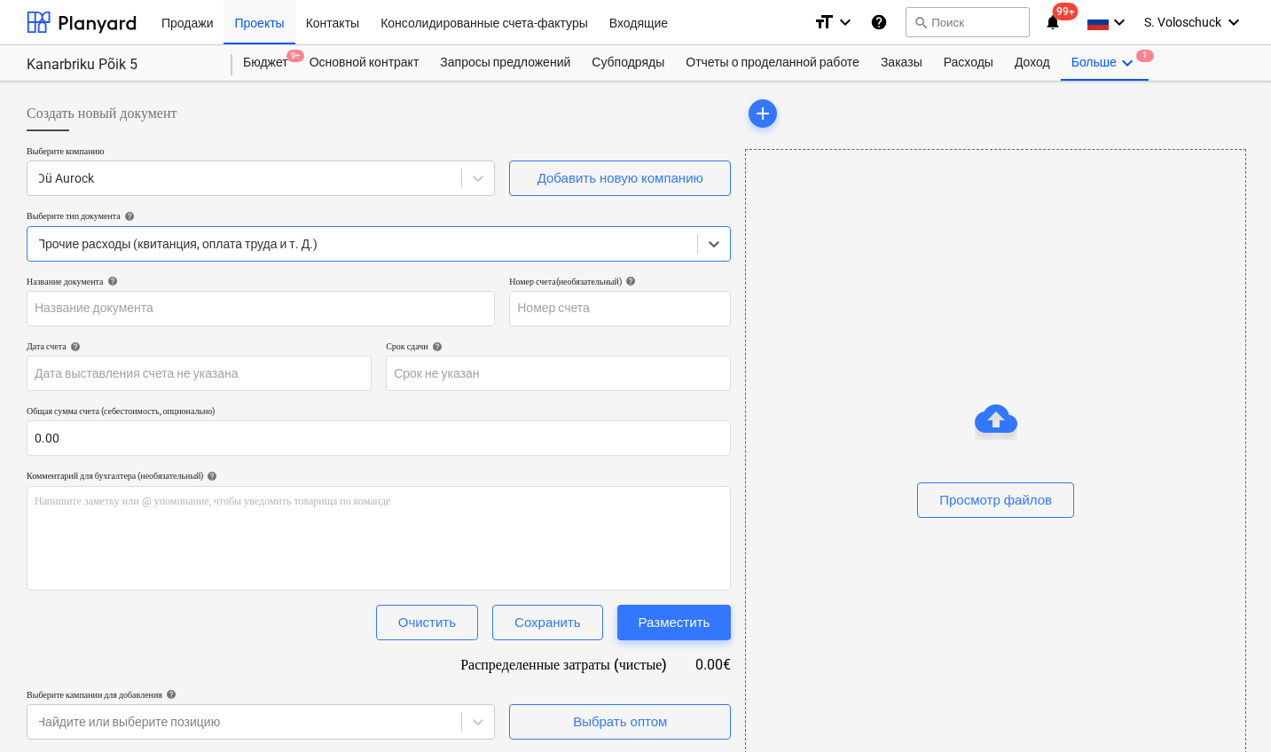
type input "298"
type input "[DATE]"
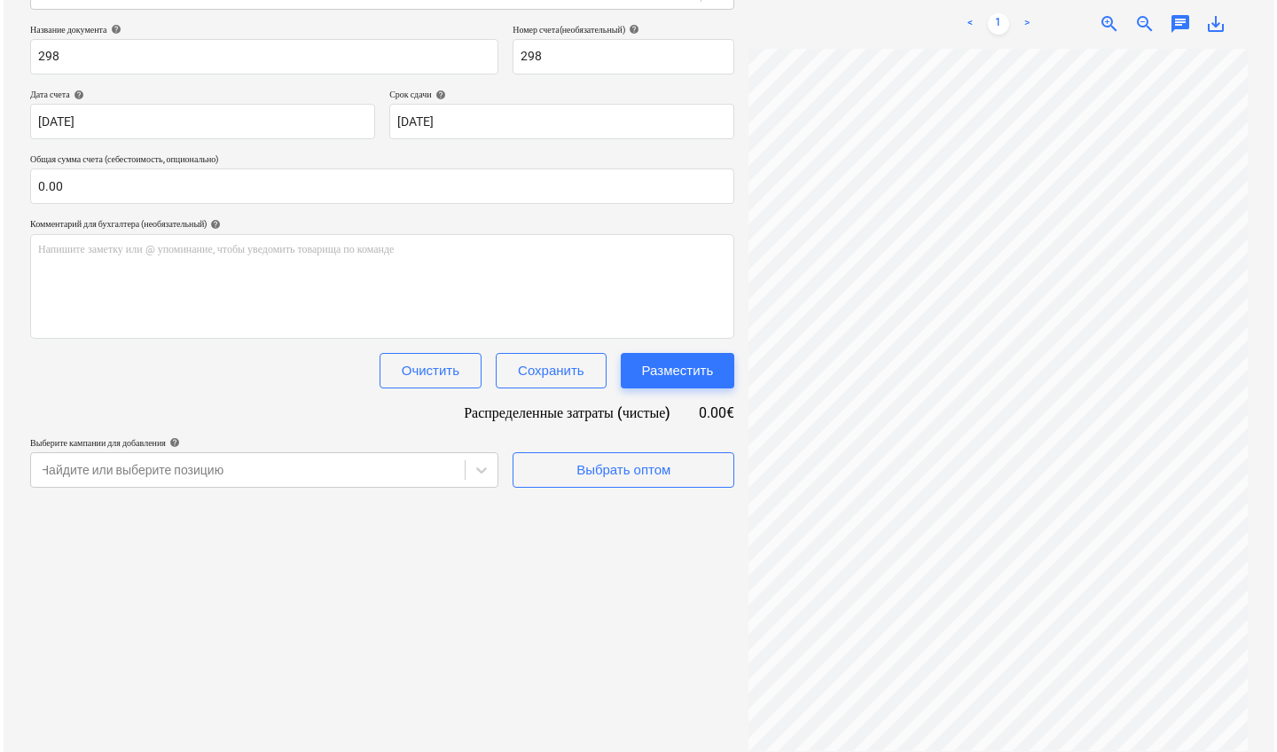
scroll to position [0, 303]
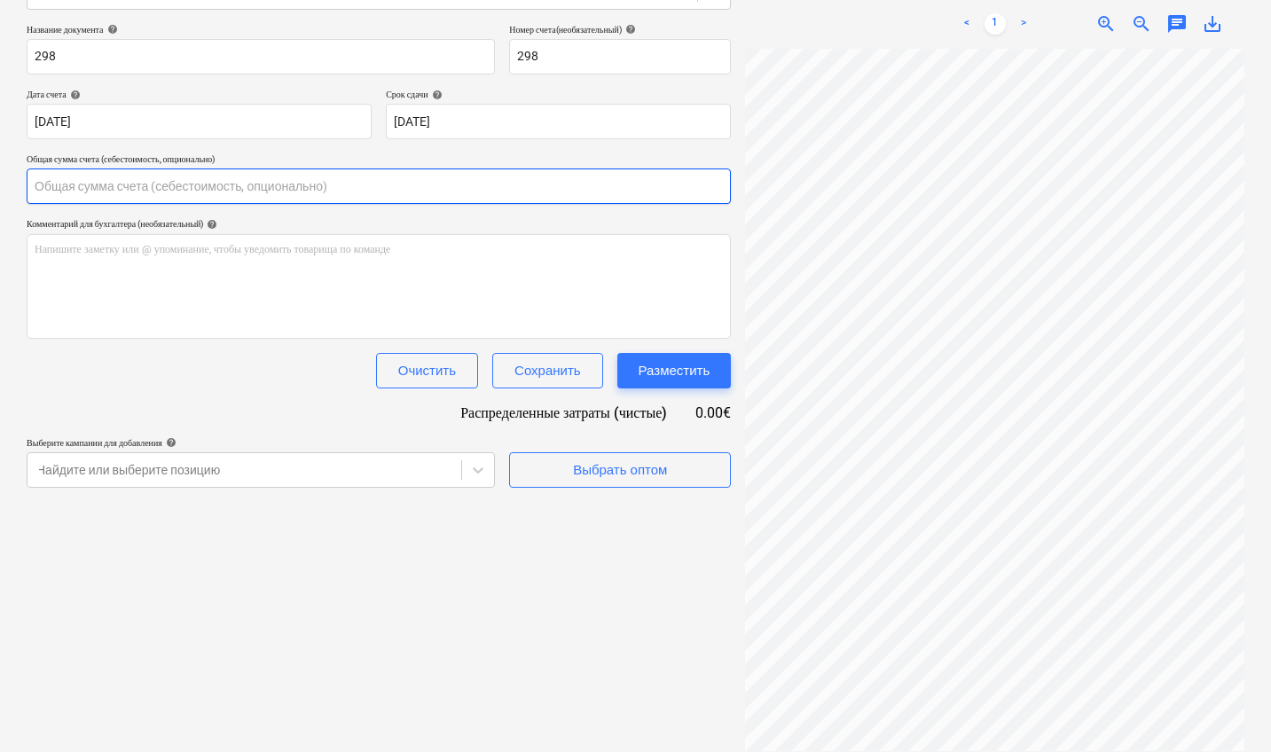
click at [211, 185] on input "text" at bounding box center [379, 186] width 704 height 35
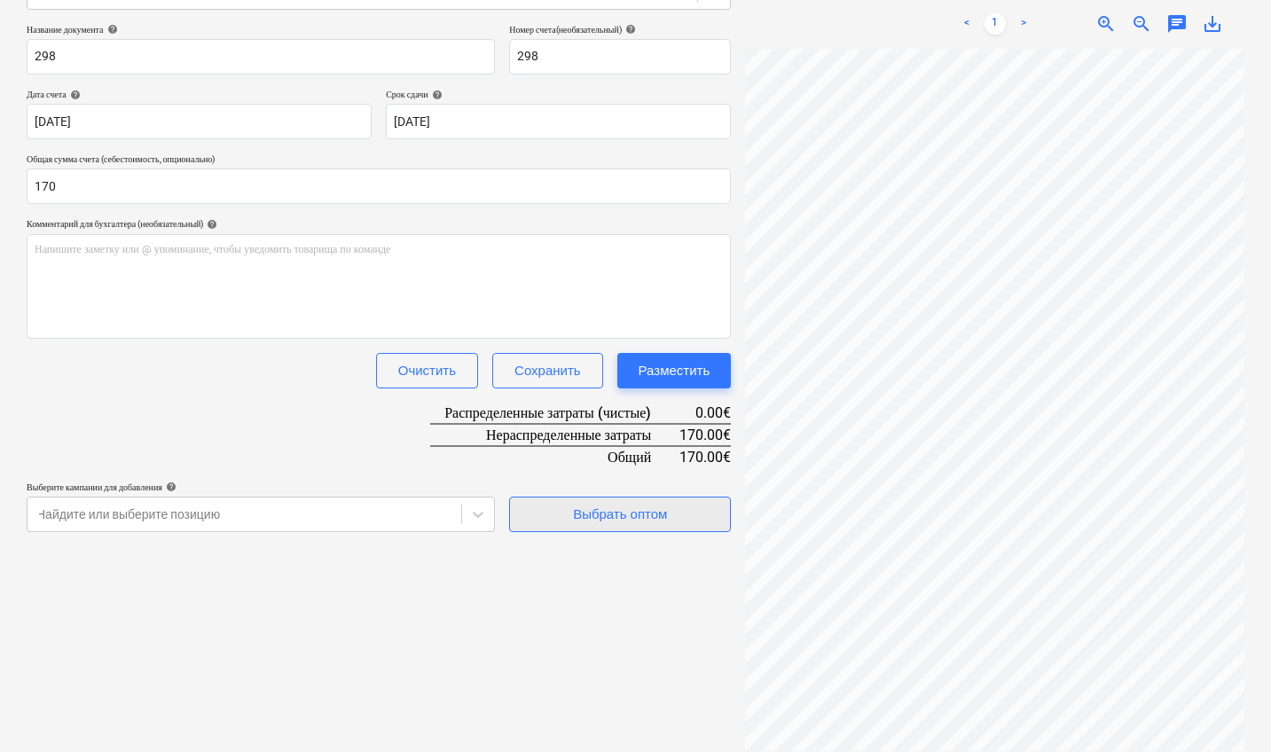
type input "170.00"
click at [583, 524] on button "Выбрать оптом" at bounding box center [620, 514] width 222 height 35
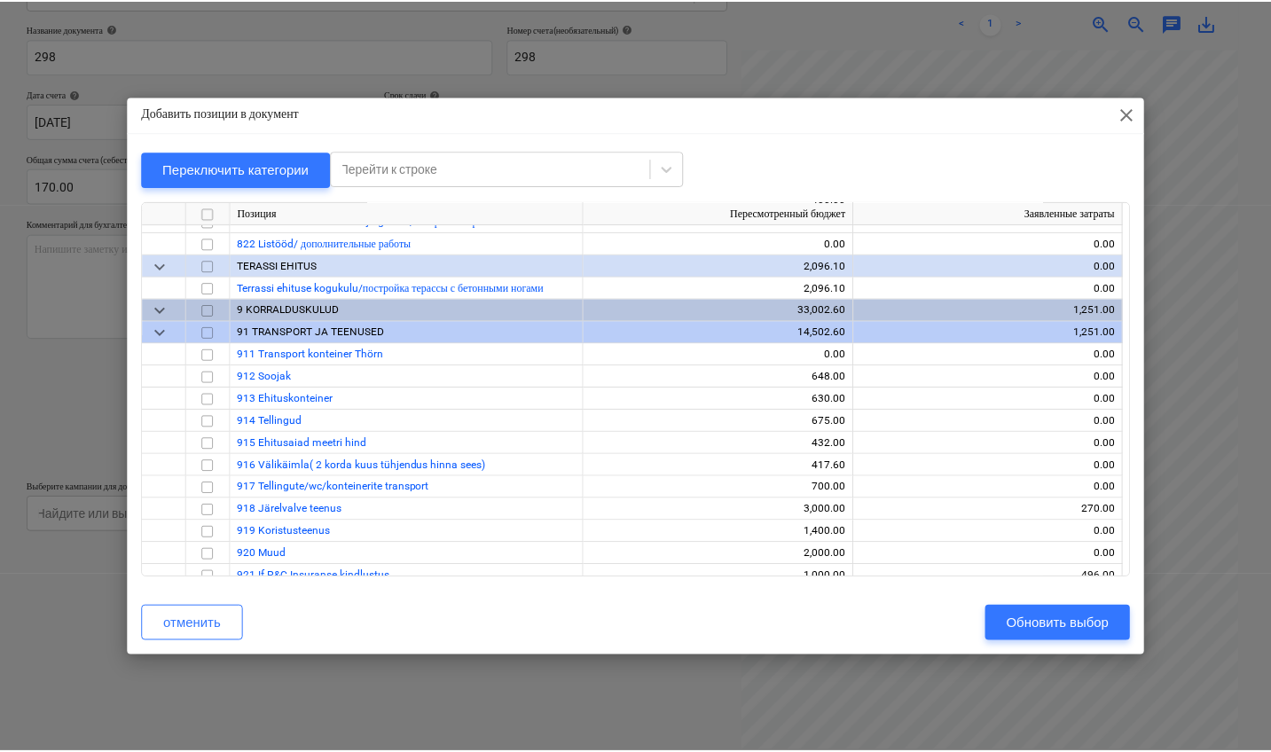
scroll to position [14623, 0]
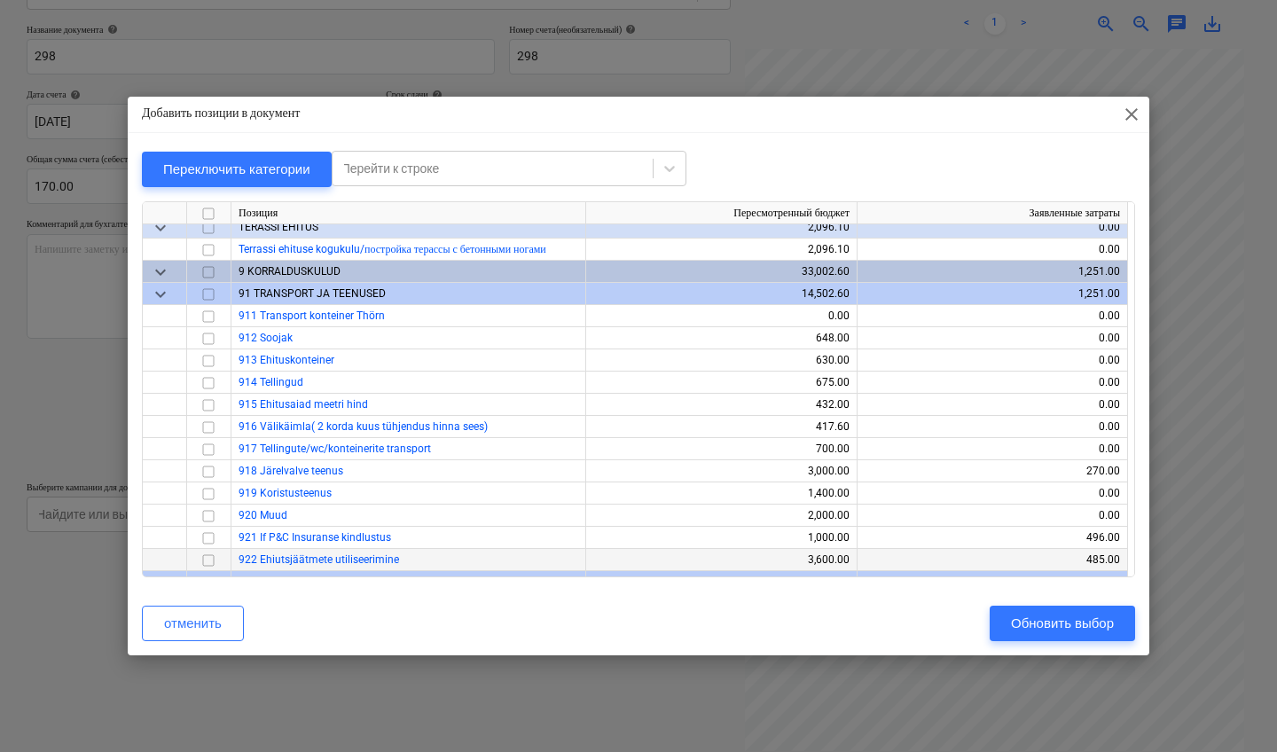
click at [200, 553] on input "checkbox" at bounding box center [208, 560] width 21 height 21
click at [1066, 617] on div "Обновить выбор" at bounding box center [1062, 623] width 103 height 23
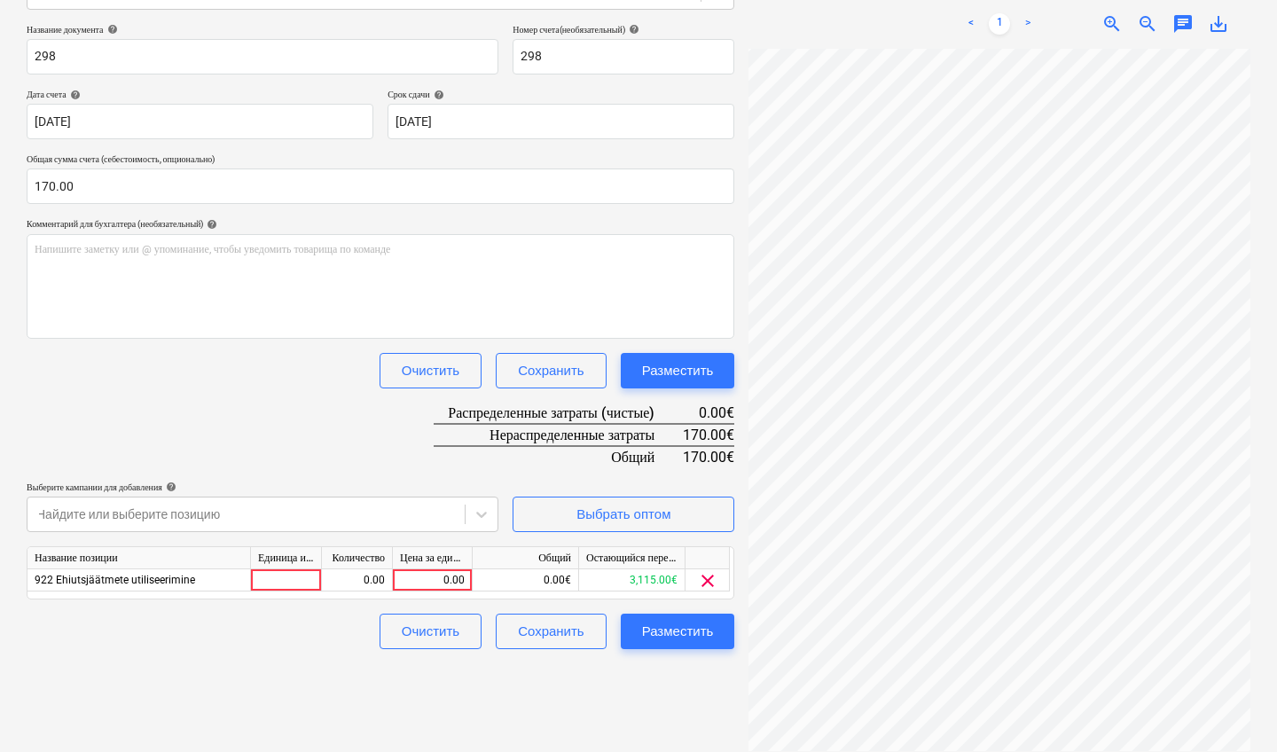
scroll to position [0, 300]
click at [448, 576] on div "0.00" at bounding box center [432, 581] width 65 height 22
type input "170"
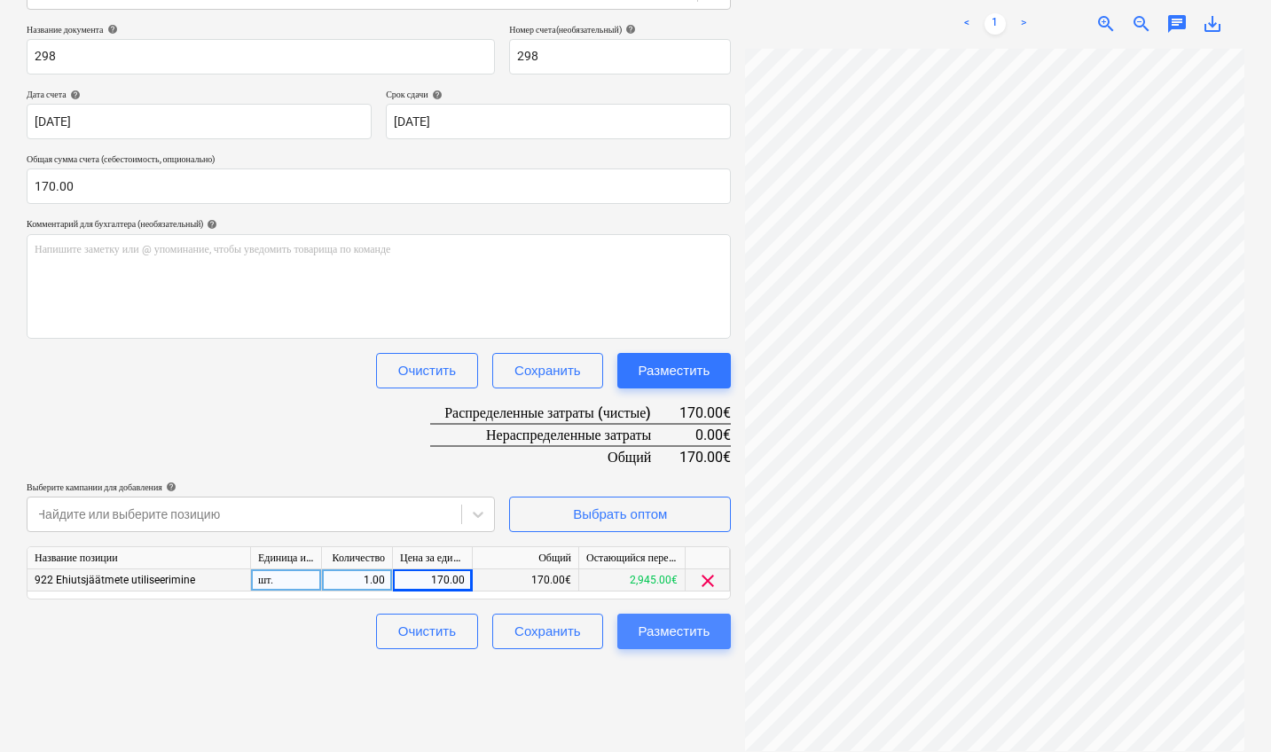
click at [662, 625] on div "Разместить" at bounding box center [675, 631] width 72 height 23
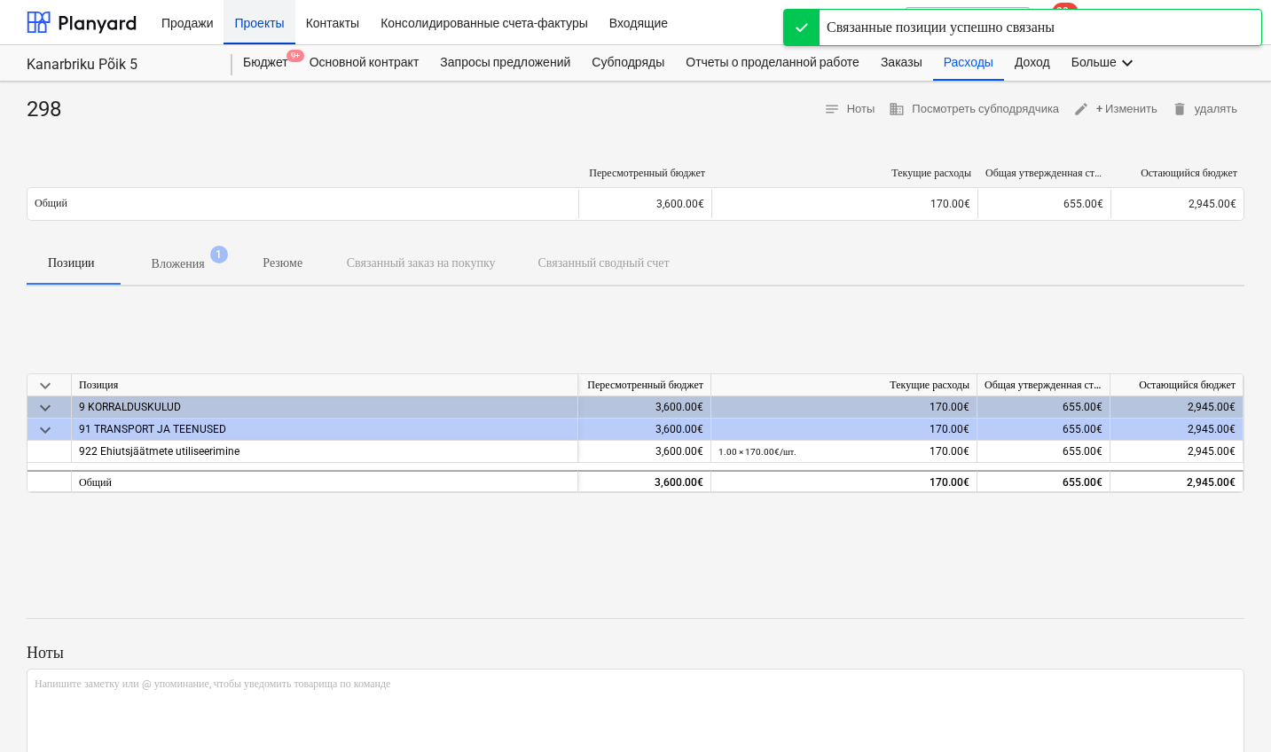
click at [265, 21] on div "Проекты" at bounding box center [259, 21] width 71 height 45
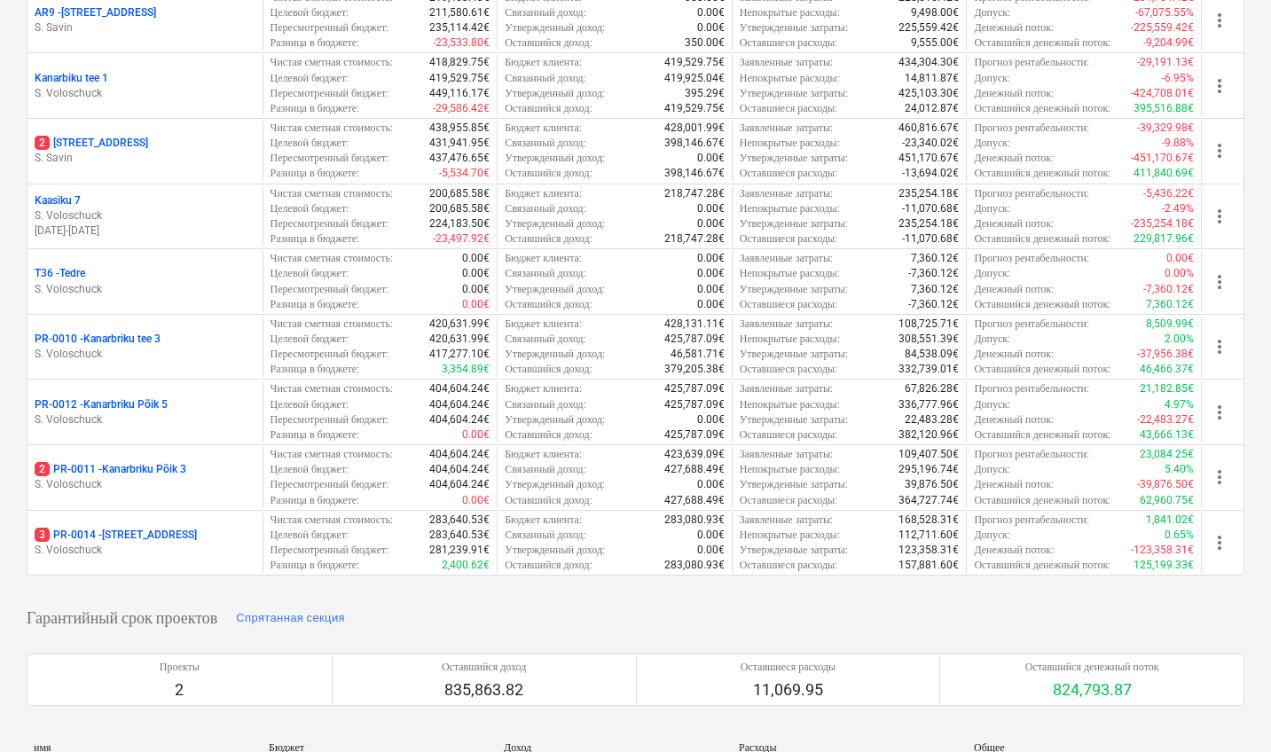
scroll to position [383, 0]
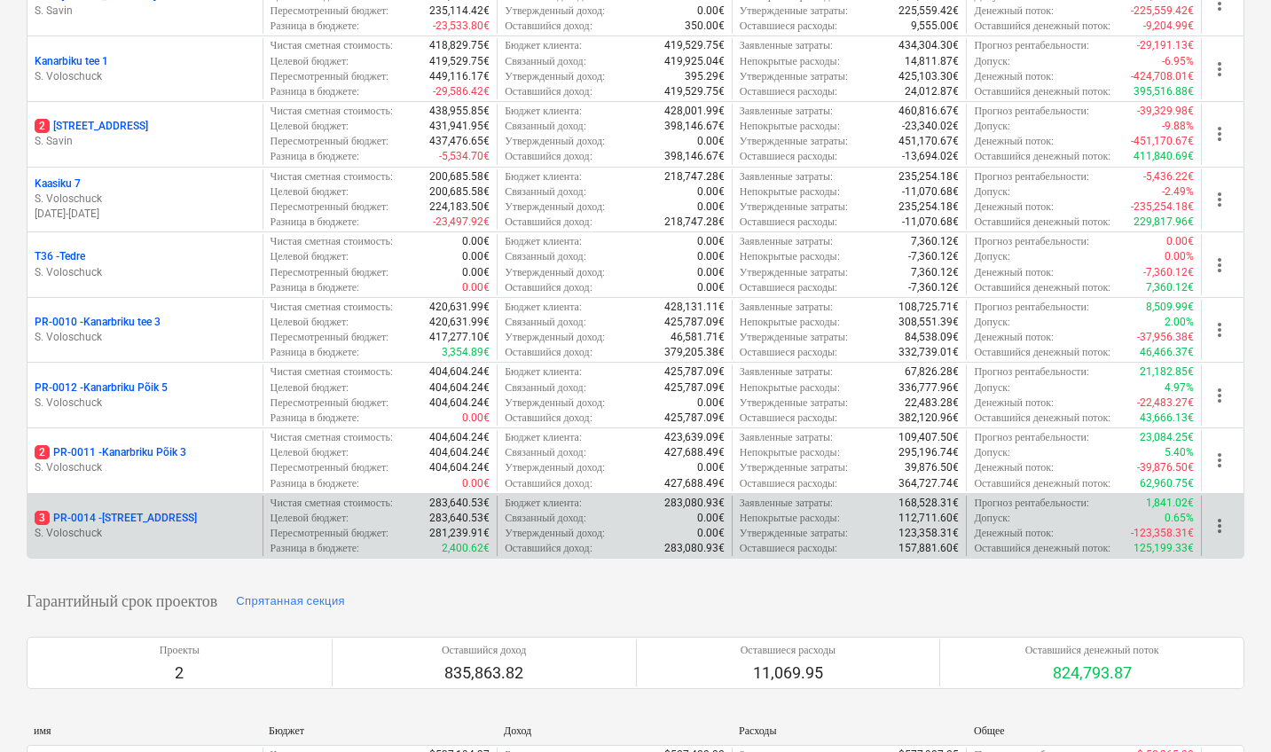
click at [227, 518] on div "3 PR-0014 - Luige tee 29" at bounding box center [145, 518] width 221 height 15
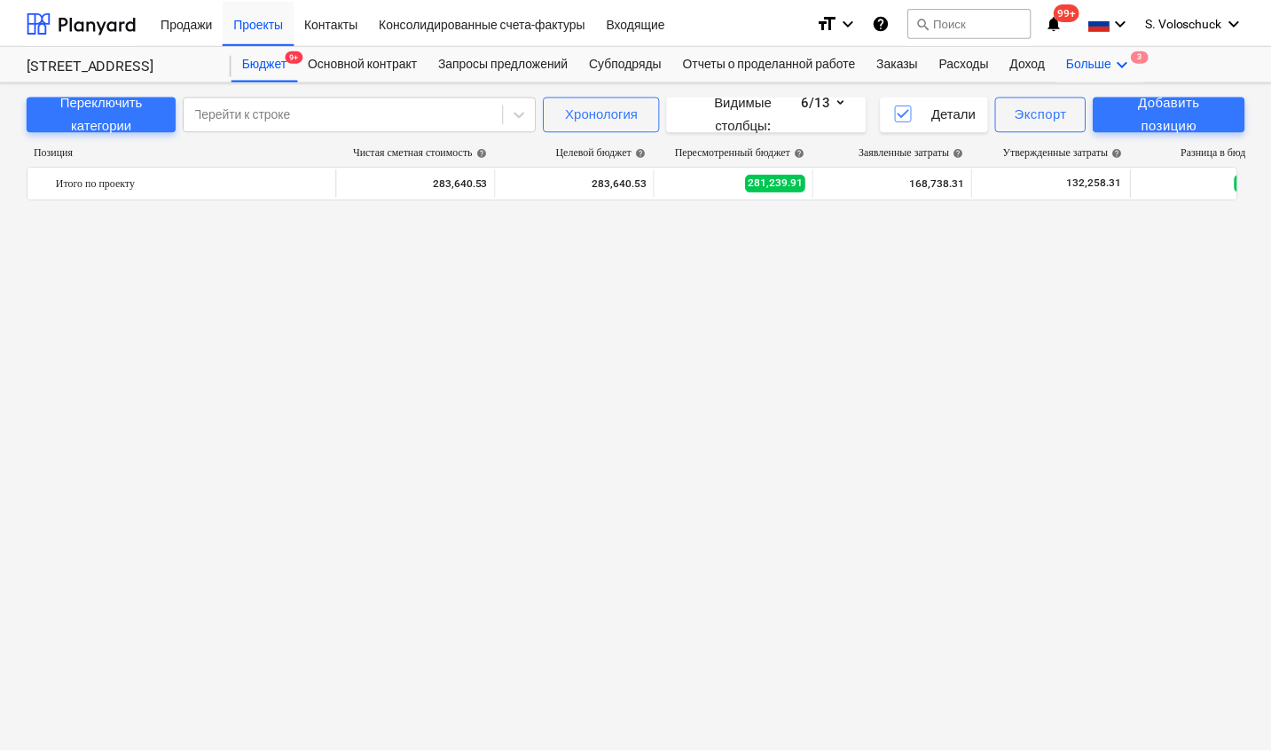
scroll to position [6782, 0]
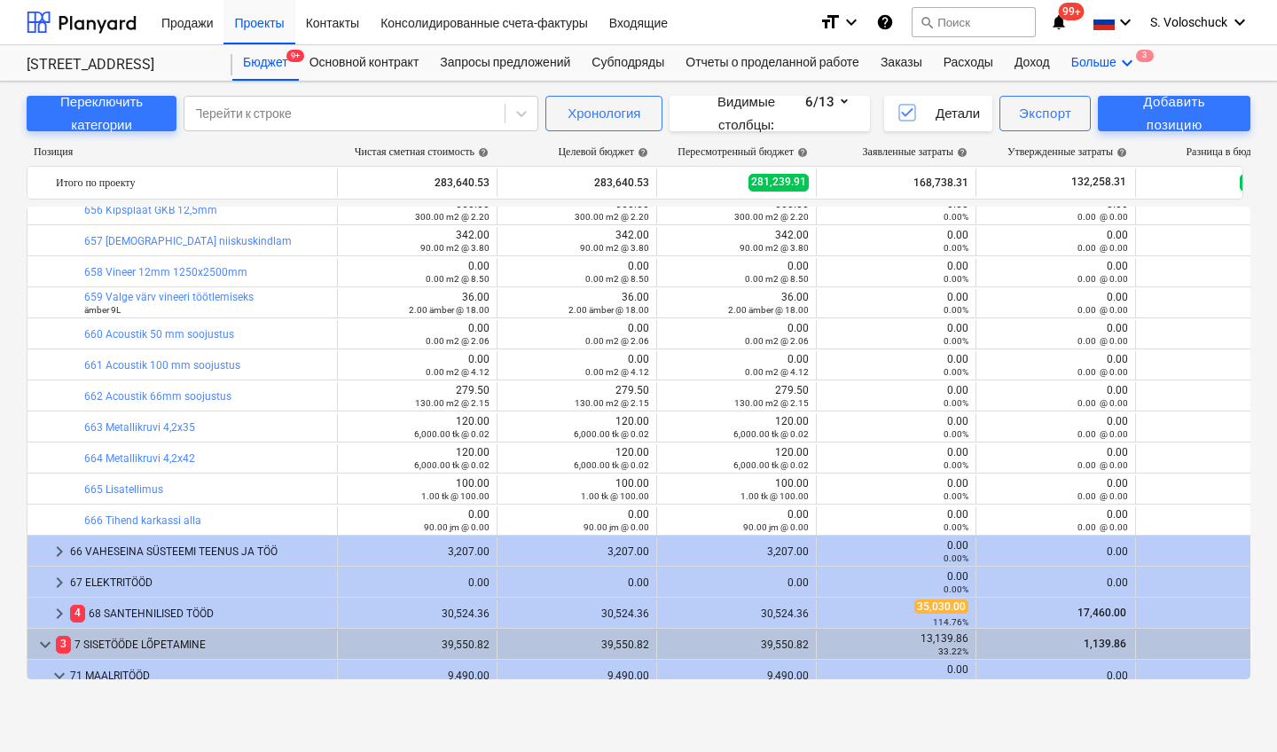
click at [1138, 60] on icon "keyboard_arrow_down" at bounding box center [1127, 62] width 21 height 21
click at [1107, 106] on div "Файлы 3" at bounding box center [1095, 105] width 85 height 15
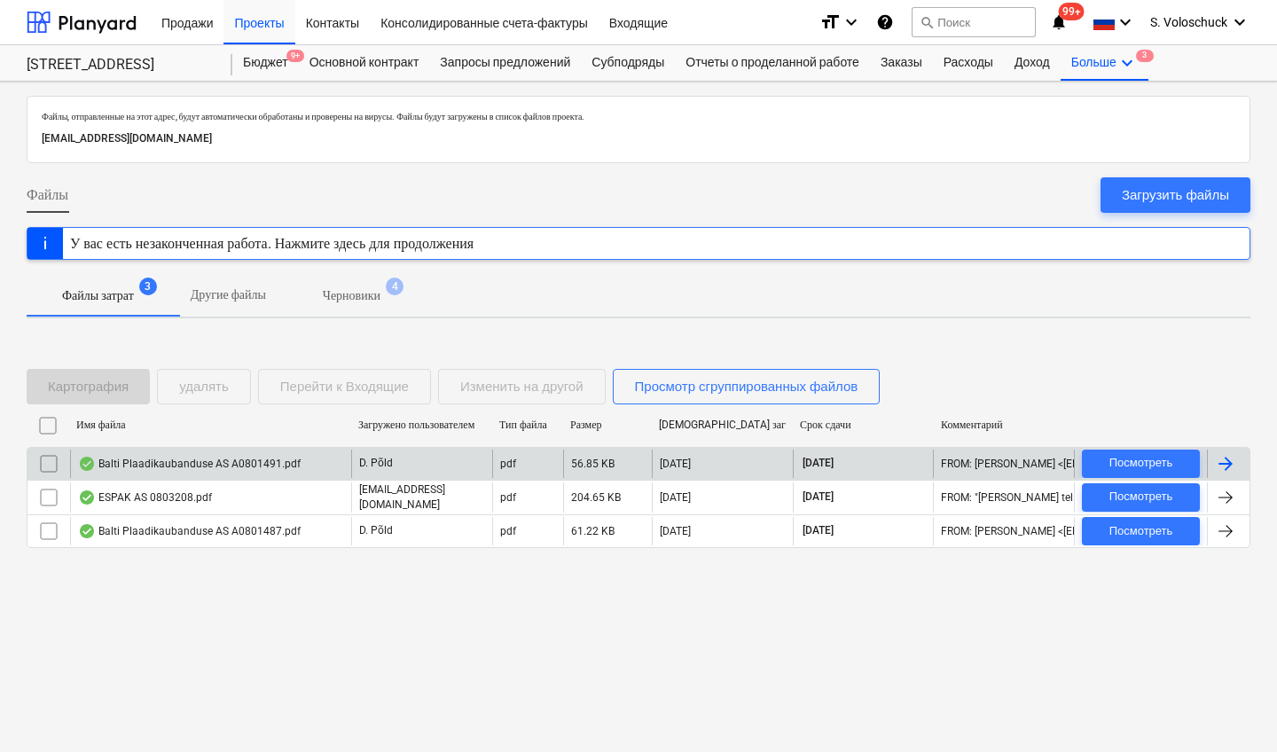
click at [337, 462] on div "Balti Plaadikaubanduse AS A0801491.pdf" at bounding box center [210, 464] width 281 height 28
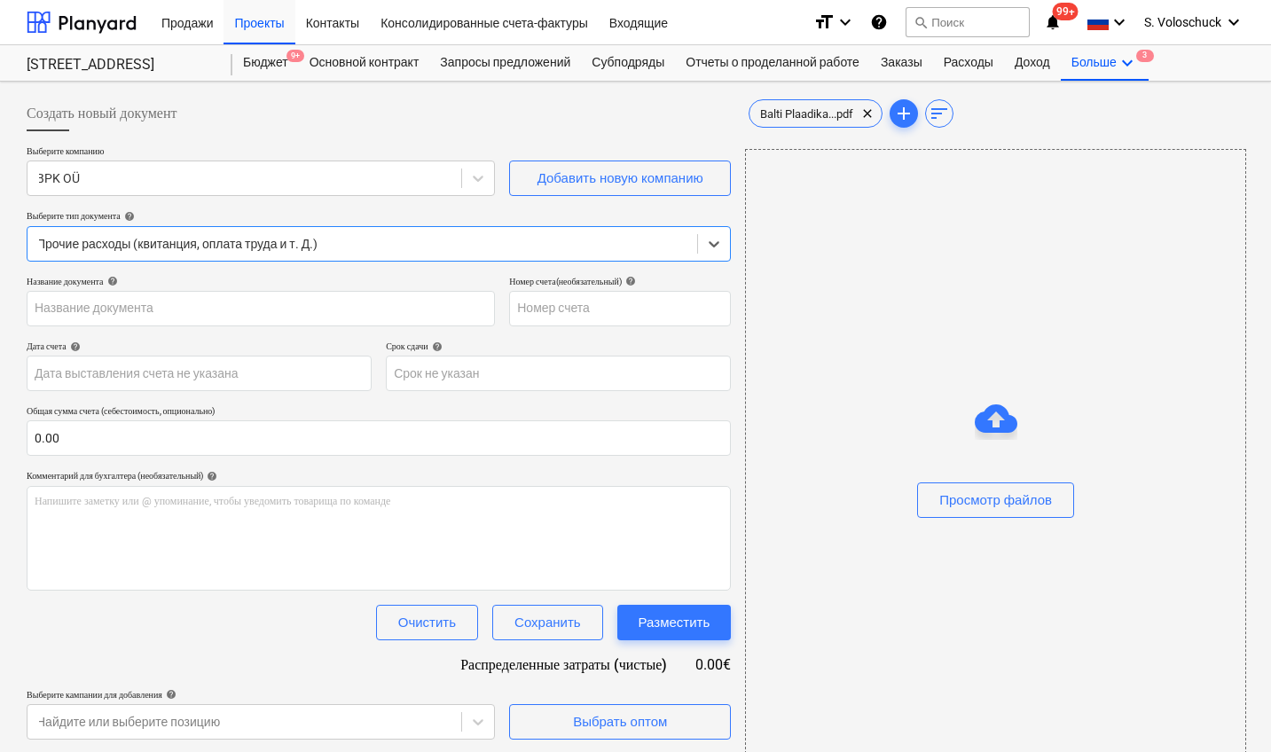
type input "A0801491"
type input "[DATE]"
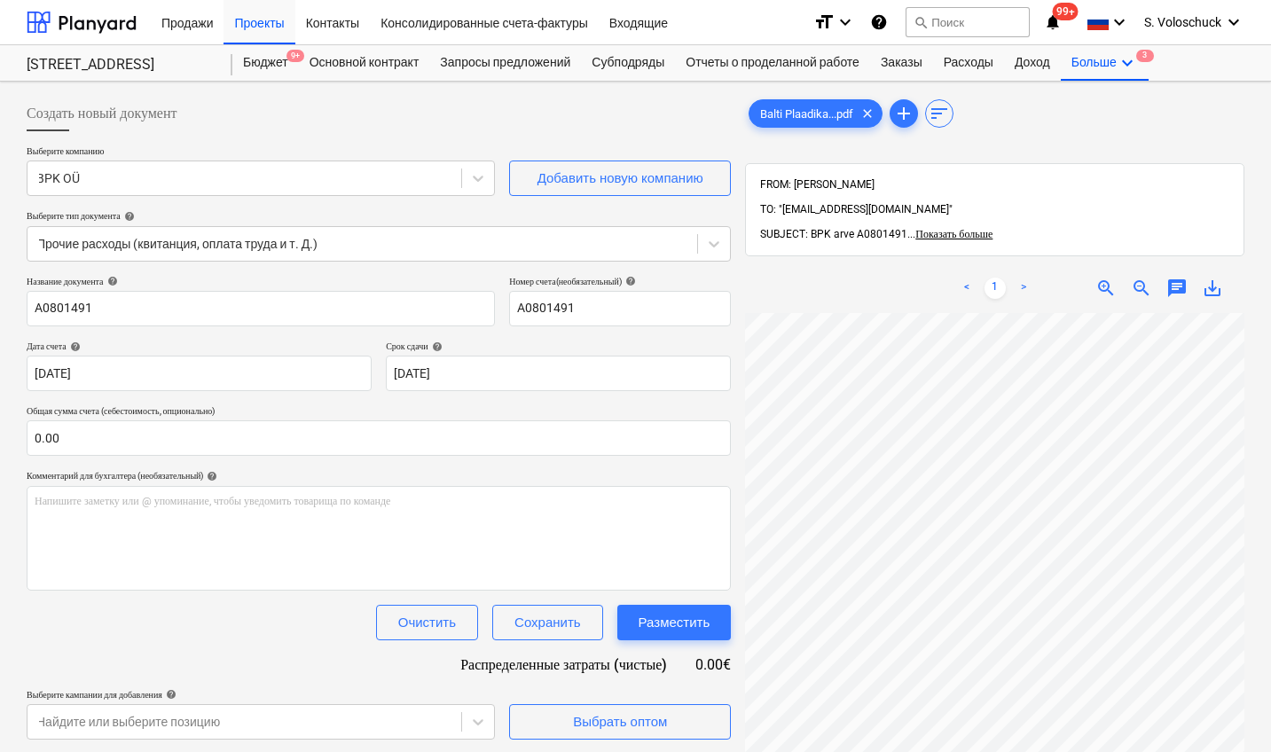
drag, startPoint x: 1270, startPoint y: 488, endPoint x: 1277, endPoint y: 552, distance: 64.2
click at [1247, 552] on html "Продажи Проекты Контакты Консолидированные счета-фактуры Входящие format_size k…" at bounding box center [635, 376] width 1271 height 752
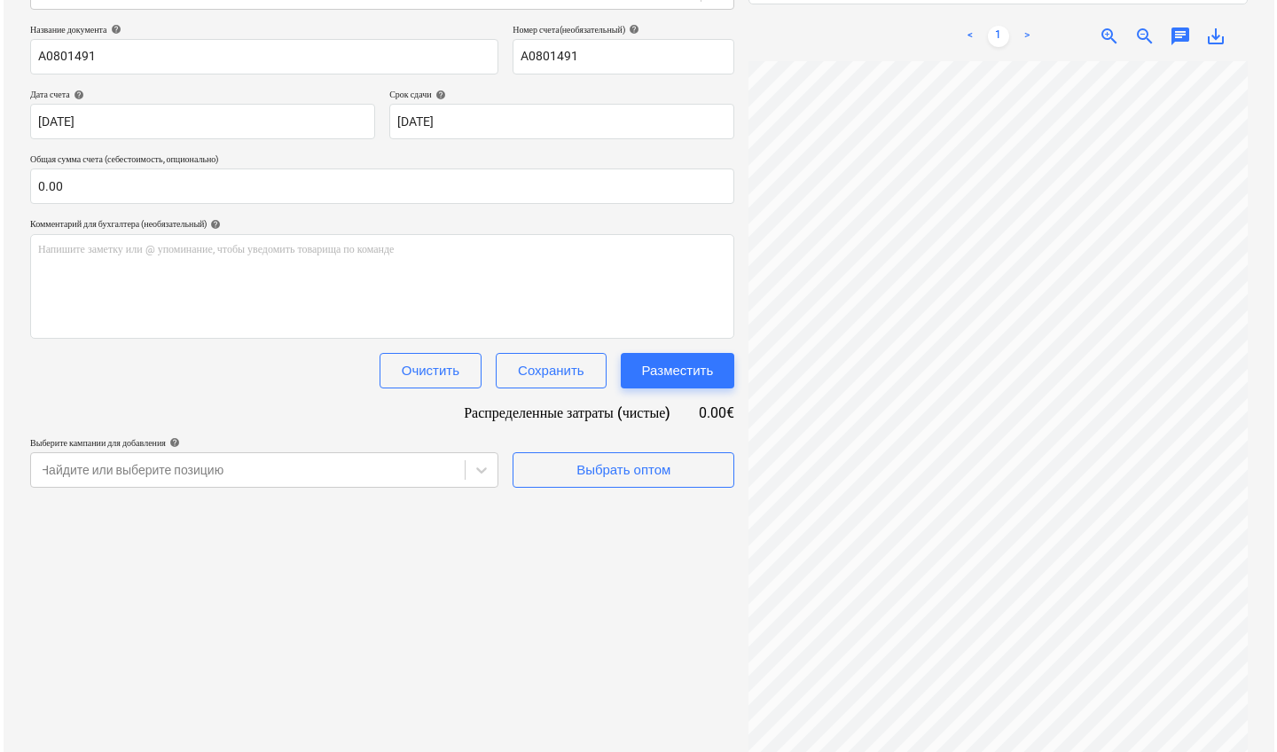
scroll to position [0, 266]
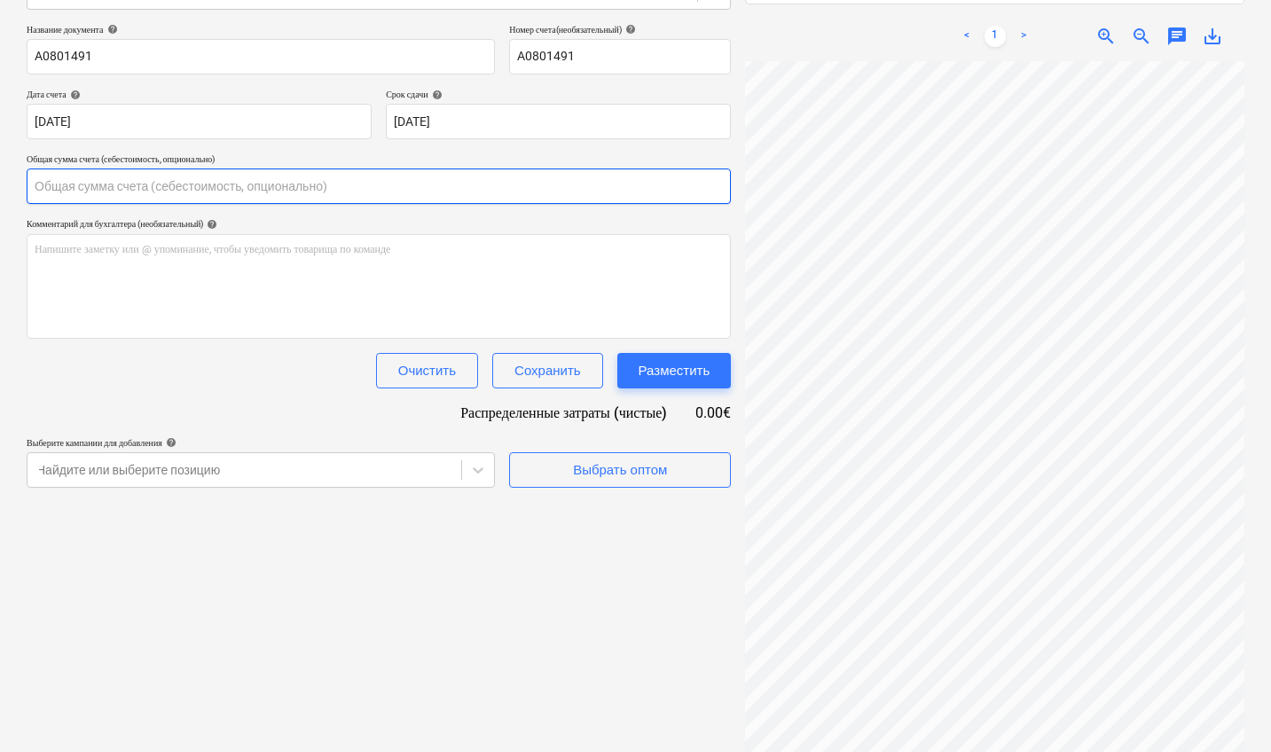
click at [241, 191] on input "text" at bounding box center [379, 186] width 704 height 35
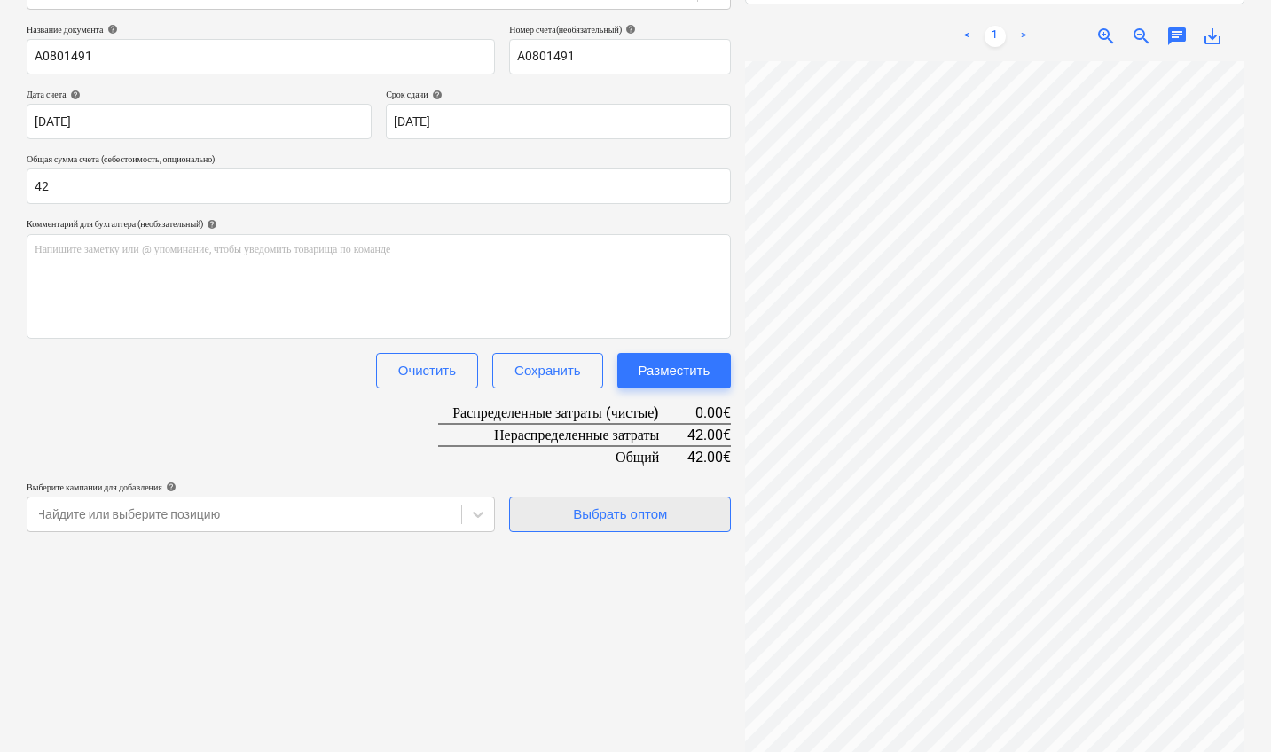
type input "42.00"
click at [622, 523] on div "Выбрать оптом" at bounding box center [620, 514] width 94 height 23
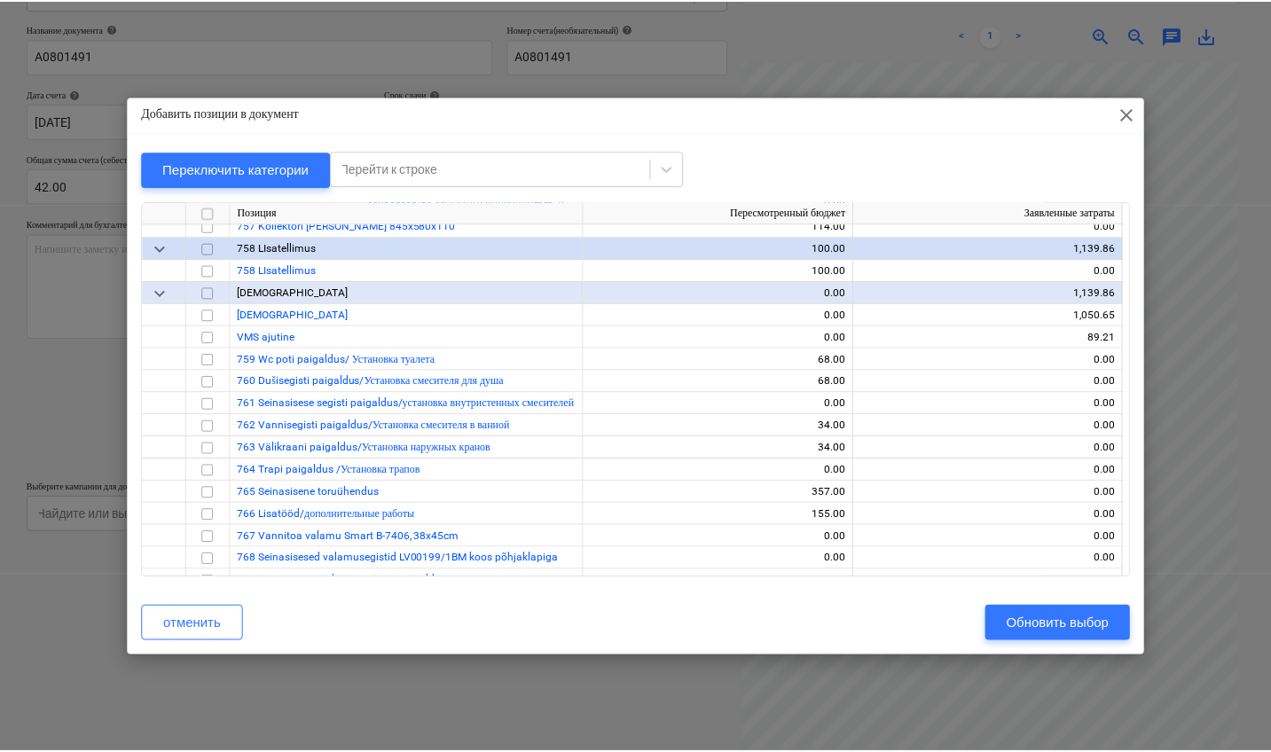
scroll to position [10974, 0]
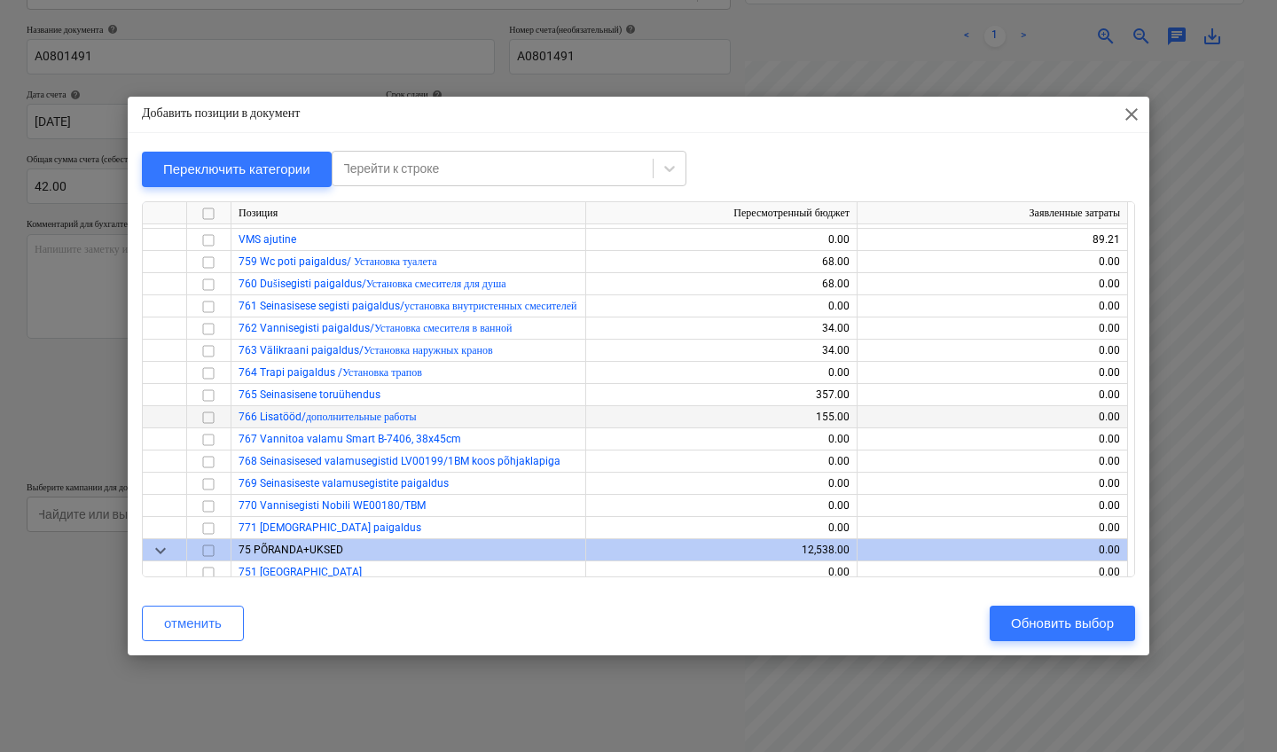
click at [209, 416] on input "checkbox" at bounding box center [208, 417] width 21 height 21
click at [1098, 621] on div "Обновить выбор" at bounding box center [1062, 623] width 103 height 23
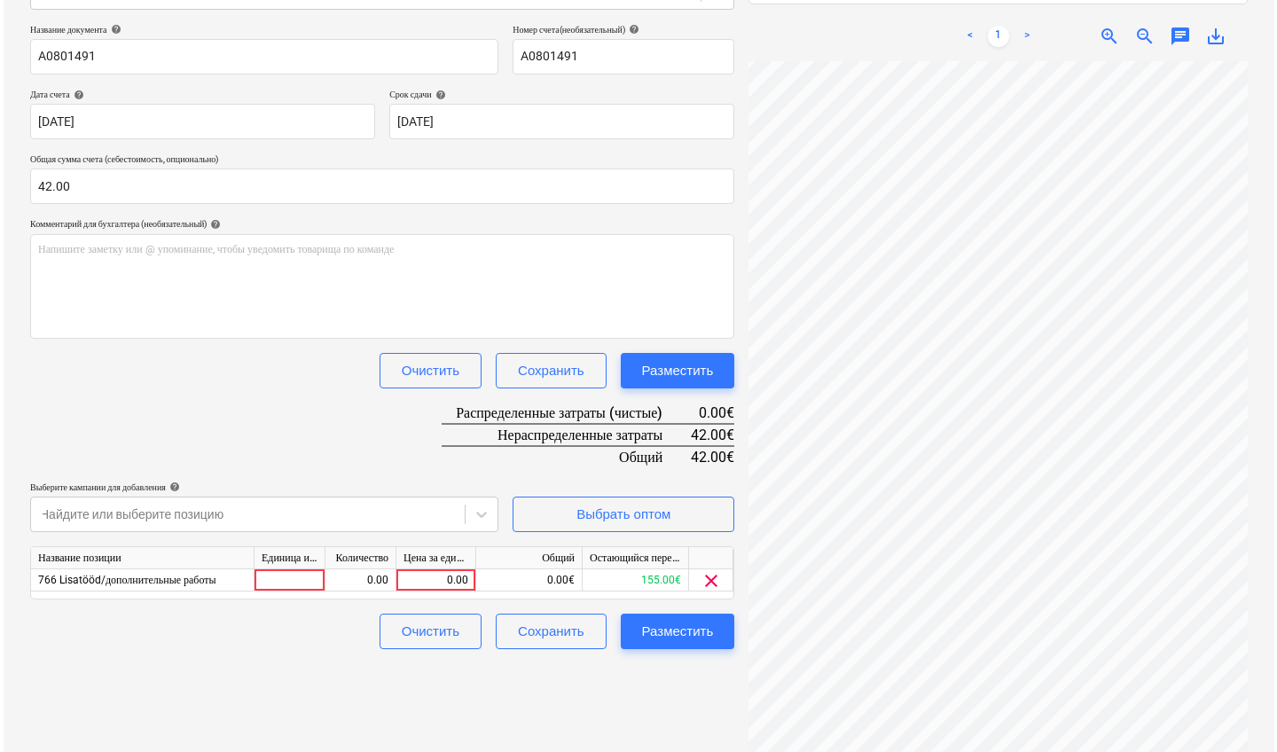
scroll to position [0, 263]
click at [429, 581] on div "0.00" at bounding box center [432, 581] width 65 height 22
type input "42"
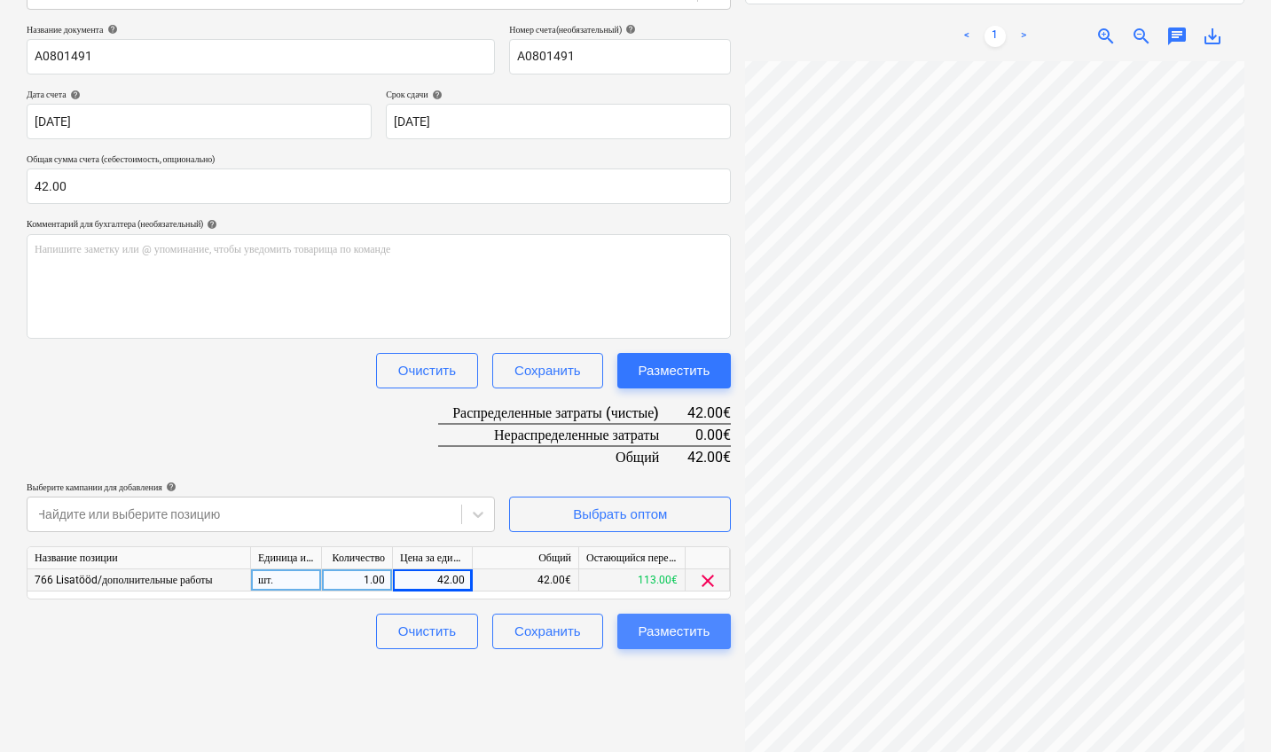
click at [659, 621] on div "Разместить" at bounding box center [675, 631] width 72 height 23
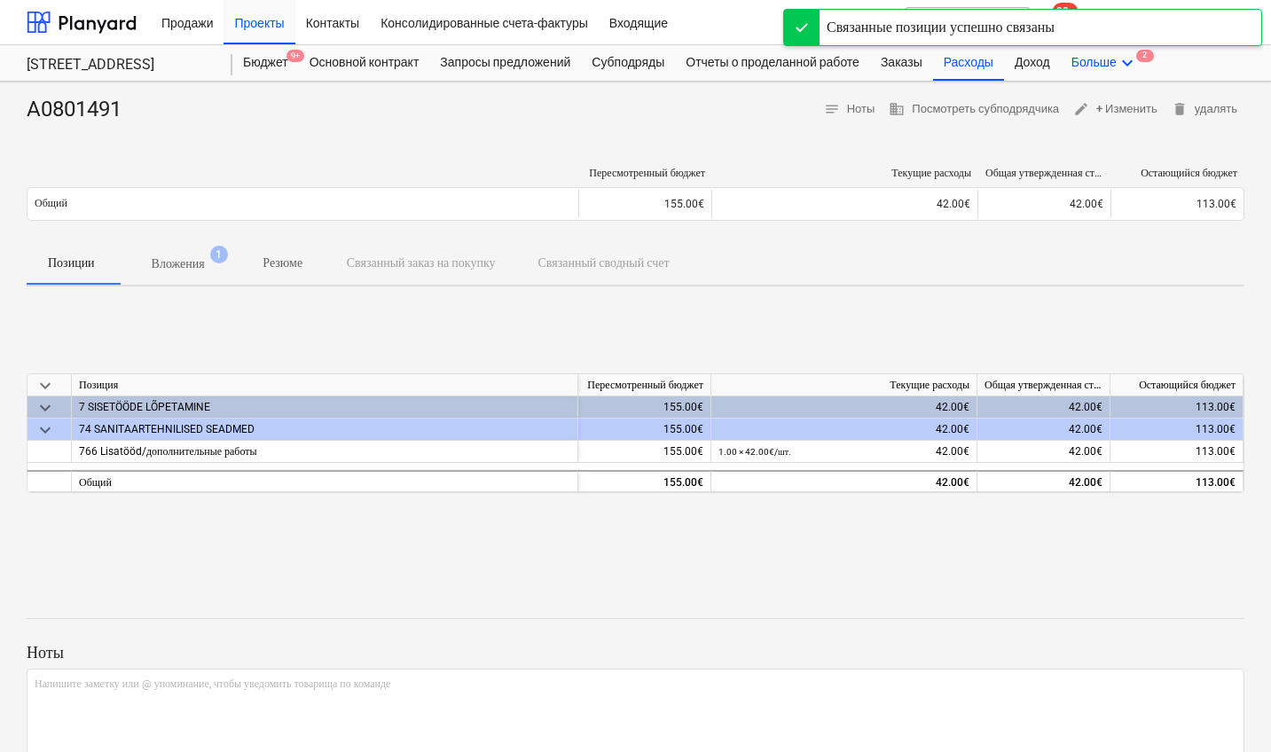
click at [1138, 64] on icon "keyboard_arrow_down" at bounding box center [1127, 62] width 21 height 21
click at [1105, 105] on span "2" at bounding box center [1097, 99] width 18 height 12
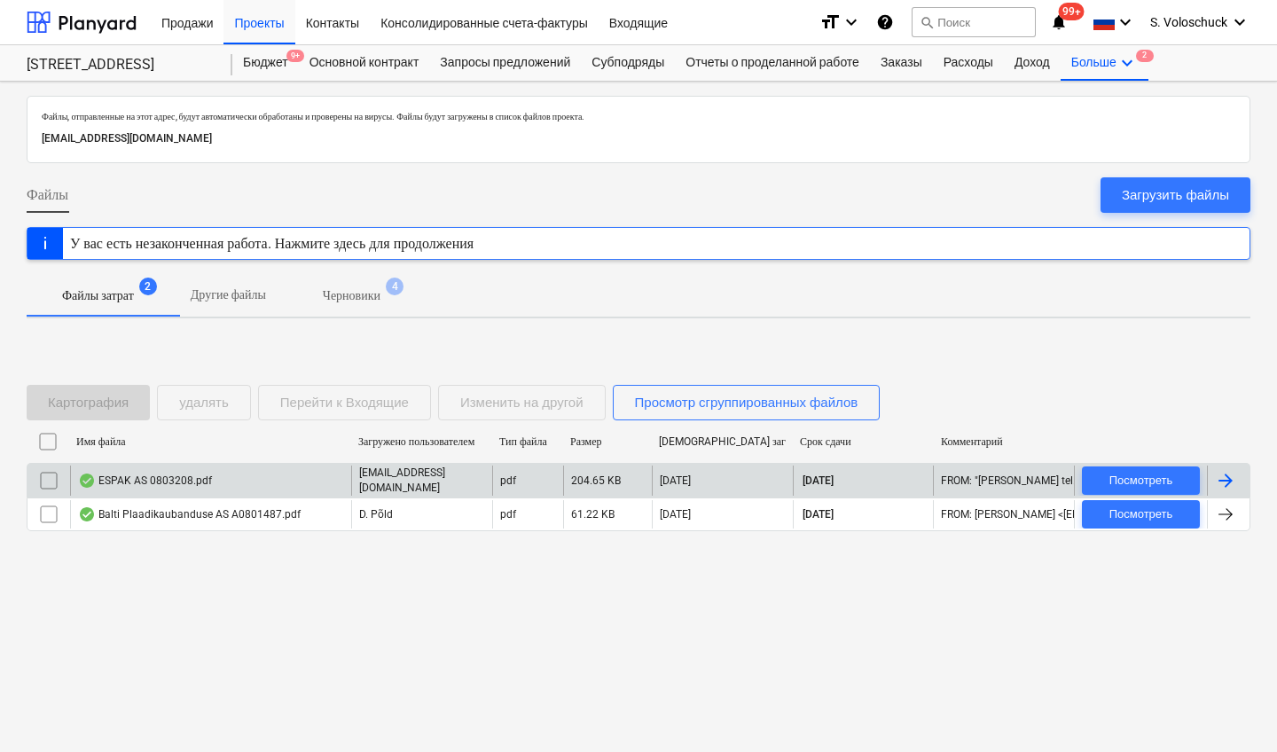
click at [177, 483] on div "ESPAK AS 0803208.pdf" at bounding box center [145, 481] width 134 height 14
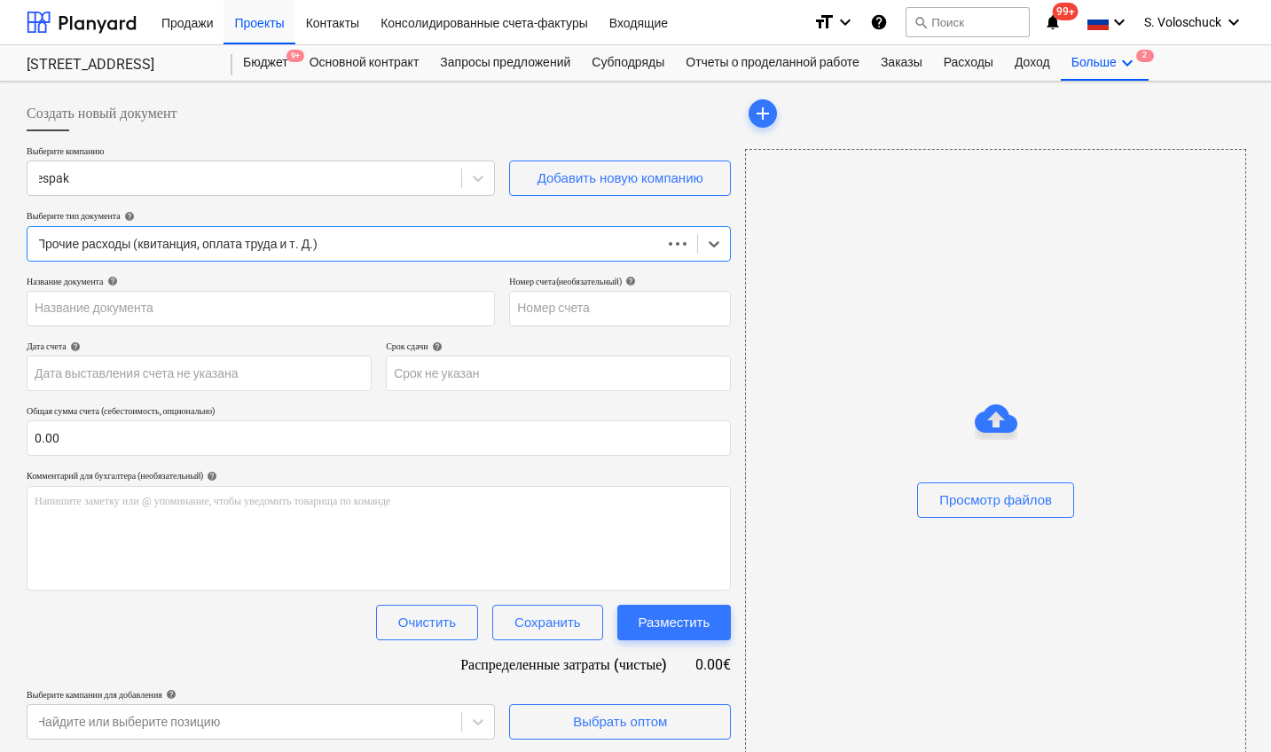
type input "0803208"
type input "[DATE]"
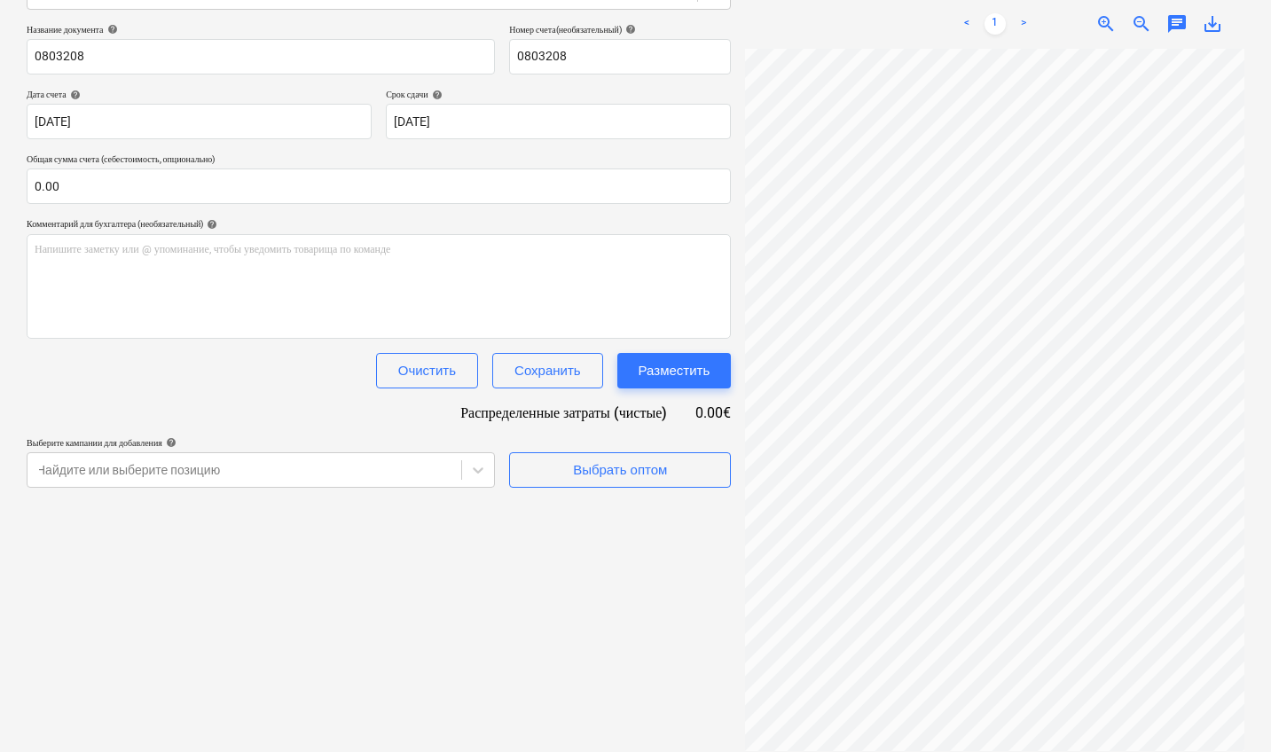
scroll to position [0, 303]
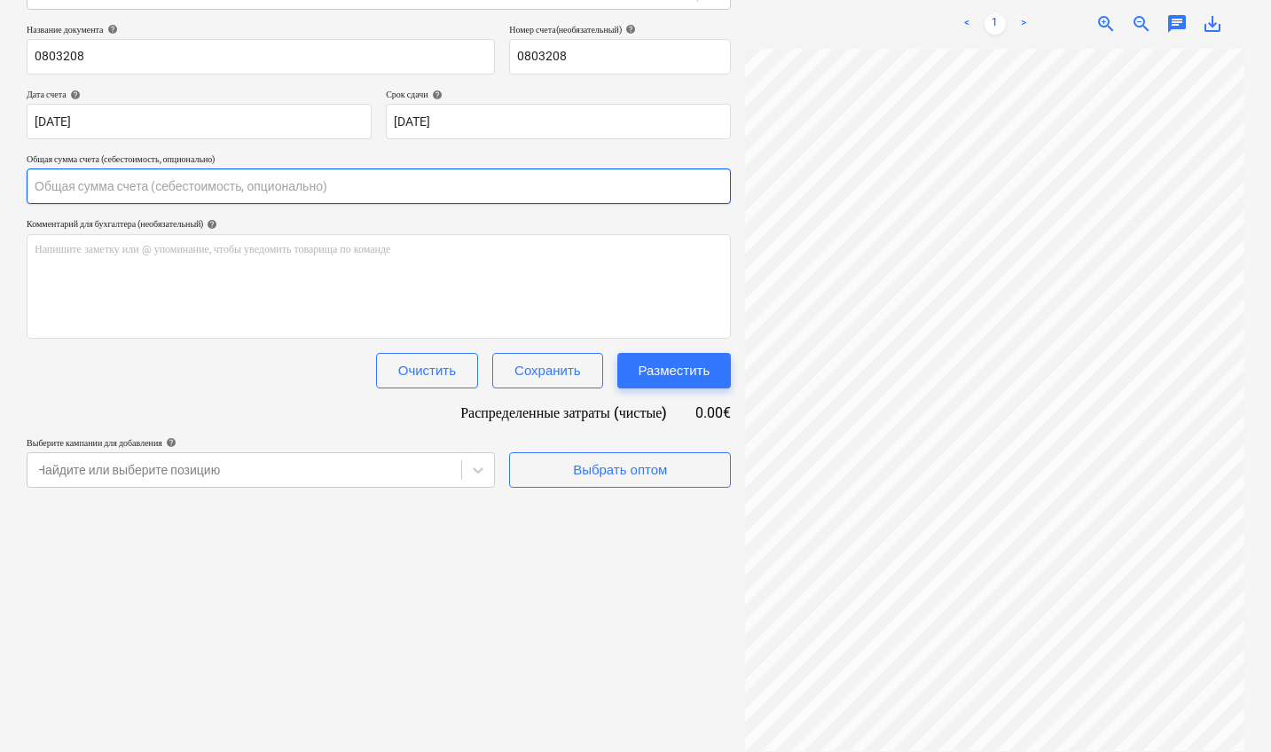
click at [174, 181] on input "text" at bounding box center [379, 186] width 704 height 35
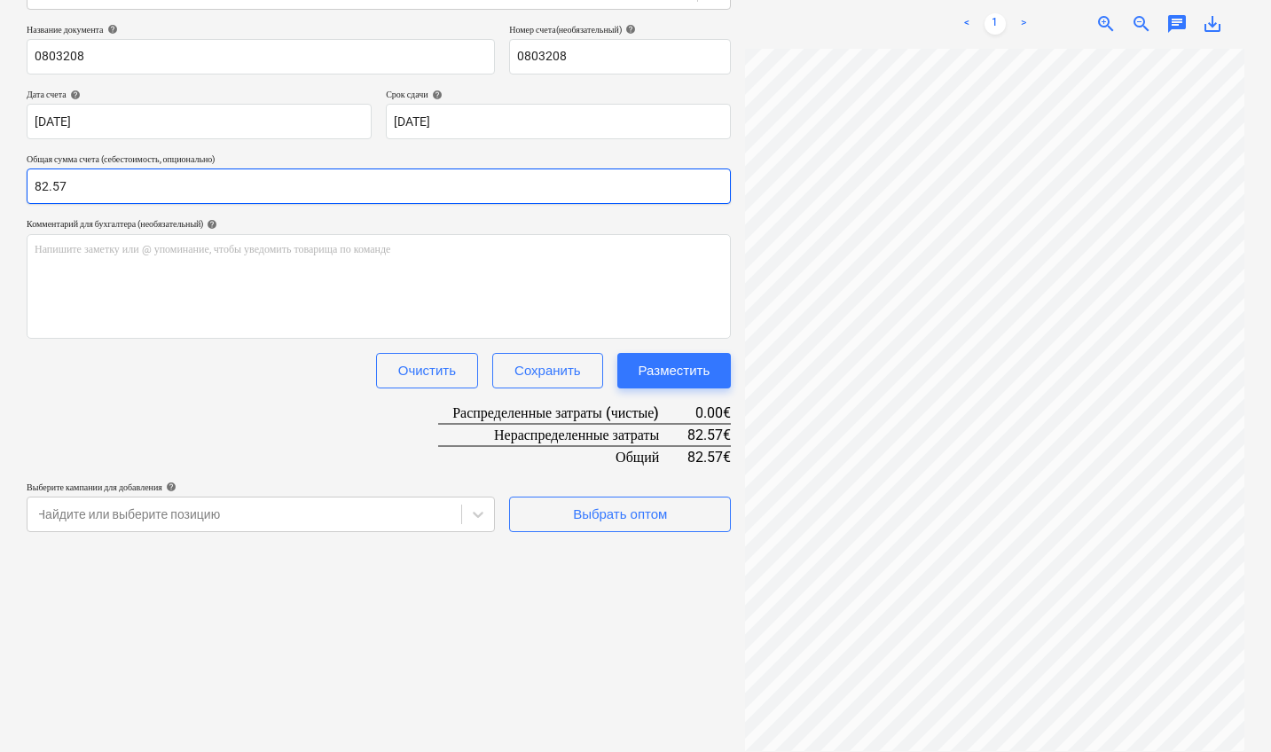
type input "82.57"
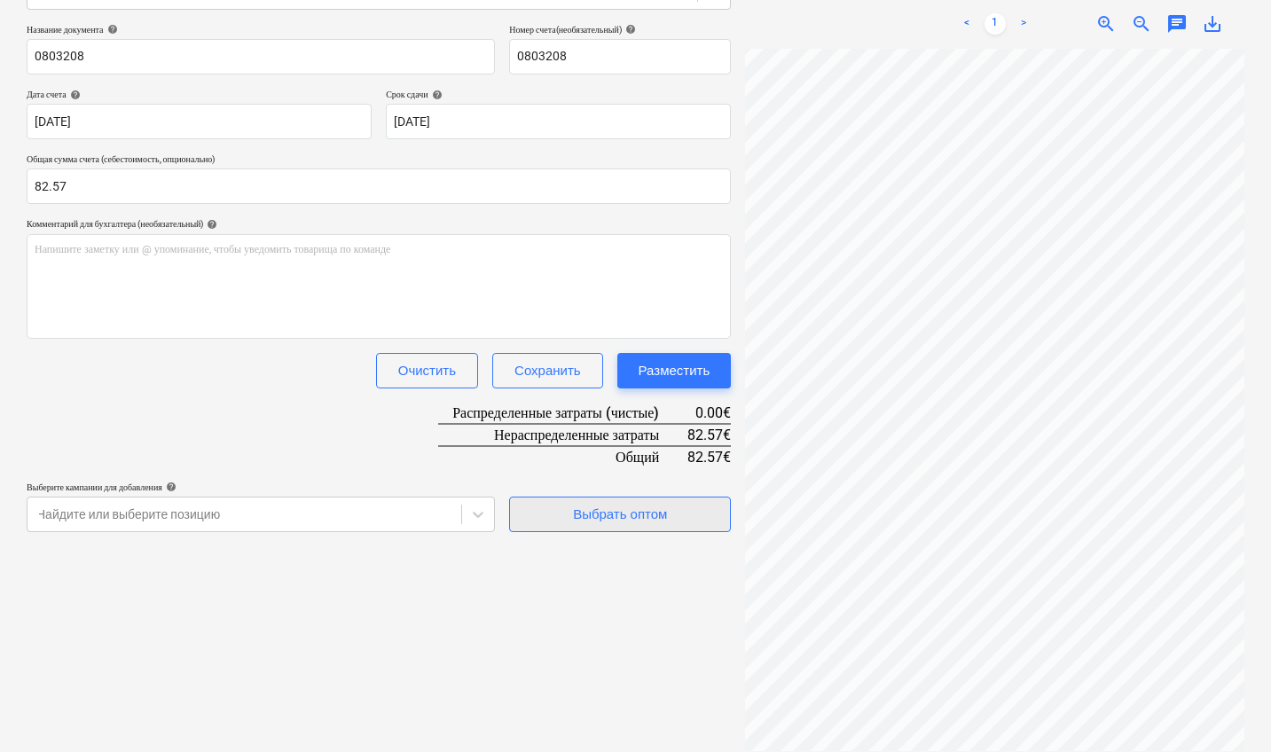
click at [620, 519] on div "Выбрать оптом" at bounding box center [620, 514] width 94 height 23
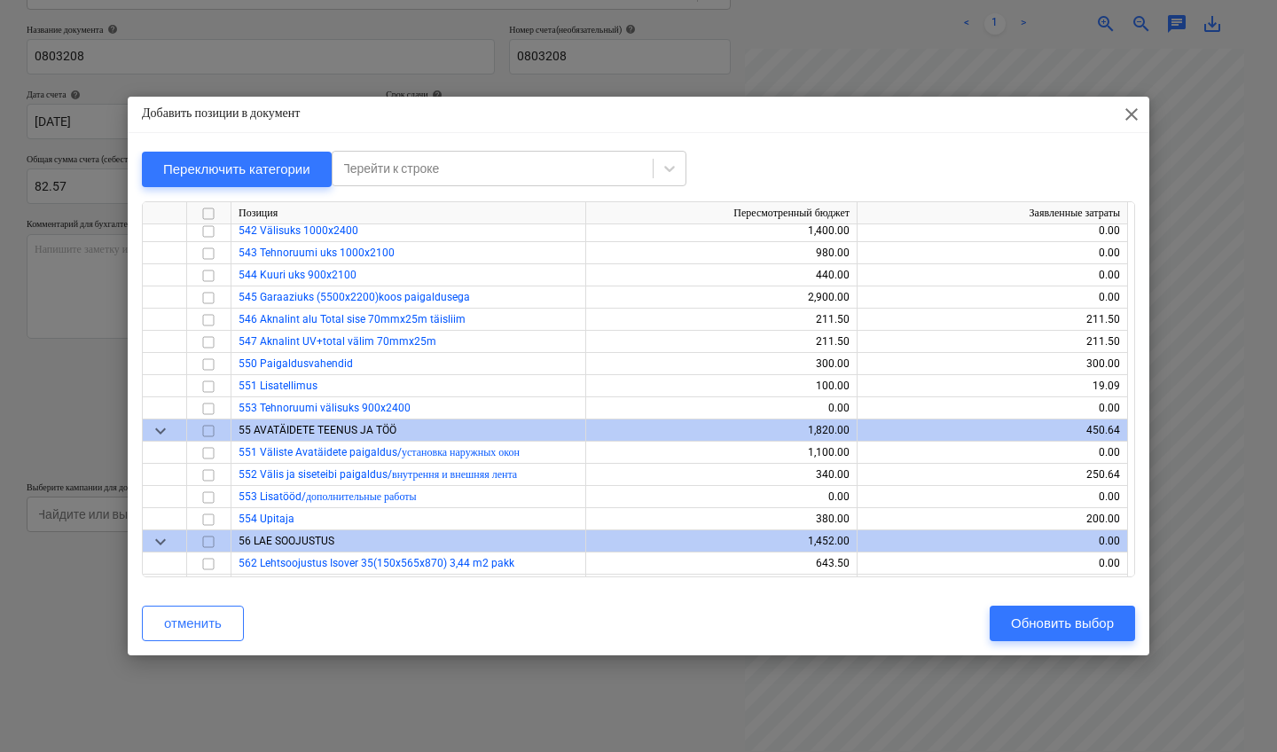
scroll to position [5568, 0]
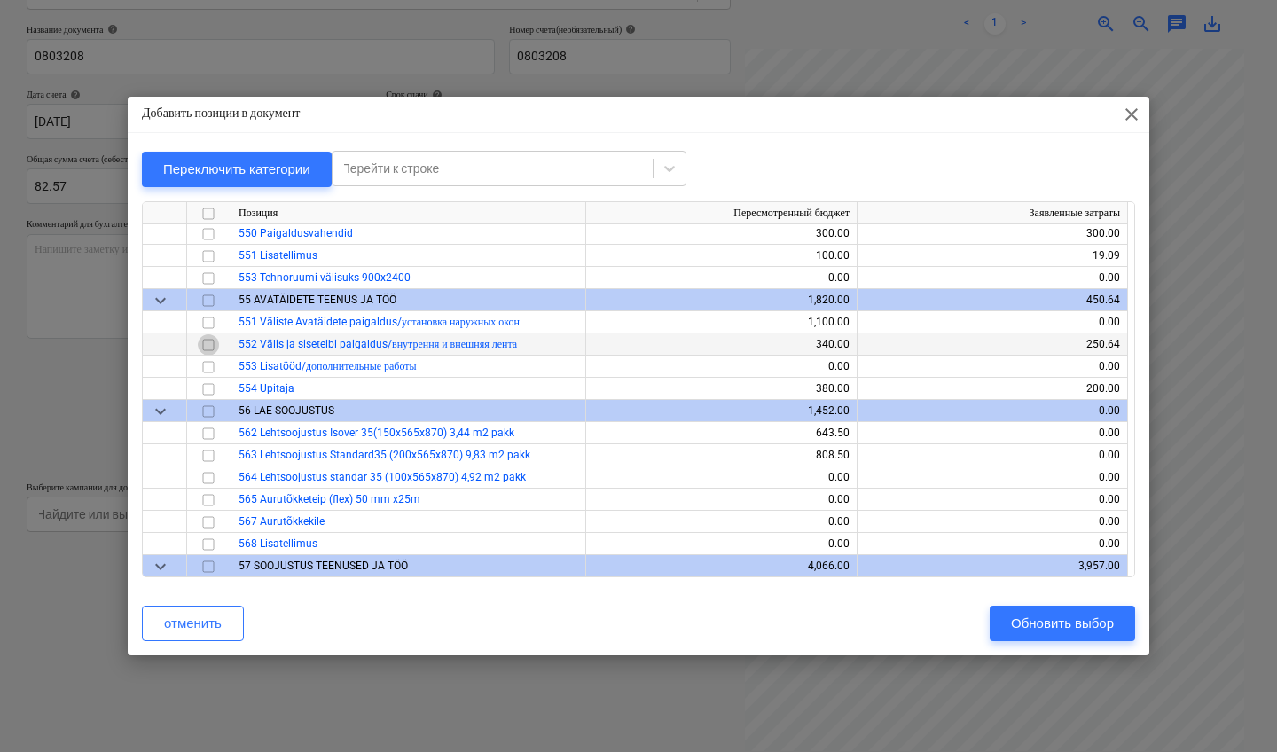
click at [216, 347] on input "checkbox" at bounding box center [208, 344] width 21 height 21
click at [1075, 625] on div "Обновить выбор" at bounding box center [1062, 623] width 103 height 23
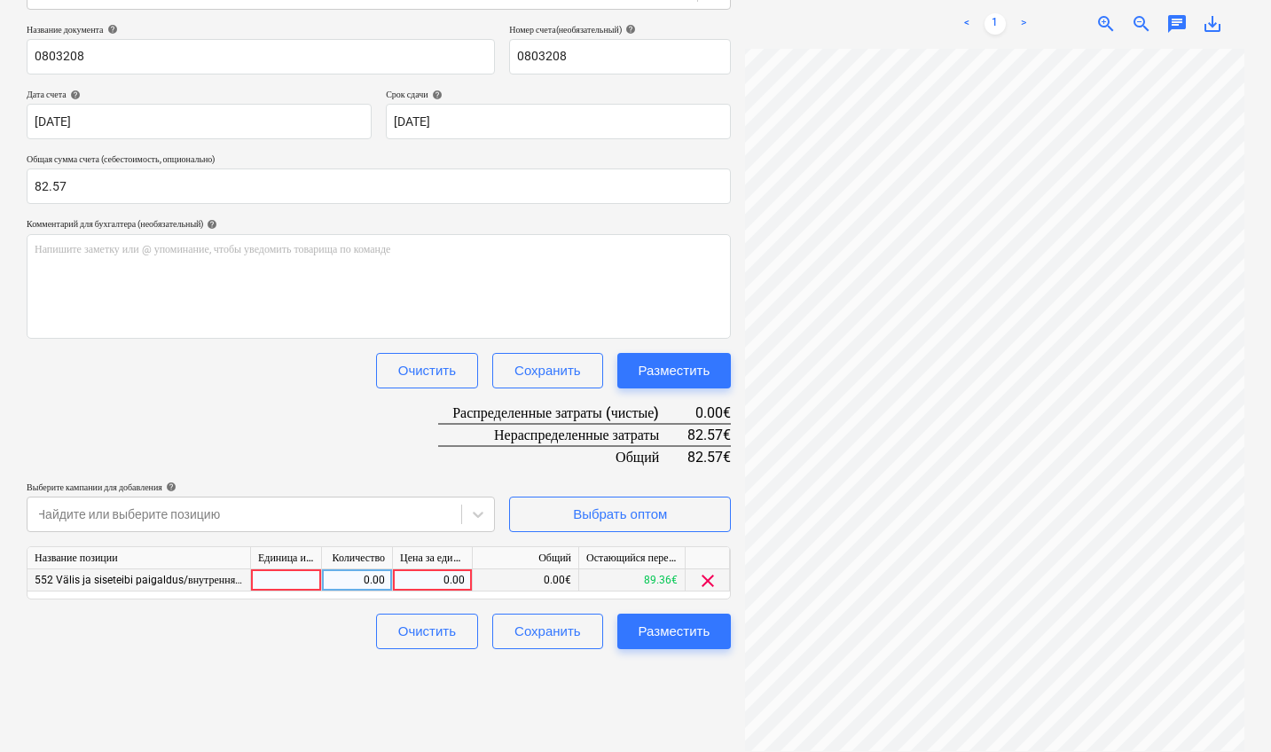
click at [438, 577] on div "0.00" at bounding box center [432, 581] width 65 height 22
type input "82.57"
click at [675, 633] on div "Разместить" at bounding box center [675, 631] width 72 height 23
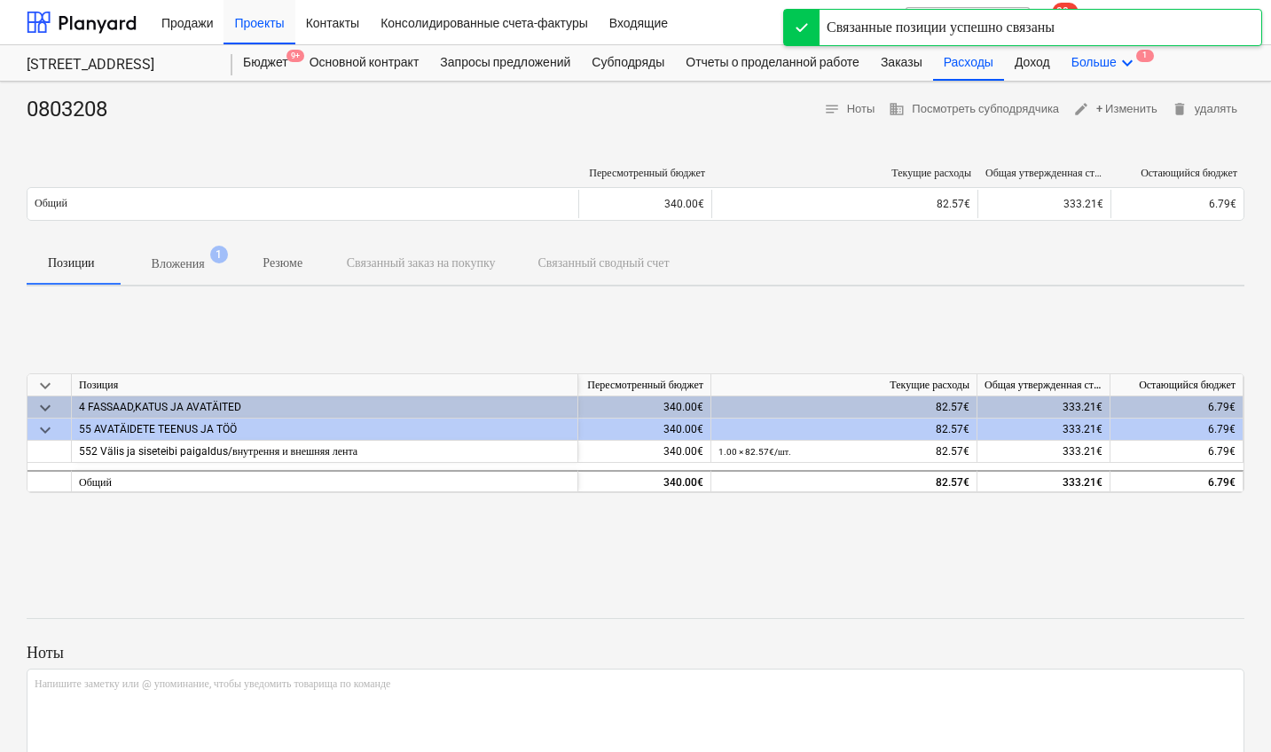
click at [1138, 63] on icon "keyboard_arrow_down" at bounding box center [1127, 62] width 21 height 21
click at [1105, 102] on span "1" at bounding box center [1097, 99] width 18 height 12
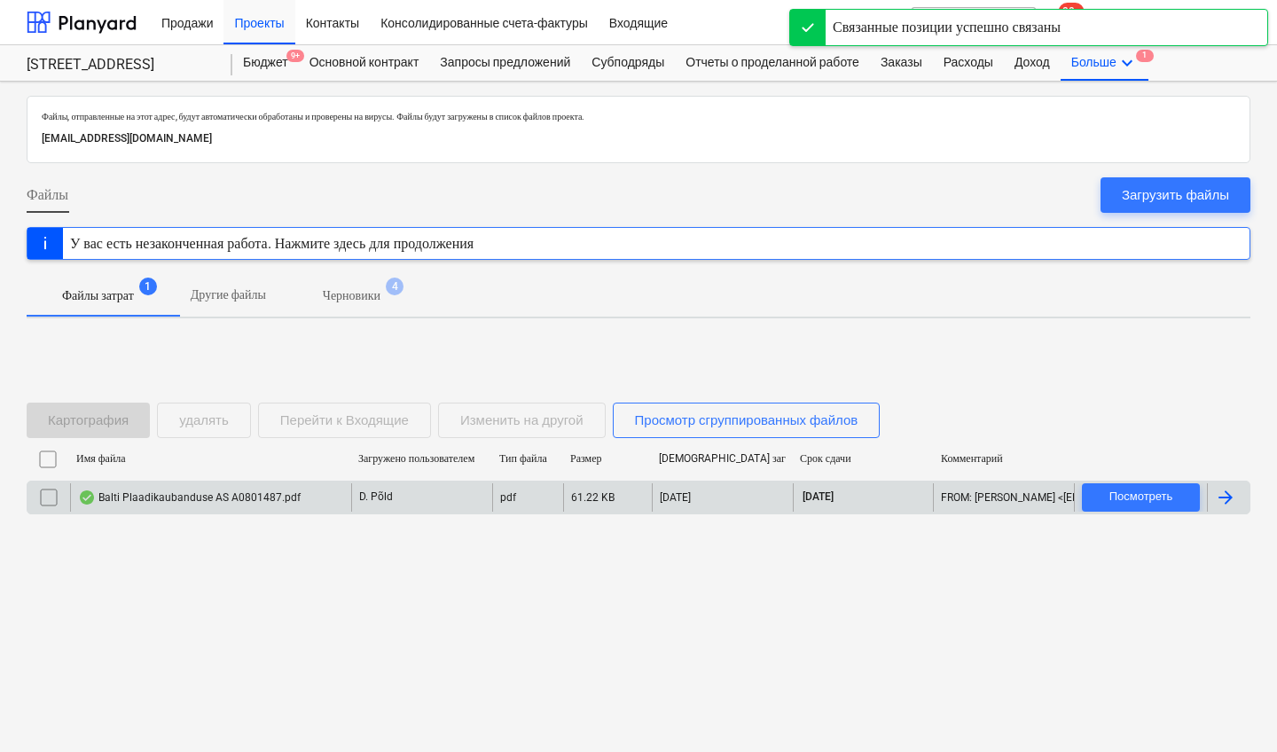
click at [339, 497] on div "Balti Plaadikaubanduse AS A0801487.pdf" at bounding box center [210, 497] width 281 height 28
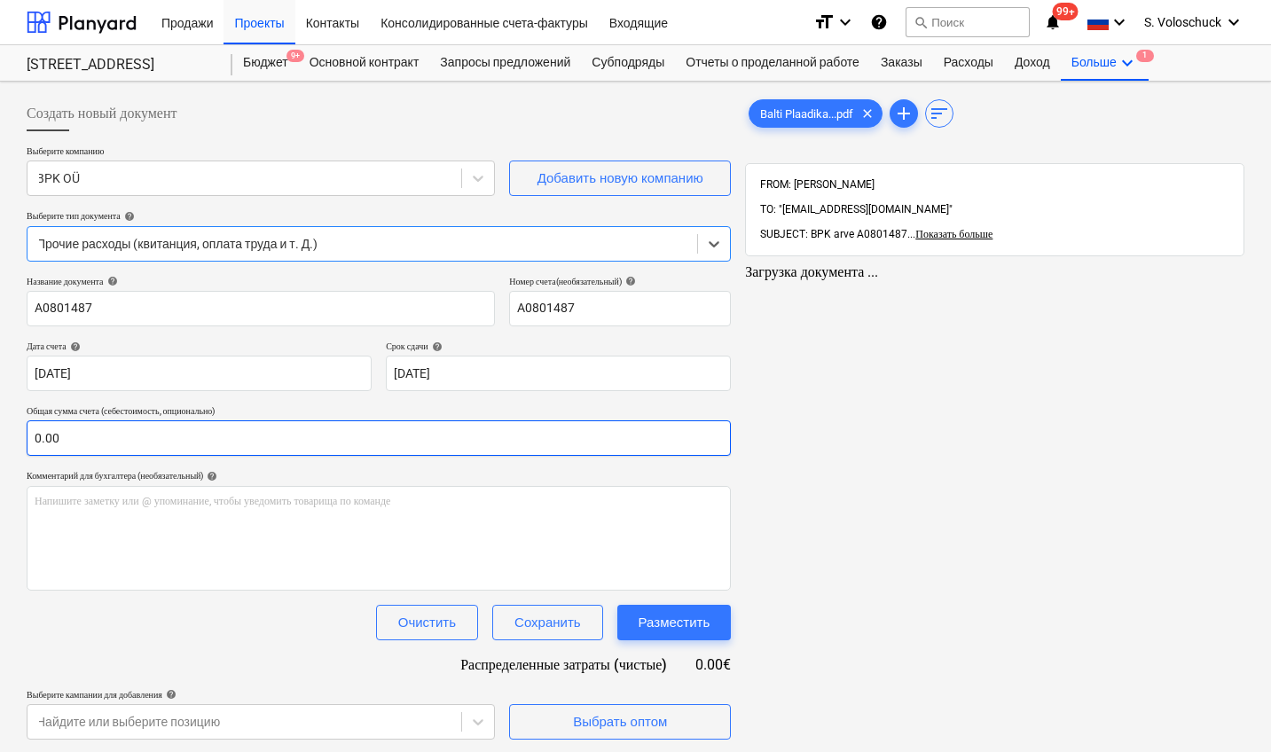
type input "A0801487"
type input "[DATE]"
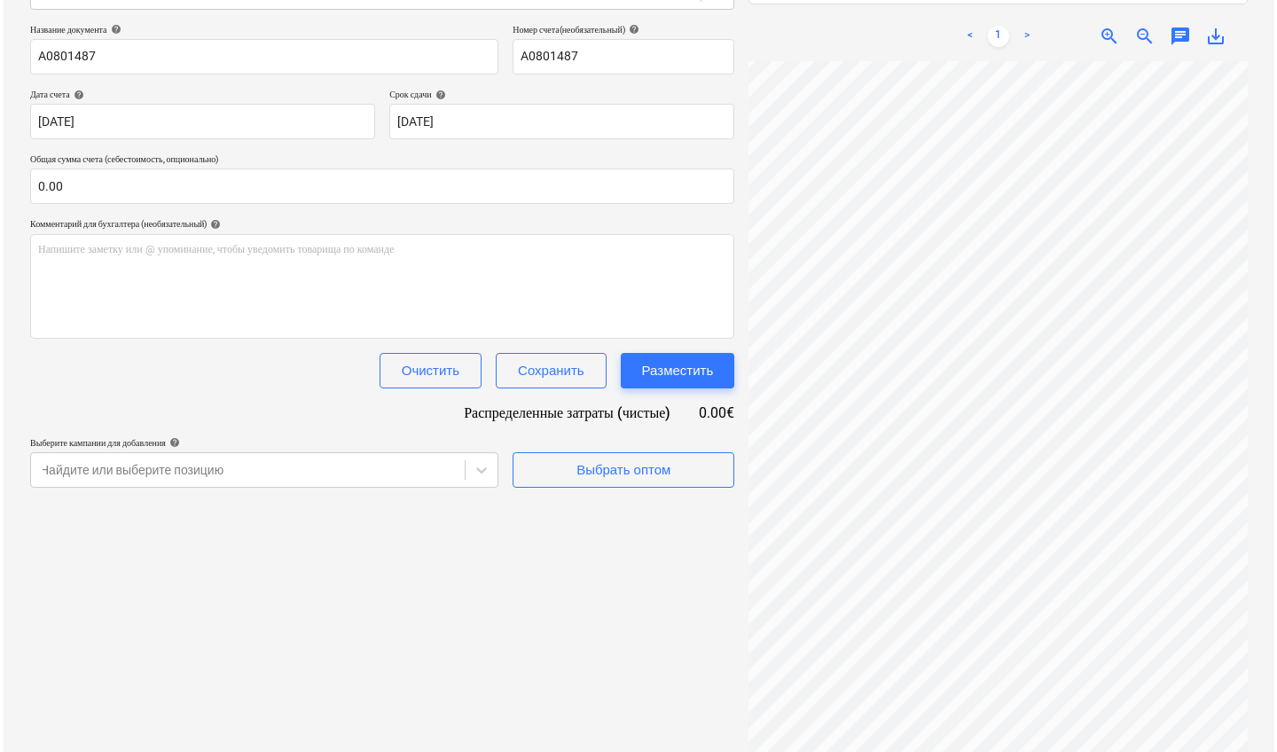
scroll to position [0, 266]
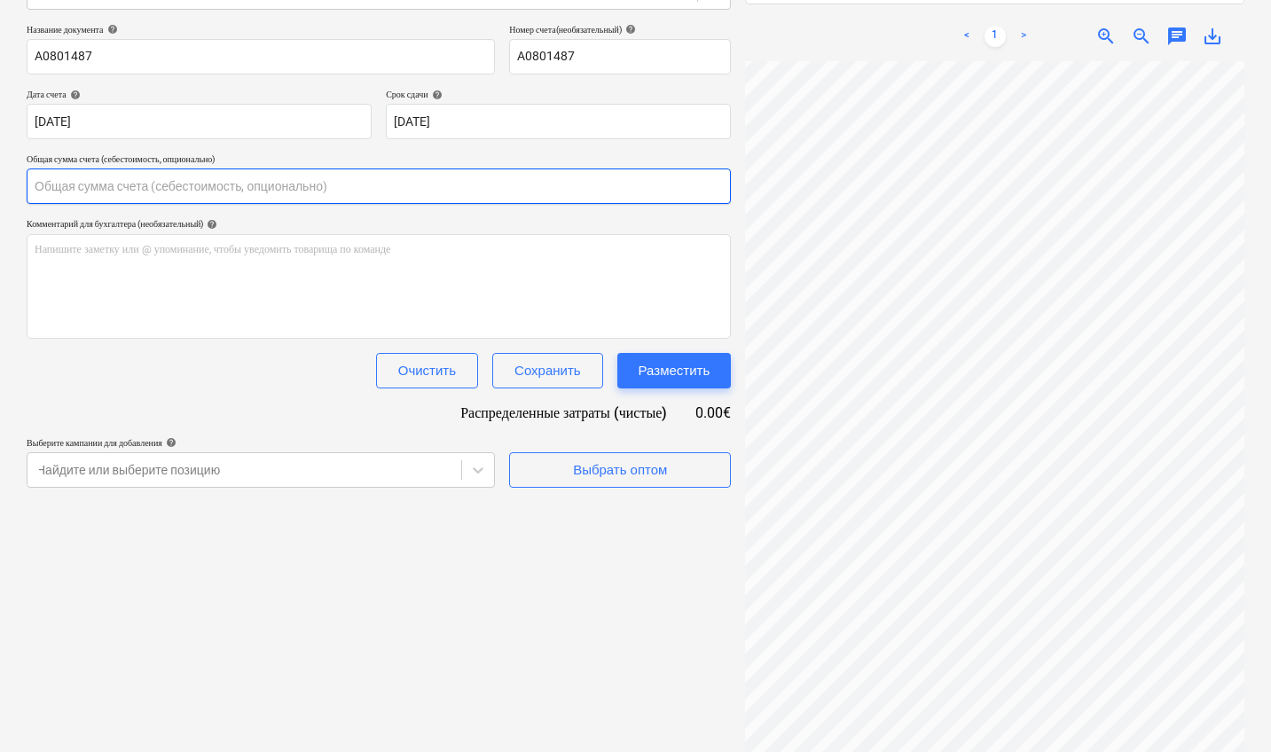
click at [244, 185] on input "text" at bounding box center [379, 186] width 704 height 35
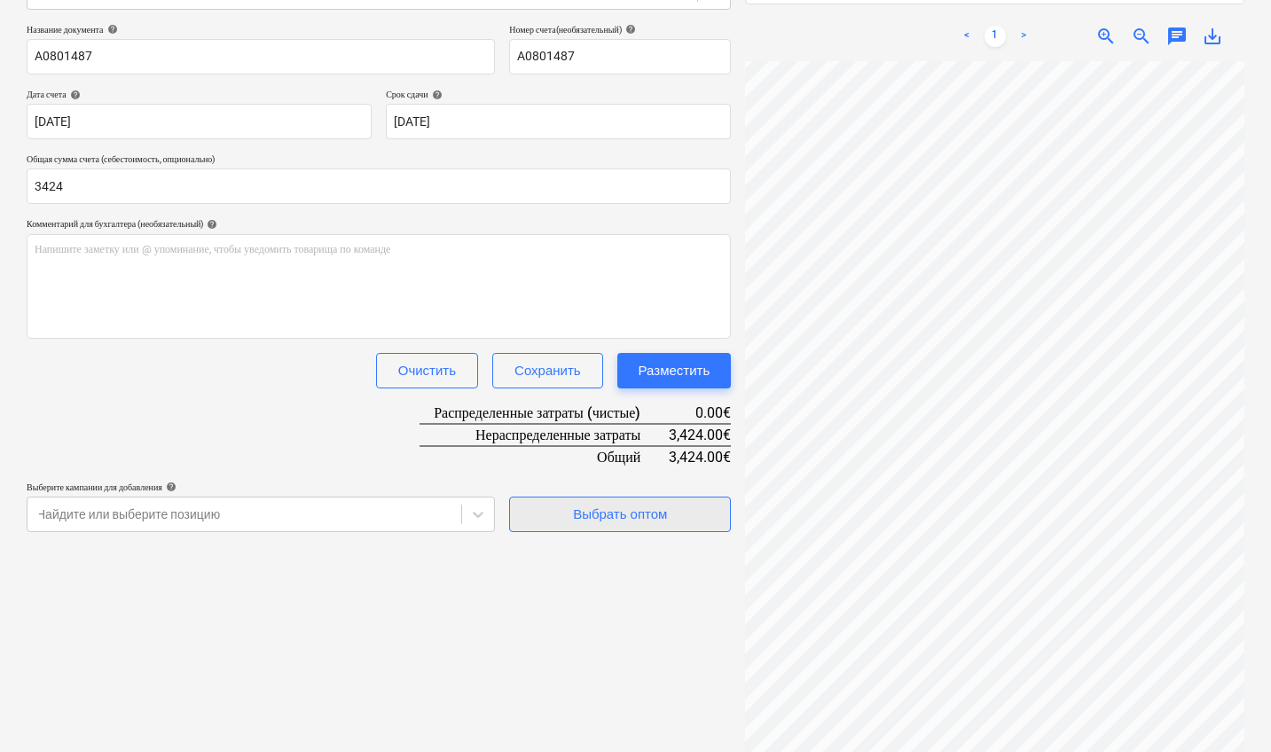
type input "3,424.00"
click at [625, 507] on div "Выбрать оптом" at bounding box center [620, 514] width 94 height 23
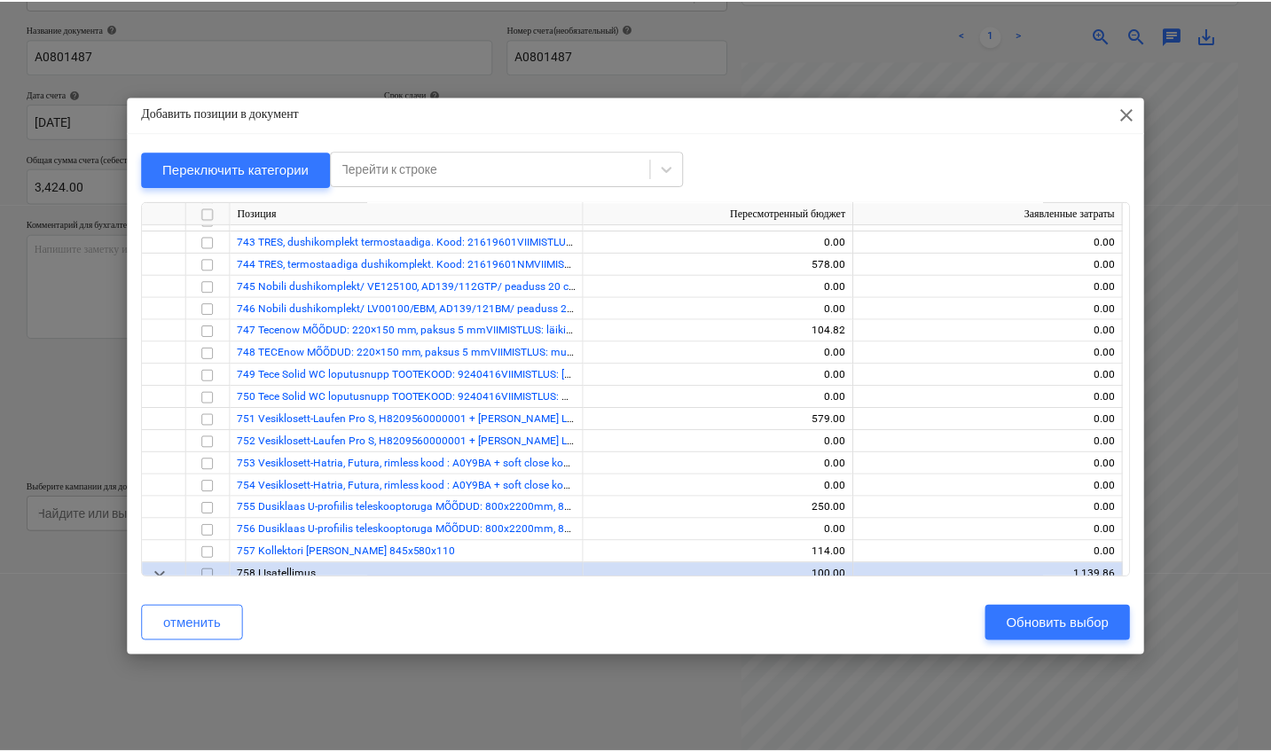
scroll to position [10583, 0]
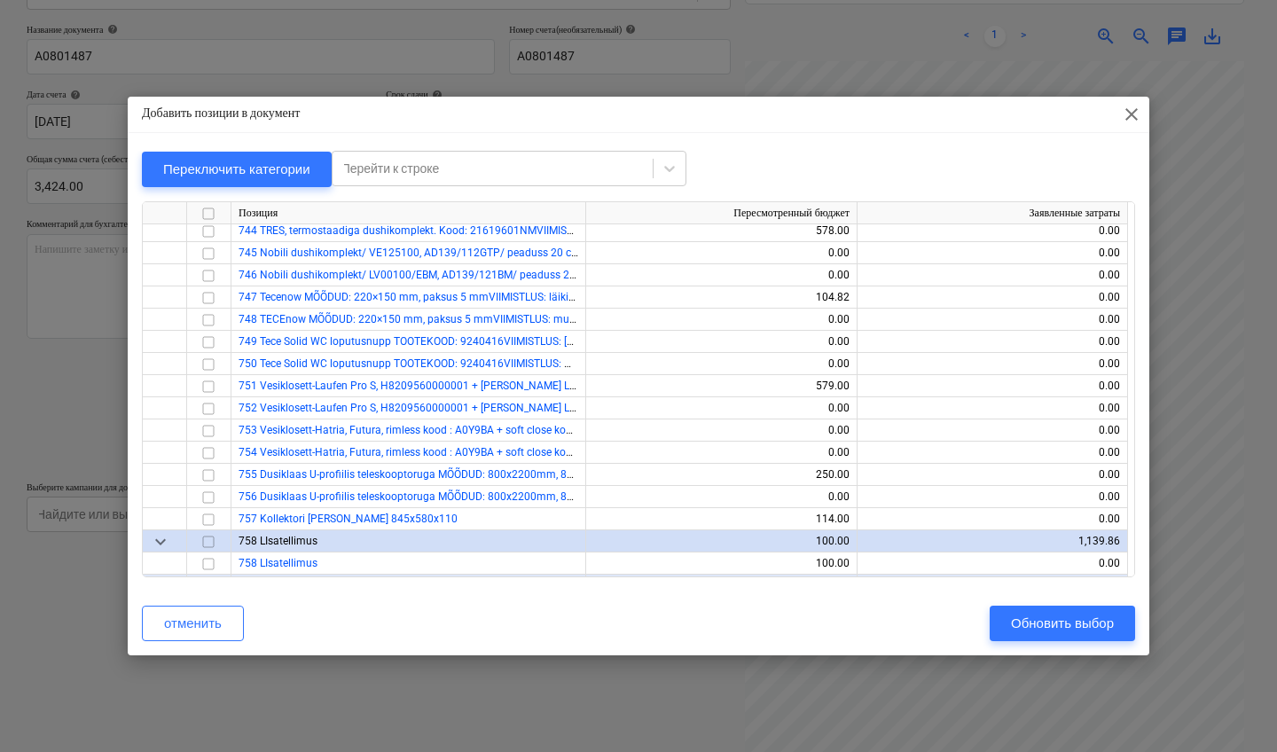
click at [208, 539] on input "checkbox" at bounding box center [208, 541] width 21 height 21
click at [1053, 617] on div "Обновить выбор" at bounding box center [1062, 623] width 103 height 23
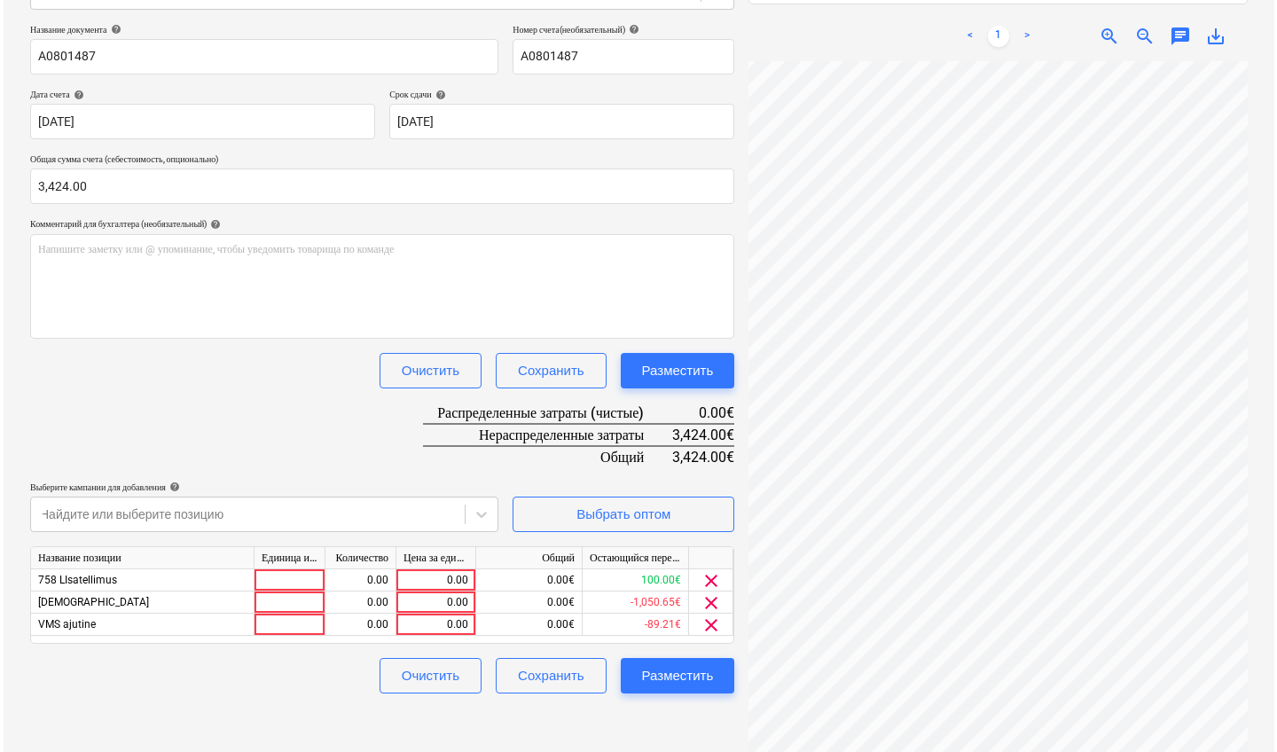
scroll to position [0, 263]
click at [711, 603] on span "clear" at bounding box center [707, 603] width 21 height 21
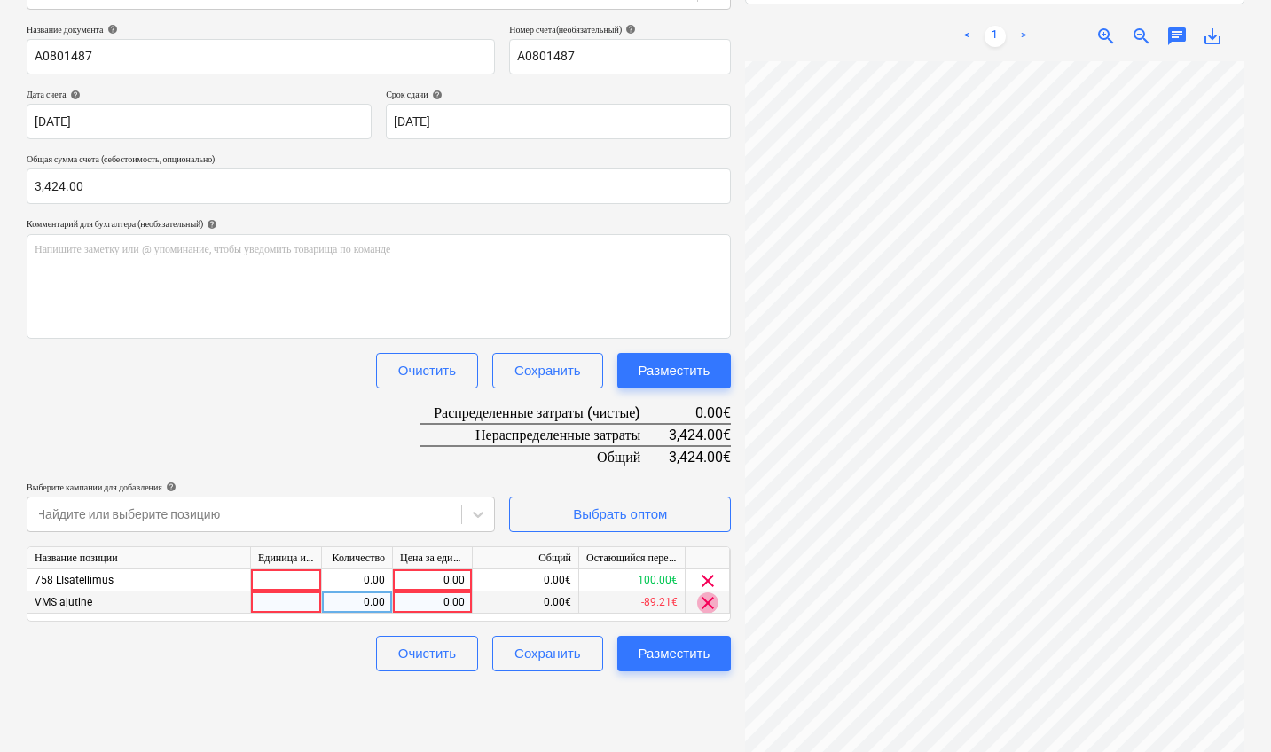
click at [711, 603] on span "clear" at bounding box center [707, 603] width 21 height 21
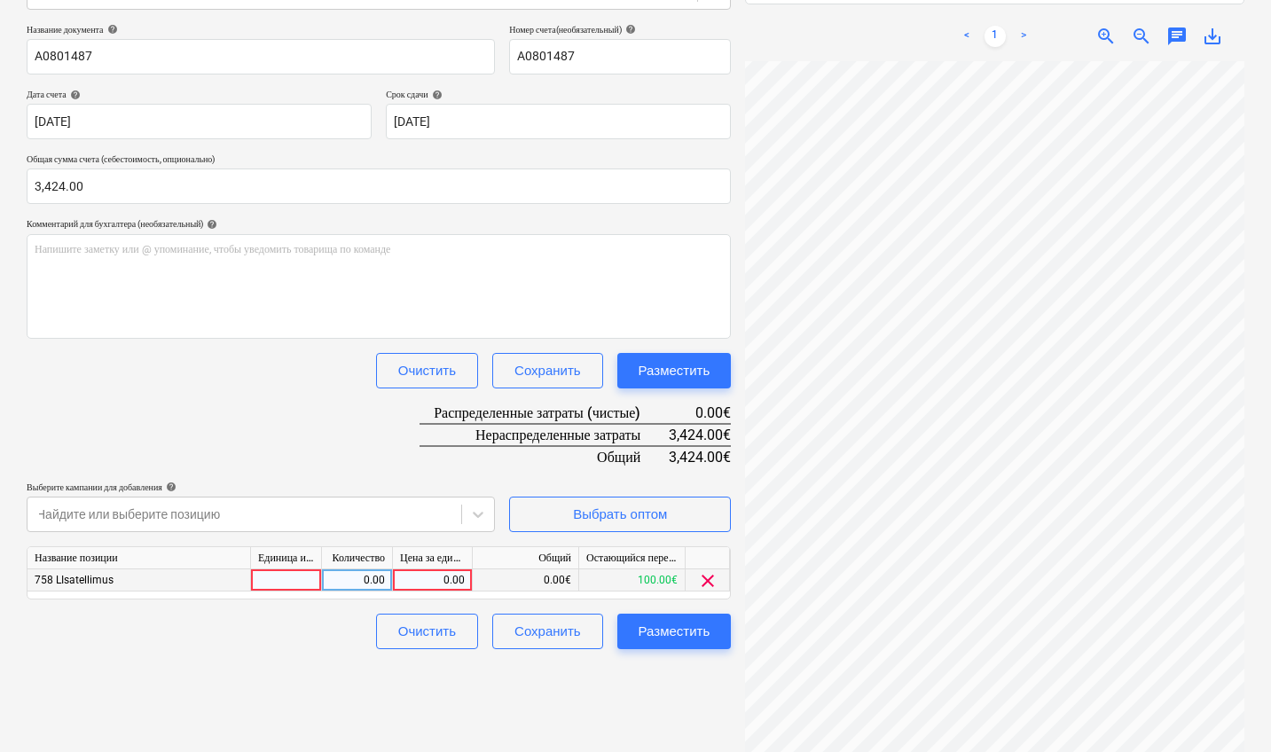
click at [438, 574] on div "0.00" at bounding box center [432, 581] width 65 height 22
type input "3424"
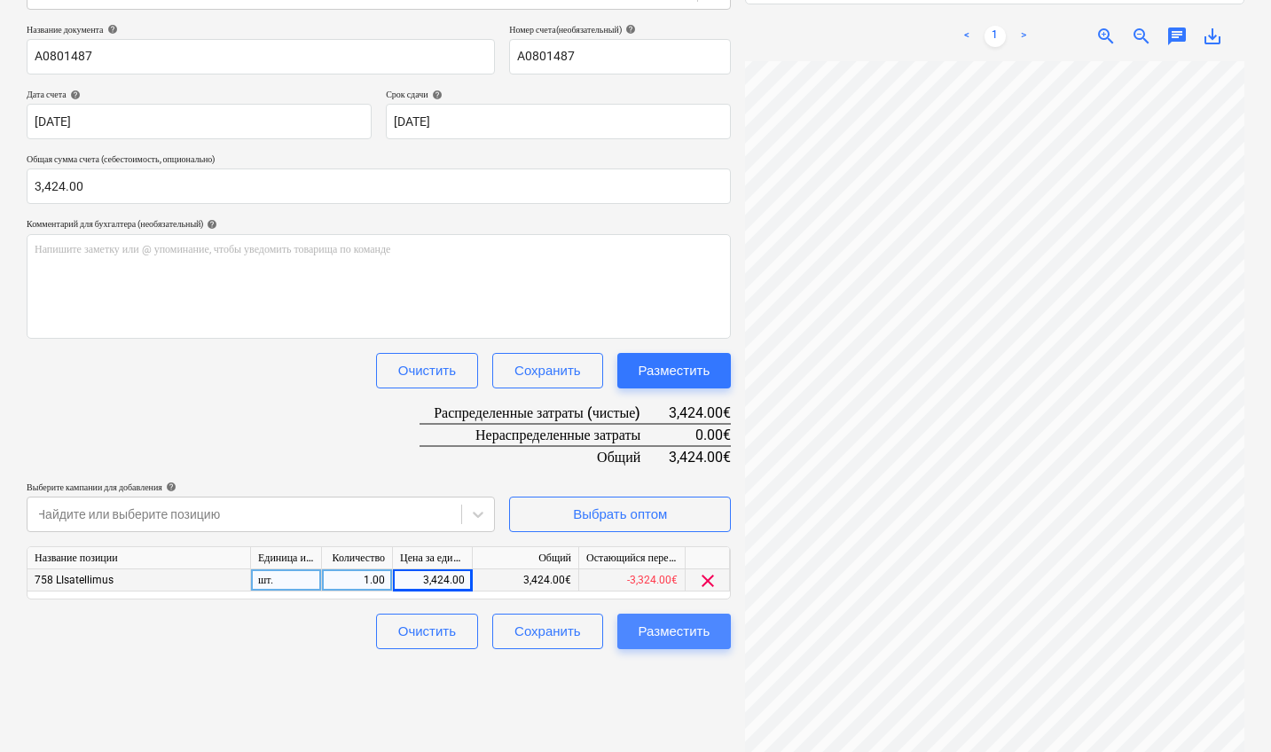
click at [709, 631] on div "Разместить" at bounding box center [675, 631] width 72 height 23
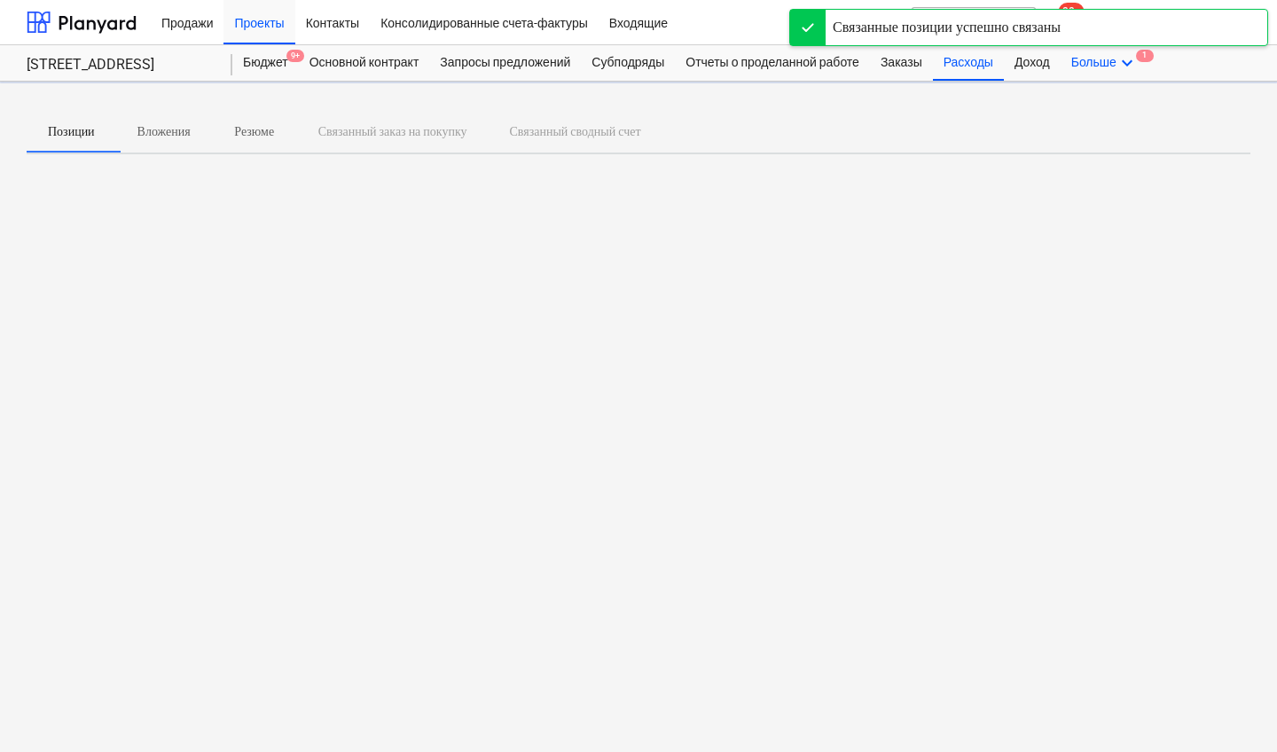
click at [1121, 65] on div "Больше keyboard_arrow_down 1" at bounding box center [1105, 62] width 88 height 35
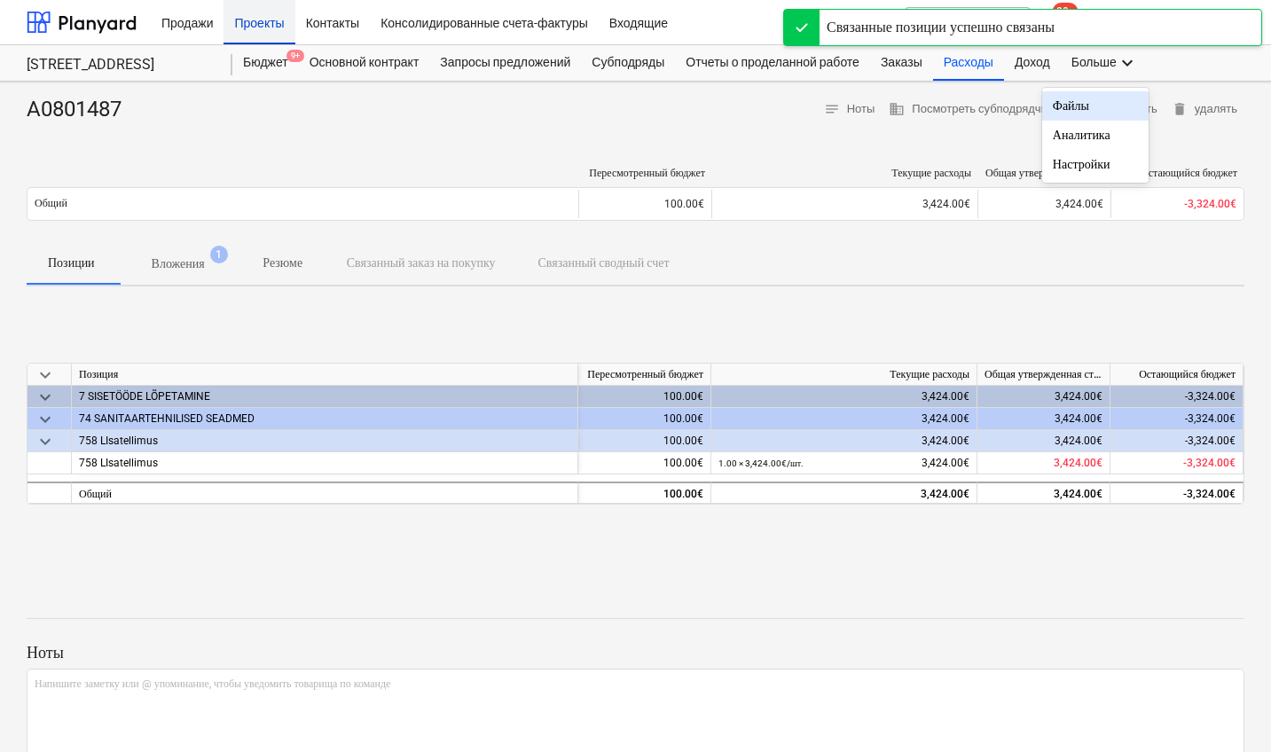
click at [261, 24] on div "Проекты" at bounding box center [259, 21] width 71 height 45
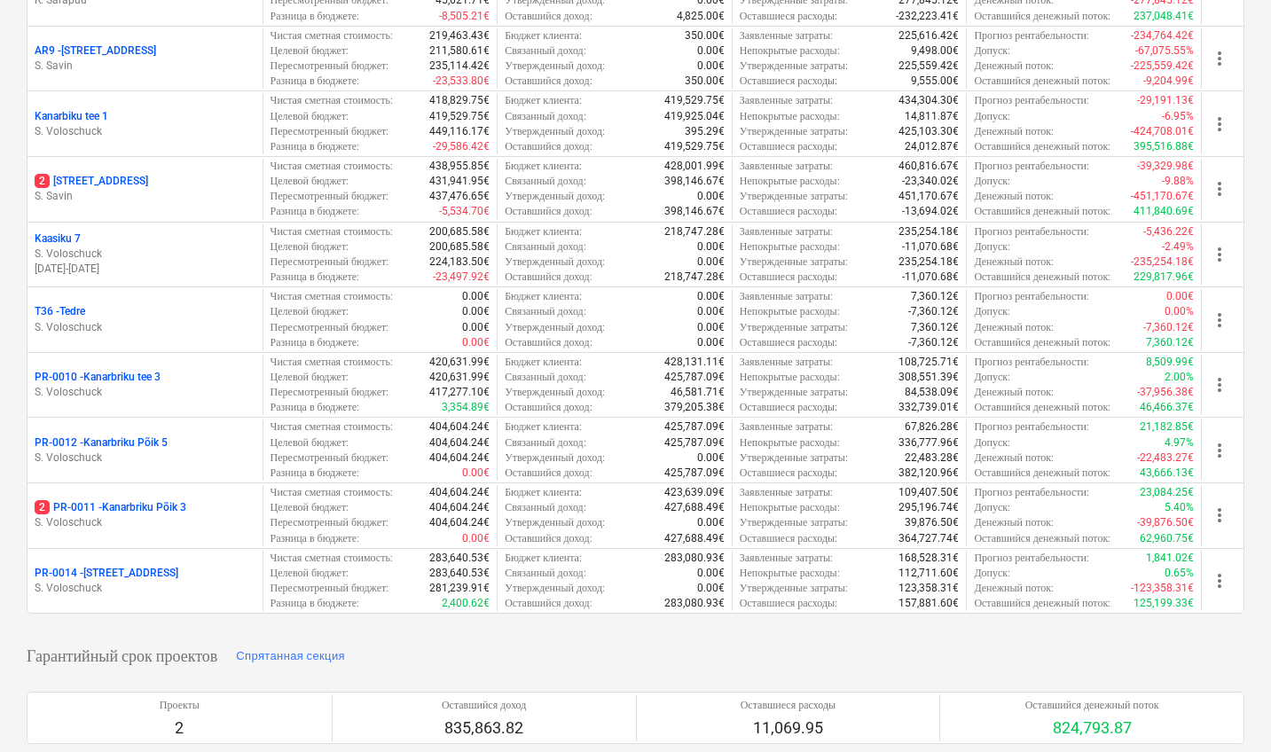
scroll to position [330, 0]
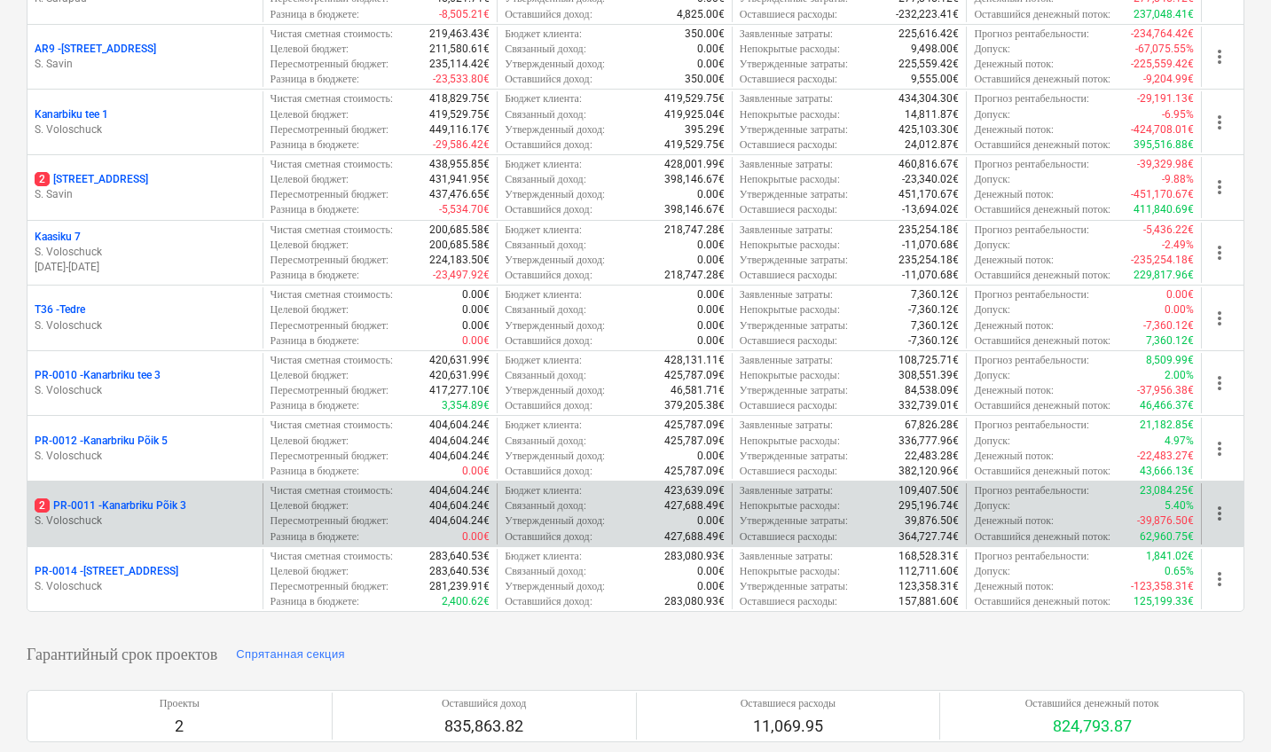
click at [149, 499] on p "2 PR-0011 - Kanarbriku Põik 3" at bounding box center [111, 506] width 152 height 15
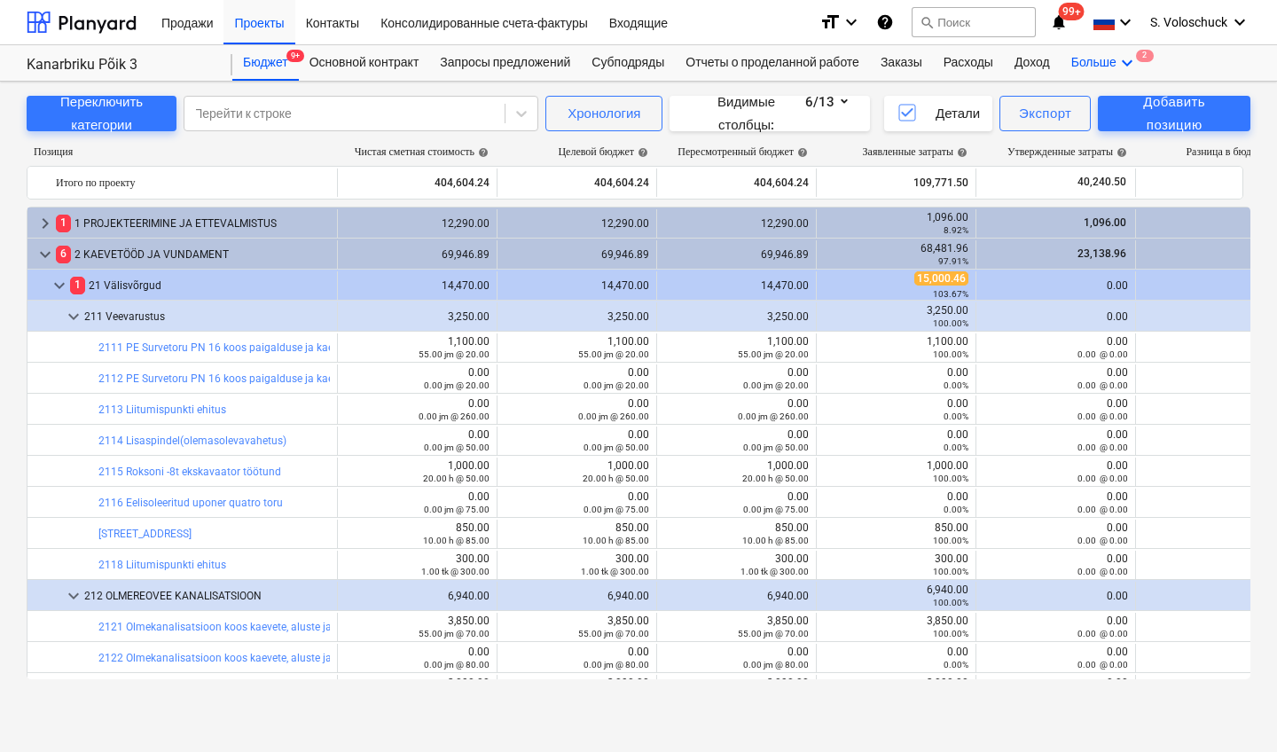
click at [1138, 56] on icon "keyboard_arrow_down" at bounding box center [1127, 62] width 21 height 21
click at [1105, 106] on span "2" at bounding box center [1097, 99] width 18 height 12
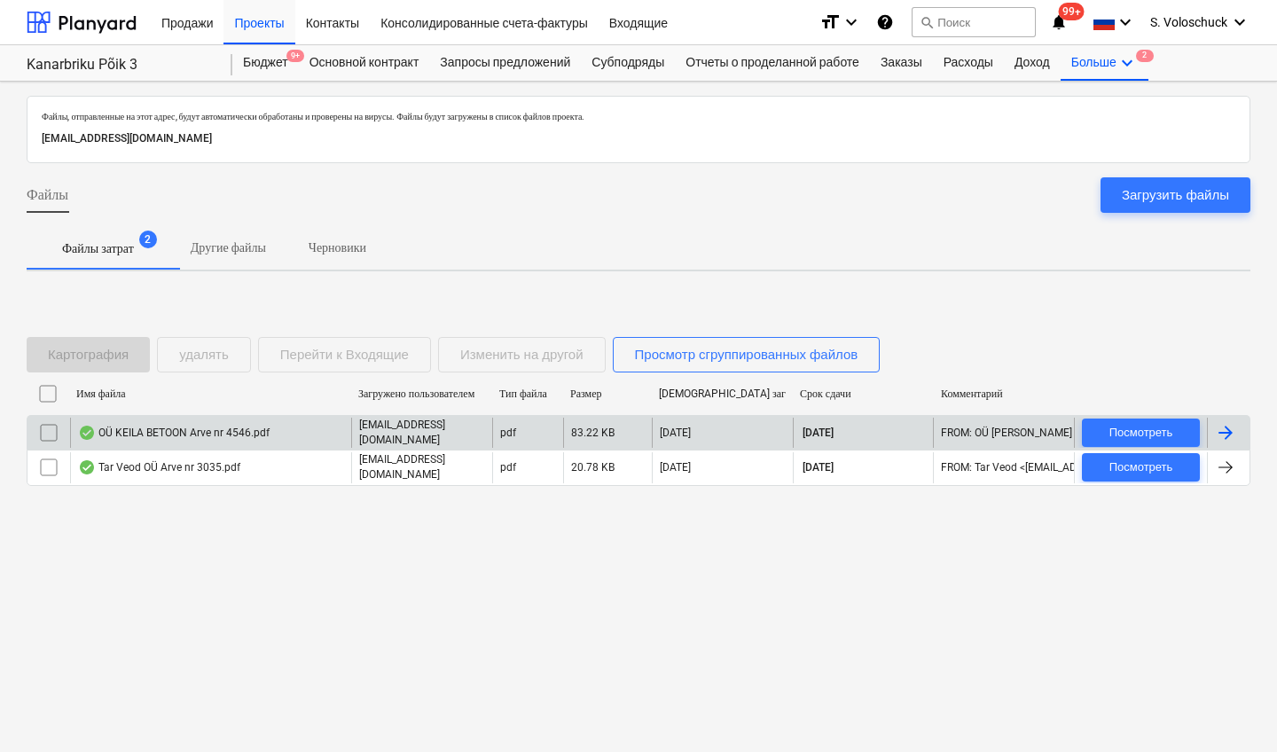
click at [334, 422] on div "OÜ KEILA BETOON Arve nr 4546.pdf" at bounding box center [210, 433] width 281 height 30
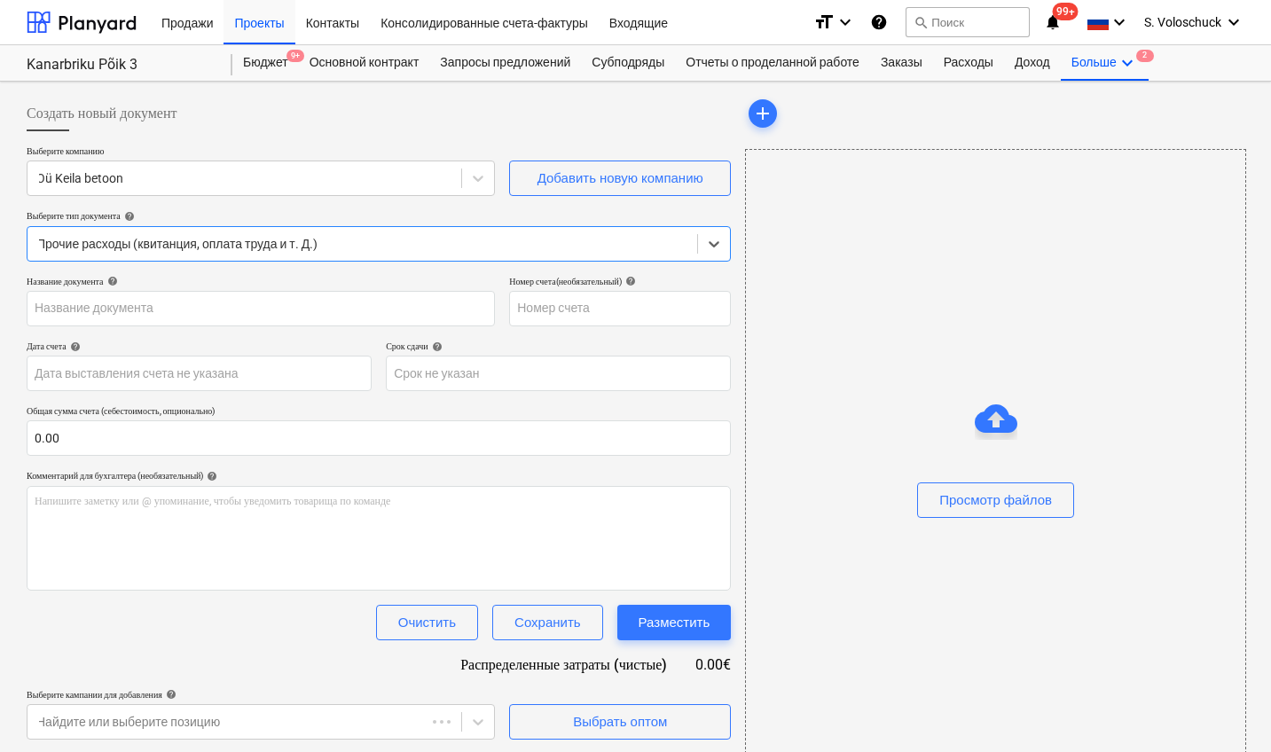
type input "4546"
type input "[DATE]"
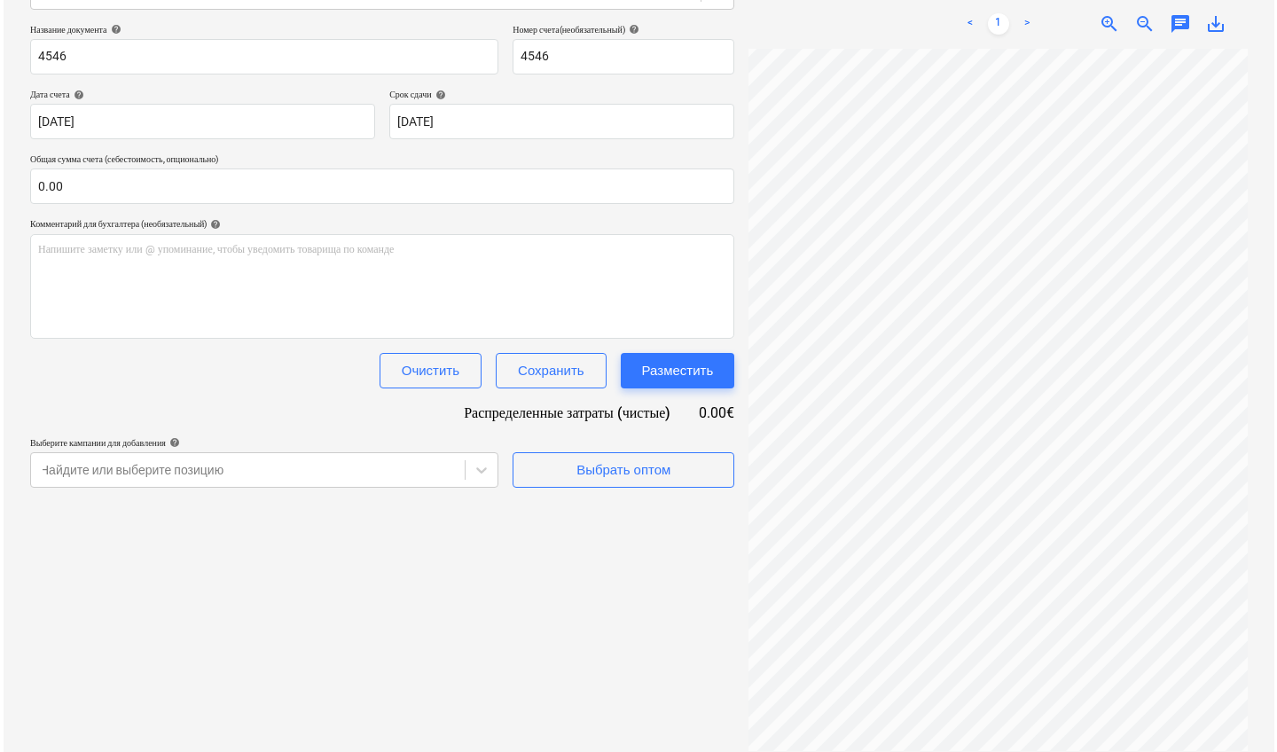
scroll to position [0, 303]
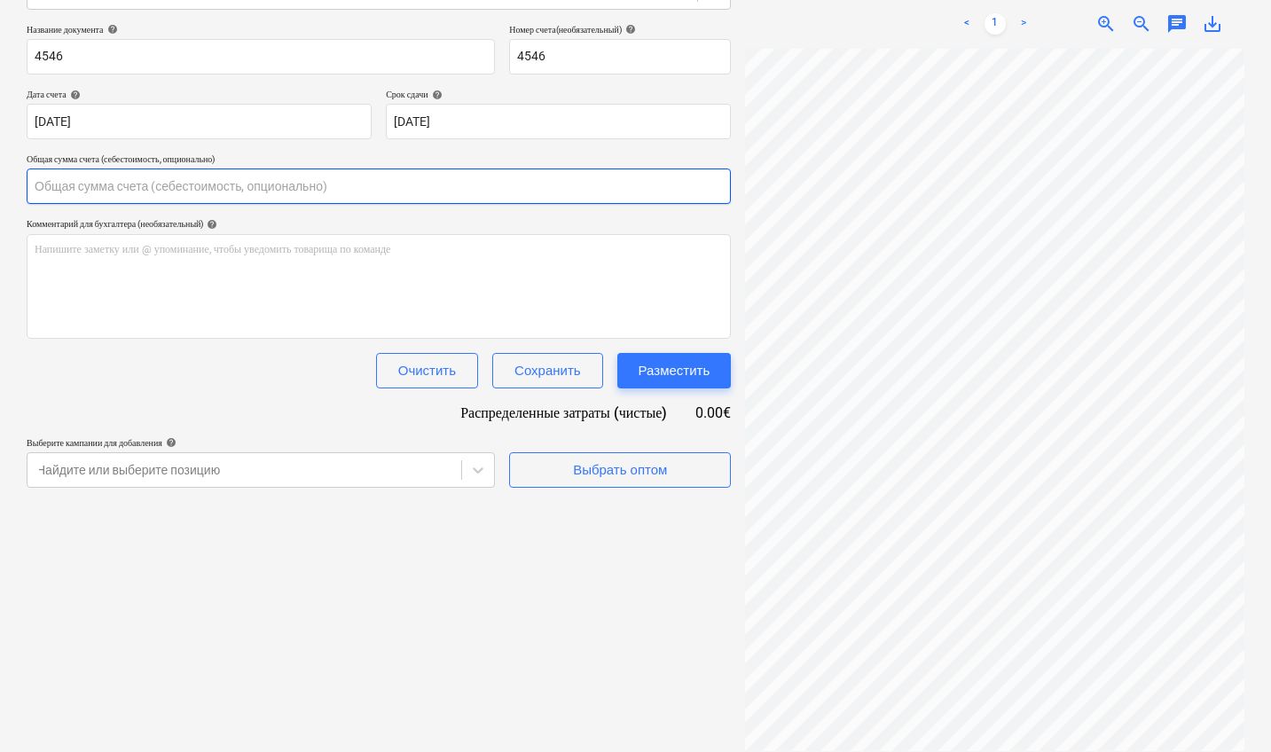
click at [115, 181] on input "text" at bounding box center [379, 186] width 704 height 35
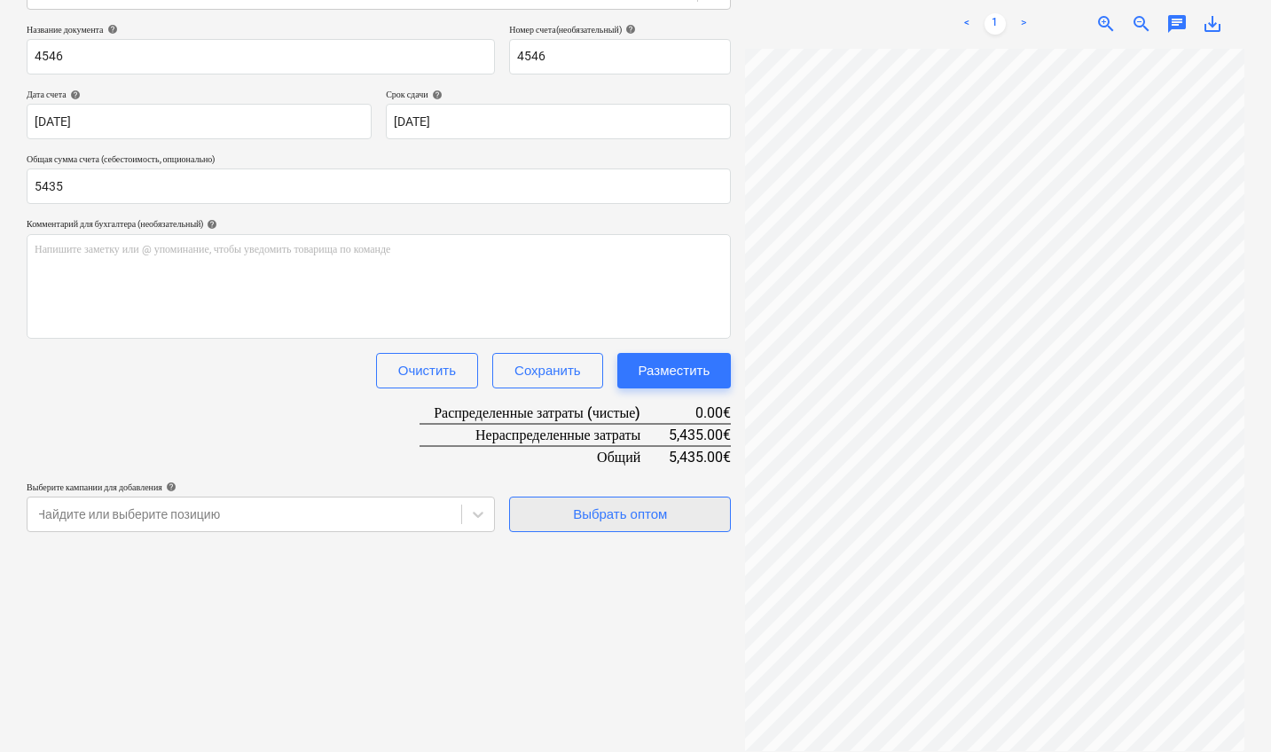
type input "5,435.00"
click at [661, 511] on div "Выбрать оптом" at bounding box center [620, 514] width 94 height 23
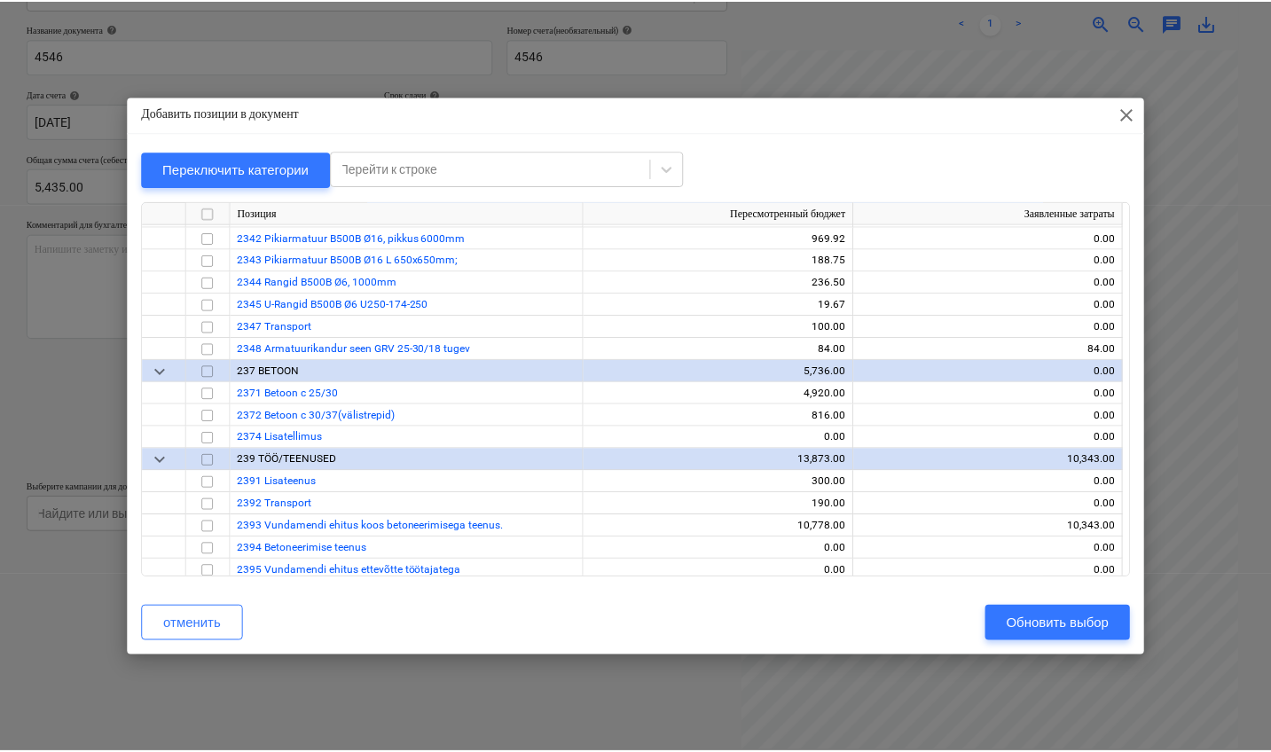
scroll to position [3007, 0]
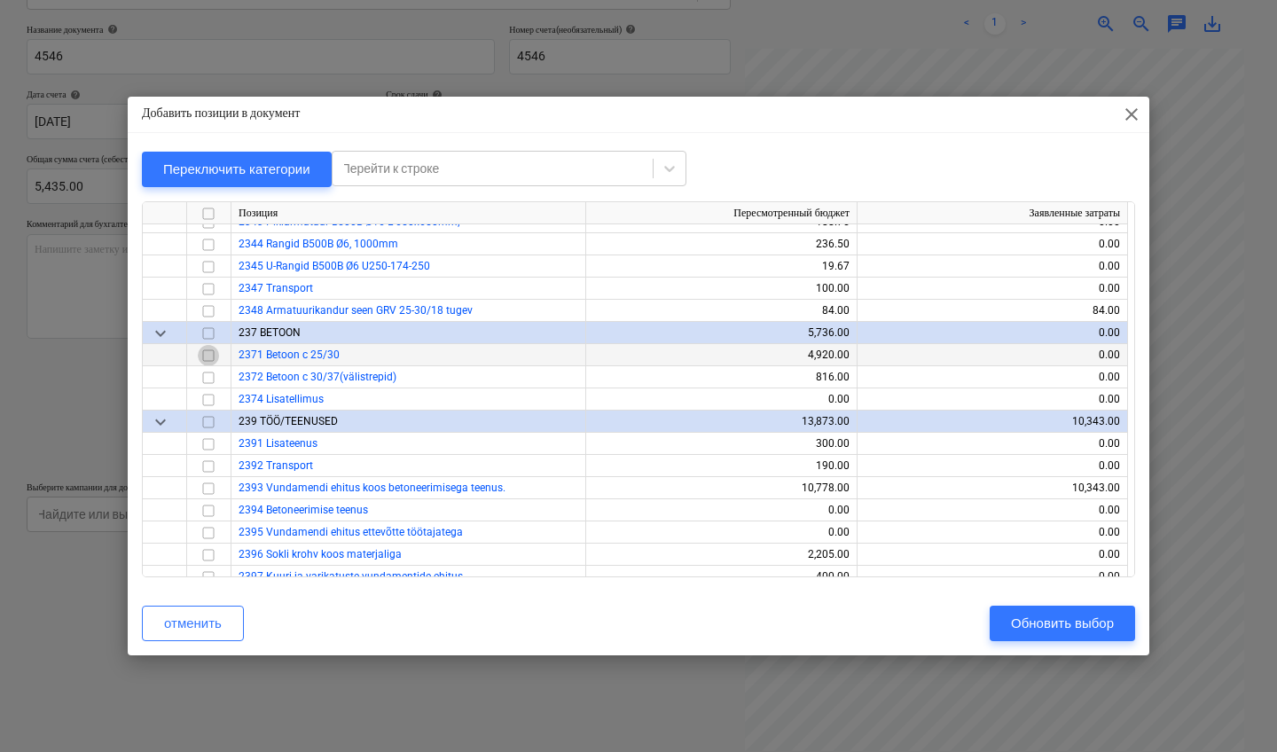
click at [212, 353] on input "checkbox" at bounding box center [208, 355] width 21 height 21
click at [208, 371] on input "checkbox" at bounding box center [208, 377] width 21 height 21
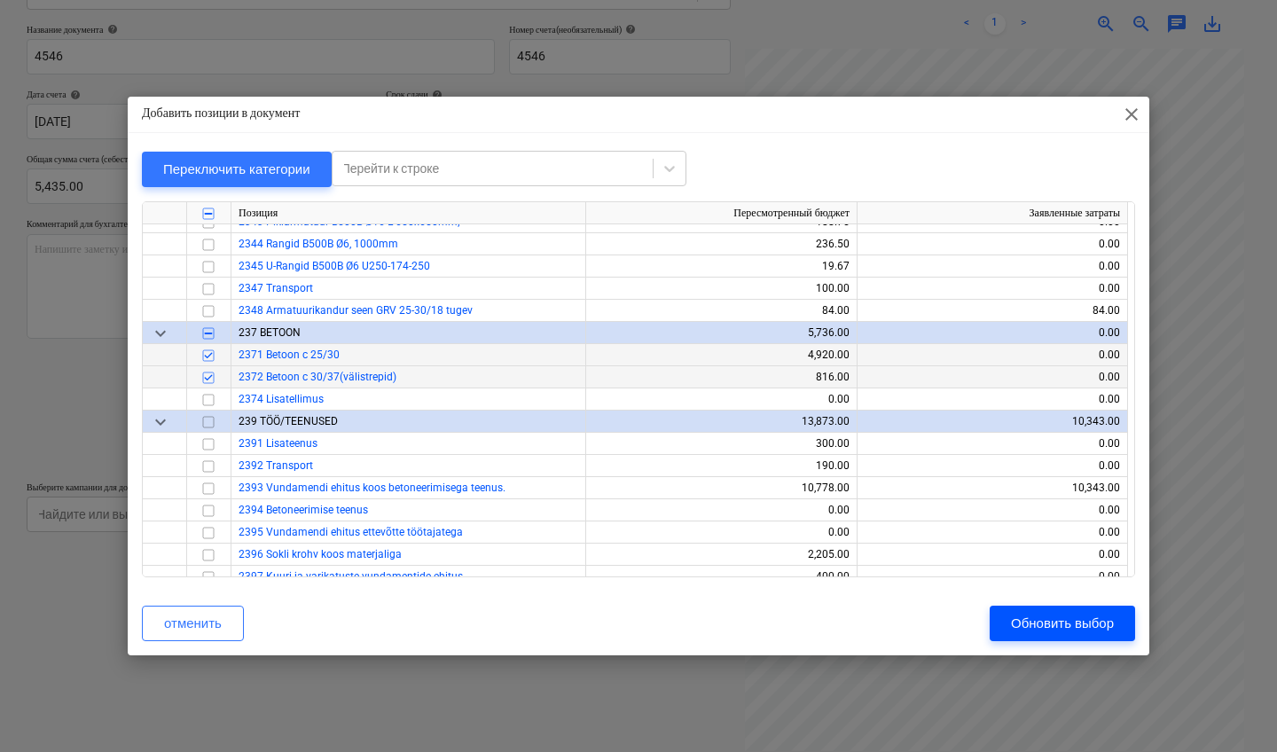
click at [1056, 618] on div "Обновить выбор" at bounding box center [1062, 623] width 103 height 23
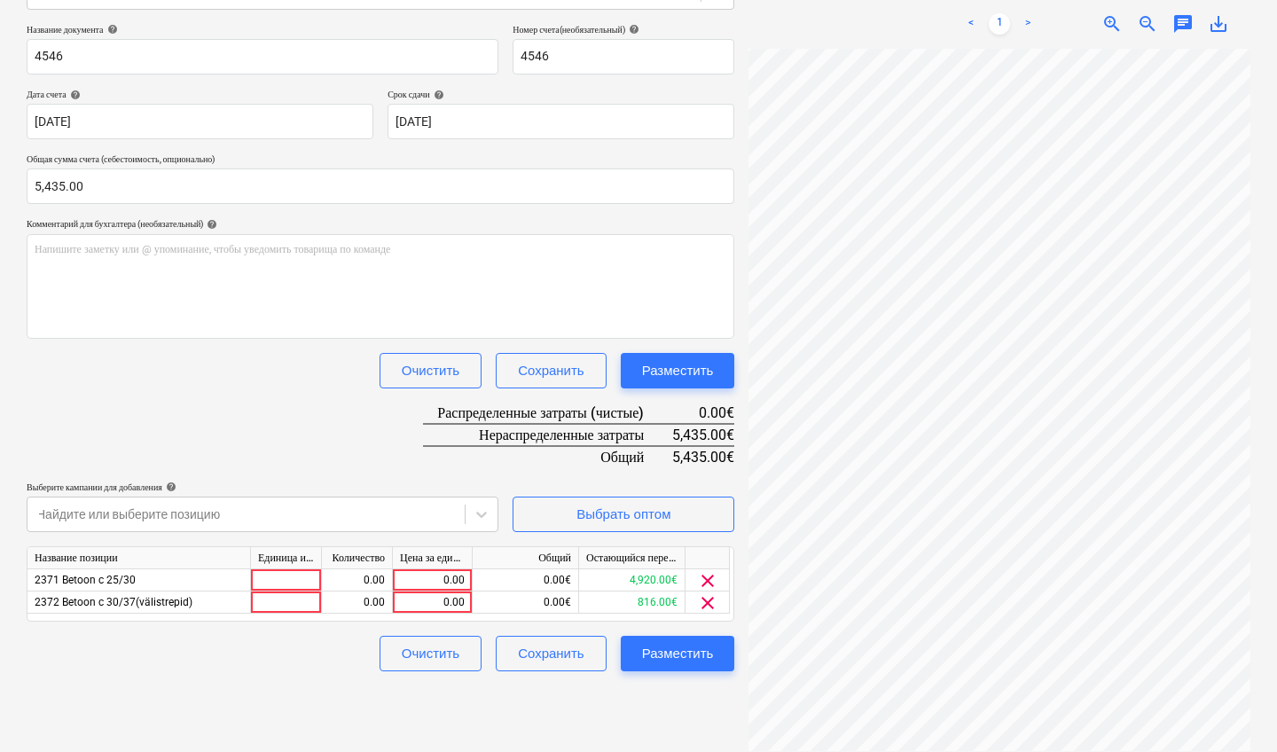
scroll to position [0, 300]
click at [438, 581] on div "0.00" at bounding box center [432, 581] width 65 height 22
type input "4920"
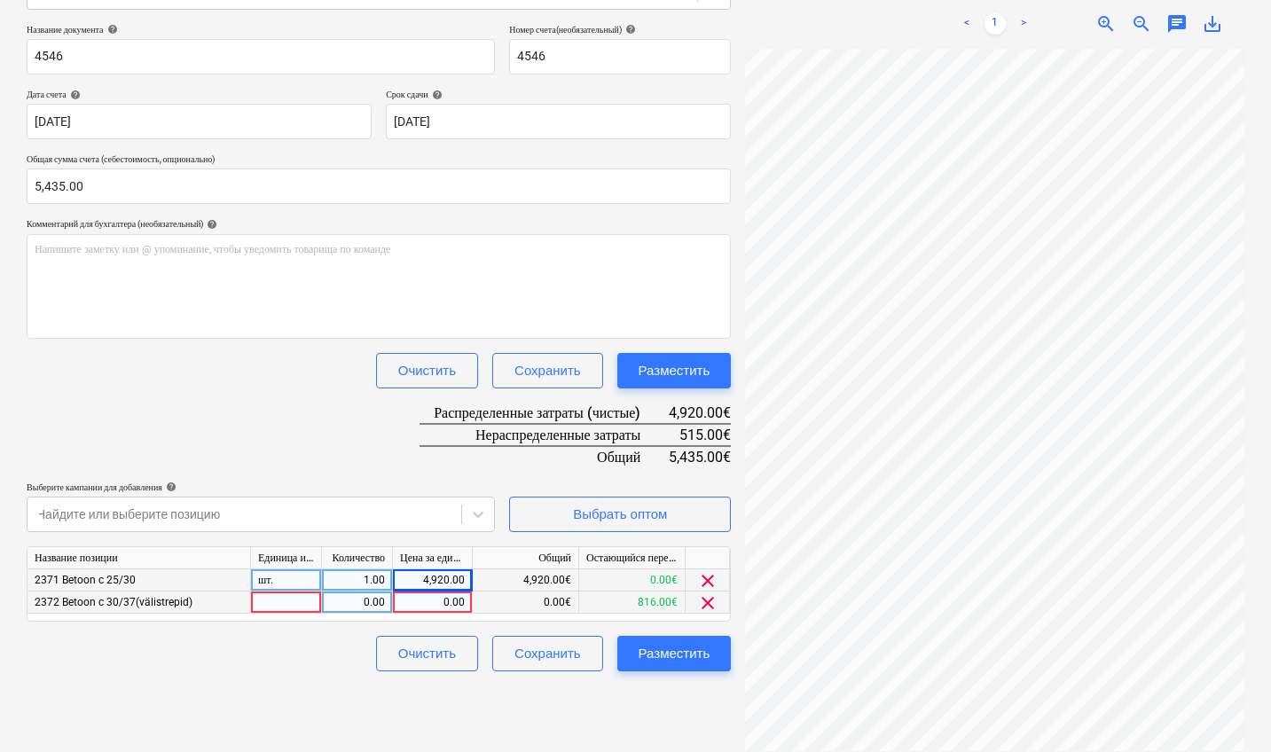
click at [444, 601] on div "0.00" at bounding box center [432, 603] width 65 height 22
type input "515"
click at [690, 657] on div "Разместить" at bounding box center [675, 653] width 72 height 23
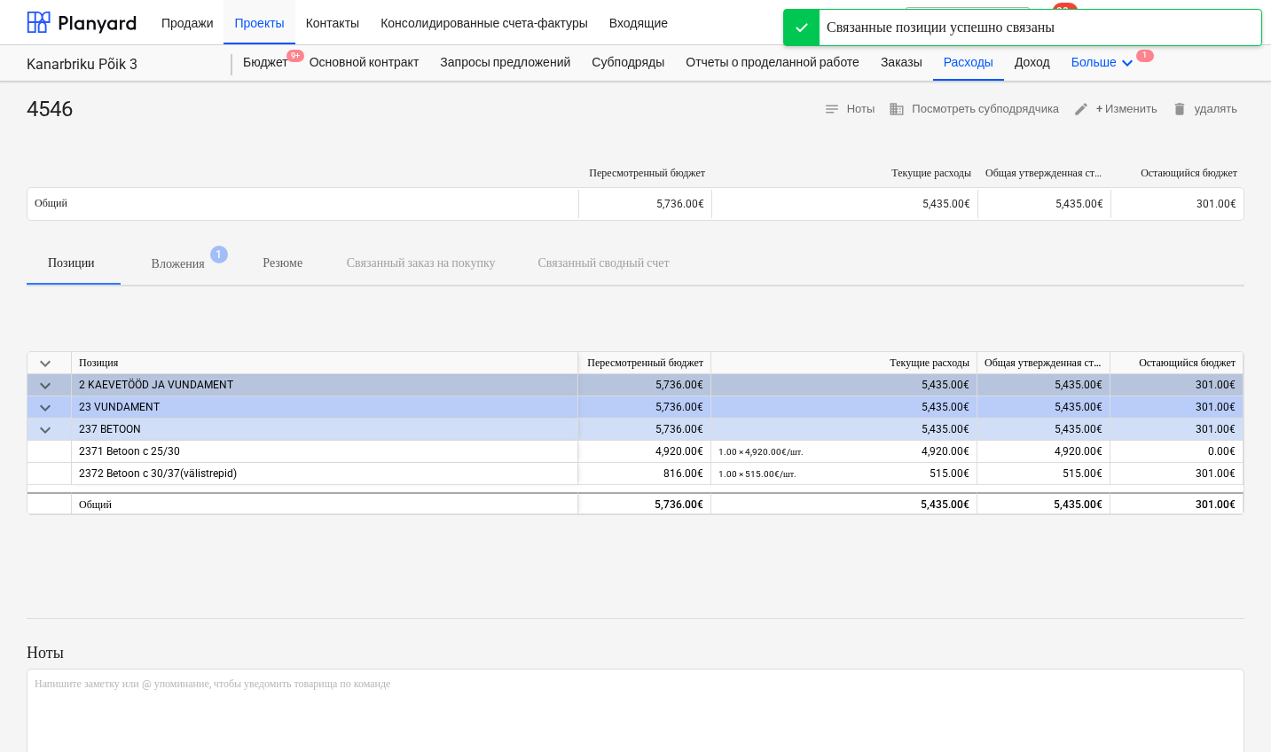
click at [1138, 64] on icon "keyboard_arrow_down" at bounding box center [1127, 62] width 21 height 21
click at [1105, 105] on span "1" at bounding box center [1097, 99] width 18 height 12
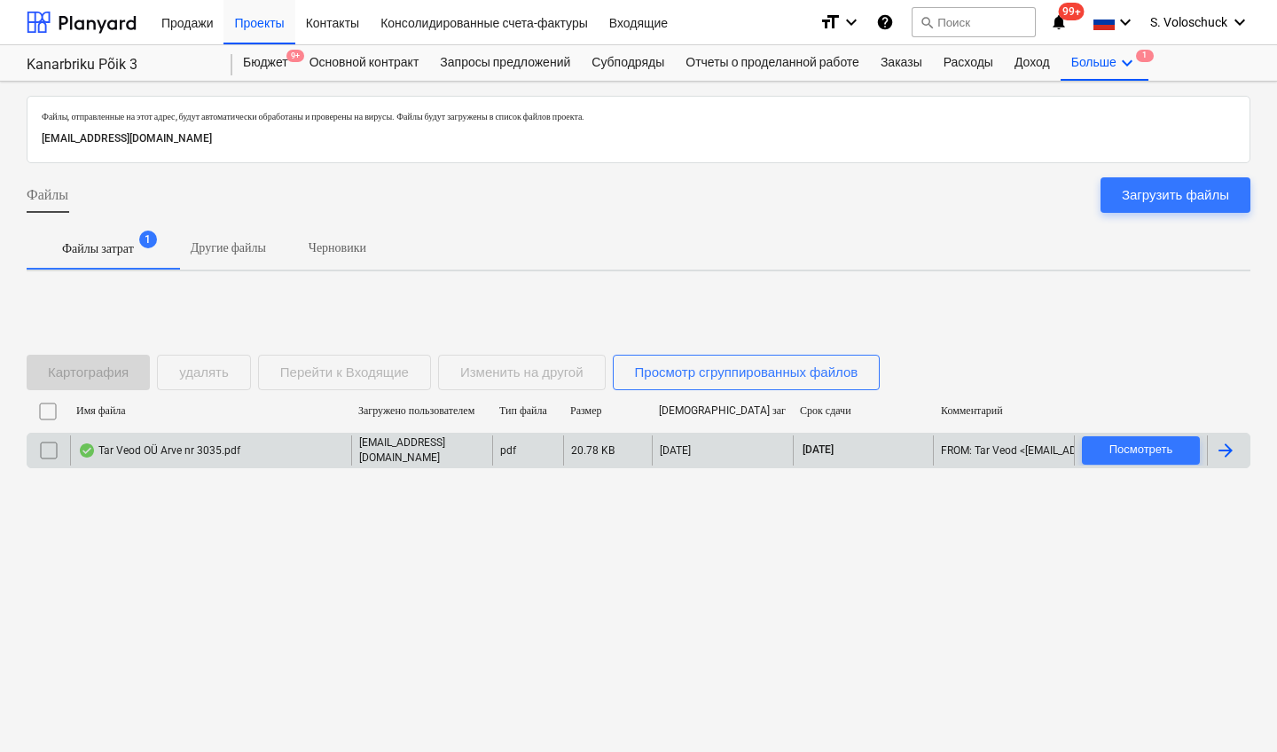
click at [469, 451] on div "[EMAIL_ADDRESS][DOMAIN_NAME]" at bounding box center [421, 451] width 141 height 30
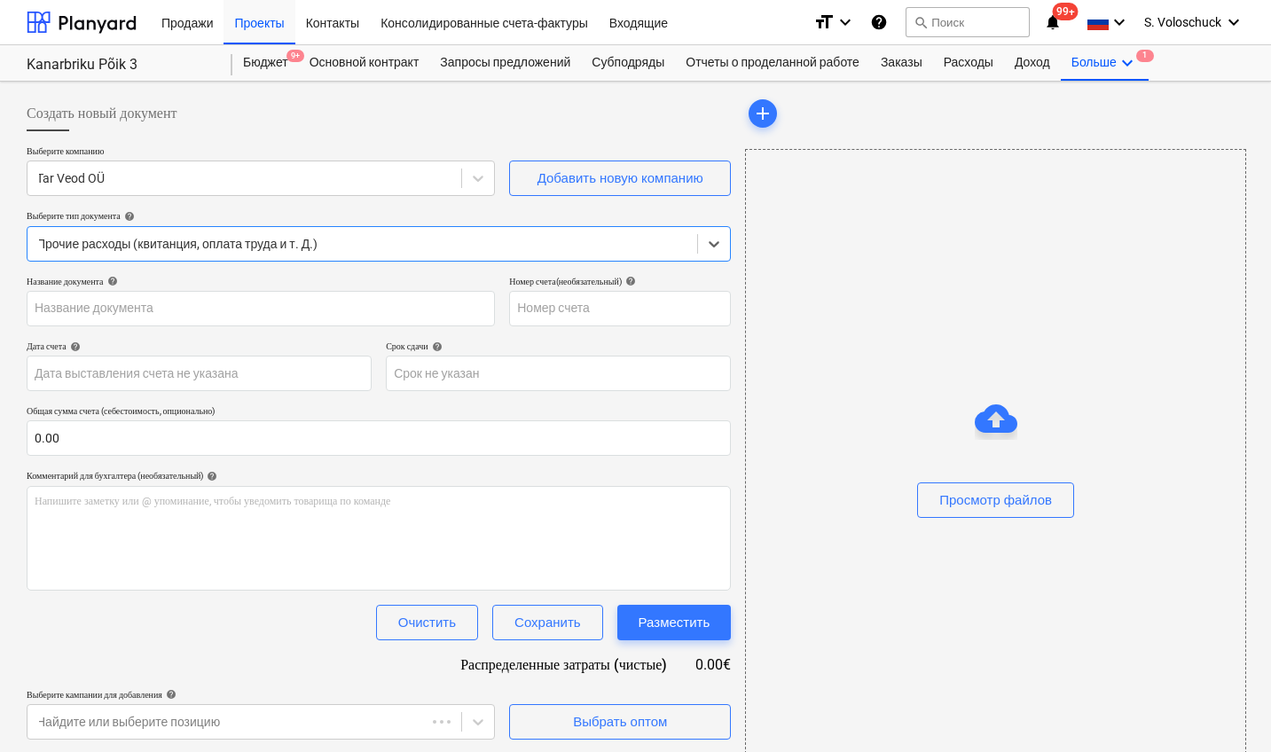
type input "3035"
type input "[DATE]"
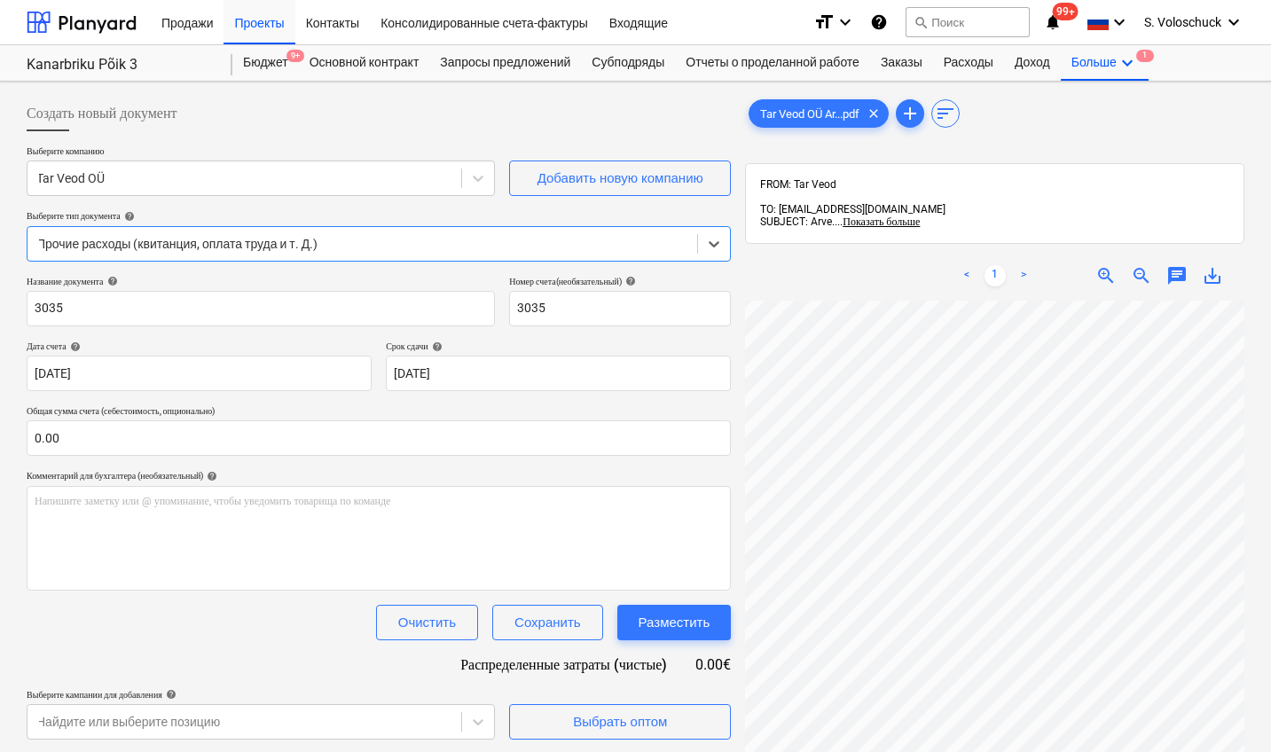
scroll to position [119, 0]
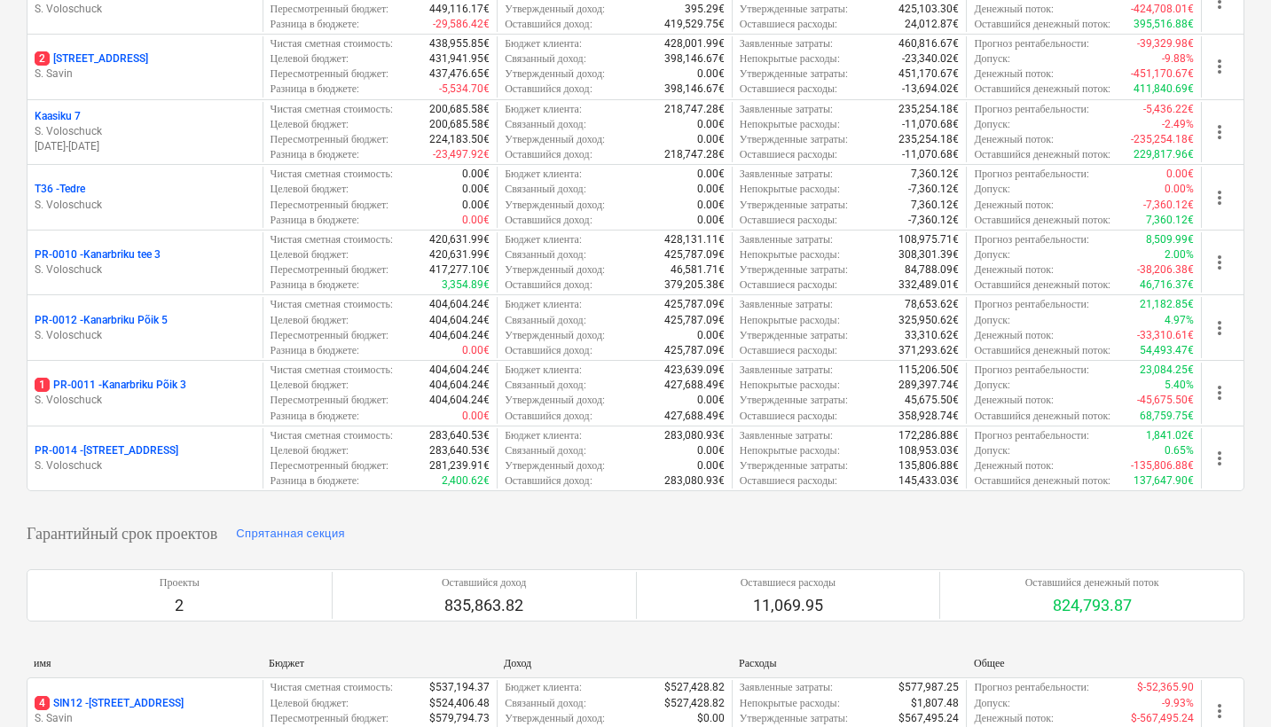
scroll to position [456, 0]
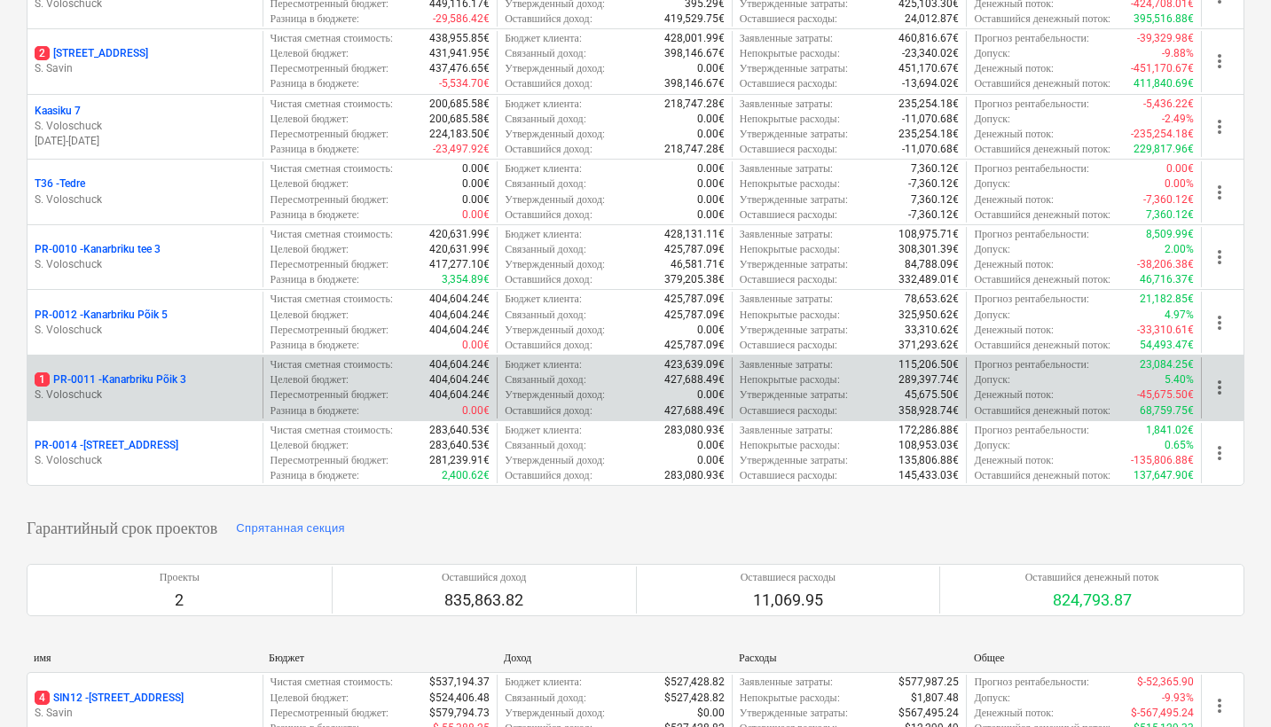
click at [377, 363] on p "Чистая сметная стоимость :" at bounding box center [332, 365] width 122 height 15
click at [157, 374] on p "1 PR-0011 - Kanarbriku Põik 3" at bounding box center [111, 380] width 152 height 15
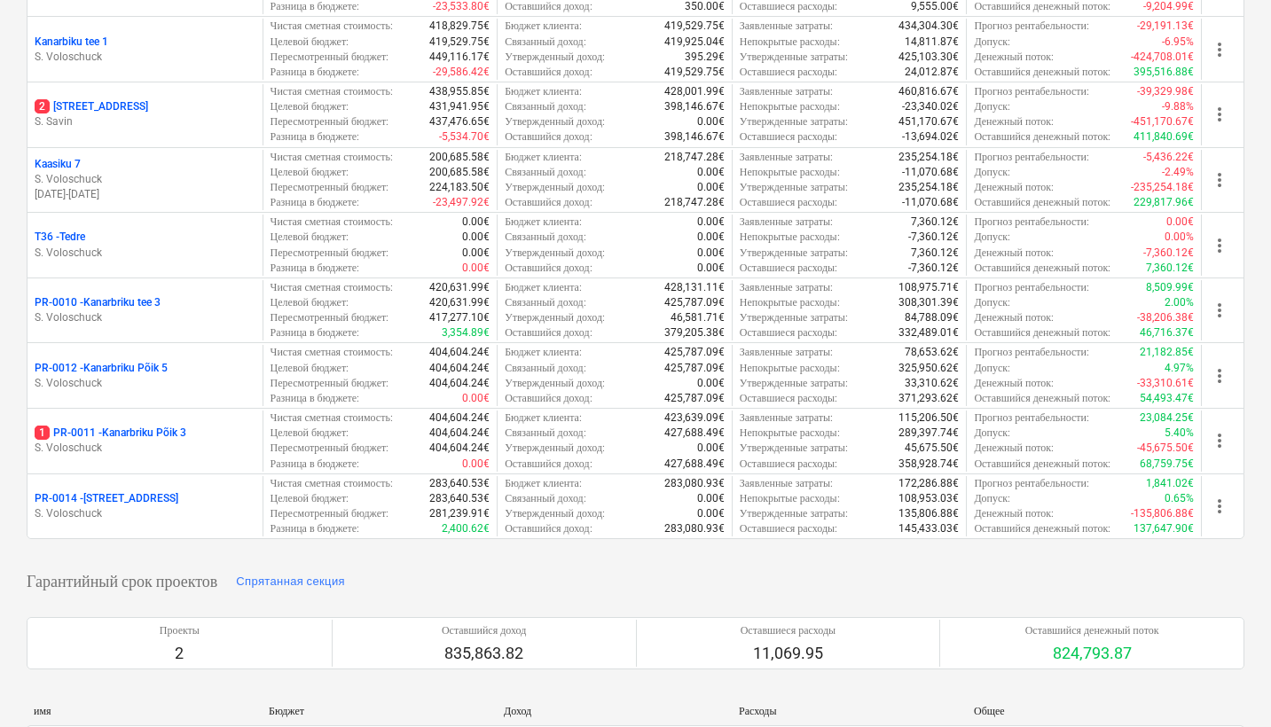
scroll to position [416, 0]
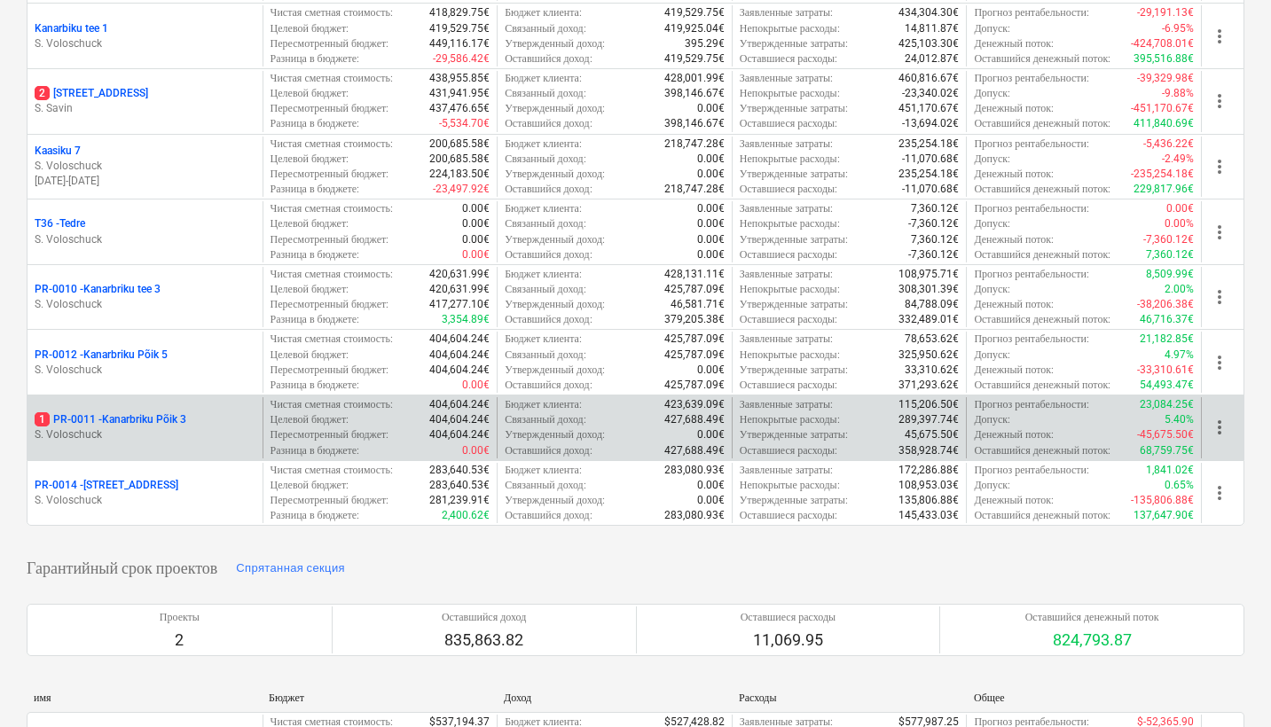
click at [168, 417] on p "1 PR-0011 - Kanarbriku Põik 3" at bounding box center [111, 420] width 152 height 15
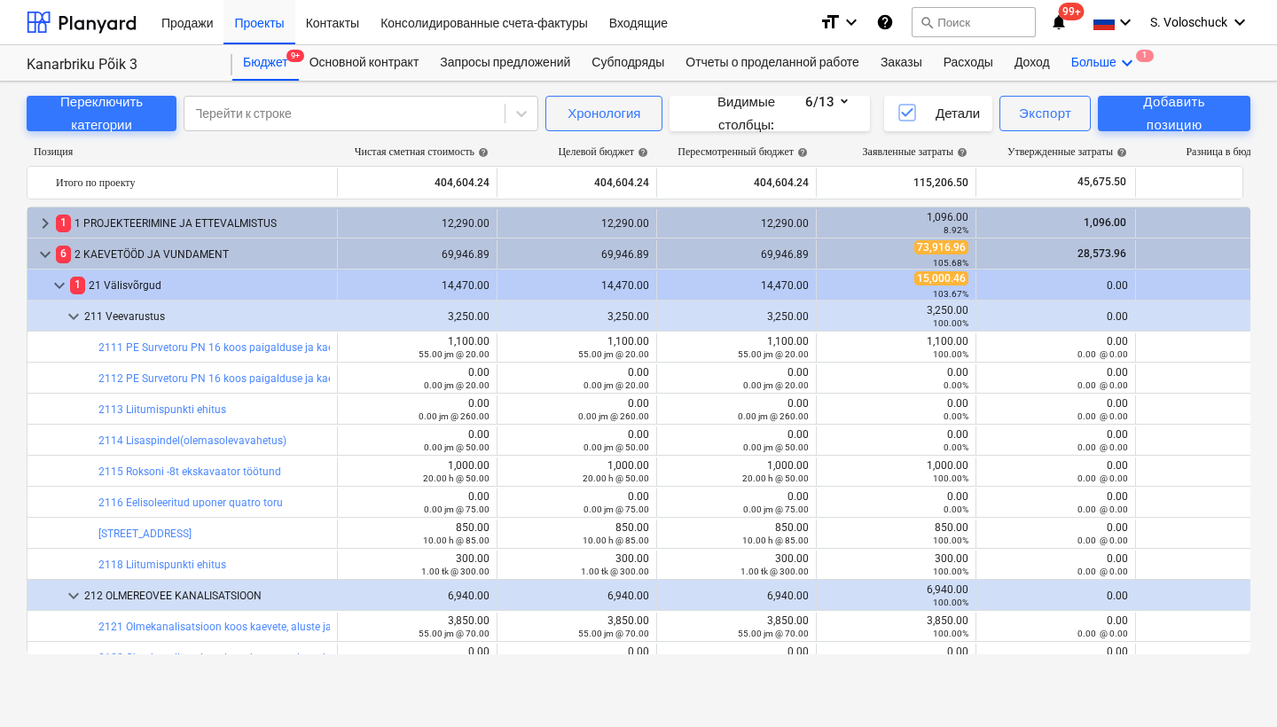
click at [1138, 64] on icon "keyboard_arrow_down" at bounding box center [1127, 62] width 21 height 21
click at [1135, 110] on div "Файлы 1" at bounding box center [1095, 105] width 85 height 15
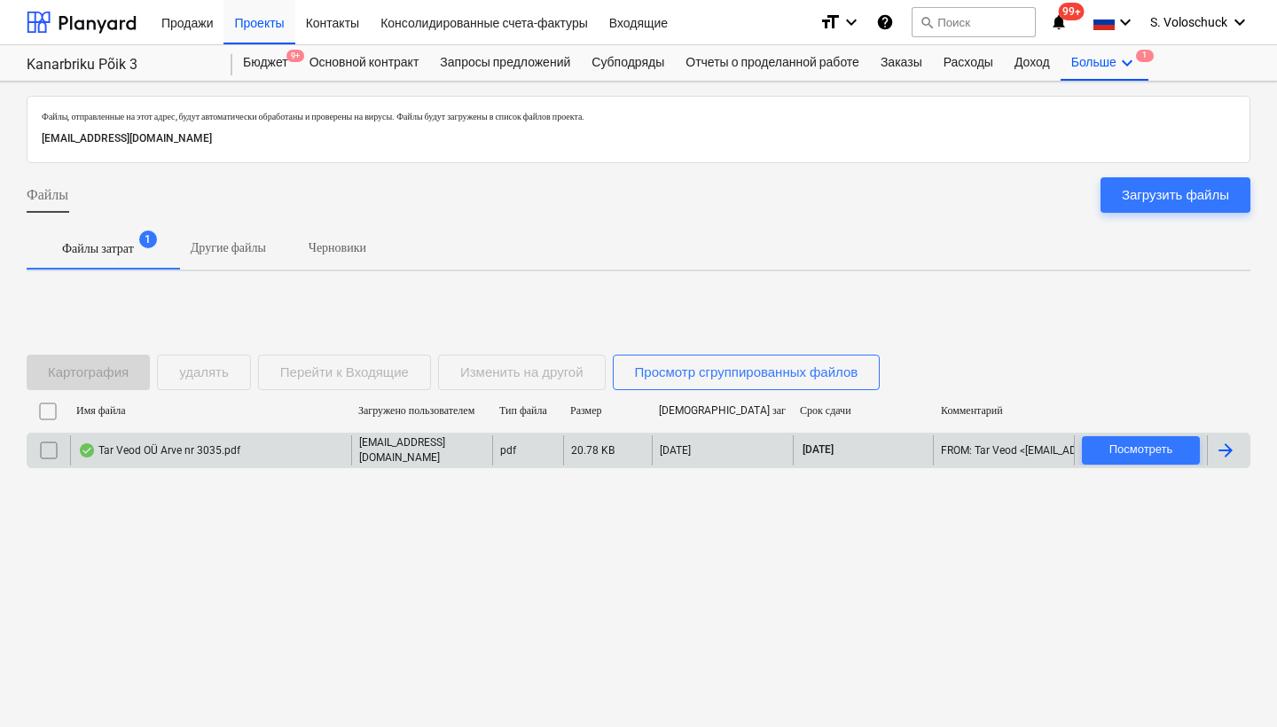
click at [327, 461] on div "Tar Veod OÜ Arve nr 3035.pdf" at bounding box center [210, 451] width 281 height 30
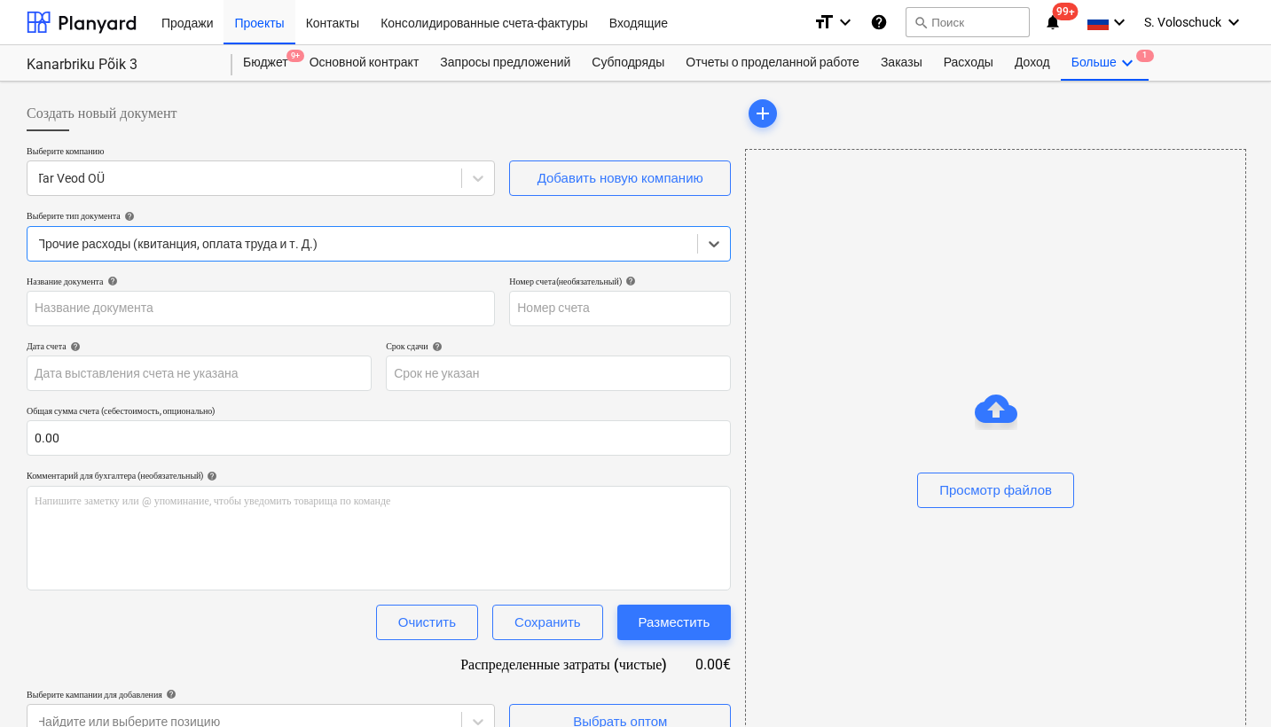
type input "3035"
type input "[DATE]"
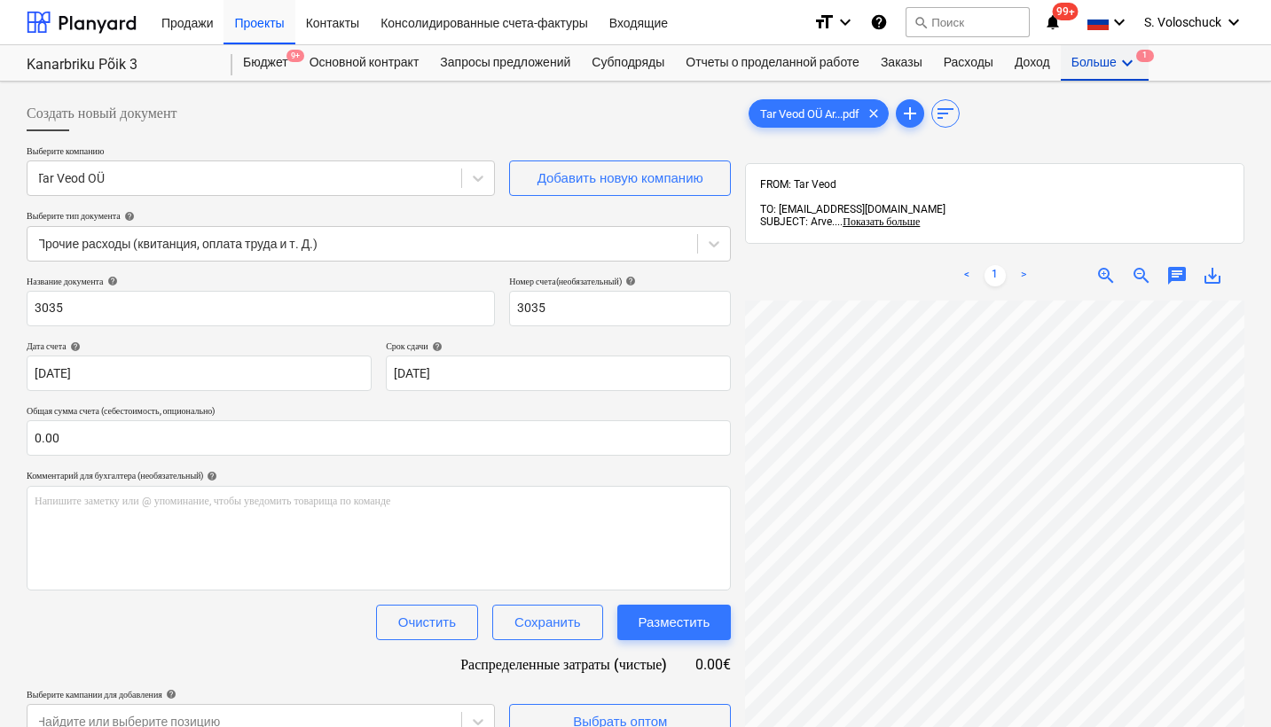
click at [1136, 67] on div "Больше keyboard_arrow_down 1" at bounding box center [1105, 62] width 88 height 35
click at [1136, 106] on div "Файлы 1" at bounding box center [1095, 105] width 85 height 15
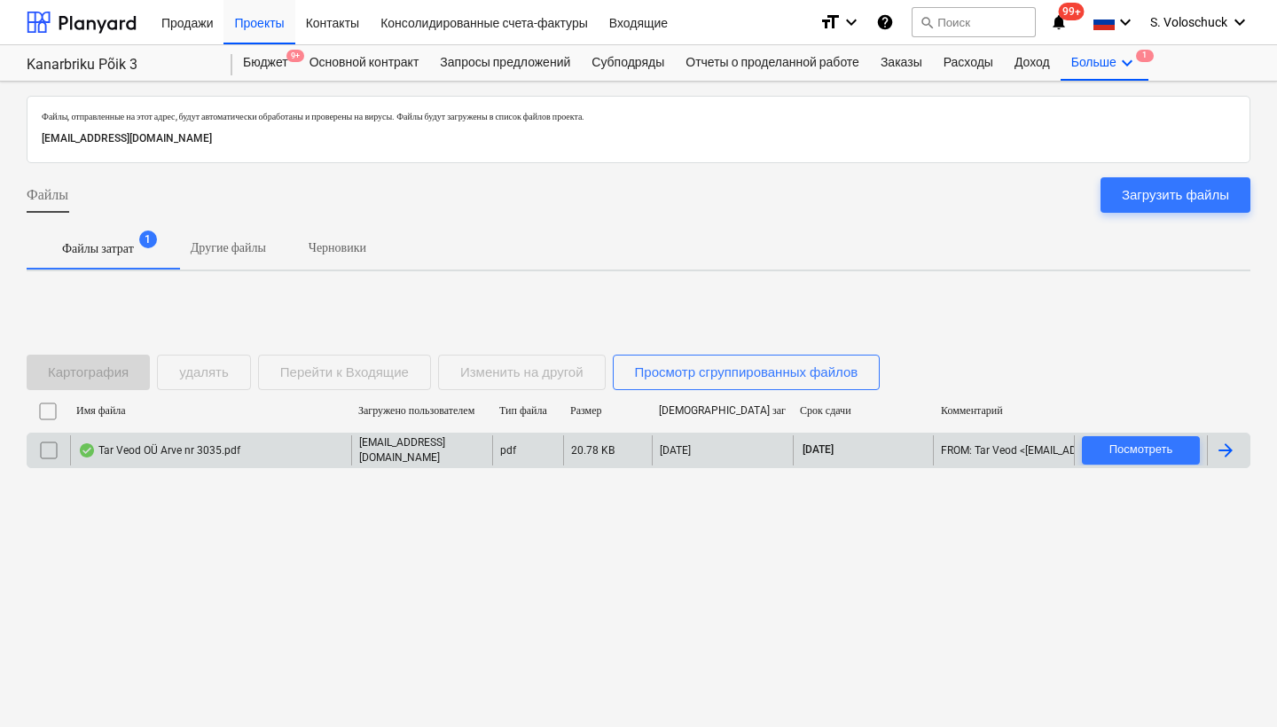
click at [163, 457] on div "Tar Veod OÜ Arve nr 3035.pdf" at bounding box center [210, 451] width 281 height 30
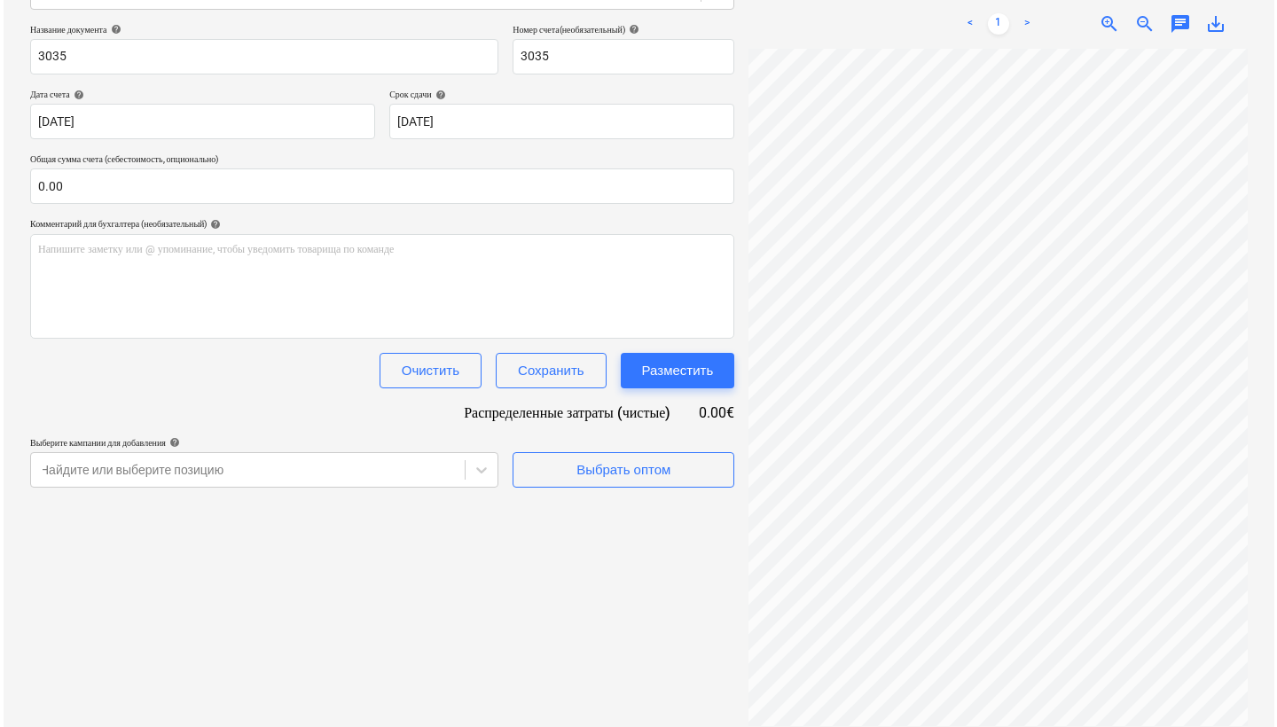
scroll to position [0, 303]
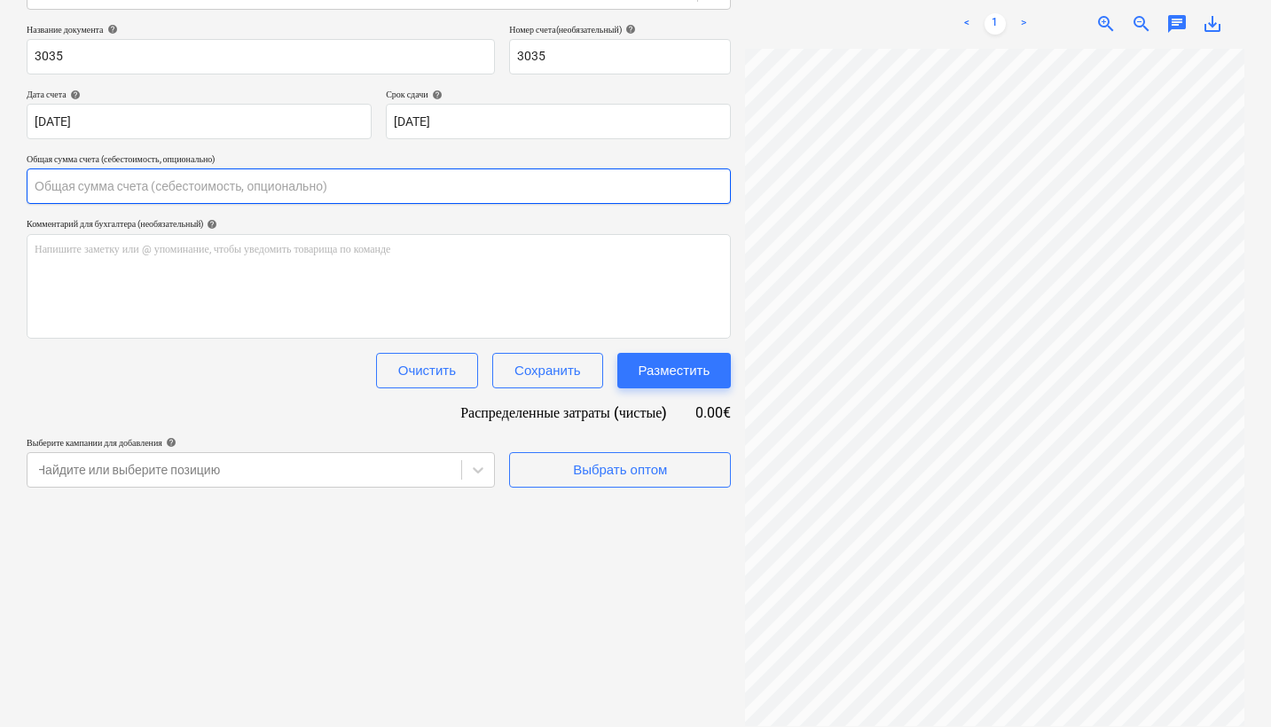
click at [196, 196] on input "text" at bounding box center [379, 186] width 704 height 35
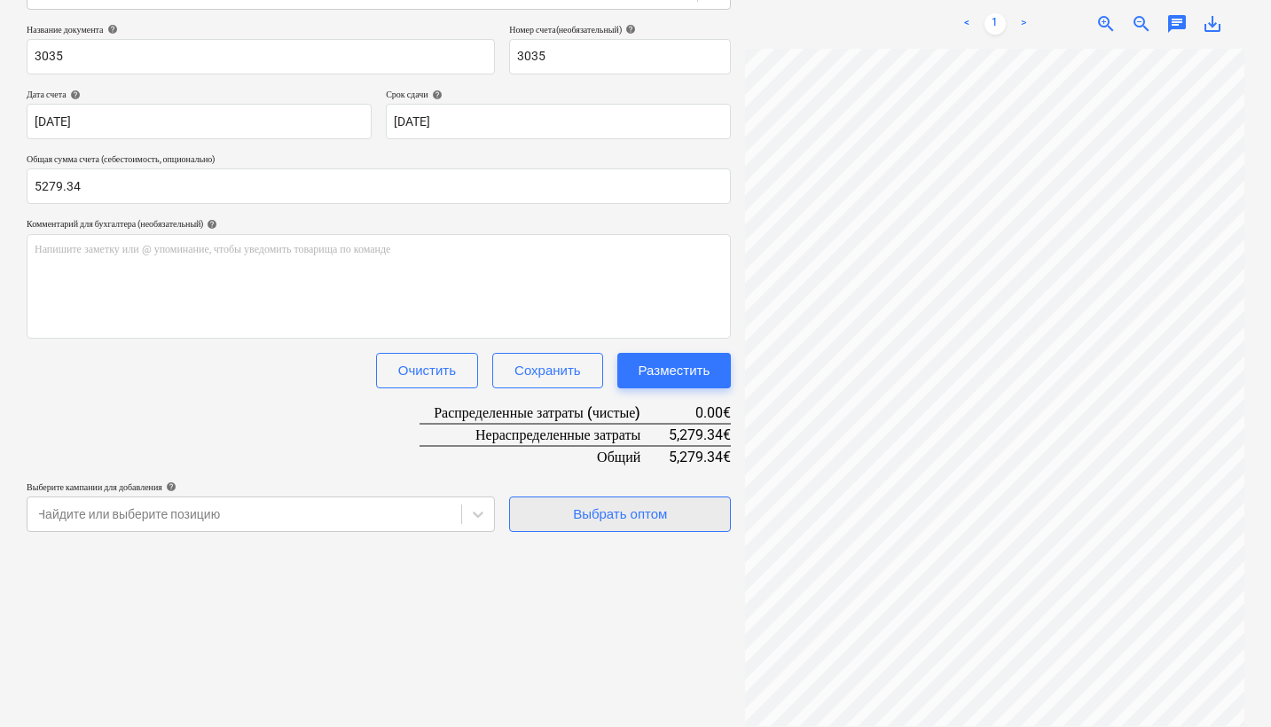
type input "5,279.34"
click at [630, 513] on div "Выбрать оптом" at bounding box center [620, 514] width 94 height 23
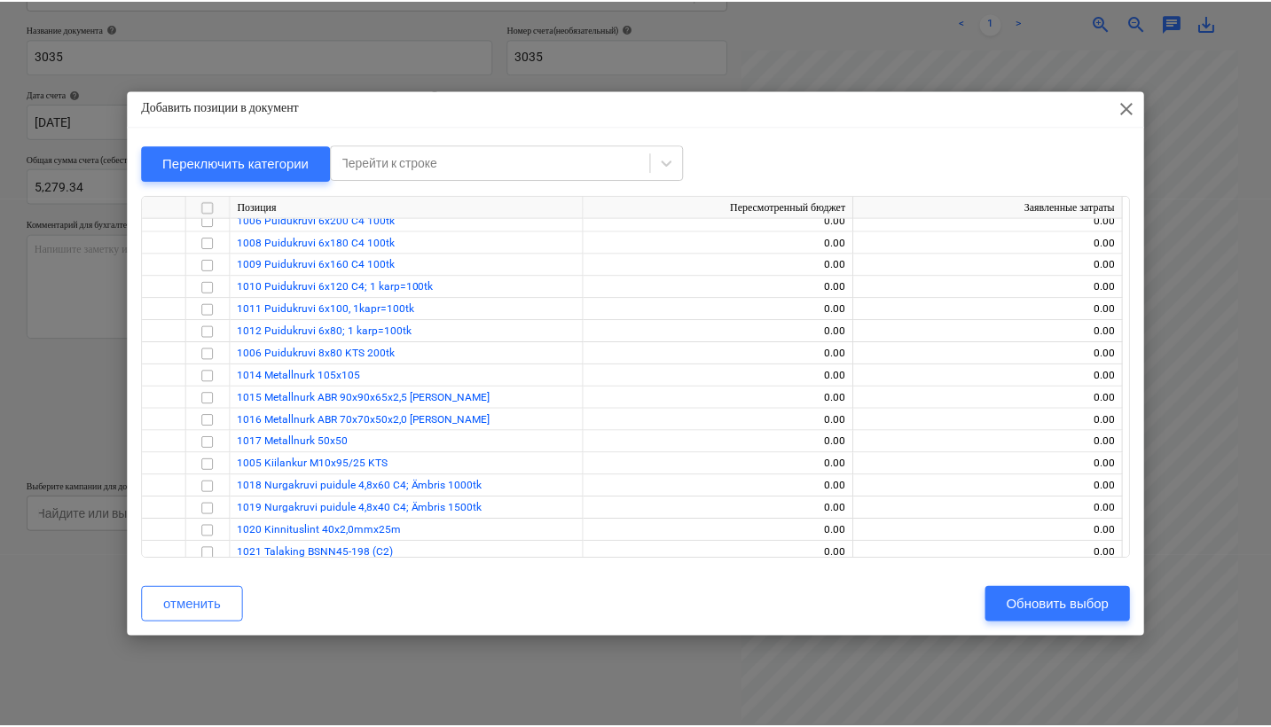
scroll to position [15273, 0]
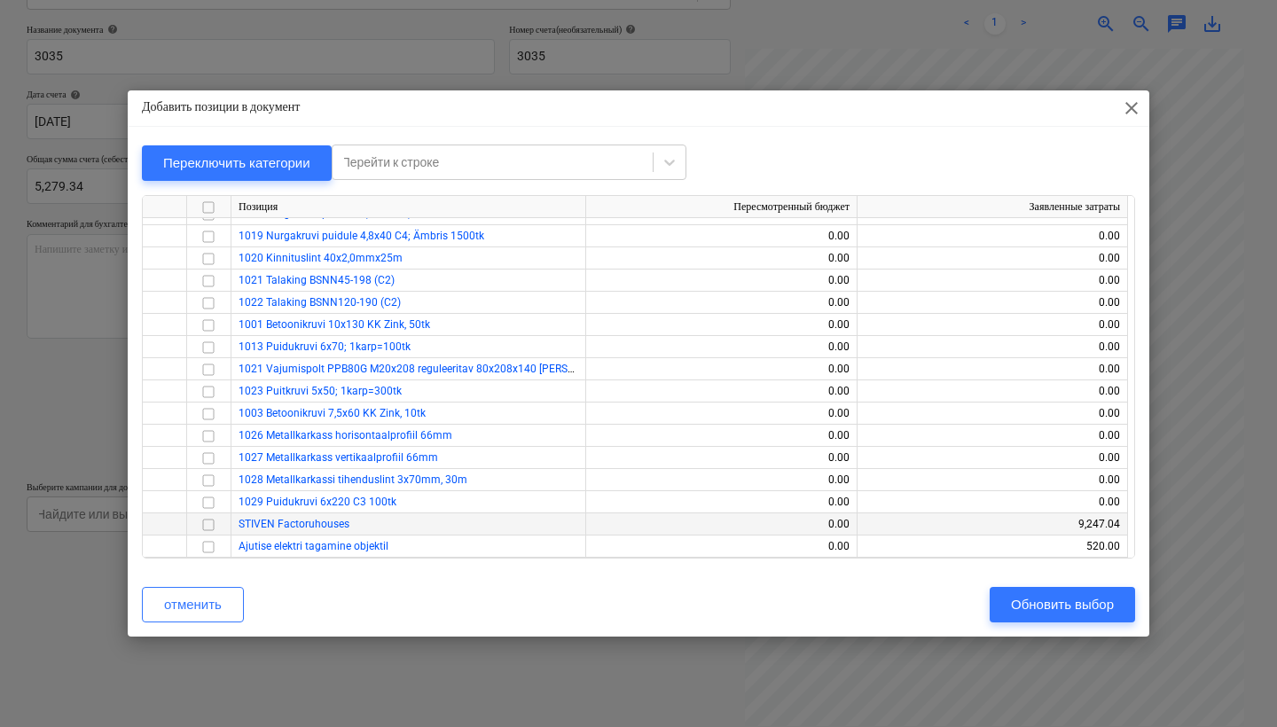
click at [209, 518] on input "checkbox" at bounding box center [208, 525] width 21 height 21
click at [1089, 601] on div "Обновить выбор" at bounding box center [1062, 604] width 103 height 23
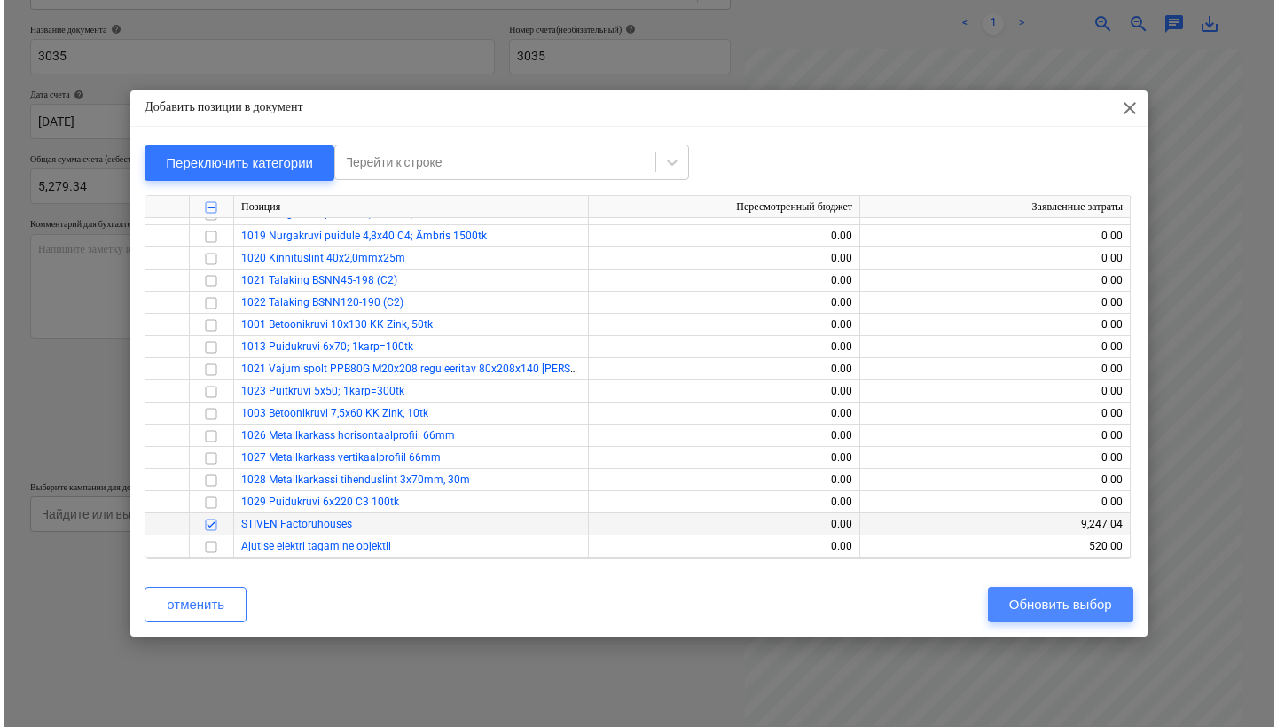
scroll to position [0, 300]
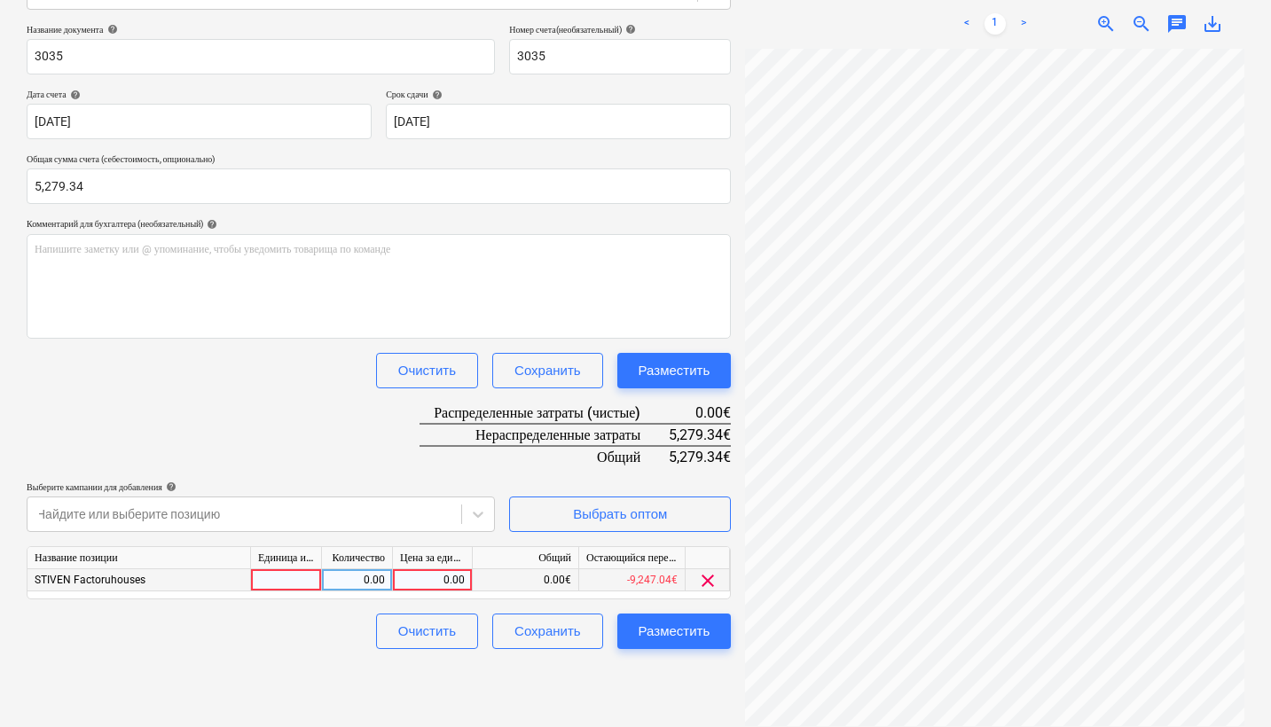
click at [427, 576] on div "0.00" at bounding box center [432, 581] width 65 height 22
type input "5279.34"
click at [695, 632] on div "Разместить" at bounding box center [675, 631] width 72 height 23
